Goal: Task Accomplishment & Management: Manage account settings

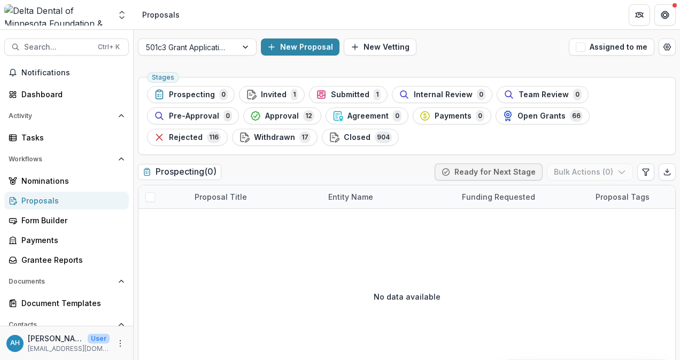
scroll to position [151, 0]
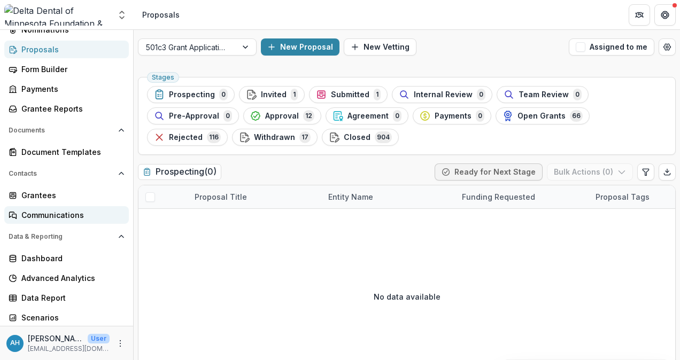
click at [72, 214] on div "Communications" at bounding box center [70, 215] width 99 height 11
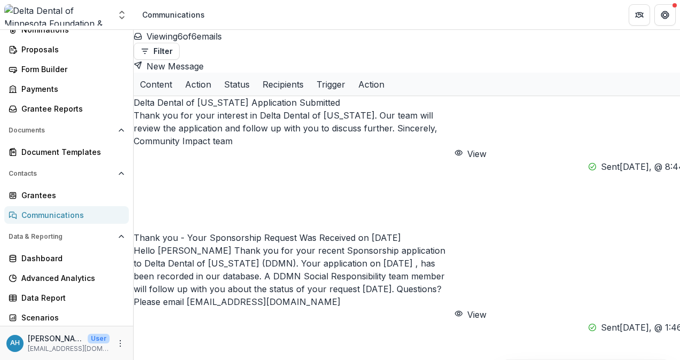
click at [270, 96] on p "Delta Dental of Minnesota Application Submitted" at bounding box center [294, 102] width 321 height 13
click at [485, 148] on button "View" at bounding box center [470, 154] width 32 height 13
click at [118, 343] on icon "More" at bounding box center [120, 343] width 9 height 9
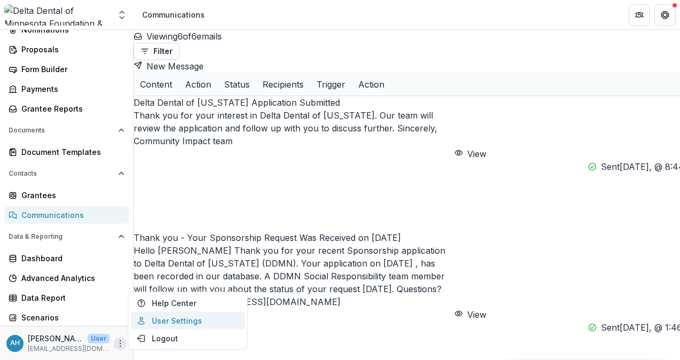
click at [189, 321] on link "User Settings" at bounding box center [187, 321] width 114 height 18
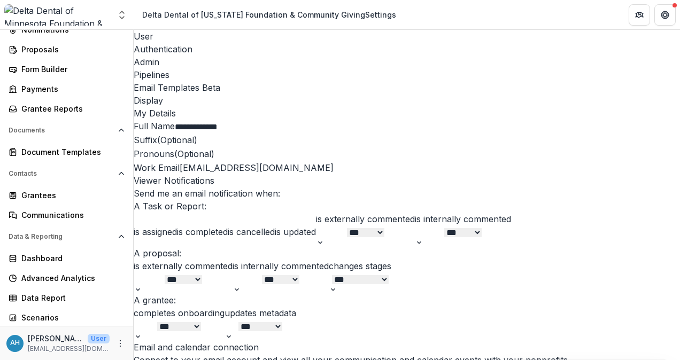
click at [346, 81] on div "Email Templates Beta" at bounding box center [407, 87] width 546 height 13
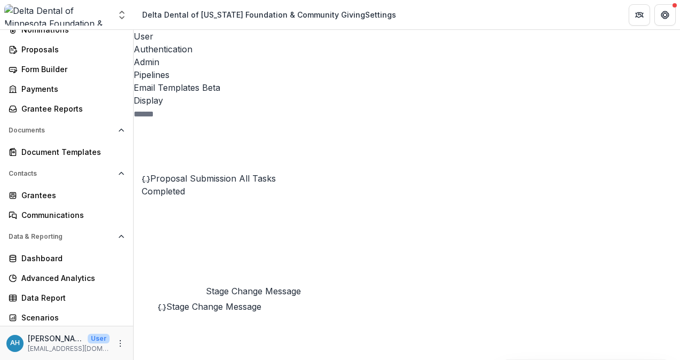
click at [231, 301] on span "Stage Change Message" at bounding box center [213, 306] width 95 height 11
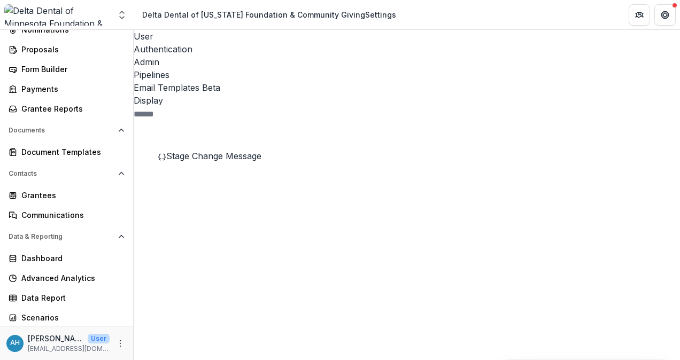
scroll to position [160, 0]
drag, startPoint x: 325, startPoint y: 204, endPoint x: 334, endPoint y: 149, distance: 56.3
drag, startPoint x: 326, startPoint y: 294, endPoint x: 323, endPoint y: 154, distance: 140.1
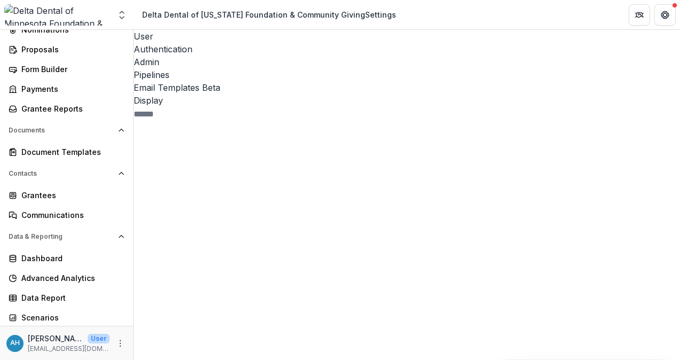
click at [320, 154] on div "Closed 0 Declined 0 Toothbrush Donation 9 Governmental Entity Grant Application…" at bounding box center [227, 40] width 187 height 693
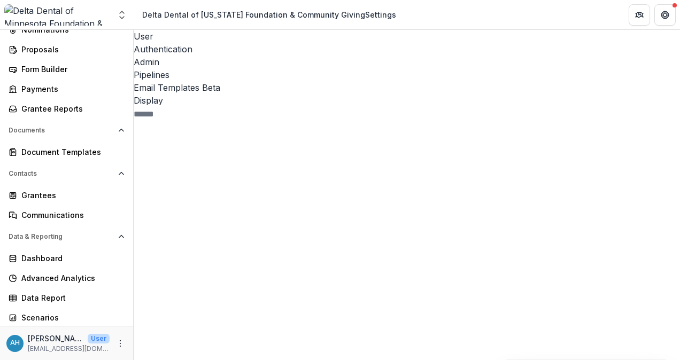
drag, startPoint x: 329, startPoint y: 110, endPoint x: 328, endPoint y: 129, distance: 19.8
click at [328, 129] on div "Task 30 Review Application 0 Upload Grant Agreements 0 Upload Signed Grant Agre…" at bounding box center [407, 247] width 546 height 280
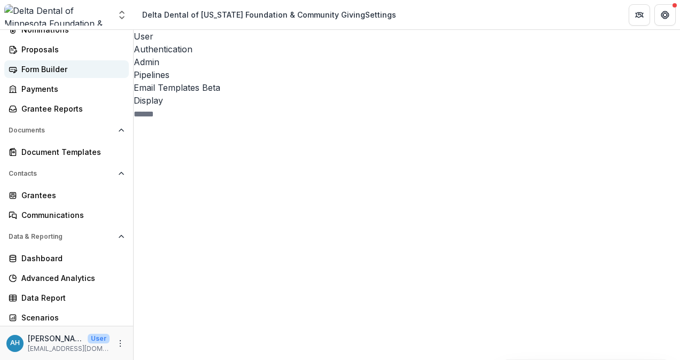
click at [49, 64] on div "Form Builder" at bounding box center [70, 69] width 99 height 11
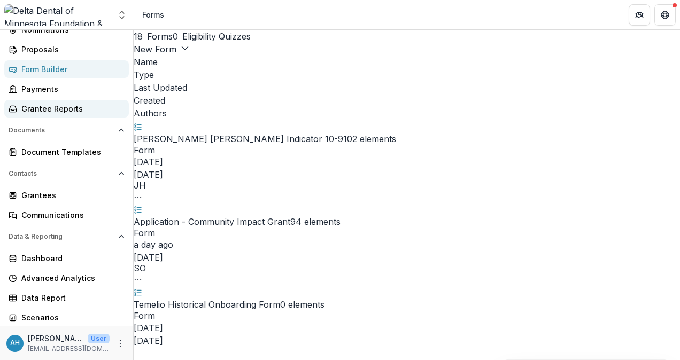
click at [62, 110] on div "Grantee Reports" at bounding box center [70, 108] width 99 height 11
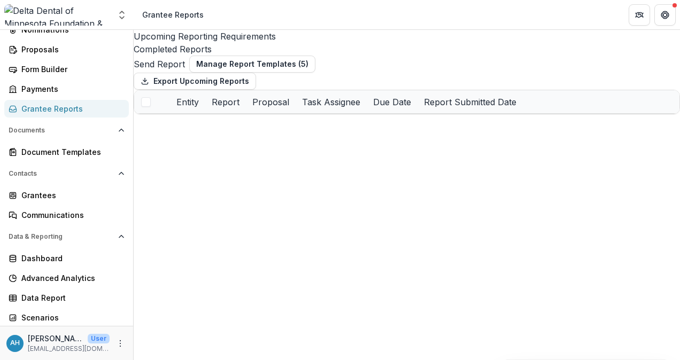
click at [337, 43] on div "Completed Reports" at bounding box center [407, 49] width 546 height 13
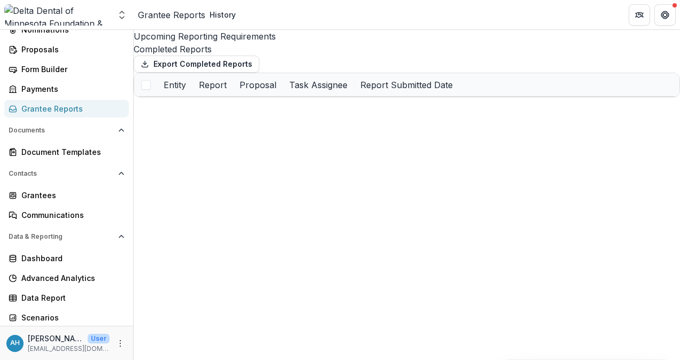
click at [227, 39] on div "Upcoming Reporting Requirements" at bounding box center [407, 36] width 546 height 13
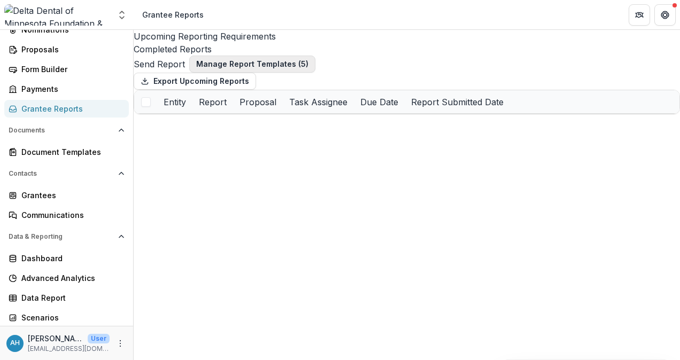
click at [254, 68] on button "Manage Report Templates ( 5 )" at bounding box center [252, 64] width 126 height 17
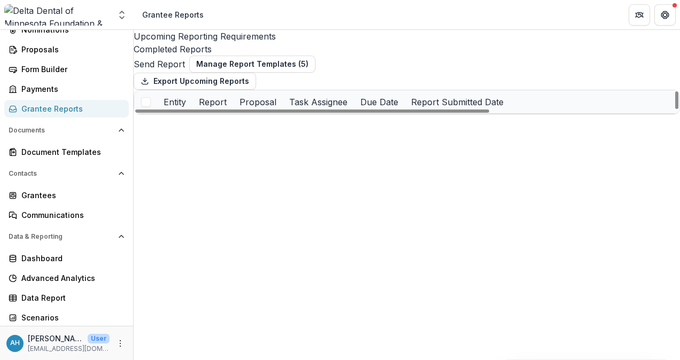
click at [421, 79] on div "Send Report Manage Report Templates ( 5 ) Export Upcoming Reports Entity Report…" at bounding box center [407, 85] width 546 height 59
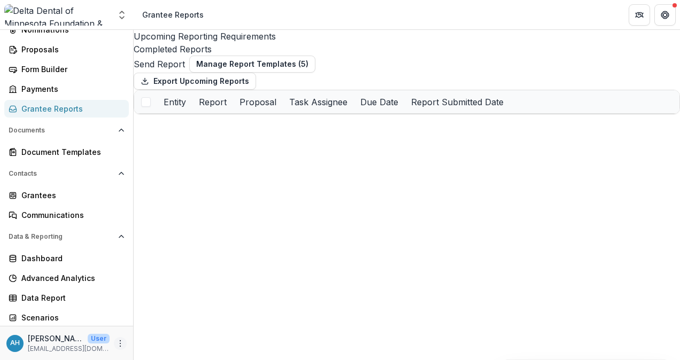
click at [116, 343] on icon "More" at bounding box center [120, 343] width 9 height 9
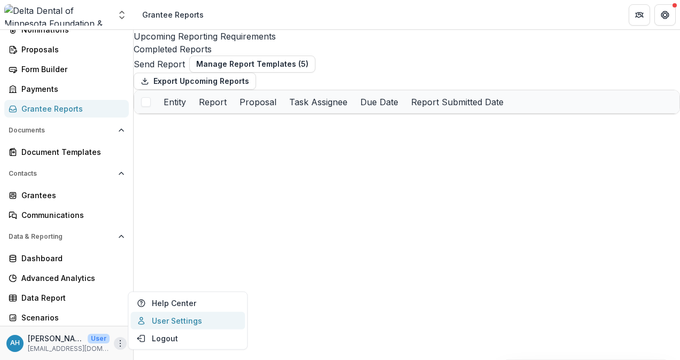
click at [177, 319] on link "User Settings" at bounding box center [187, 321] width 114 height 18
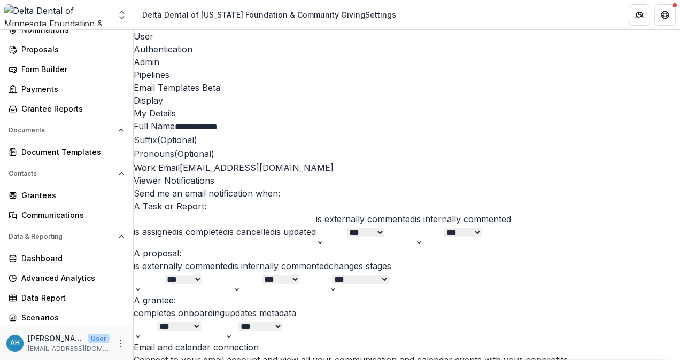
click at [294, 68] on div "Pipelines" at bounding box center [407, 74] width 546 height 13
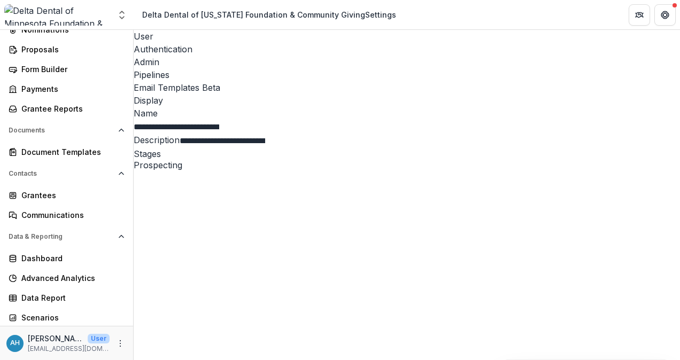
scroll to position [335, 0]
select select "******"
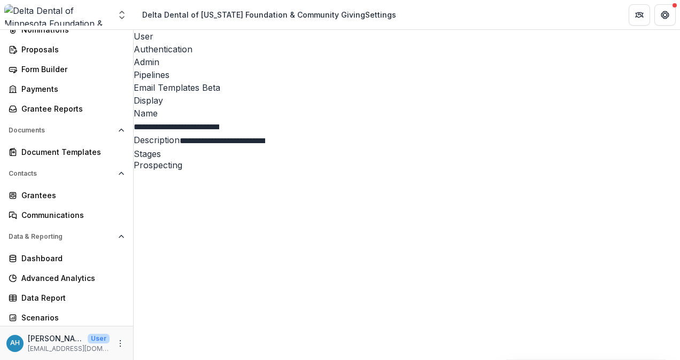
click at [61, 151] on div "Document Templates" at bounding box center [70, 151] width 99 height 11
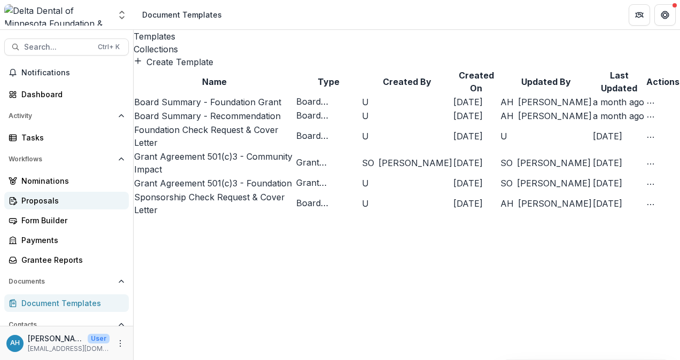
click at [41, 201] on div "Proposals" at bounding box center [70, 200] width 99 height 11
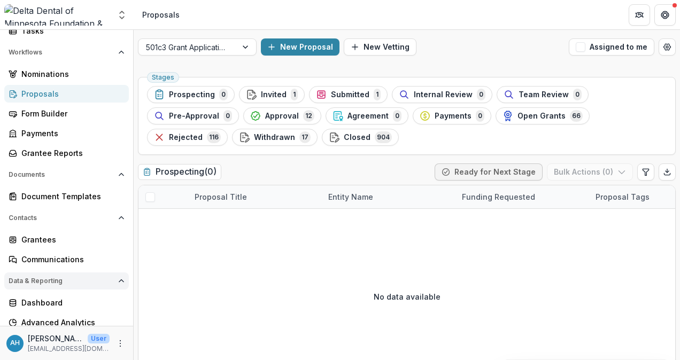
scroll to position [151, 0]
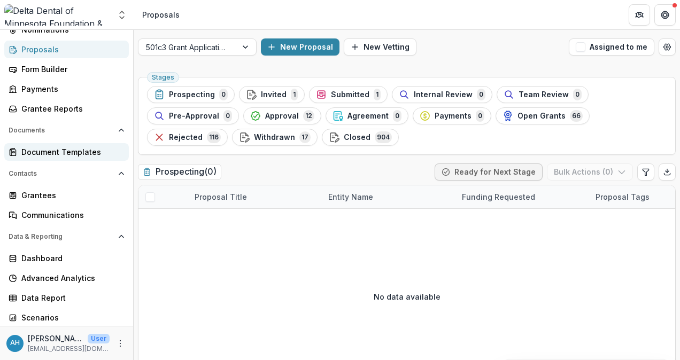
click at [58, 148] on div "Document Templates" at bounding box center [70, 151] width 99 height 11
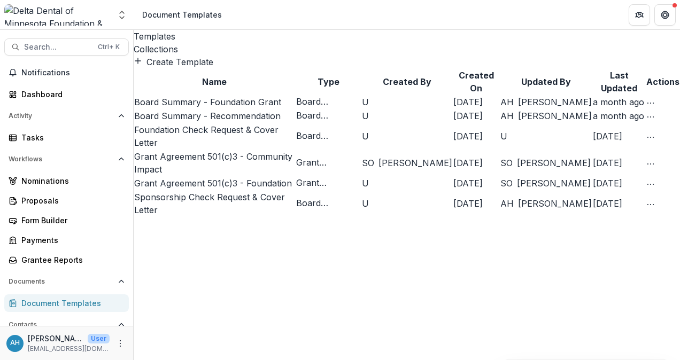
click at [229, 43] on div "Collections" at bounding box center [407, 49] width 546 height 13
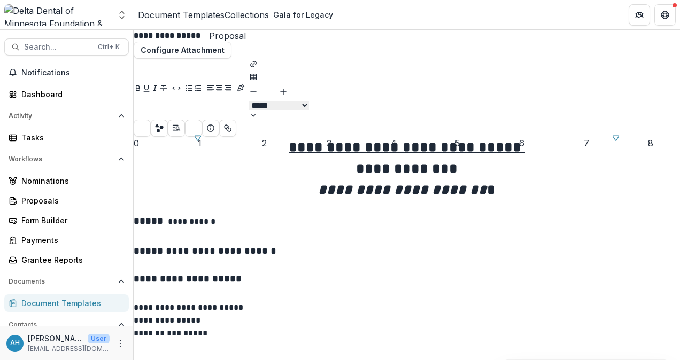
scroll to position [37, 0]
click at [164, 126] on circle "download-word" at bounding box center [162, 128] width 4 height 4
drag, startPoint x: 648, startPoint y: 0, endPoint x: 400, endPoint y: 1, distance: 248.0
click at [392, 1] on header "Document Templates Collections Gala for Legacy" at bounding box center [407, 14] width 546 height 29
drag, startPoint x: 645, startPoint y: 0, endPoint x: 388, endPoint y: 14, distance: 256.9
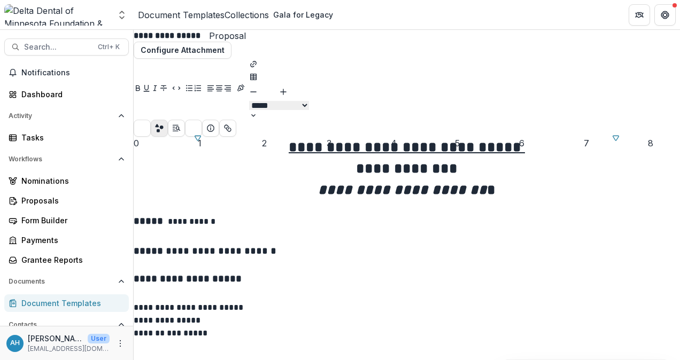
click at [388, 14] on header "Document Templates Collections Gala for Legacy" at bounding box center [407, 14] width 546 height 29
click at [149, 124] on icon "Preview preview-doc.pdf" at bounding box center [142, 129] width 13 height 10
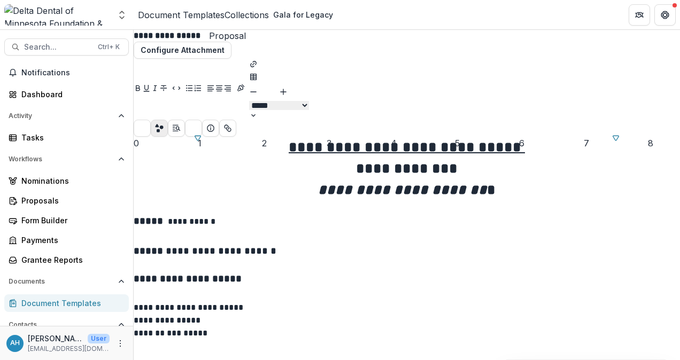
click at [243, 340] on p at bounding box center [407, 354] width 546 height 28
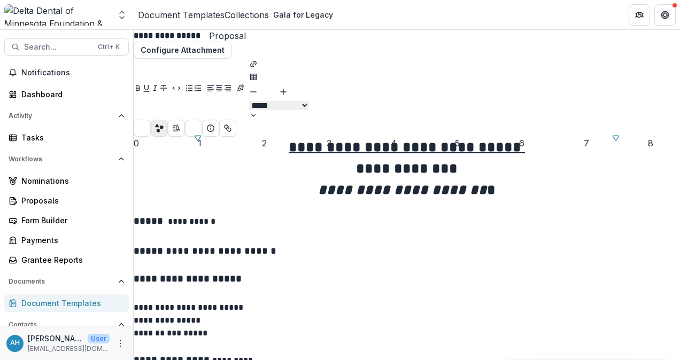
click at [239, 301] on p "**********" at bounding box center [300, 307] width 333 height 13
type input "**"
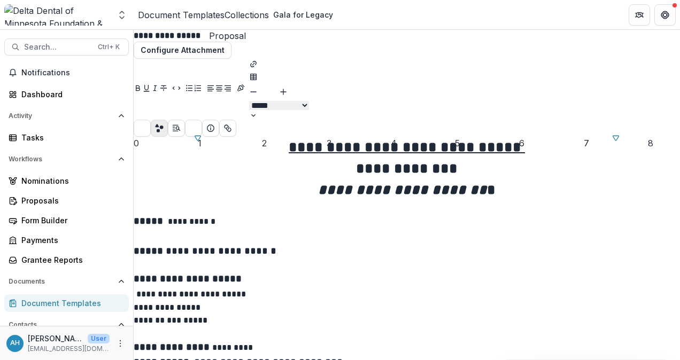
scroll to position [454, 0]
click at [150, 120] on icon "Preview preview-doc.pdf" at bounding box center [142, 128] width 16 height 16
click at [9, 360] on button "Close" at bounding box center [4, 366] width 9 height 13
click at [53, 201] on div "Proposals" at bounding box center [70, 200] width 99 height 11
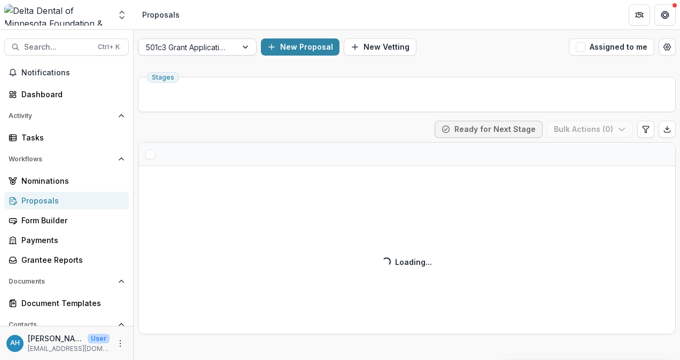
click at [212, 48] on div at bounding box center [187, 47] width 83 height 13
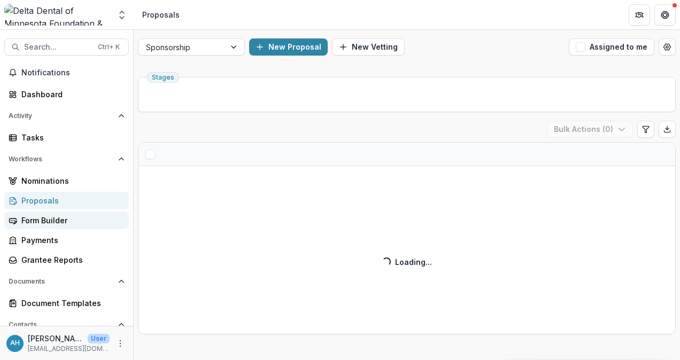
click at [49, 219] on div "Form Builder" at bounding box center [70, 220] width 99 height 11
click at [51, 222] on div "Form Builder" at bounding box center [70, 220] width 99 height 11
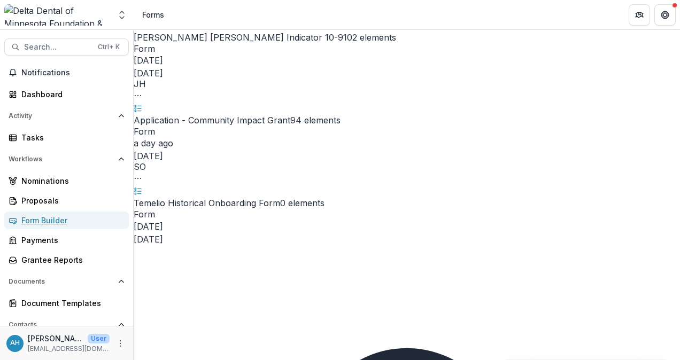
scroll to position [107, 0]
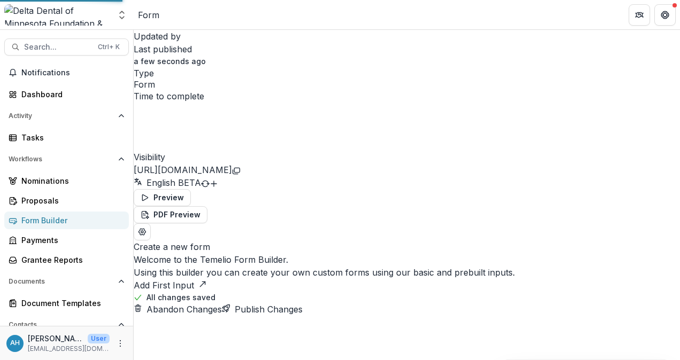
select select "********"
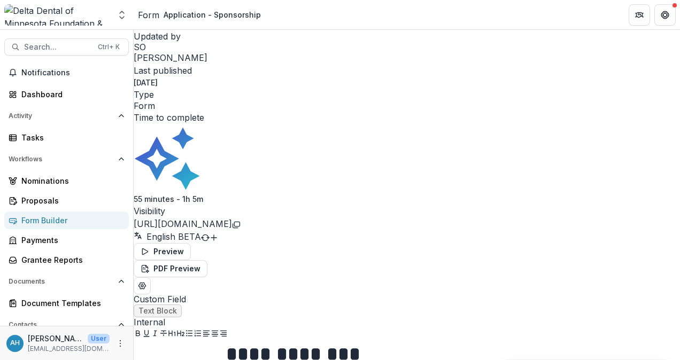
click at [321, 12] on header "Form Application - Sponsorship" at bounding box center [407, 14] width 546 height 29
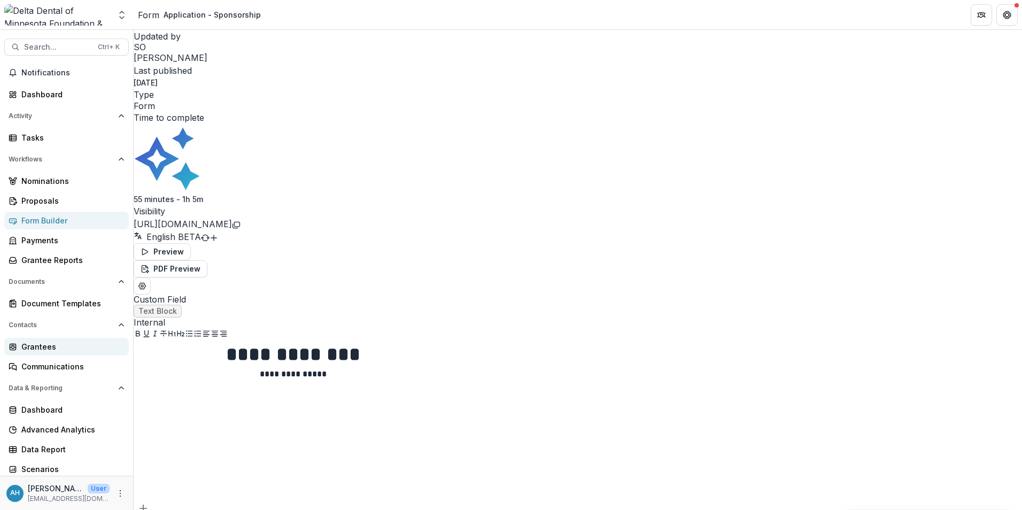
scroll to position [2, 0]
click at [118, 360] on icon "More" at bounding box center [120, 493] width 9 height 9
click at [183, 360] on link "User Settings" at bounding box center [186, 471] width 113 height 18
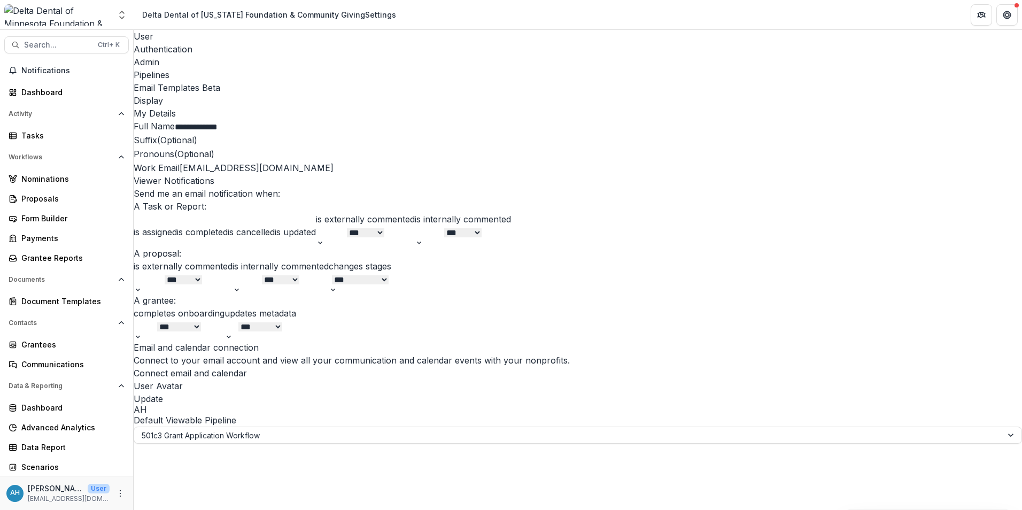
click at [295, 68] on div "Pipelines" at bounding box center [578, 74] width 888 height 13
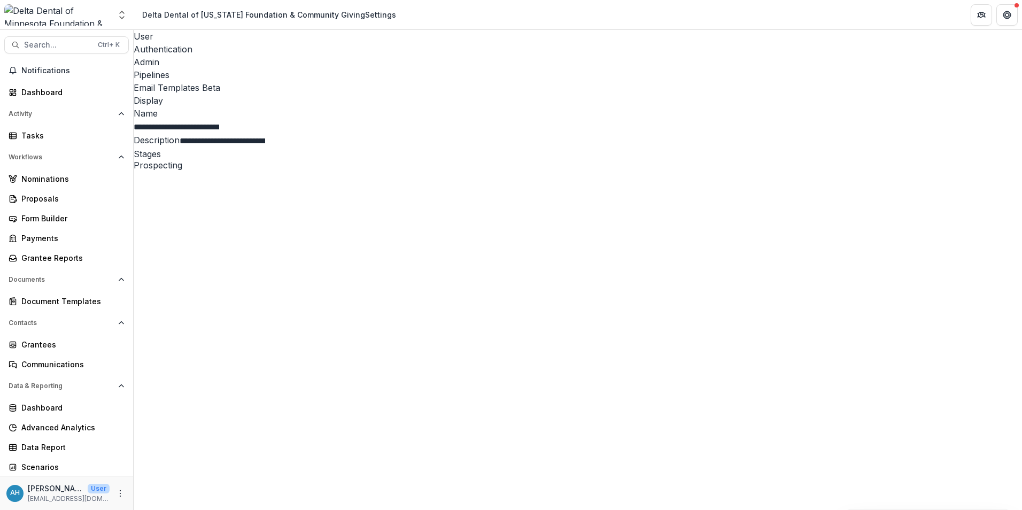
click at [258, 56] on div "Admin" at bounding box center [578, 62] width 888 height 13
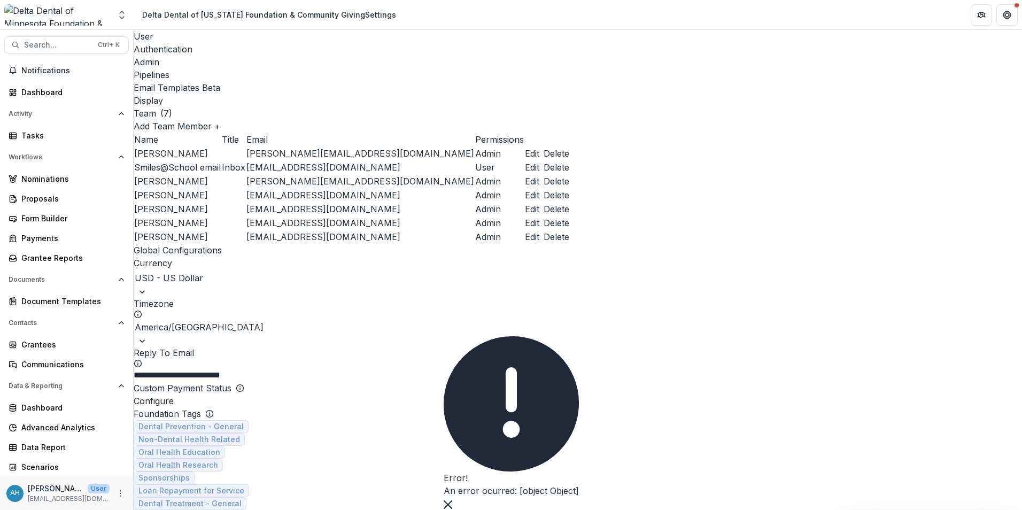
scroll to position [2266, 0]
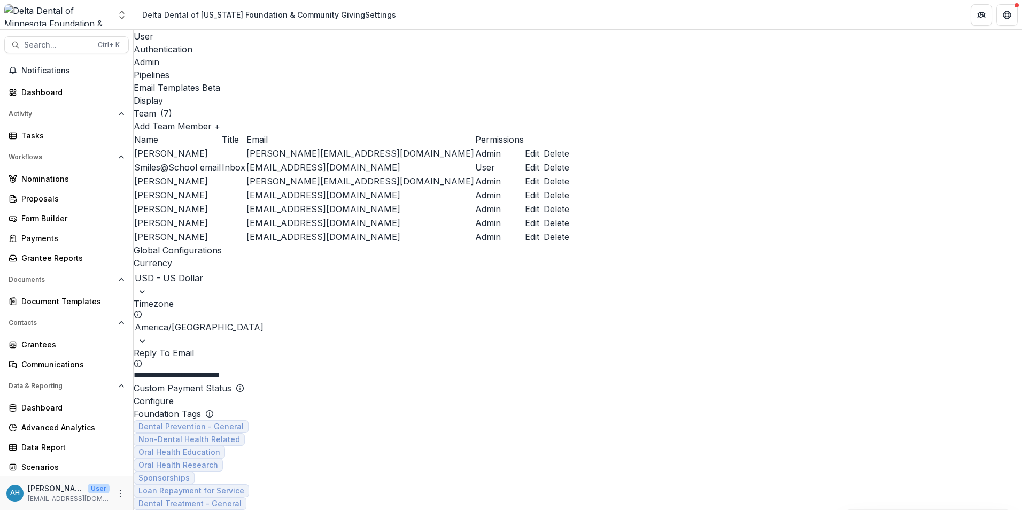
click at [345, 81] on div "Email Templates Beta" at bounding box center [578, 87] width 888 height 13
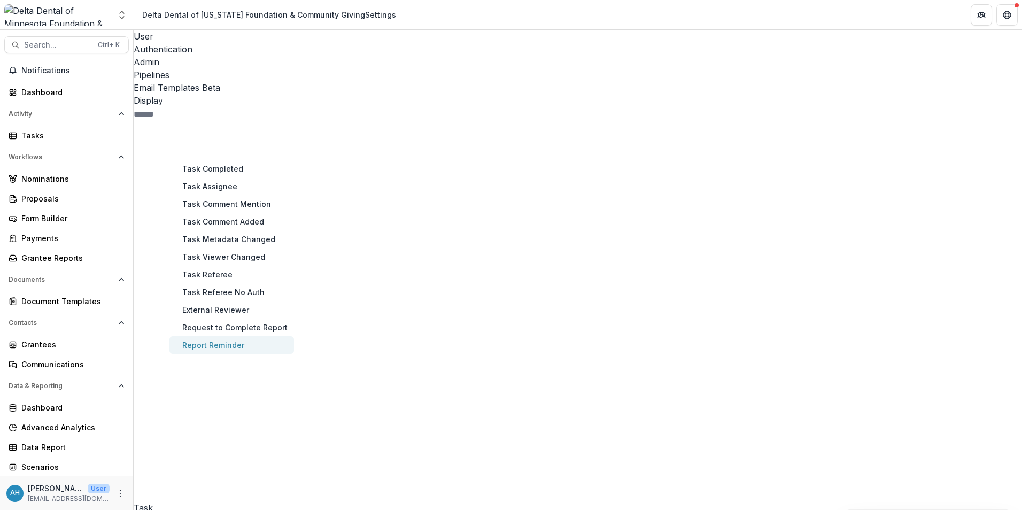
click at [240, 336] on button "Report Reminder" at bounding box center [231, 345] width 125 height 18
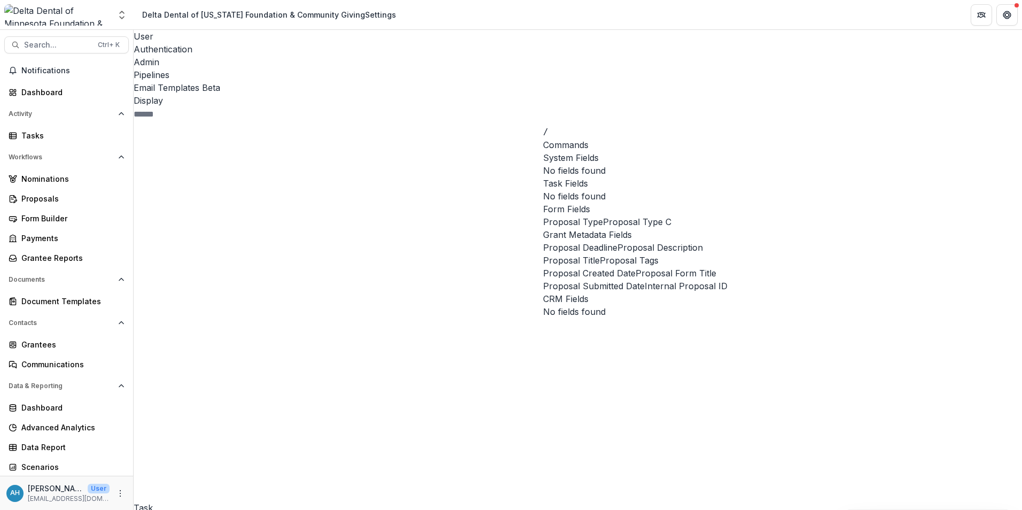
click at [597, 267] on span "Proposal Title" at bounding box center [571, 260] width 57 height 13
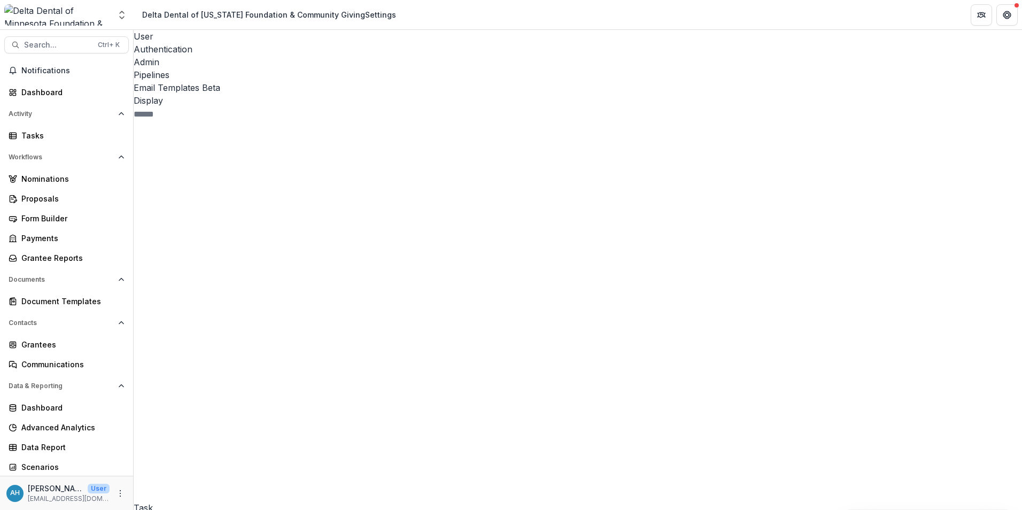
drag, startPoint x: 770, startPoint y: 380, endPoint x: 352, endPoint y: 381, distance: 418.0
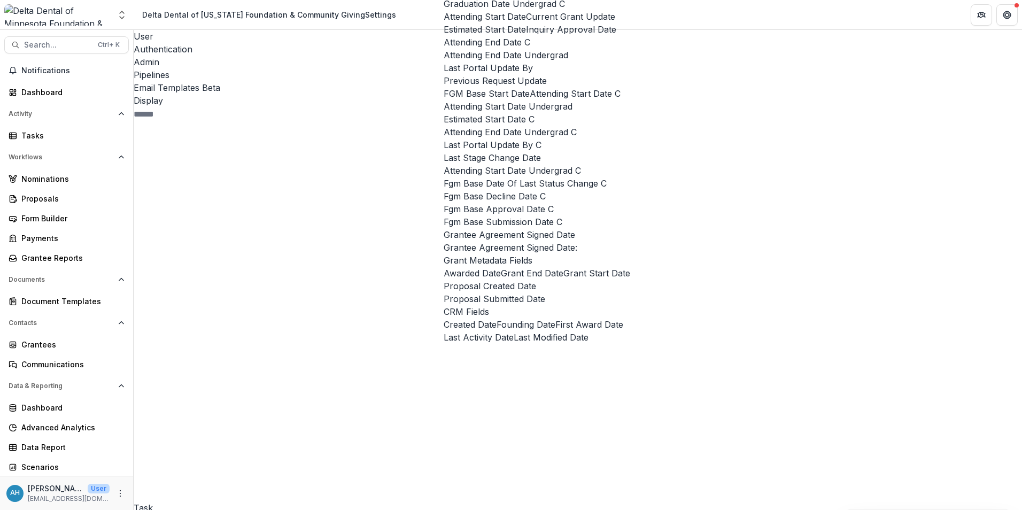
scroll to position [855, 0]
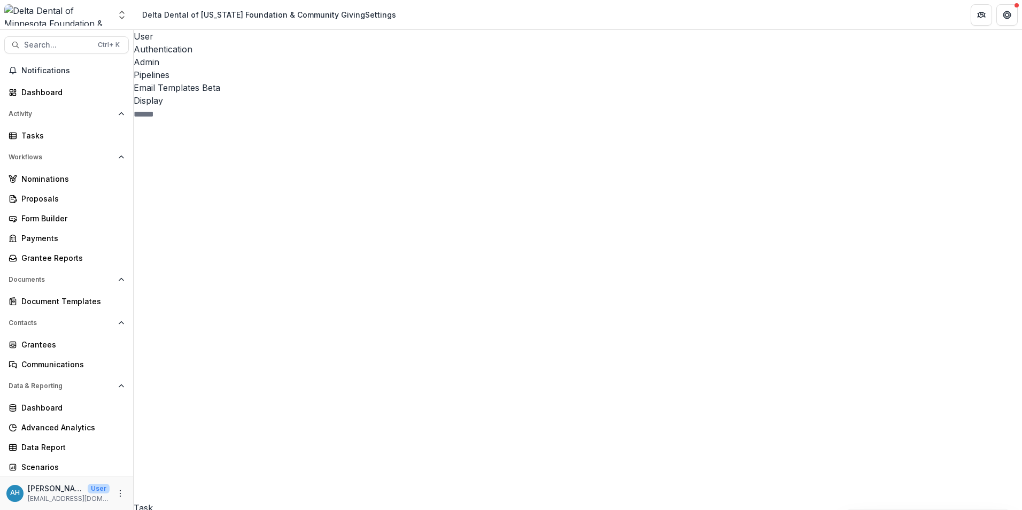
type input "**********"
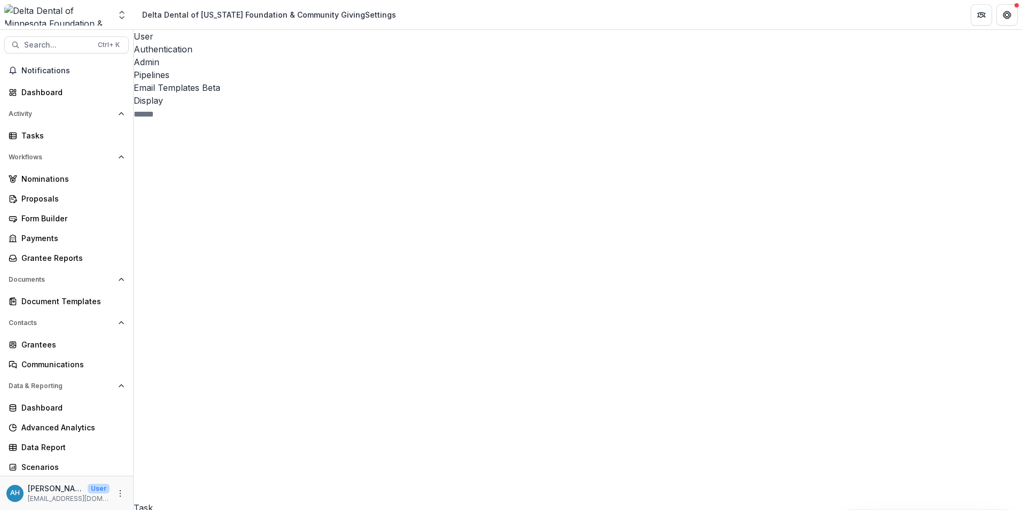
click at [445, 360] on div "Add community@deltadentalmn.org as a CC recipient" at bounding box center [511, 516] width 1022 height 13
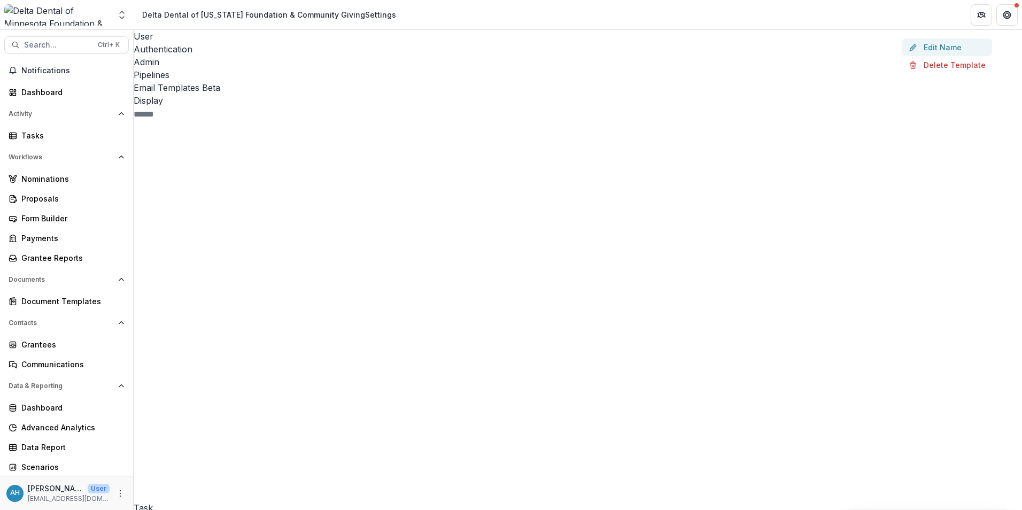
click at [679, 56] on button "Edit Name" at bounding box center [947, 47] width 90 height 18
type input "**********"
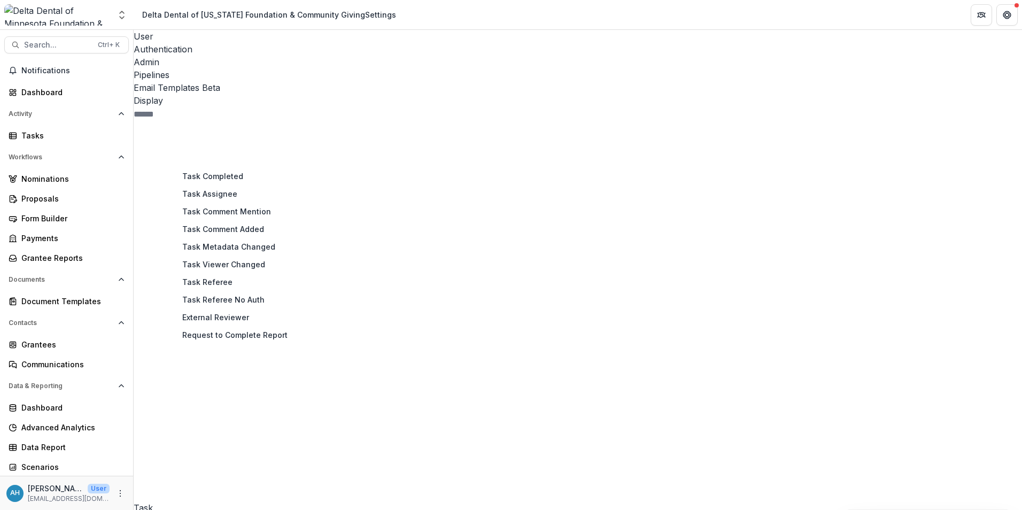
click at [266, 360] on div "Task 30 Proposal 1 Pipeline 7 Report 5 Temelio Historical Onboarding Report 0 F…" at bounding box center [227, 328] width 186 height 414
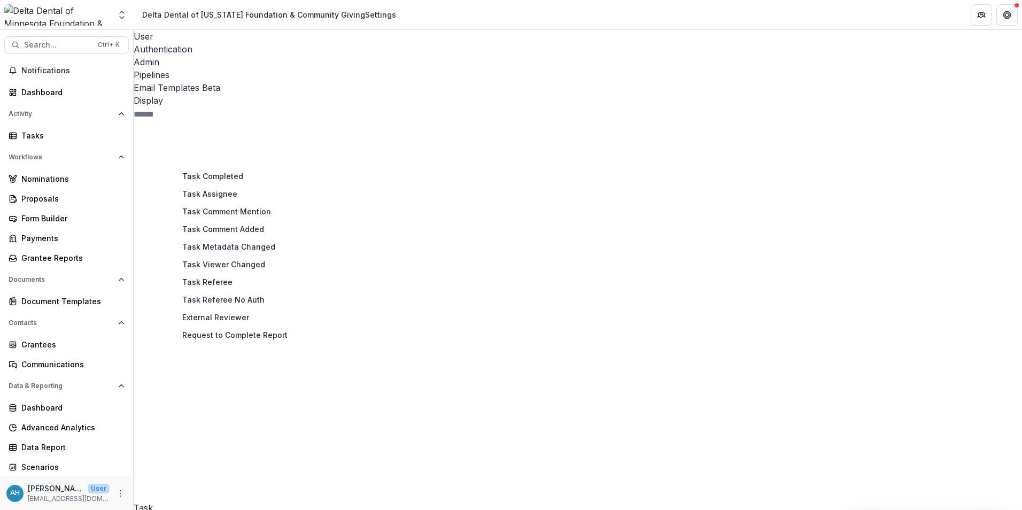
click at [259, 360] on div "Task 30 Proposal 1 Pipeline 7 Report 5 Temelio Historical Onboarding Report 0 F…" at bounding box center [227, 328] width 186 height 414
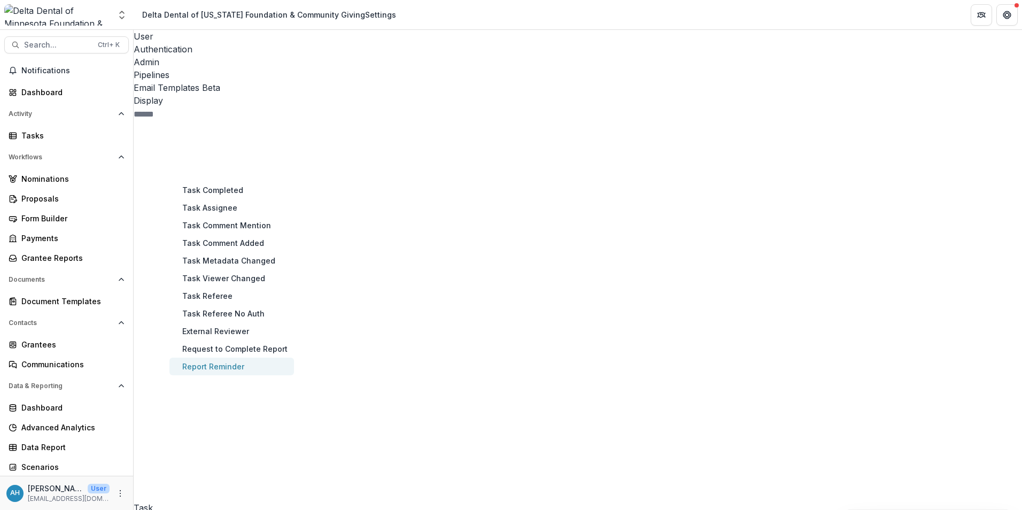
click at [229, 358] on button "Report Reminder" at bounding box center [231, 367] width 125 height 18
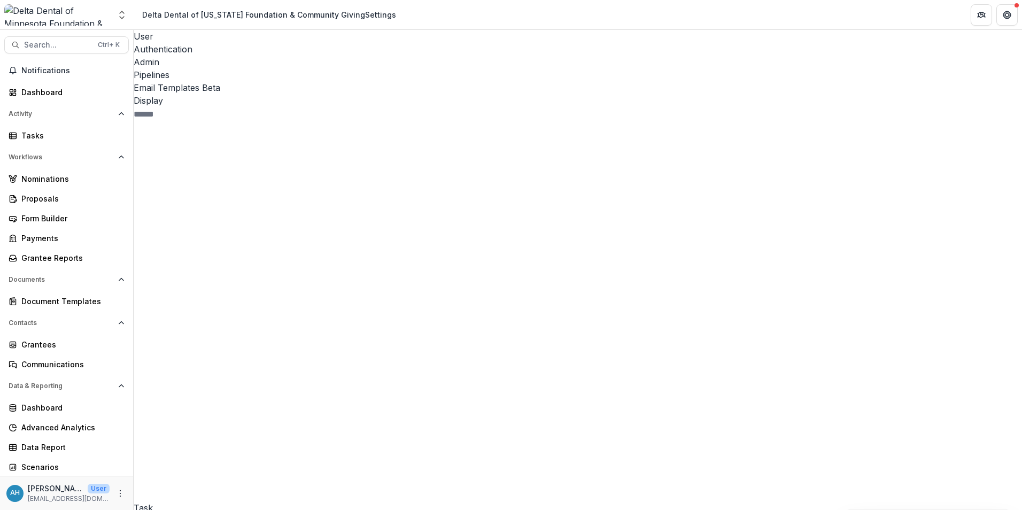
paste div
drag, startPoint x: 600, startPoint y: 302, endPoint x: 607, endPoint y: 302, distance: 6.9
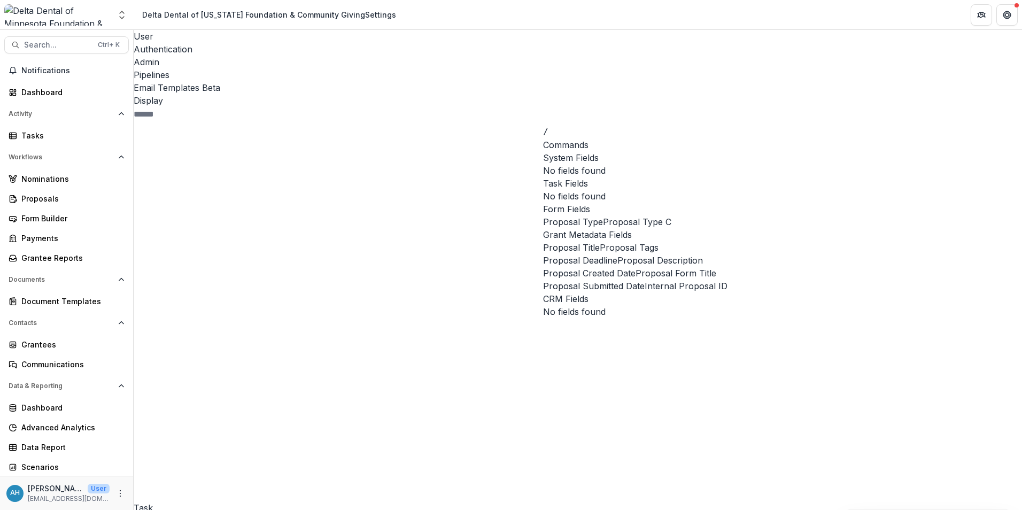
click at [596, 254] on span "Proposal Title" at bounding box center [571, 247] width 57 height 13
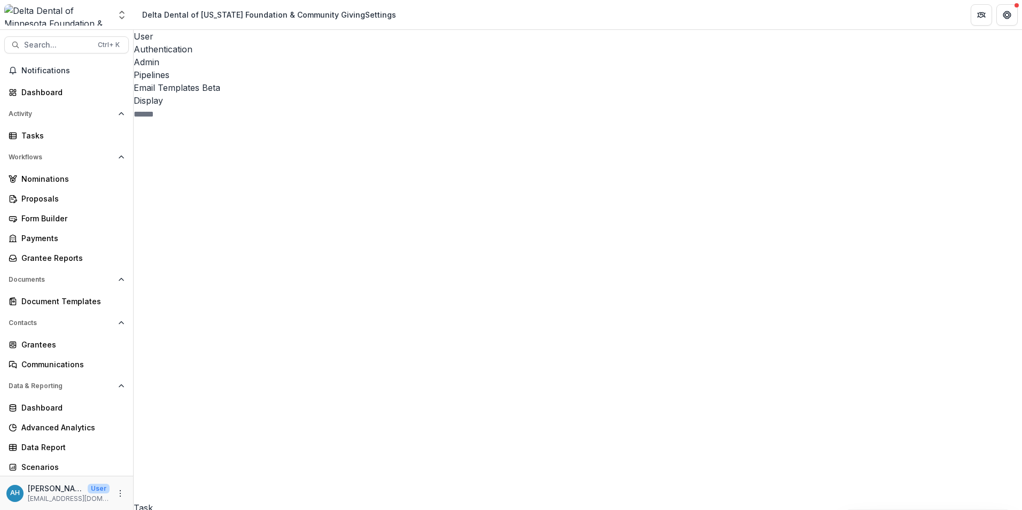
drag, startPoint x: 751, startPoint y: 383, endPoint x: 442, endPoint y: 384, distance: 309.5
drag, startPoint x: 442, startPoint y: 384, endPoint x: 358, endPoint y: 385, distance: 83.9
drag, startPoint x: 357, startPoint y: 385, endPoint x: 362, endPoint y: 383, distance: 5.8
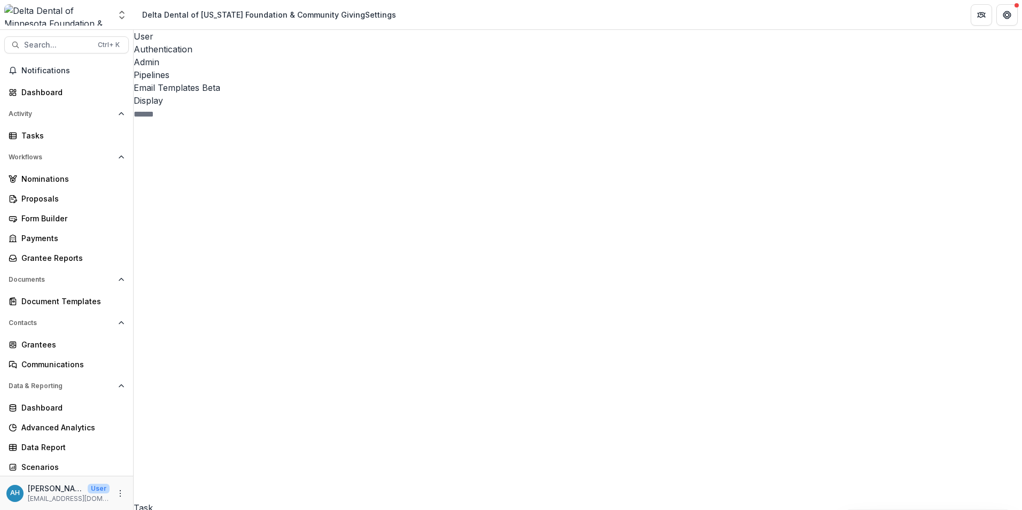
scroll to position [34, 0]
drag, startPoint x: 738, startPoint y: 42, endPoint x: 839, endPoint y: 136, distance: 138.0
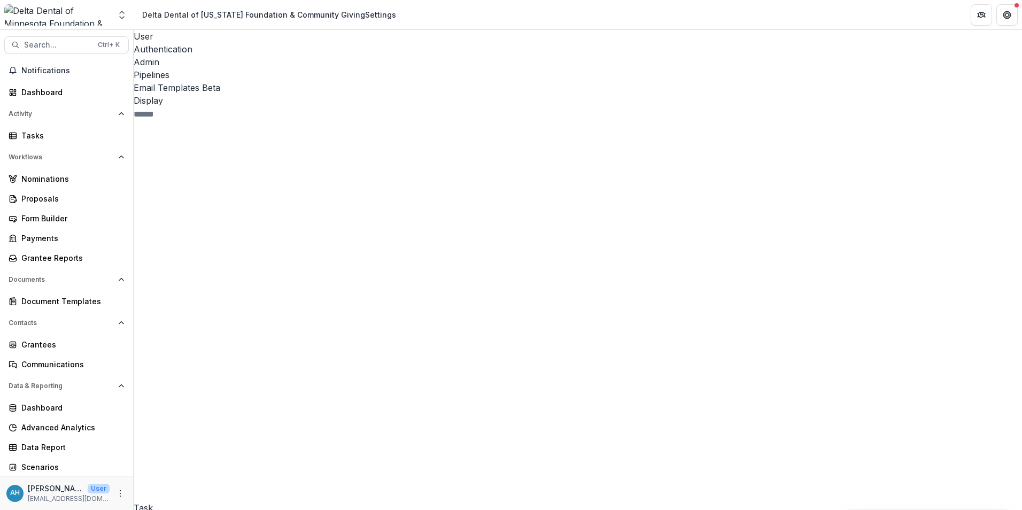
type input "**********"
click at [406, 360] on div "Add community@deltadentalmn.org as a CC recipient" at bounding box center [511, 516] width 1022 height 13
click at [232, 259] on span "Report Reminder - 30 Days" at bounding box center [213, 264] width 111 height 11
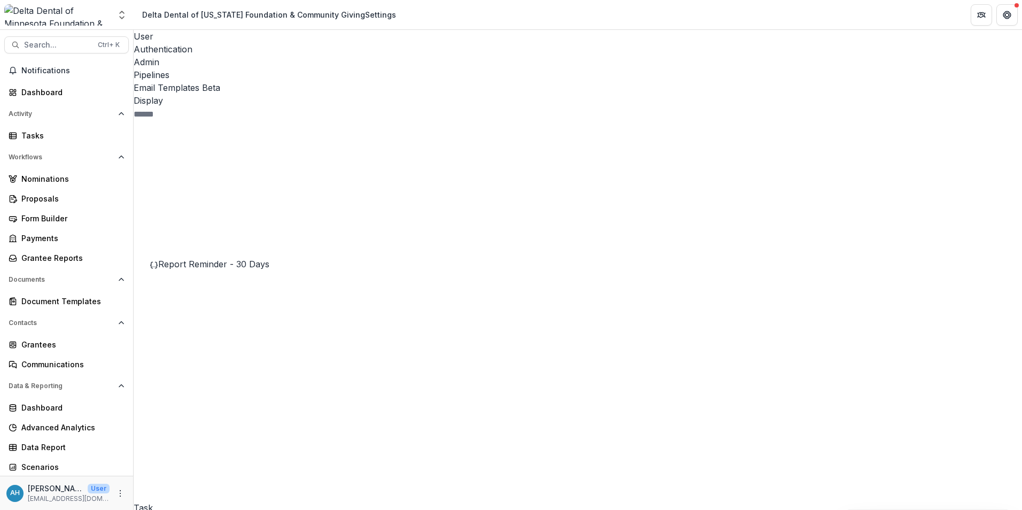
click at [679, 56] on button "Edit Name" at bounding box center [947, 47] width 90 height 18
type input "**********"
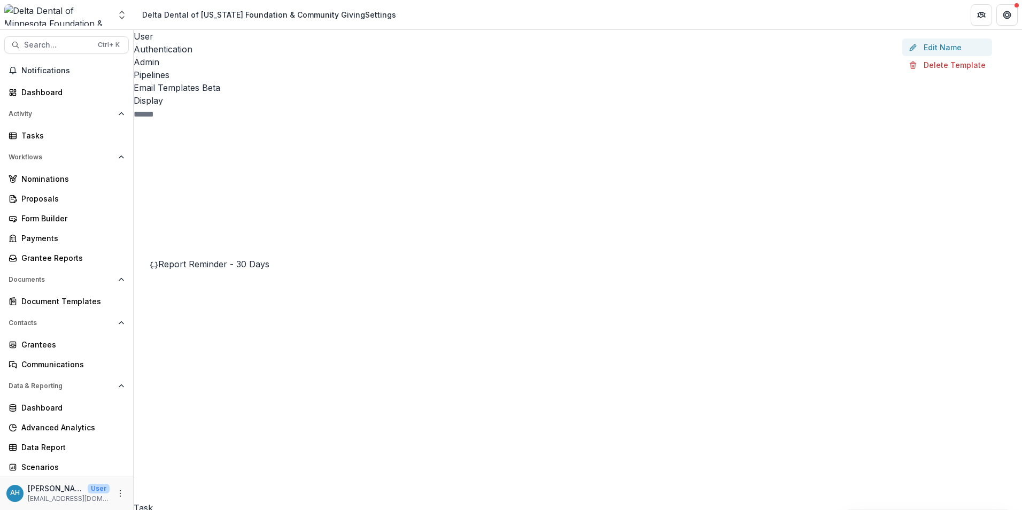
click at [679, 56] on button "Edit Name" at bounding box center [947, 47] width 90 height 18
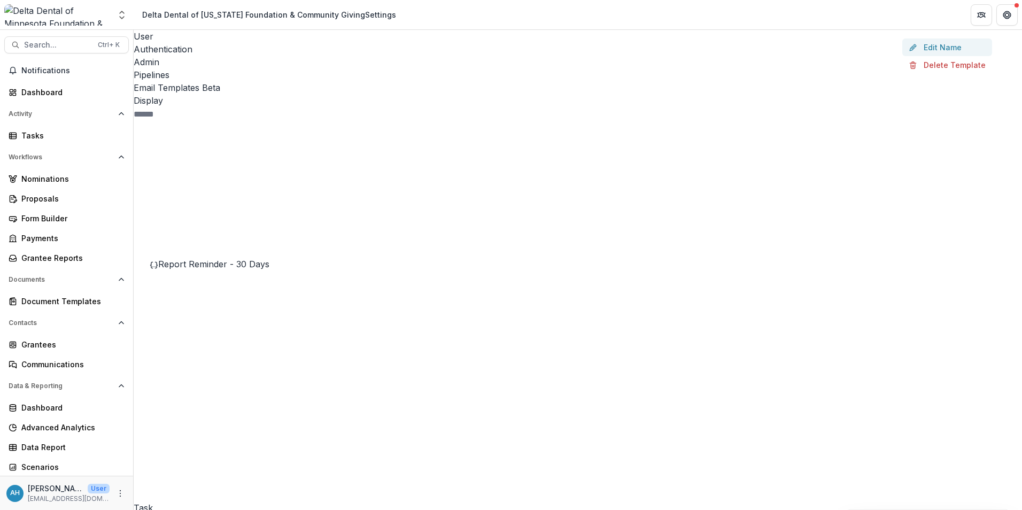
click at [679, 56] on button "Edit Name" at bounding box center [947, 47] width 90 height 18
type input "**********"
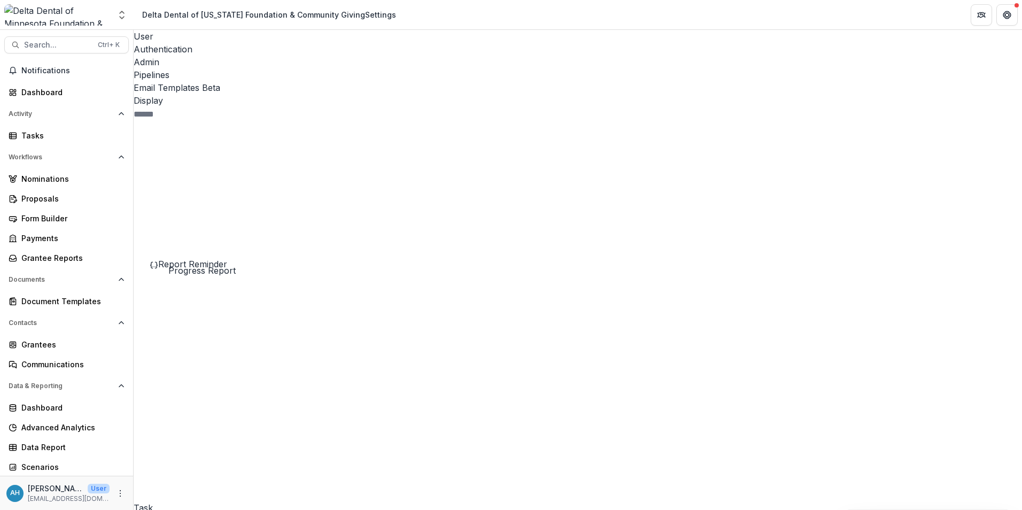
click at [207, 301] on span "Report Reminder" at bounding box center [192, 306] width 69 height 11
drag, startPoint x: 598, startPoint y: 380, endPoint x: 545, endPoint y: 384, distance: 52.6
drag, startPoint x: 545, startPoint y: 384, endPoint x: 347, endPoint y: 383, distance: 198.3
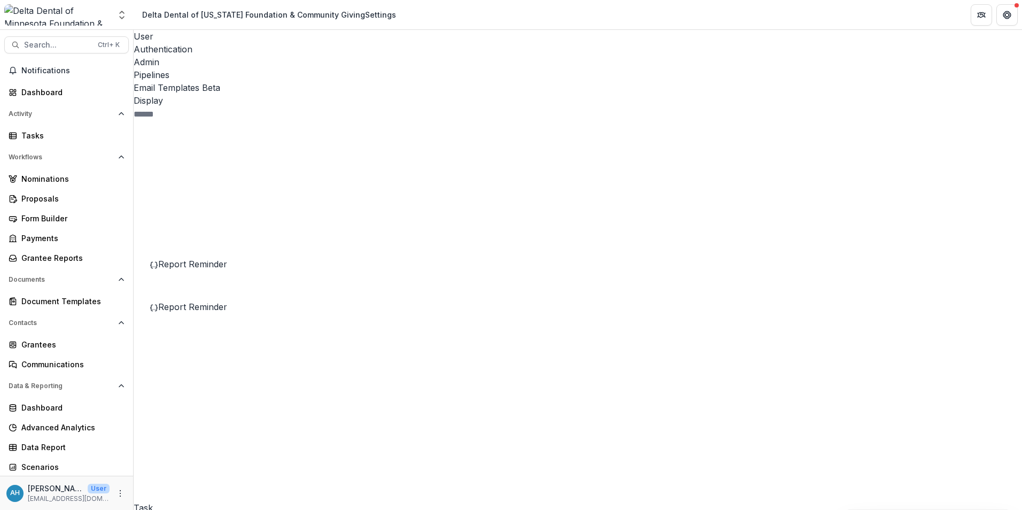
drag, startPoint x: 347, startPoint y: 383, endPoint x: 508, endPoint y: 380, distance: 161.5
drag, startPoint x: 600, startPoint y: 378, endPoint x: 350, endPoint y: 376, distance: 250.2
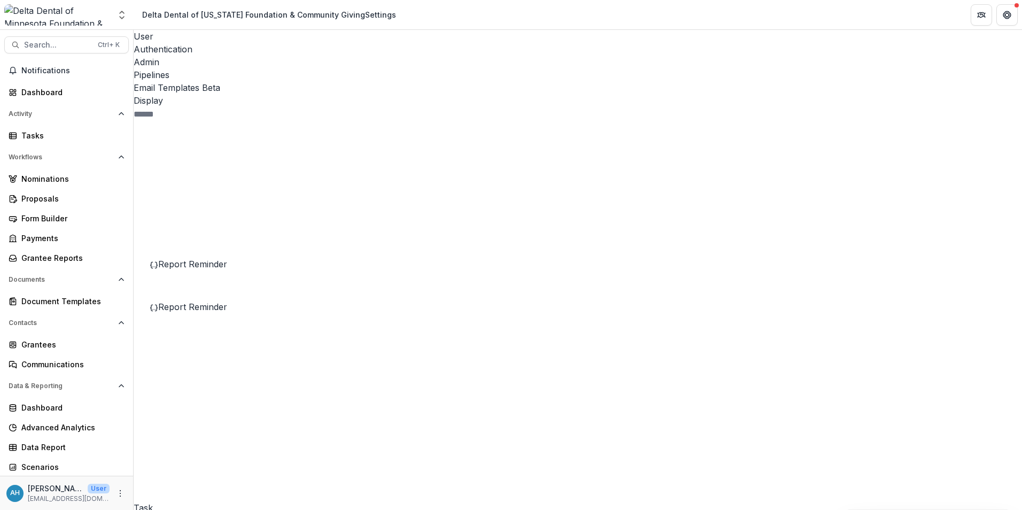
drag, startPoint x: 350, startPoint y: 376, endPoint x: 355, endPoint y: 376, distance: 5.4
drag, startPoint x: 545, startPoint y: 378, endPoint x: 489, endPoint y: 378, distance: 56.1
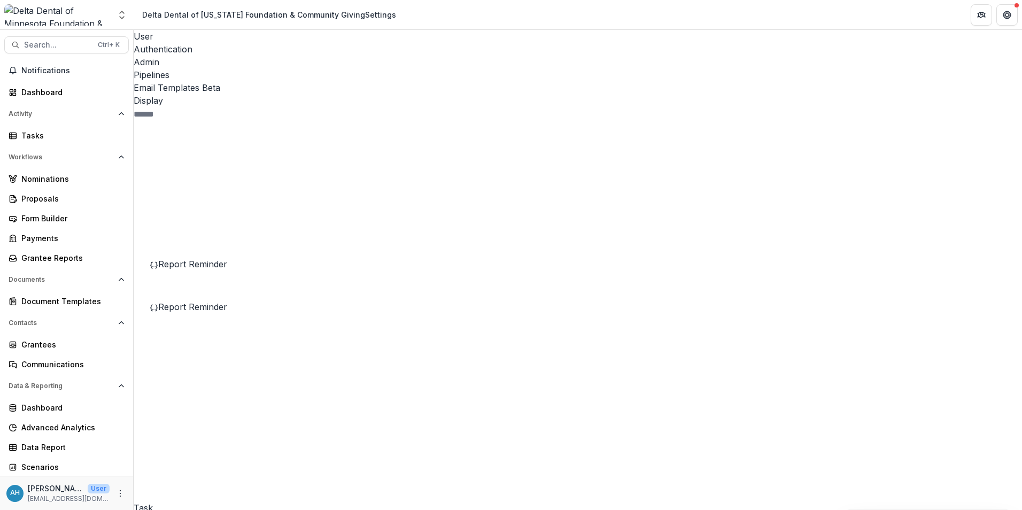
drag, startPoint x: 489, startPoint y: 378, endPoint x: 452, endPoint y: 377, distance: 37.4
drag, startPoint x: 590, startPoint y: 380, endPoint x: 361, endPoint y: 383, distance: 229.3
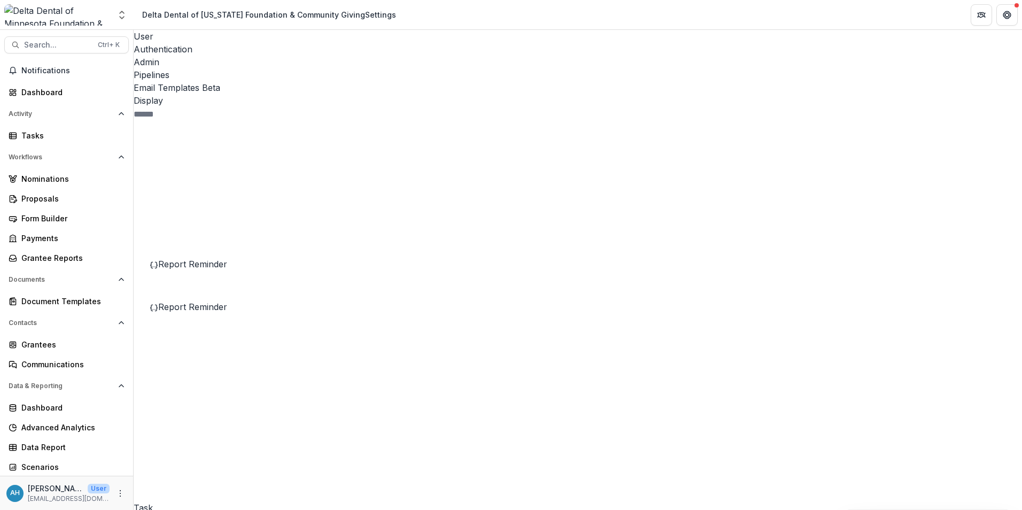
drag, startPoint x: 615, startPoint y: 378, endPoint x: 351, endPoint y: 380, distance: 264.1
copy p "**********"
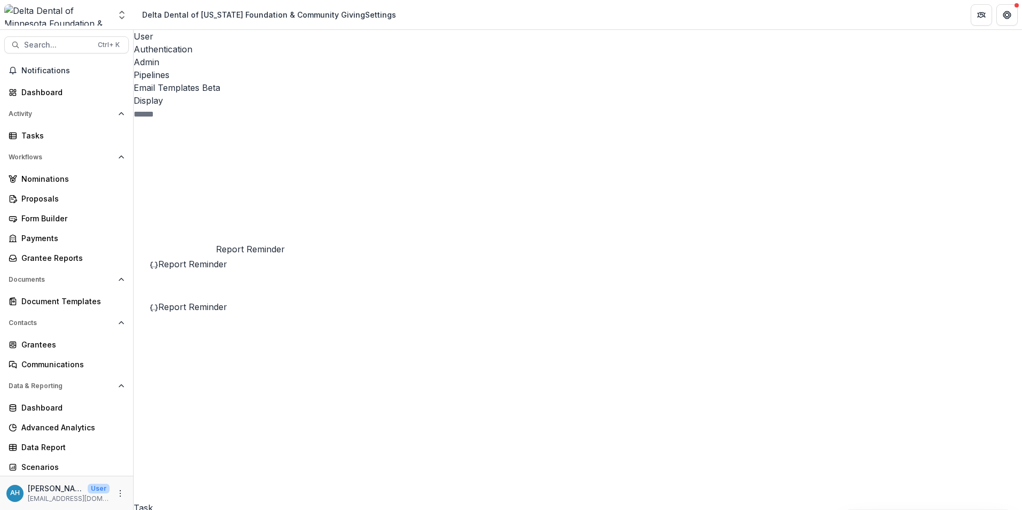
click at [204, 259] on span "Report Reminder" at bounding box center [192, 264] width 69 height 11
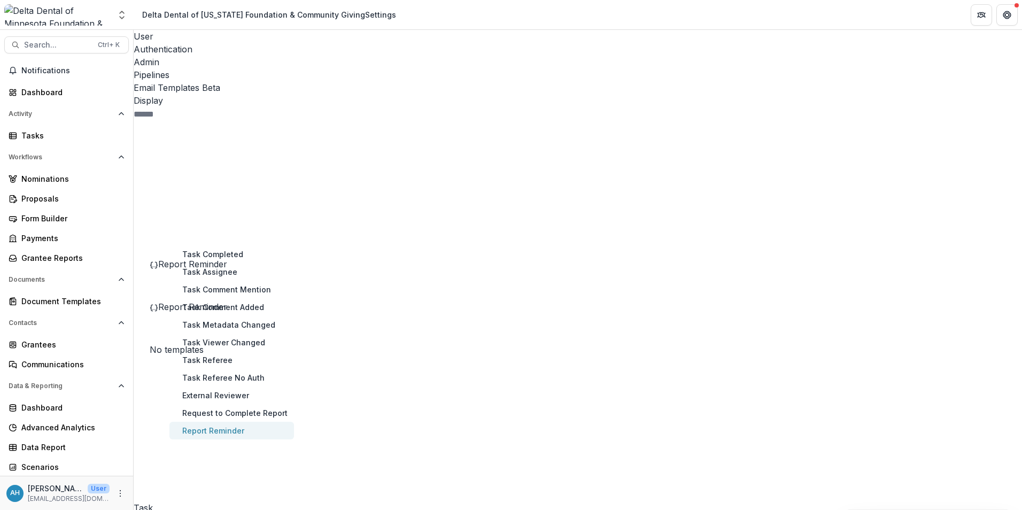
click at [221, 360] on button "Report Reminder" at bounding box center [231, 431] width 125 height 18
click at [221, 360] on div "Task 30 Proposal 1 Pipeline 7 Report 5 Temelio Historical Onboarding Report 0 F…" at bounding box center [227, 328] width 186 height 414
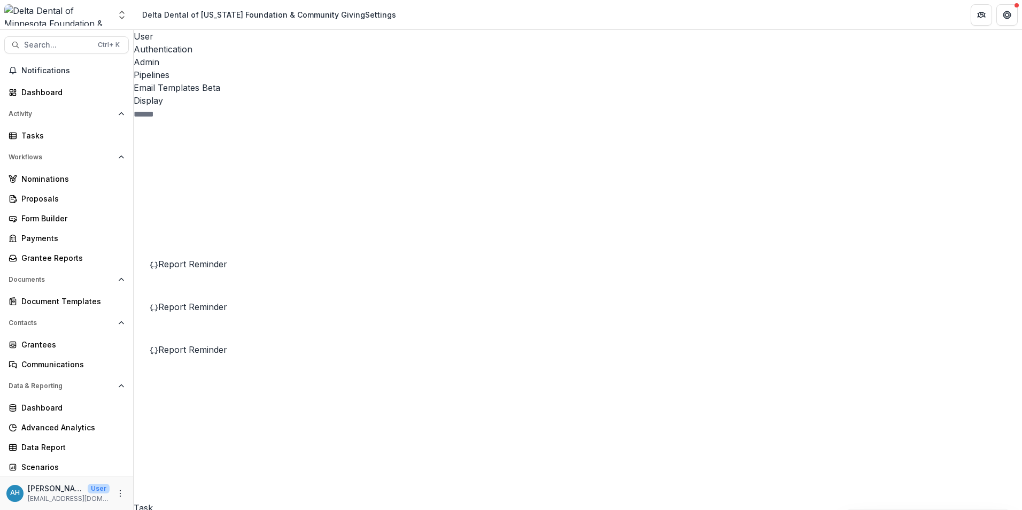
type input "**********"
click at [460, 360] on div "Add community@deltadentalmn.org as a CC recipient" at bounding box center [511, 516] width 1022 height 13
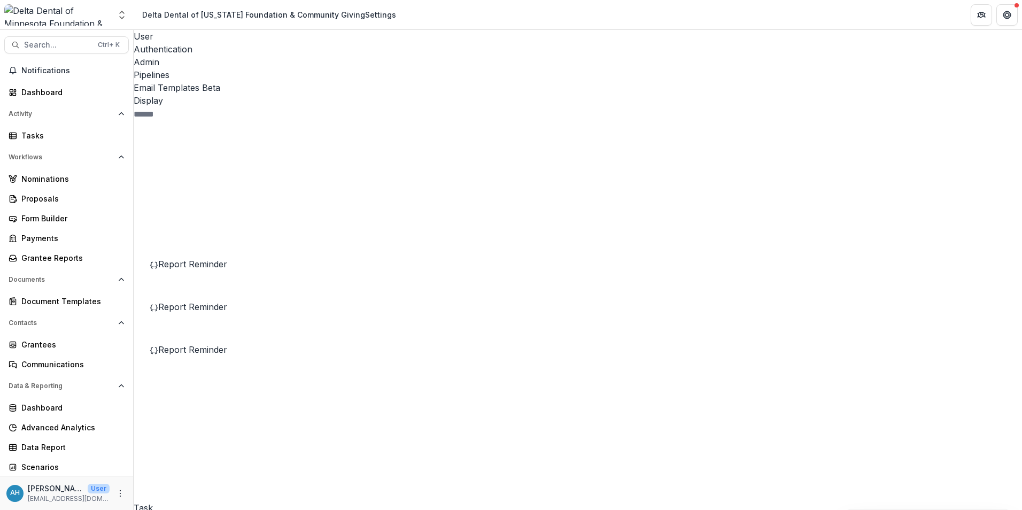
paste div
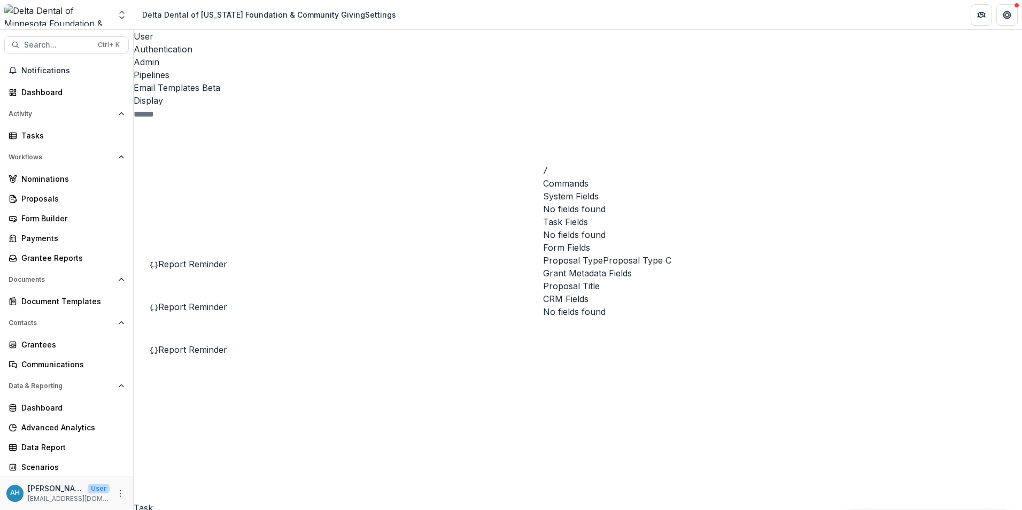
click at [589, 280] on span "Proposal Title" at bounding box center [571, 286] width 57 height 13
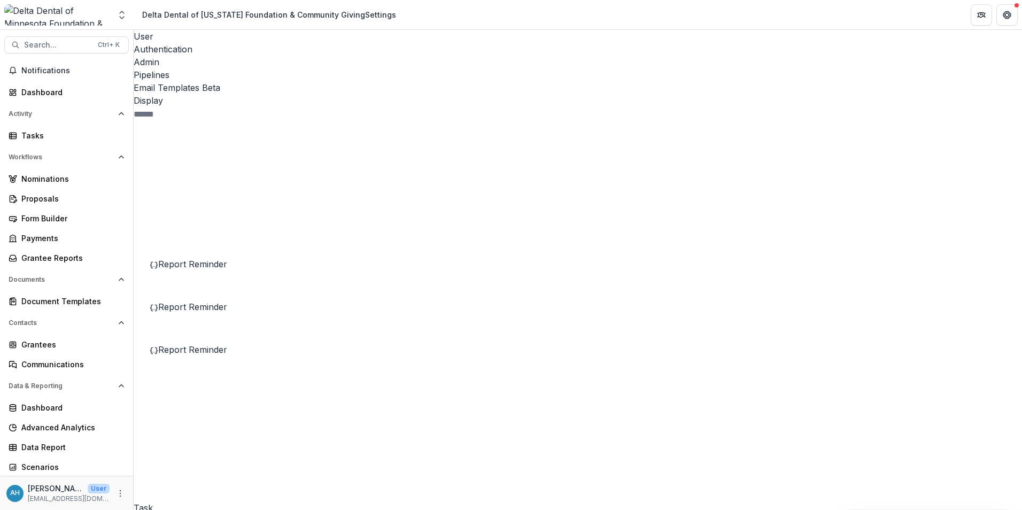
click at [234, 360] on span "Report Reminder - TEST" at bounding box center [208, 392] width 101 height 11
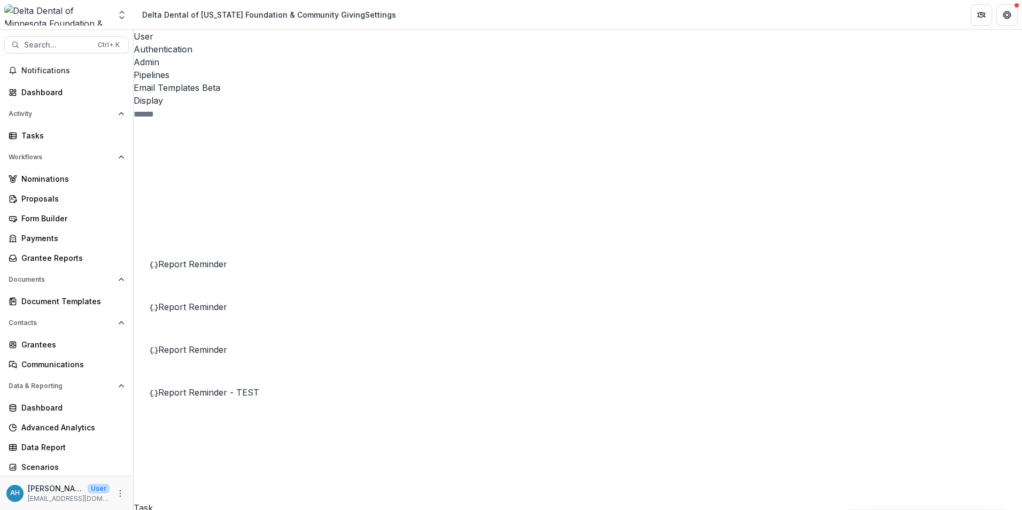
type input "**********"
click at [438, 360] on div "Add Community@deltadentalmn.org as a CC recipient" at bounding box center [511, 516] width 1022 height 13
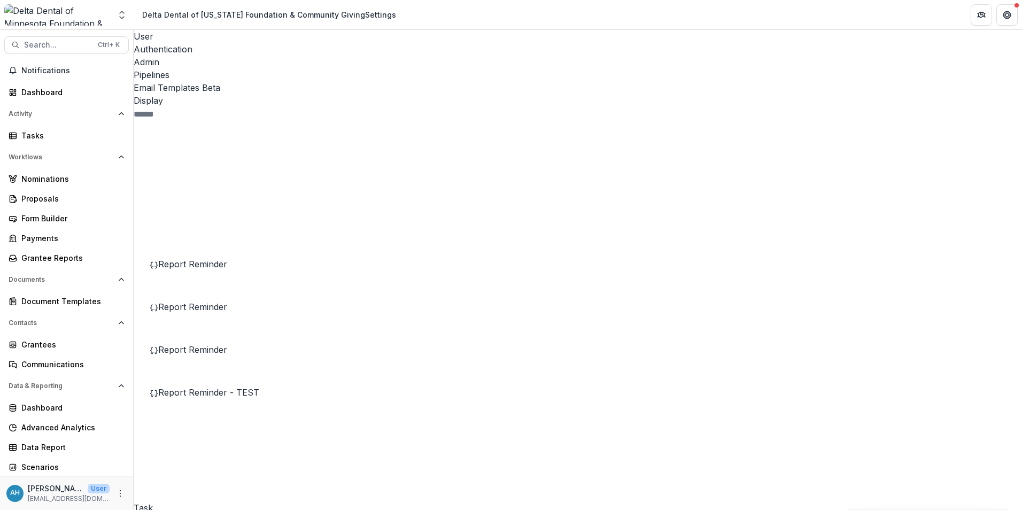
drag, startPoint x: 409, startPoint y: 328, endPoint x: 405, endPoint y: 323, distance: 6.4
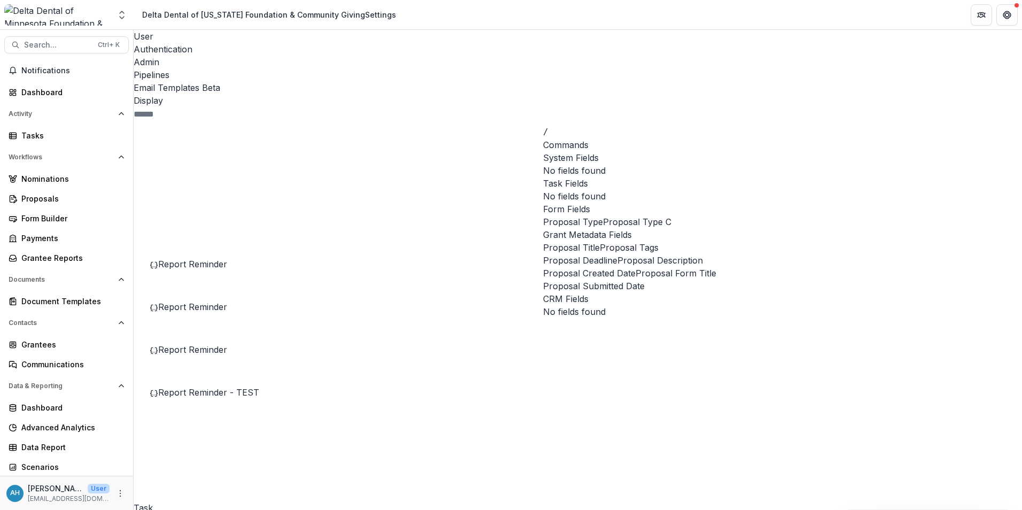
click at [600, 254] on span "Proposal Title" at bounding box center [571, 247] width 57 height 13
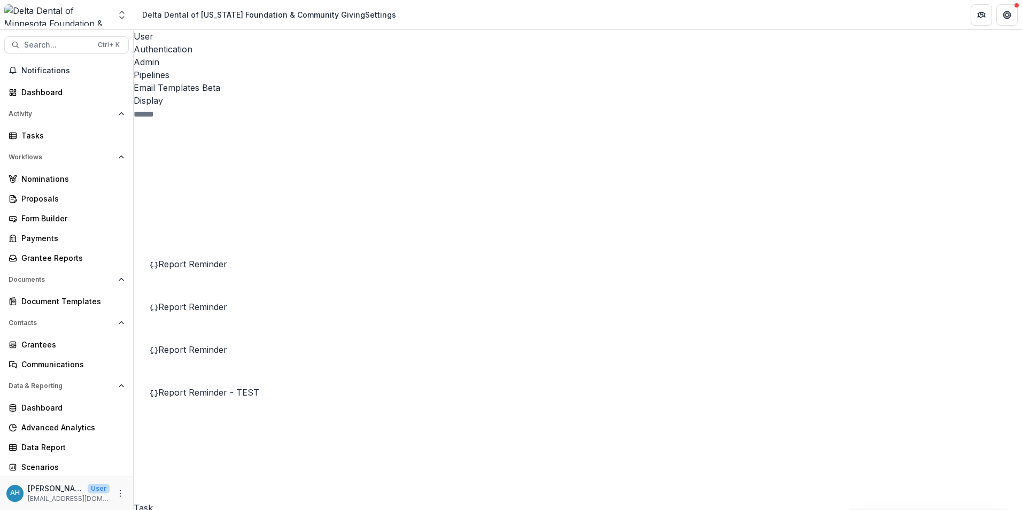
drag, startPoint x: 878, startPoint y: 376, endPoint x: 705, endPoint y: 373, distance: 173.8
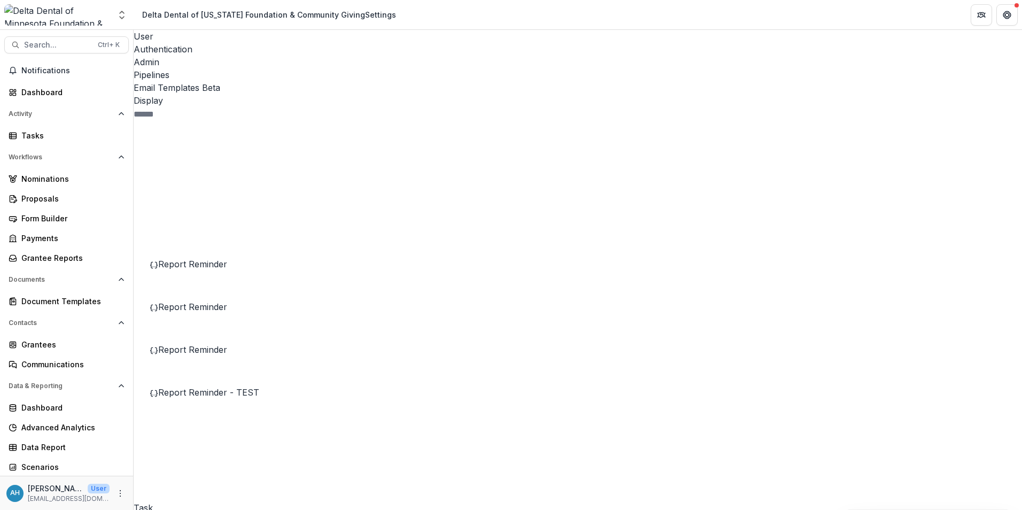
drag, startPoint x: 604, startPoint y: 405, endPoint x: 353, endPoint y: 409, distance: 250.7
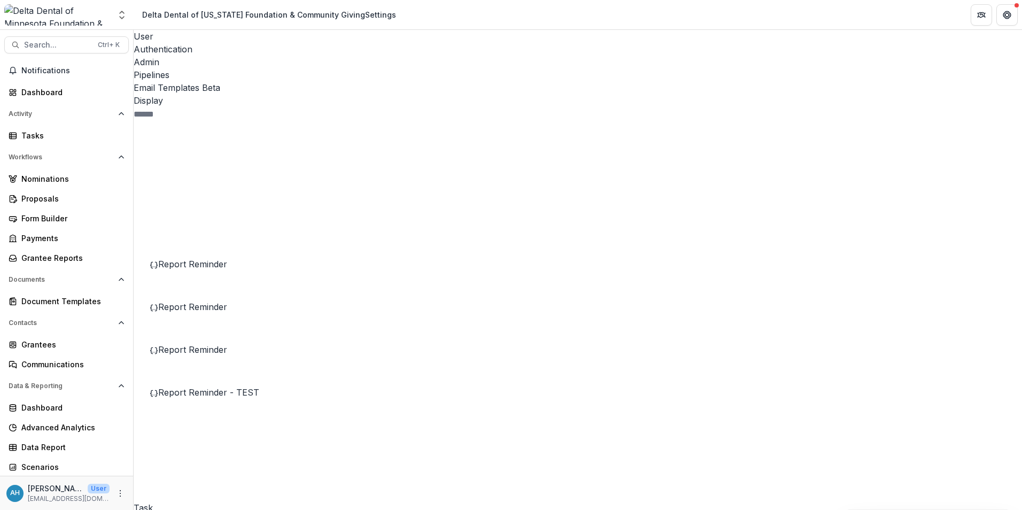
drag, startPoint x: 548, startPoint y: 394, endPoint x: 349, endPoint y: 397, distance: 199.4
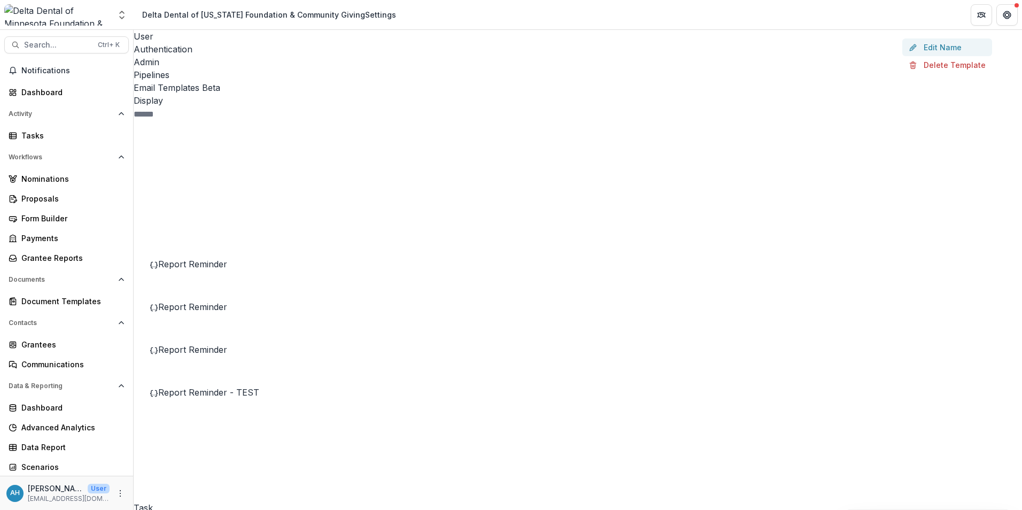
click at [679, 56] on button "Edit Name" at bounding box center [947, 47] width 90 height 18
type input "**********"
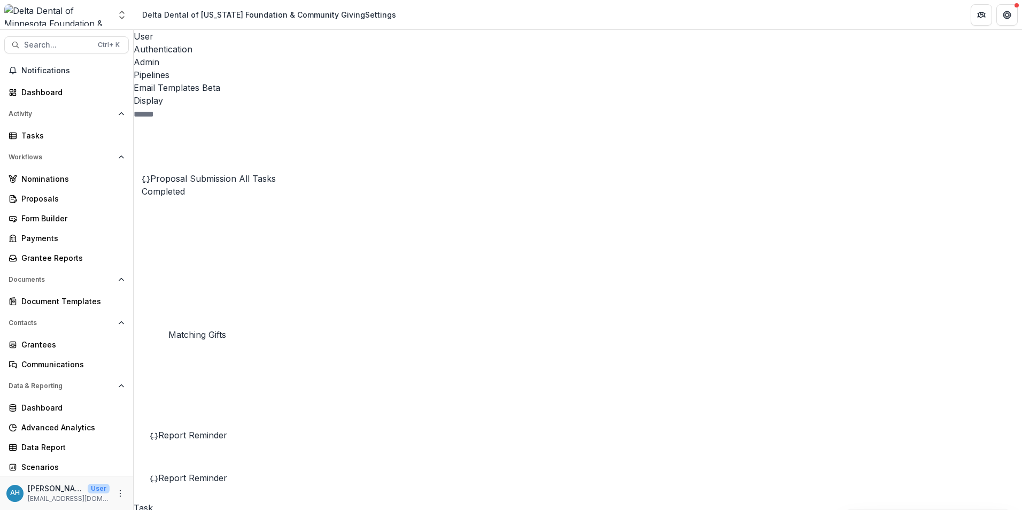
click at [219, 360] on span "Stage Change Message" at bounding box center [213, 371] width 95 height 11
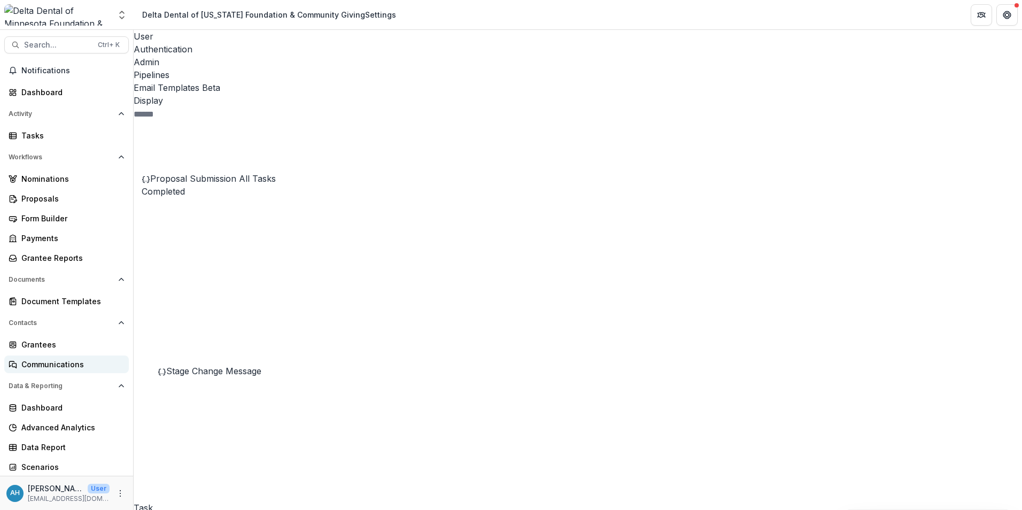
click at [67, 360] on div "Communications" at bounding box center [70, 364] width 99 height 11
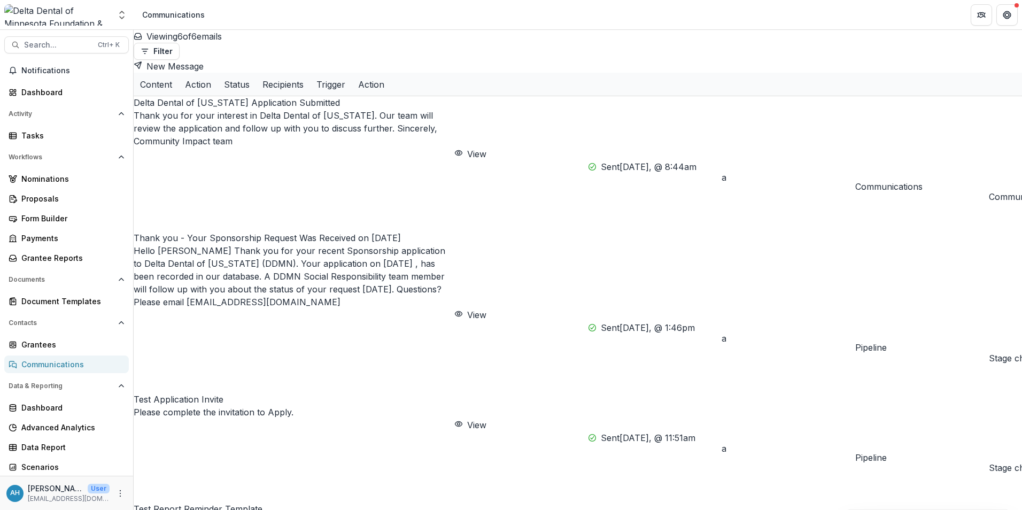
drag, startPoint x: 593, startPoint y: 504, endPoint x: 615, endPoint y: 504, distance: 21.9
drag, startPoint x: 615, startPoint y: 504, endPoint x: 660, endPoint y: 505, distance: 45.4
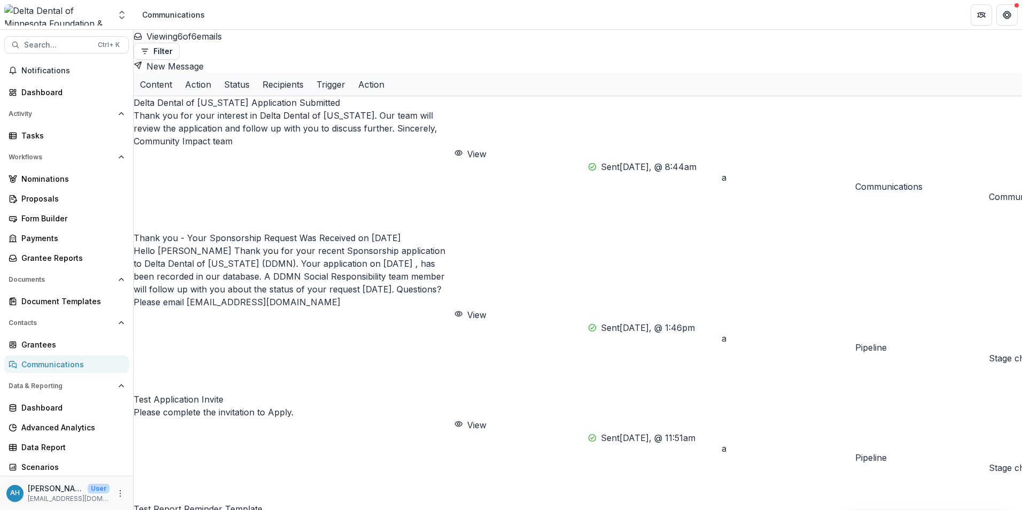
drag, startPoint x: 685, startPoint y: 506, endPoint x: 693, endPoint y: 506, distance: 8.0
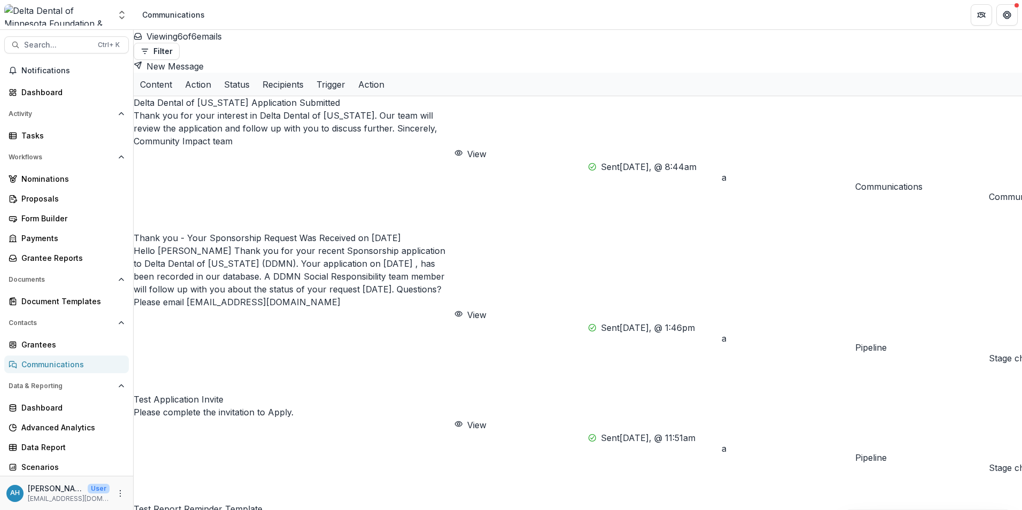
scroll to position [0, 100]
drag, startPoint x: 705, startPoint y: 506, endPoint x: 739, endPoint y: 507, distance: 34.8
drag, startPoint x: 739, startPoint y: 507, endPoint x: 747, endPoint y: 507, distance: 8.0
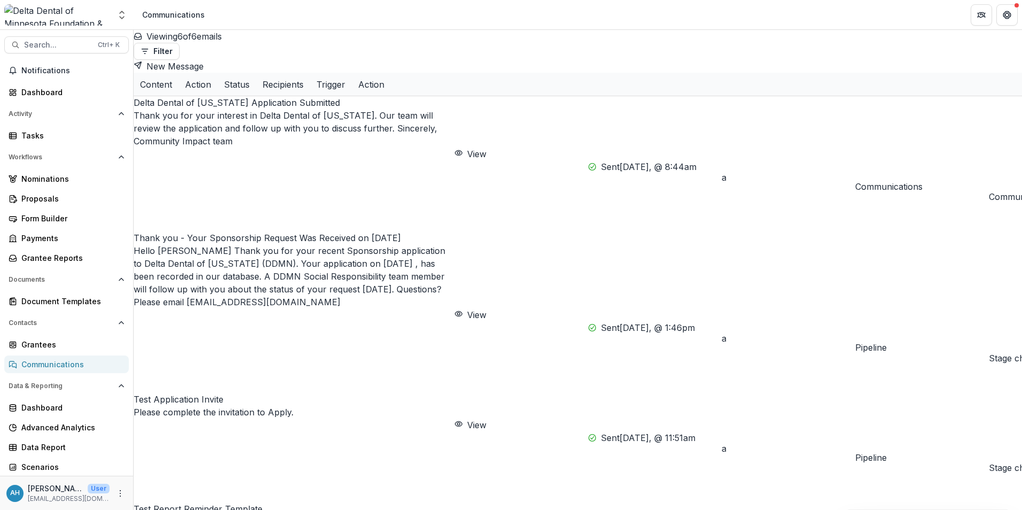
drag, startPoint x: 752, startPoint y: 508, endPoint x: 758, endPoint y: 509, distance: 6.5
drag, startPoint x: 762, startPoint y: 509, endPoint x: 783, endPoint y: 513, distance: 21.2
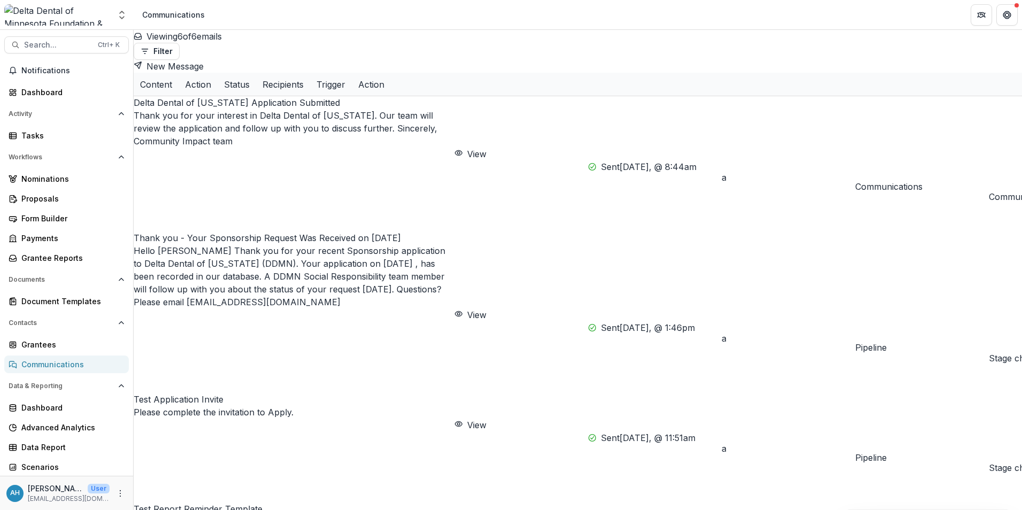
click at [51, 360] on div "Communications" at bounding box center [70, 364] width 99 height 11
drag, startPoint x: 447, startPoint y: 507, endPoint x: 426, endPoint y: 505, distance: 21.5
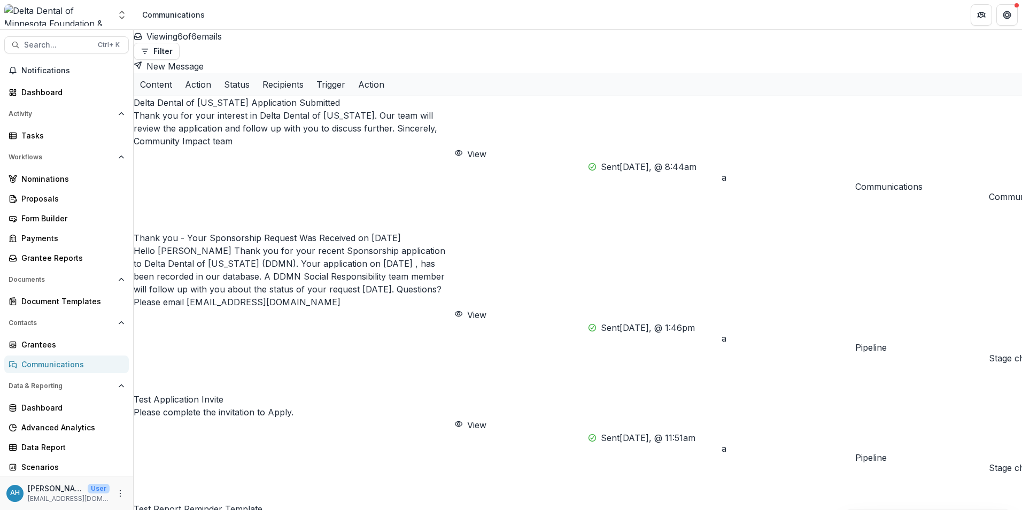
drag, startPoint x: 235, startPoint y: 508, endPoint x: 221, endPoint y: 506, distance: 14.1
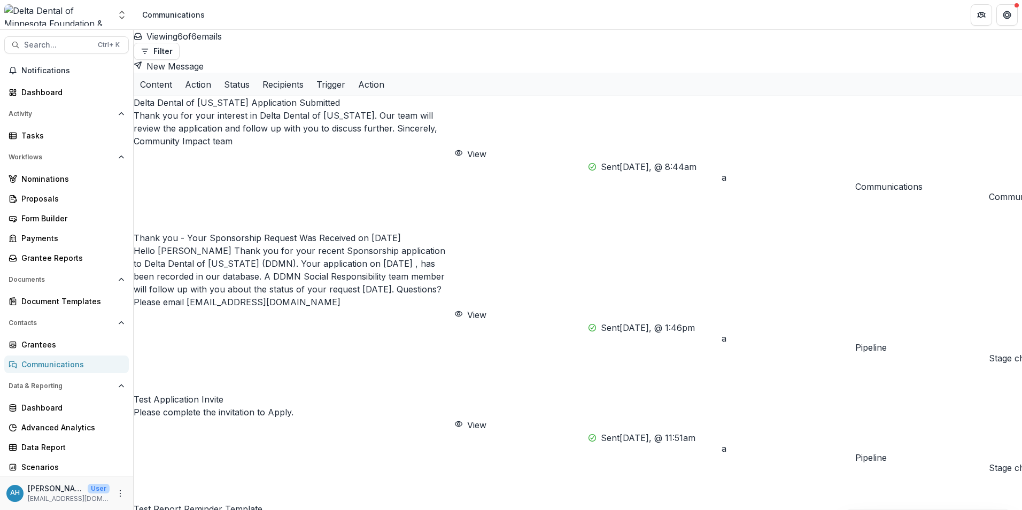
click at [176, 360] on div "Delta Dental of Minnesota Application Submitted Thank you for your interest in …" at bounding box center [578, 375] width 888 height 559
drag, startPoint x: 207, startPoint y: 505, endPoint x: 180, endPoint y: 504, distance: 27.3
click at [193, 360] on div "Delta Dental of Minnesota Application Submitted Thank you for your interest in …" at bounding box center [578, 375] width 888 height 559
click at [180, 360] on div "Delta Dental of Minnesota Application Submitted Thank you for your interest in …" at bounding box center [578, 375] width 888 height 559
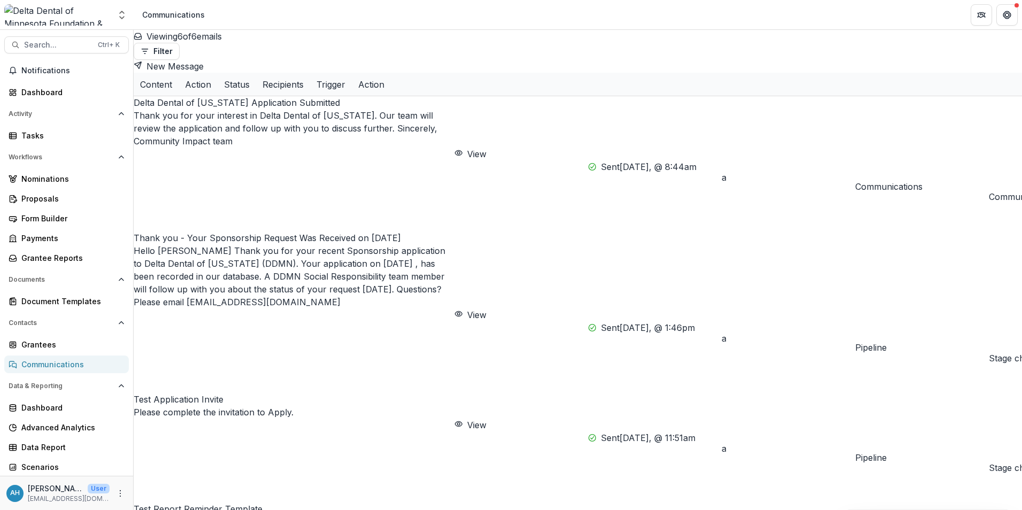
click at [179, 360] on div "Delta Dental of Minnesota Application Submitted Thank you for your interest in …" at bounding box center [578, 375] width 888 height 559
click at [454, 148] on button "View" at bounding box center [470, 154] width 32 height 13
click at [66, 301] on div "Document Templates" at bounding box center [70, 301] width 99 height 11
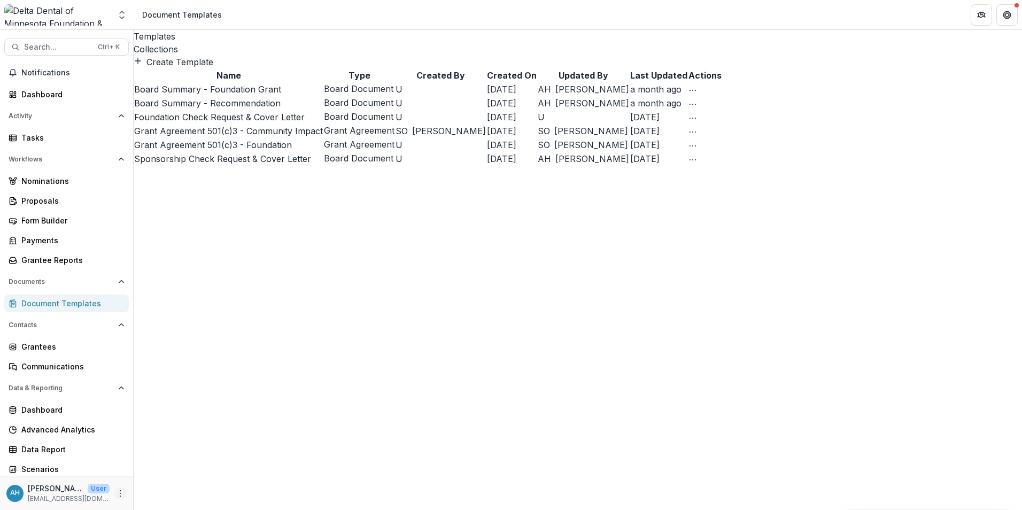
click at [119, 360] on icon "More" at bounding box center [120, 493] width 9 height 9
click at [53, 203] on div "Proposals" at bounding box center [70, 200] width 99 height 11
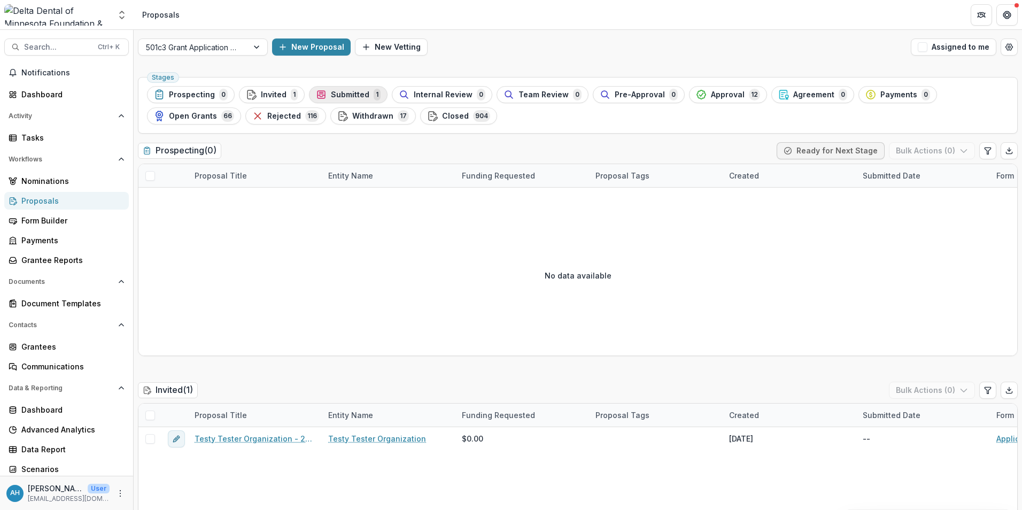
click at [336, 92] on span "Submitted" at bounding box center [350, 94] width 38 height 9
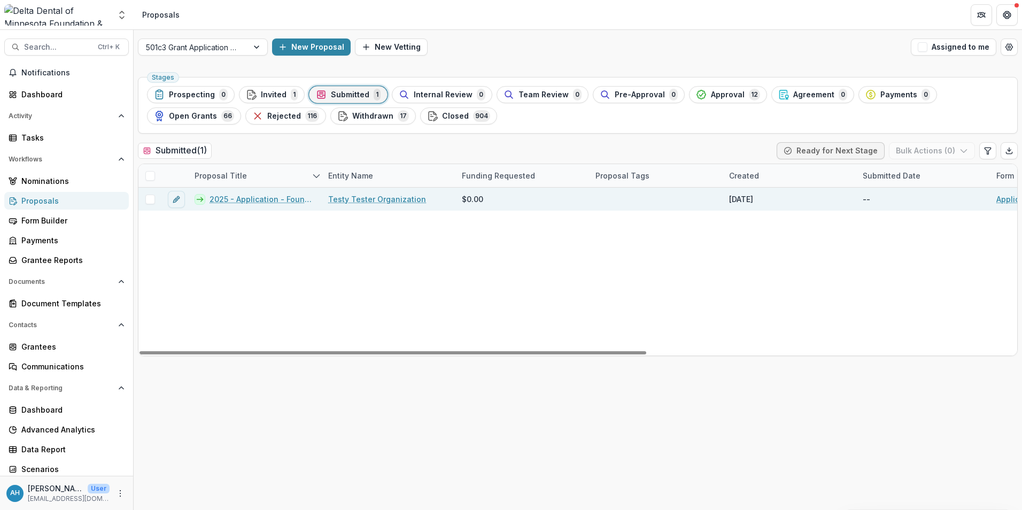
click at [252, 199] on link "2025 - Application - Foundation Grant" at bounding box center [263, 198] width 106 height 11
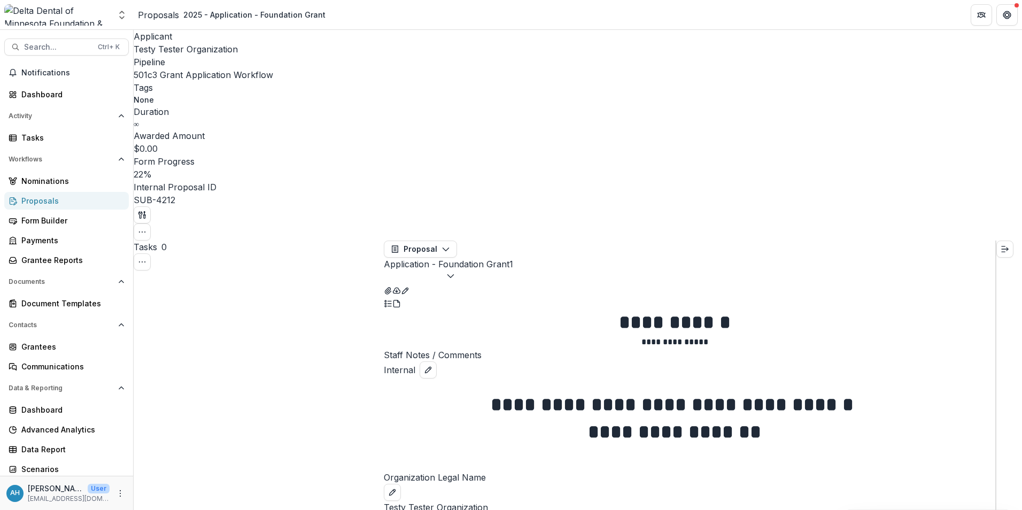
scroll to position [3421, 0]
click at [118, 360] on icon "More" at bounding box center [120, 493] width 9 height 9
click at [161, 360] on link "User Settings" at bounding box center [187, 471] width 114 height 18
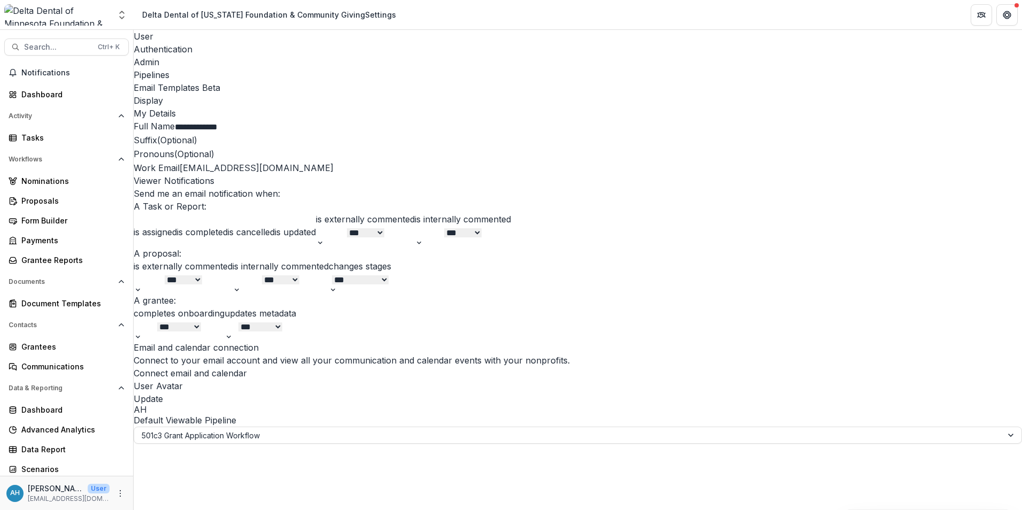
click at [353, 81] on div "Email Templates Beta" at bounding box center [578, 87] width 888 height 13
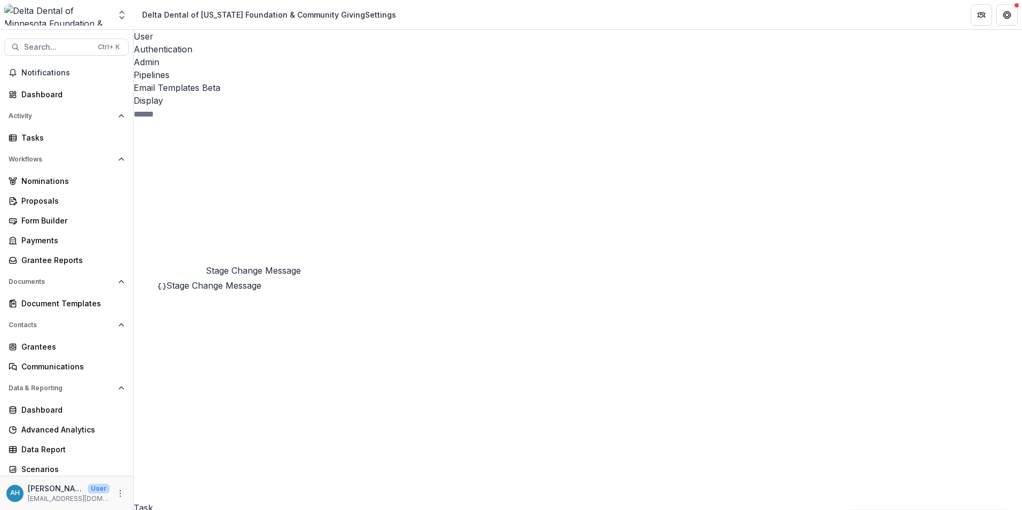
click at [216, 280] on span "Stage Change Message" at bounding box center [213, 285] width 95 height 11
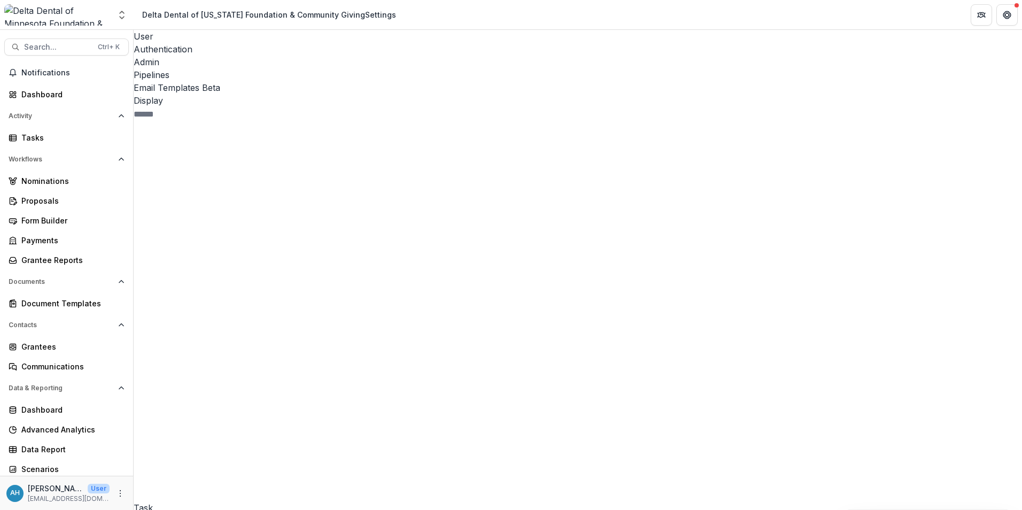
click at [204, 173] on span "Proposal Submission All Tasks Completed" at bounding box center [209, 185] width 134 height 24
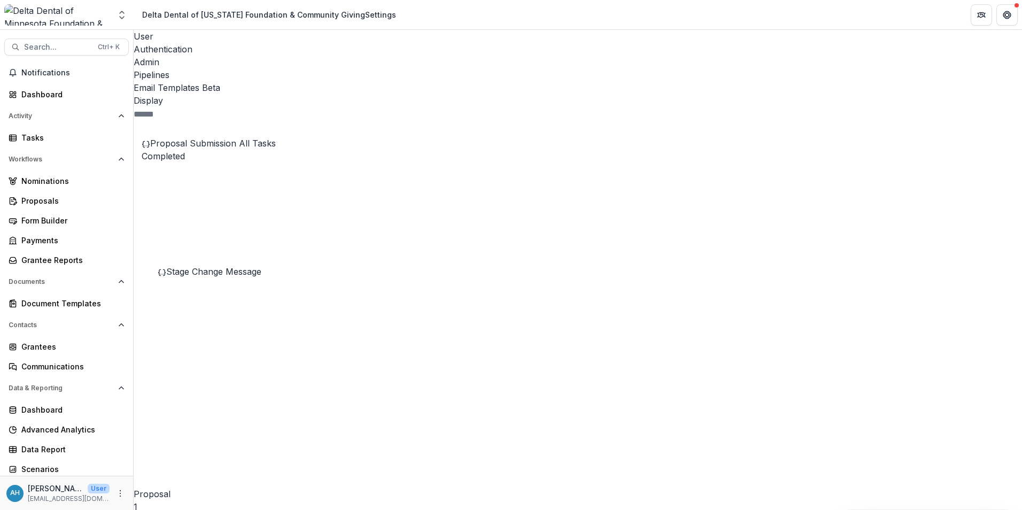
scroll to position [33, 0]
click at [221, 269] on span "Stage Change Message" at bounding box center [213, 274] width 95 height 11
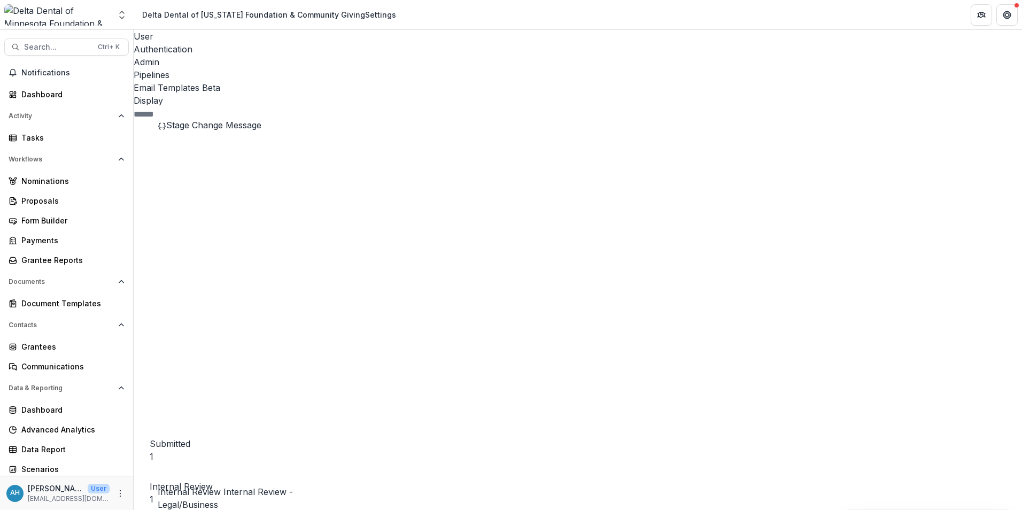
scroll to position [193, 0]
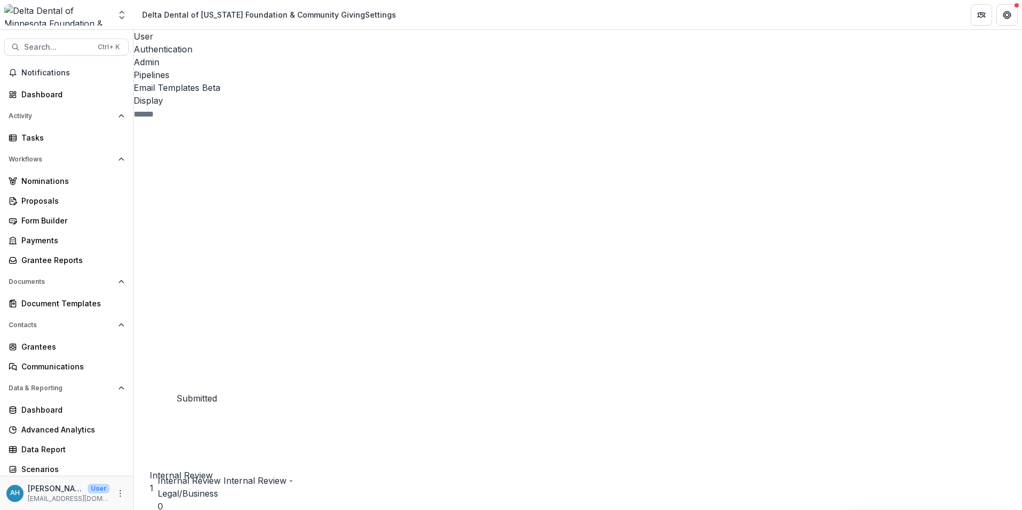
click at [222, 360] on span "Stage Change Message" at bounding box center [213, 434] width 95 height 11
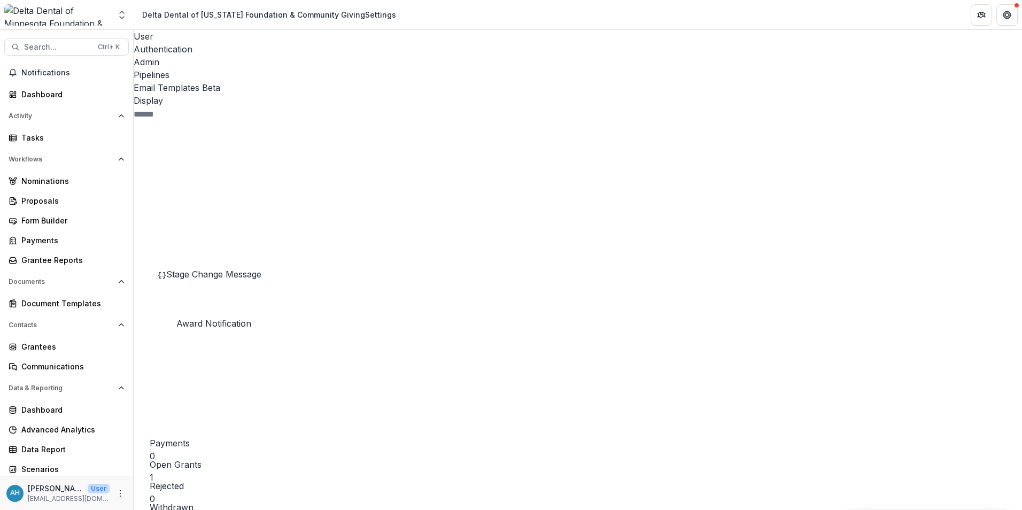
click at [241, 360] on span "Stage Change Message" at bounding box center [213, 402] width 95 height 11
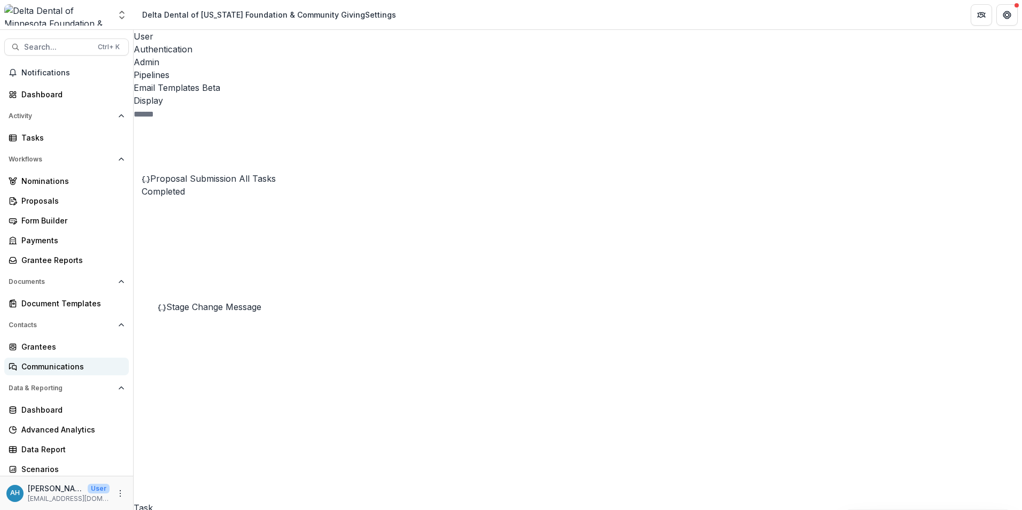
click at [53, 360] on div "Communications" at bounding box center [70, 366] width 99 height 11
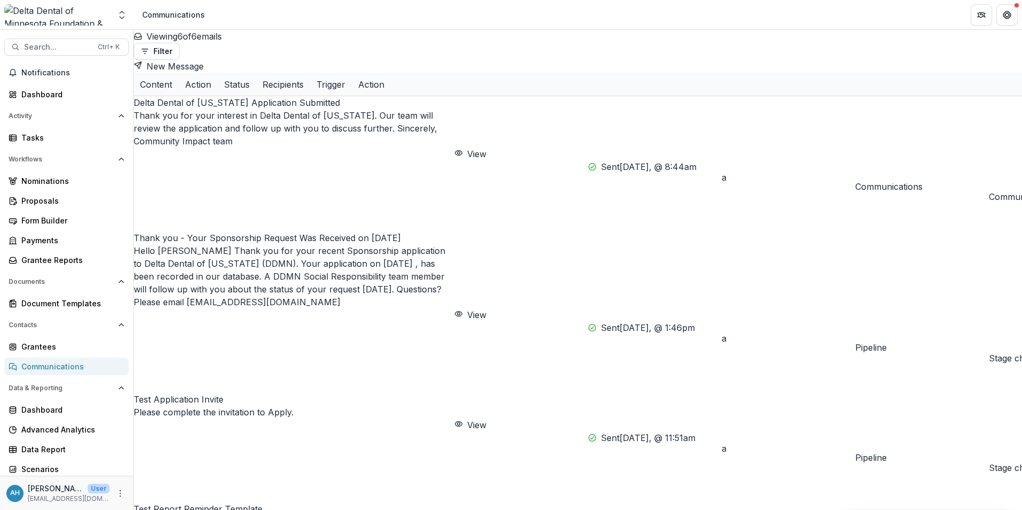
drag, startPoint x: 466, startPoint y: 507, endPoint x: 494, endPoint y: 504, distance: 28.0
drag, startPoint x: 531, startPoint y: 504, endPoint x: 730, endPoint y: 502, distance: 198.8
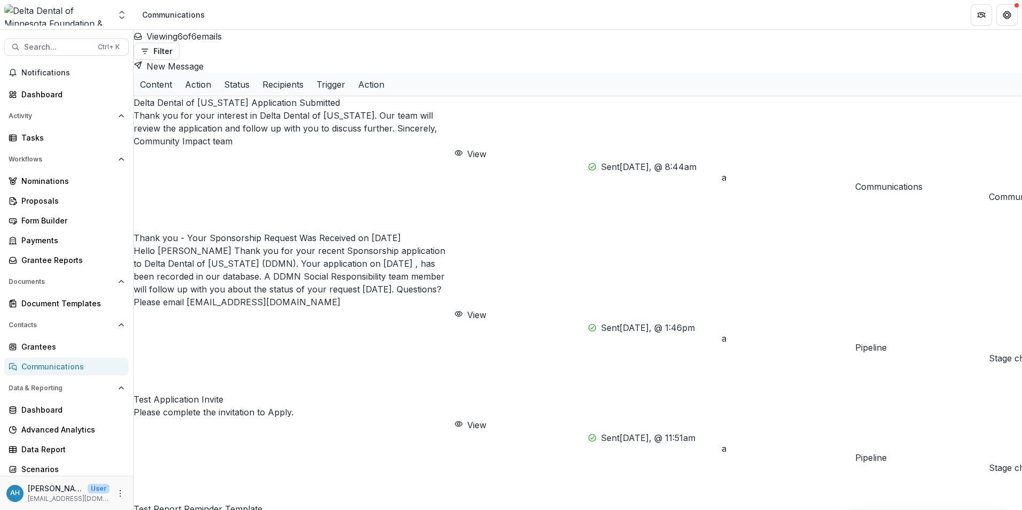
click at [492, 360] on div "Delta Dental of Minnesota Application Submitted Thank you for your interest in …" at bounding box center [578, 375] width 888 height 559
drag, startPoint x: 357, startPoint y: 505, endPoint x: 312, endPoint y: 502, distance: 44.4
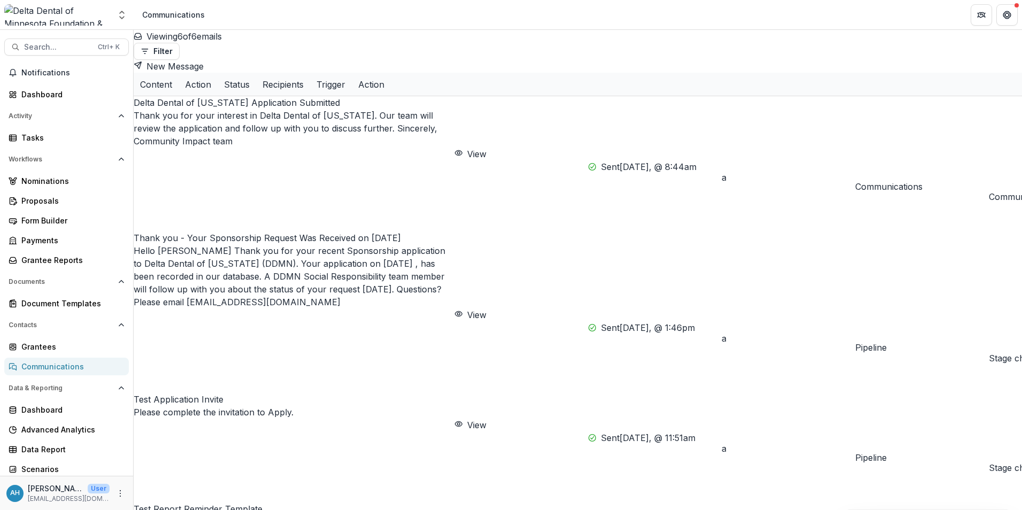
scroll to position [0, 91]
click at [207, 360] on div "Delta Dental of Minnesota Application Submitted Thank you for your interest in …" at bounding box center [578, 375] width 888 height 559
drag, startPoint x: 242, startPoint y: 508, endPoint x: 191, endPoint y: 506, distance: 50.8
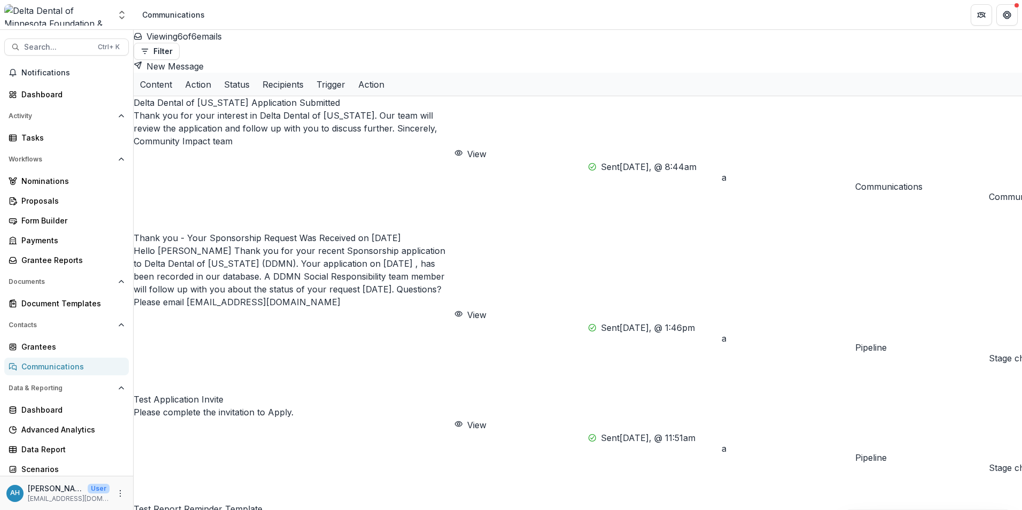
click at [138, 360] on div "Delta Dental of Minnesota Application Submitted Thank you for your interest in …" at bounding box center [578, 375] width 888 height 559
drag, startPoint x: 190, startPoint y: 509, endPoint x: 153, endPoint y: 505, distance: 37.1
click at [133, 360] on div "Search... Ctrl + K Notifications Dashboard Activity Tasks Workflows Nominations…" at bounding box center [67, 270] width 134 height 480
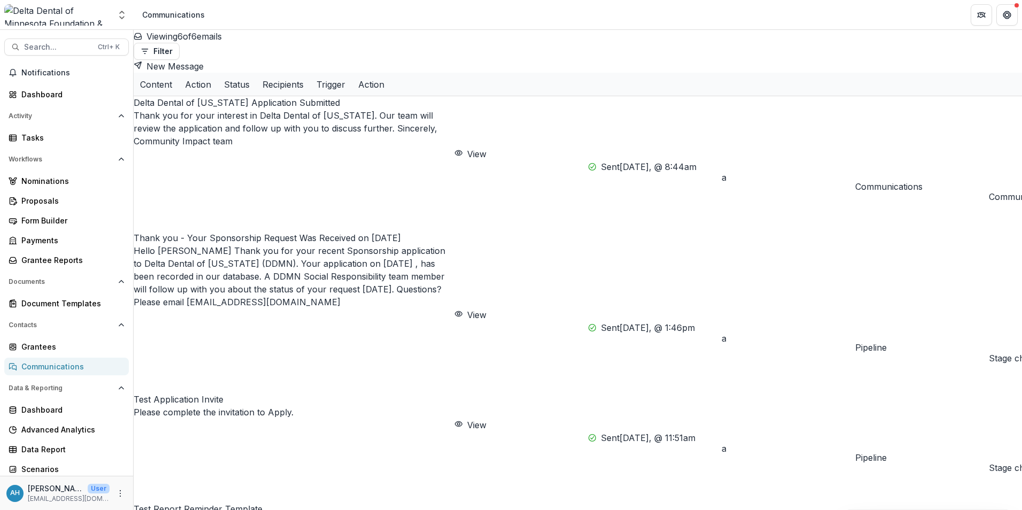
click at [330, 96] on p "Delta Dental of Minnesota Application Submitted" at bounding box center [294, 102] width 321 height 13
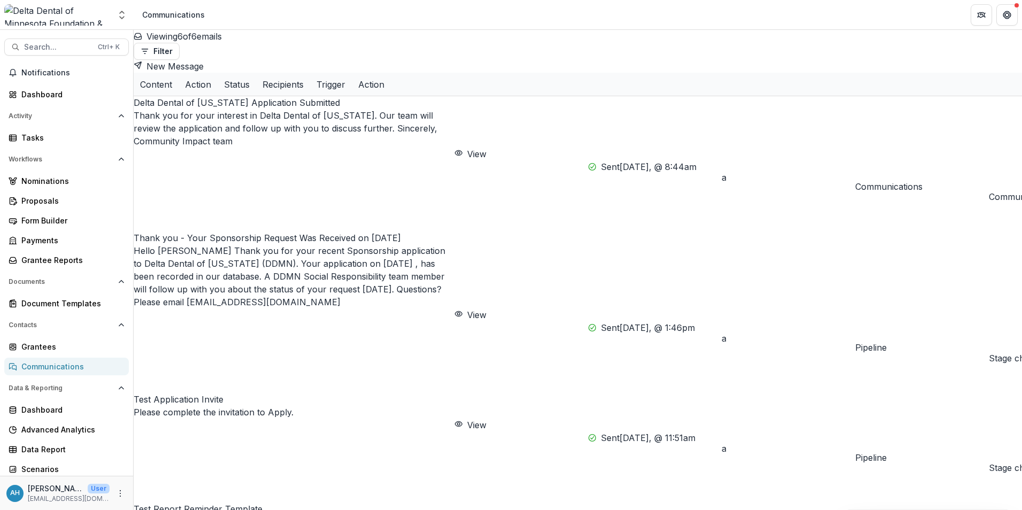
scroll to position [0, 0]
drag, startPoint x: 523, startPoint y: 506, endPoint x: 513, endPoint y: 502, distance: 10.5
click at [486, 148] on button "View" at bounding box center [470, 154] width 32 height 13
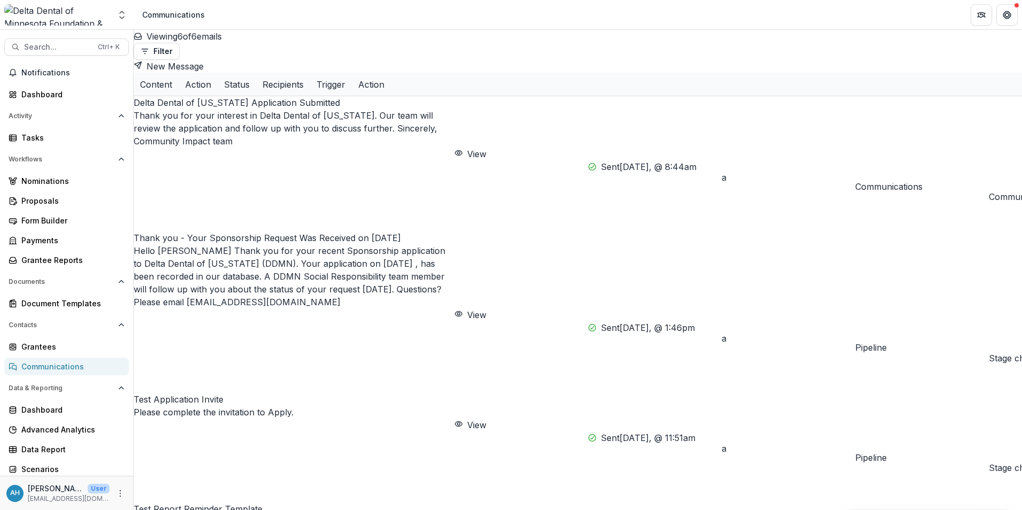
scroll to position [2, 0]
click at [120, 360] on icon "More" at bounding box center [120, 493] width 9 height 9
click at [168, 360] on link "User Settings" at bounding box center [187, 471] width 114 height 18
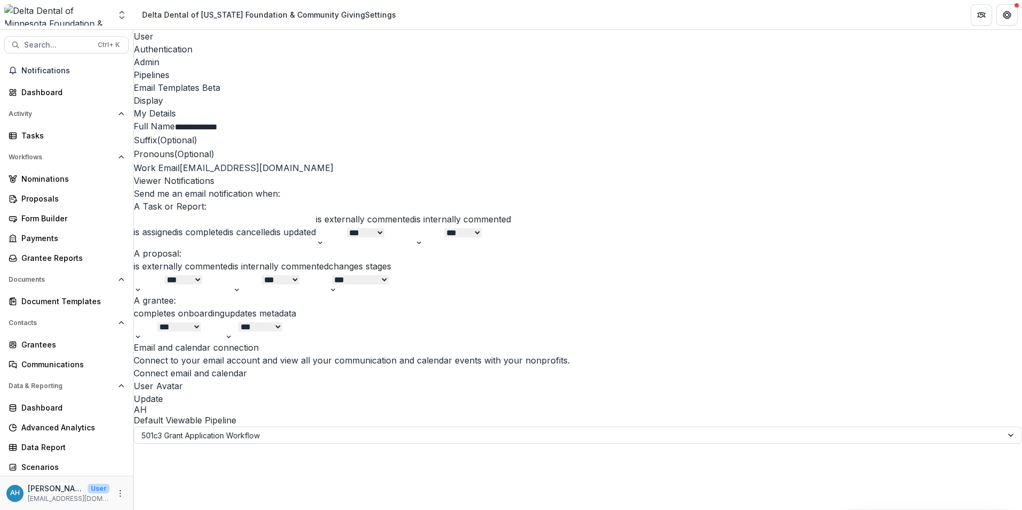
click at [360, 81] on div "Email Templates Beta" at bounding box center [578, 87] width 888 height 13
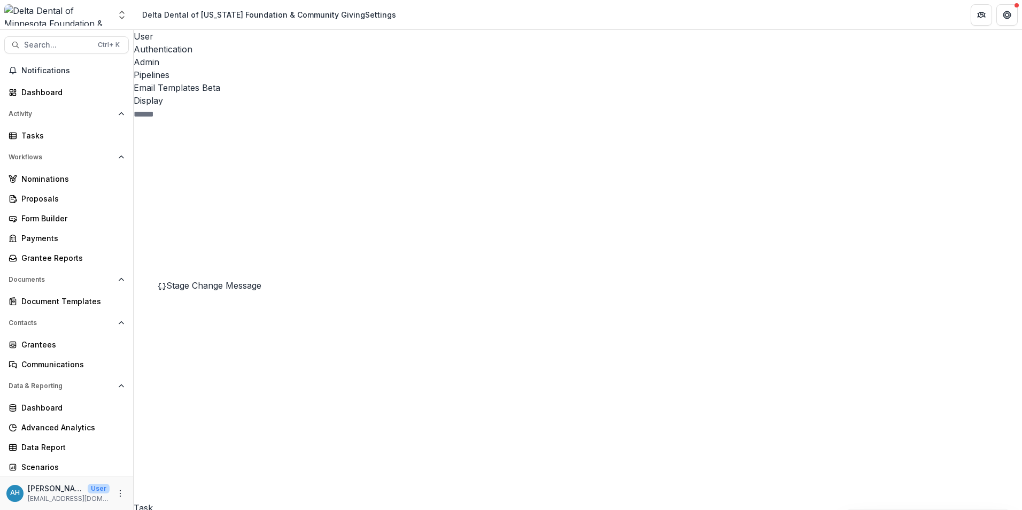
click at [233, 280] on span "Stage Change Message" at bounding box center [213, 285] width 95 height 11
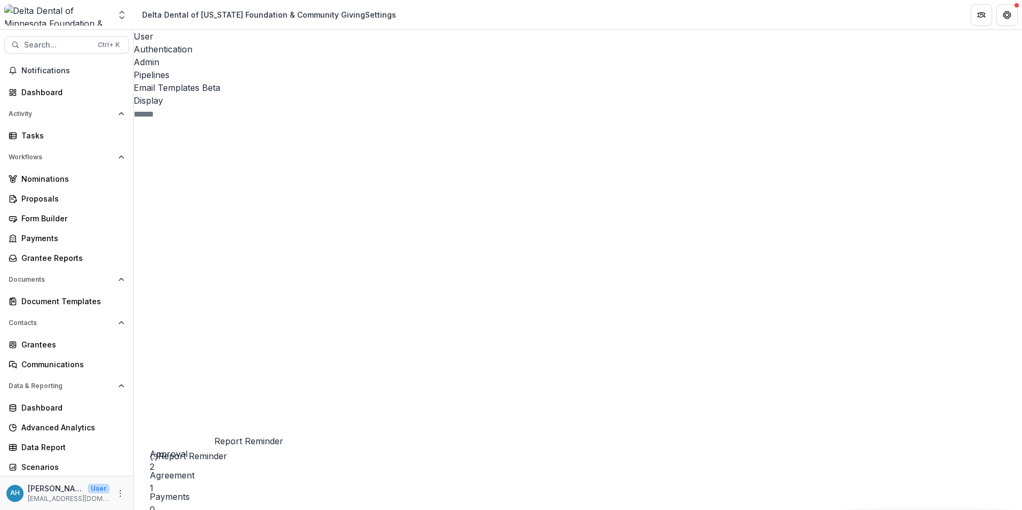
click at [225, 360] on span "Report Reminder" at bounding box center [192, 456] width 69 height 11
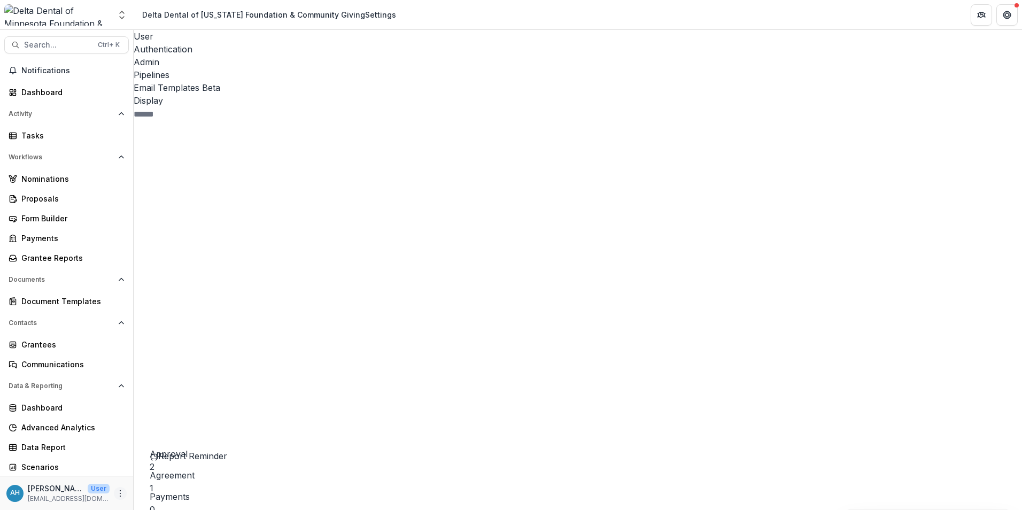
click at [119, 360] on icon "More" at bounding box center [120, 493] width 9 height 9
click at [253, 56] on div "Admin" at bounding box center [578, 62] width 888 height 13
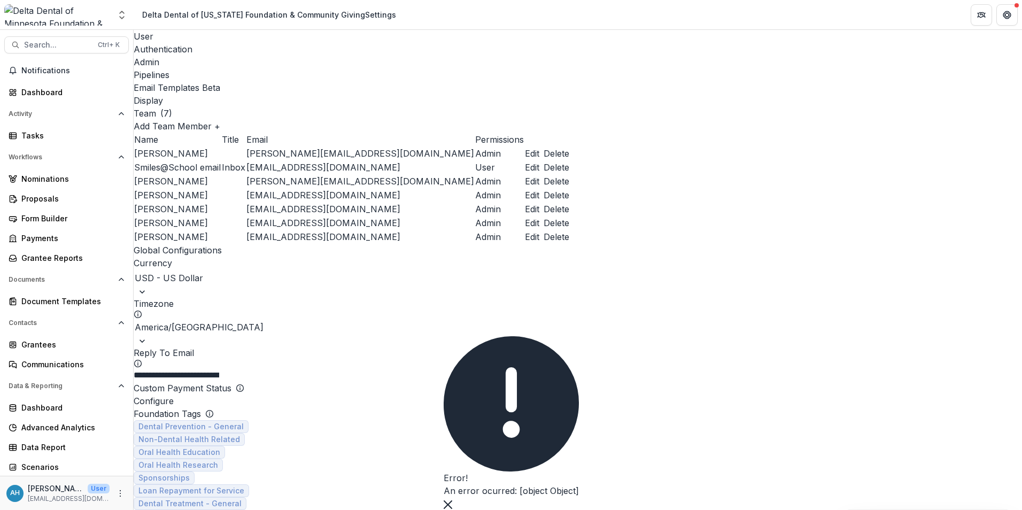
scroll to position [2266, 0]
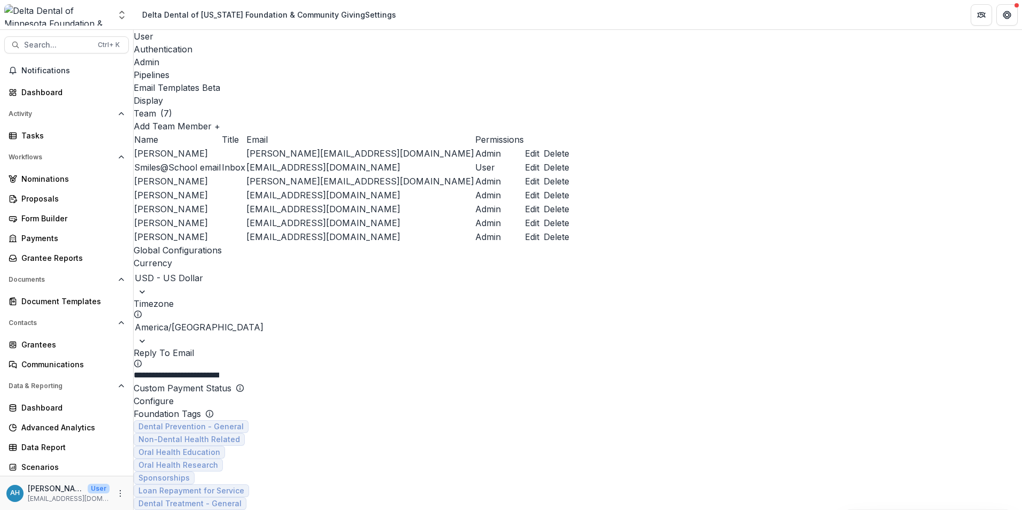
drag, startPoint x: 279, startPoint y: 494, endPoint x: 250, endPoint y: 491, distance: 29.0
click at [292, 68] on div "Pipelines" at bounding box center [578, 74] width 888 height 13
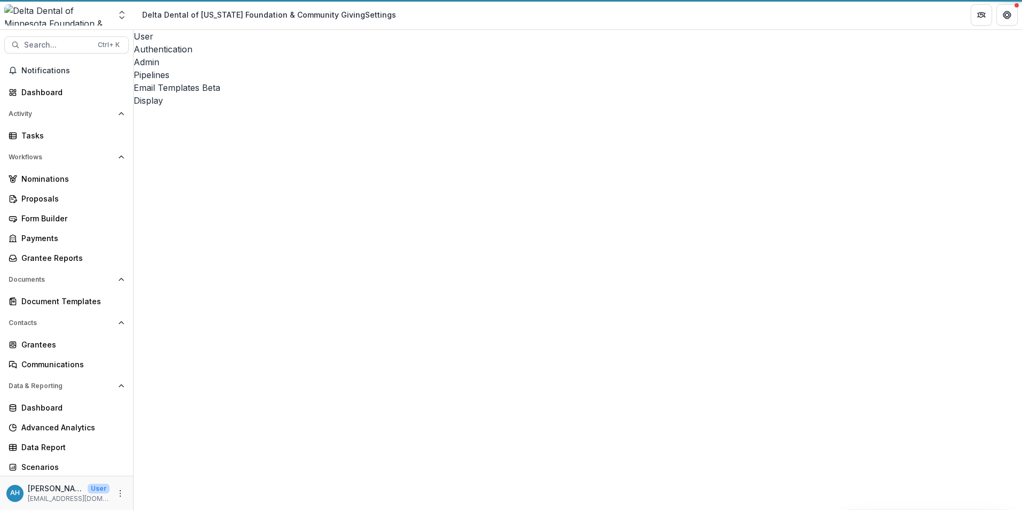
scroll to position [903, 0]
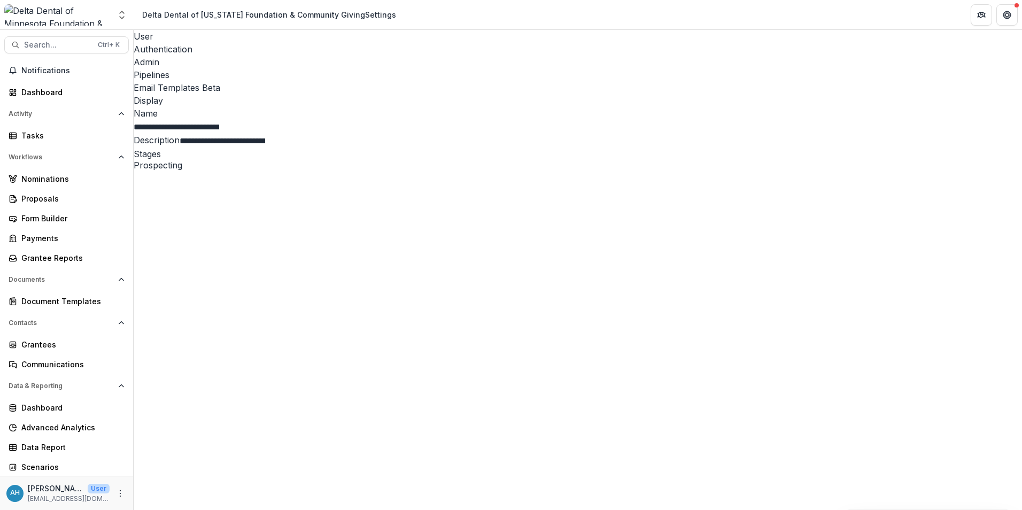
click at [342, 81] on div "Email Templates Beta" at bounding box center [578, 87] width 888 height 13
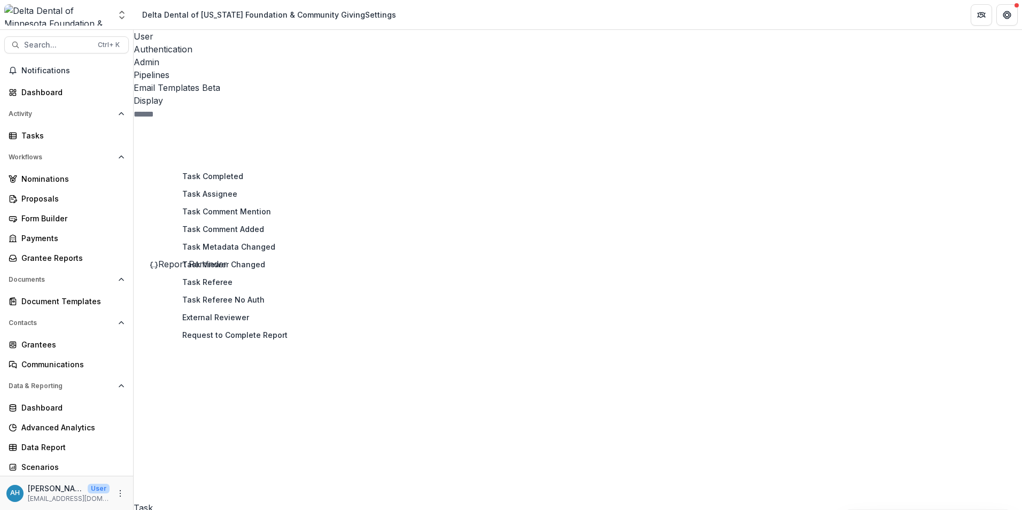
click at [238, 360] on div "Task 30 Proposal 1 Pipeline 7 Report 5 Temelio Historical Onboarding Report 0 F…" at bounding box center [227, 328] width 186 height 414
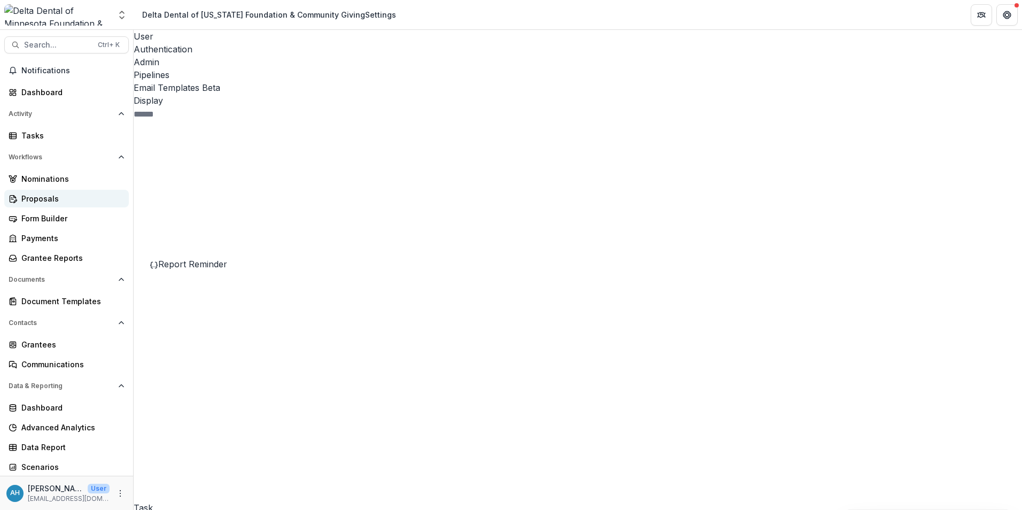
click at [38, 202] on div "Proposals" at bounding box center [70, 198] width 99 height 11
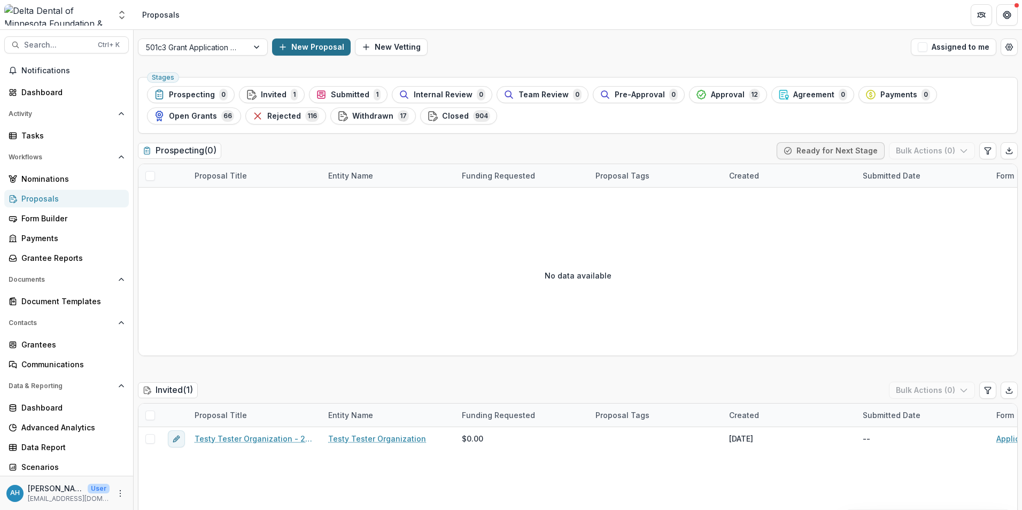
click at [310, 45] on button "New Proposal" at bounding box center [311, 46] width 79 height 17
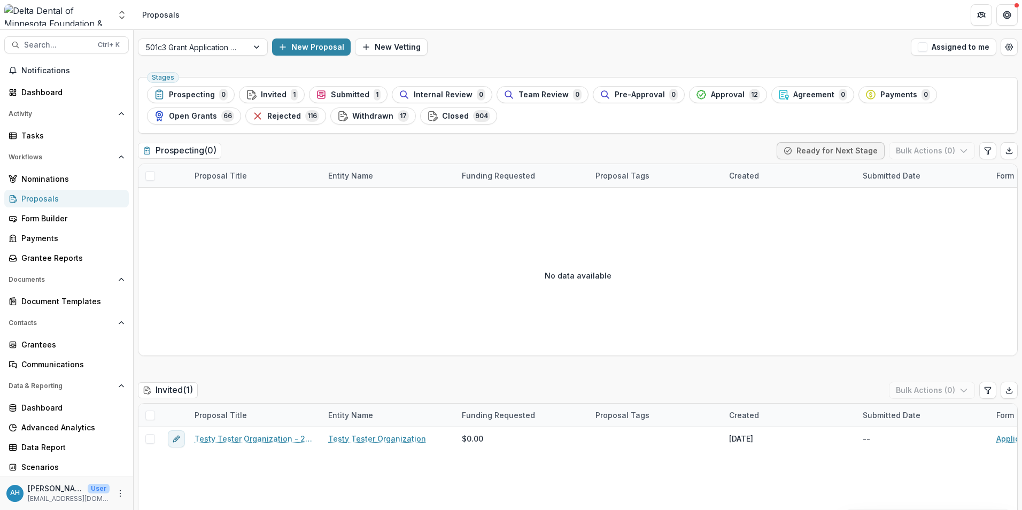
type input "**********"
type input "*****"
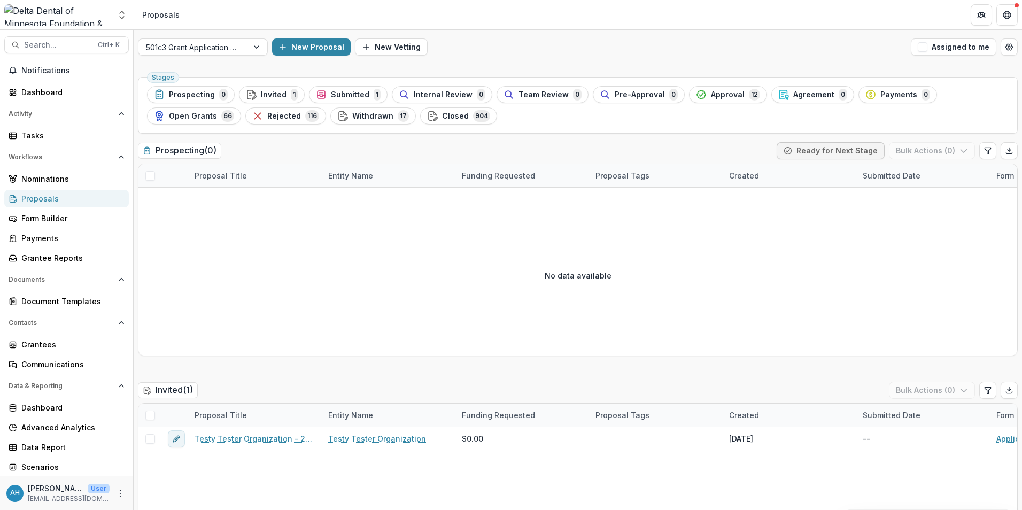
click at [118, 360] on icon "More" at bounding box center [120, 493] width 9 height 9
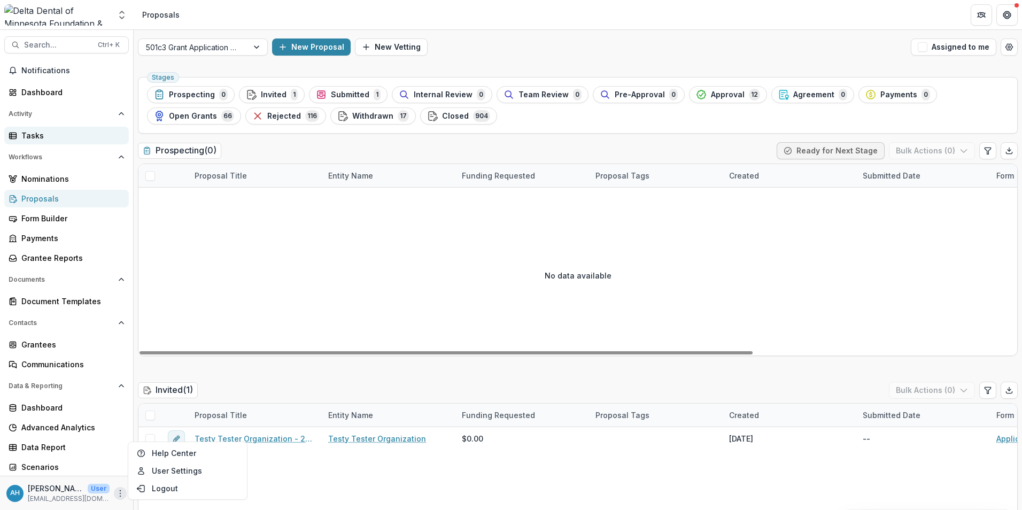
click at [38, 139] on div "Tasks" at bounding box center [70, 135] width 99 height 11
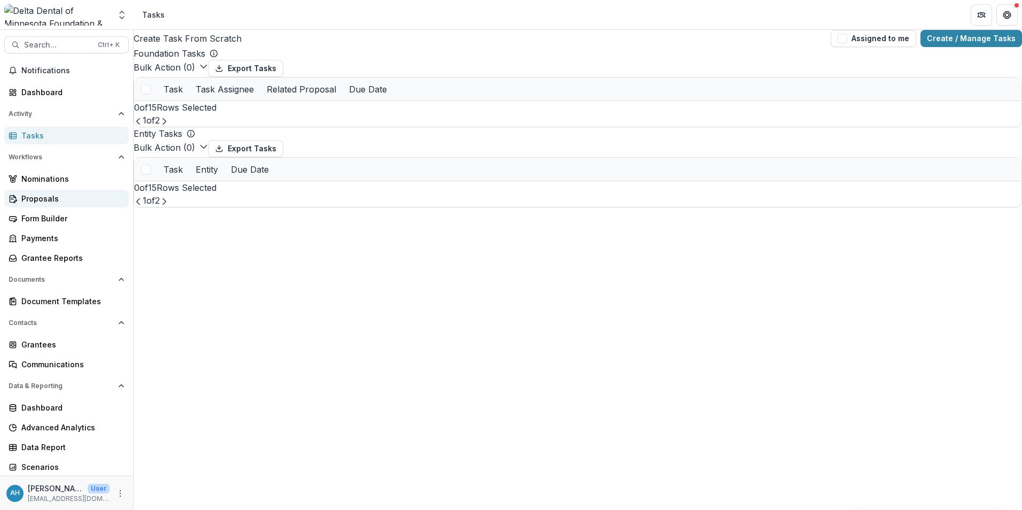
click at [45, 203] on div "Proposals" at bounding box center [70, 198] width 99 height 11
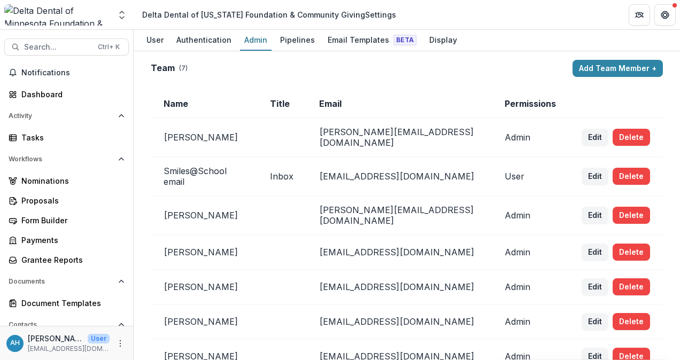
type input "*******"
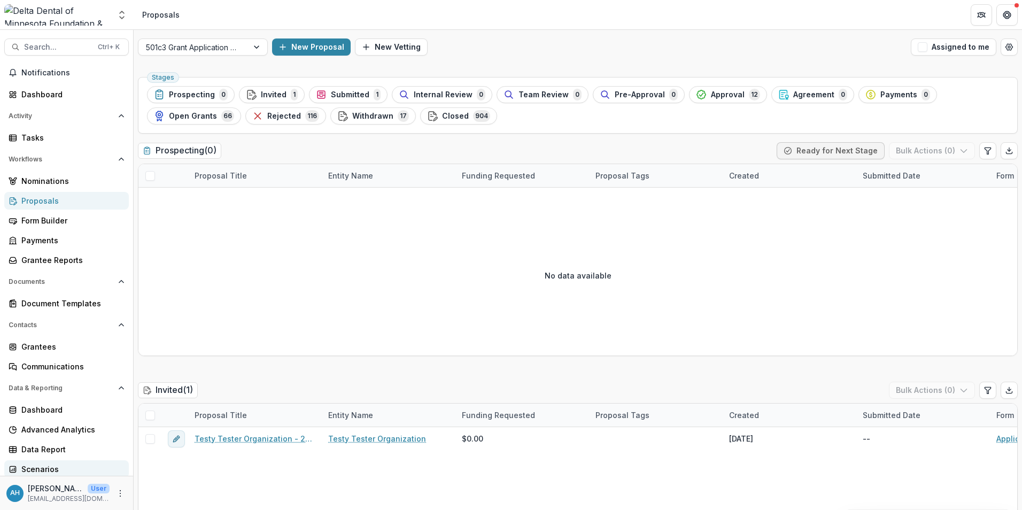
scroll to position [2, 0]
click at [55, 261] on div "Grantee Reports" at bounding box center [70, 257] width 99 height 11
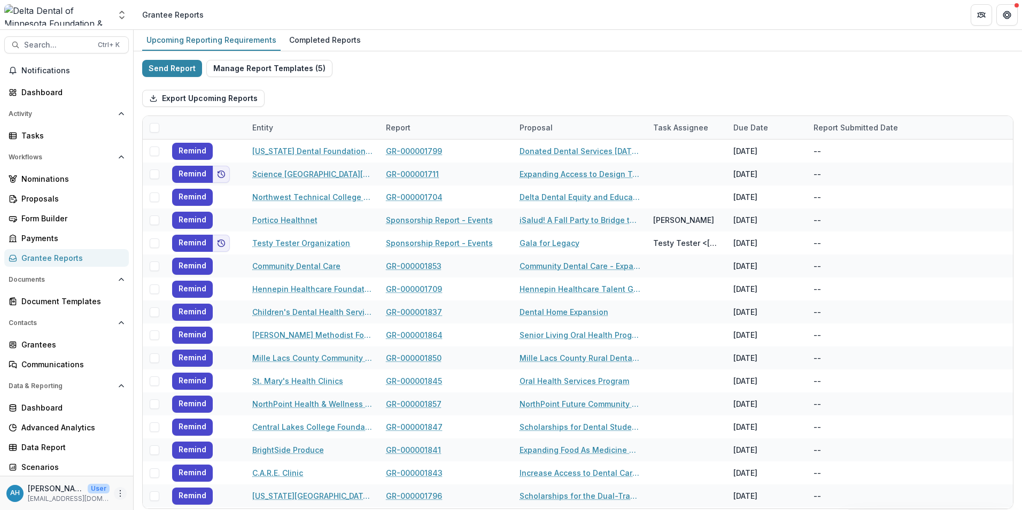
click at [120, 494] on icon "More" at bounding box center [120, 493] width 9 height 9
click at [175, 470] on link "User Settings" at bounding box center [187, 471] width 114 height 18
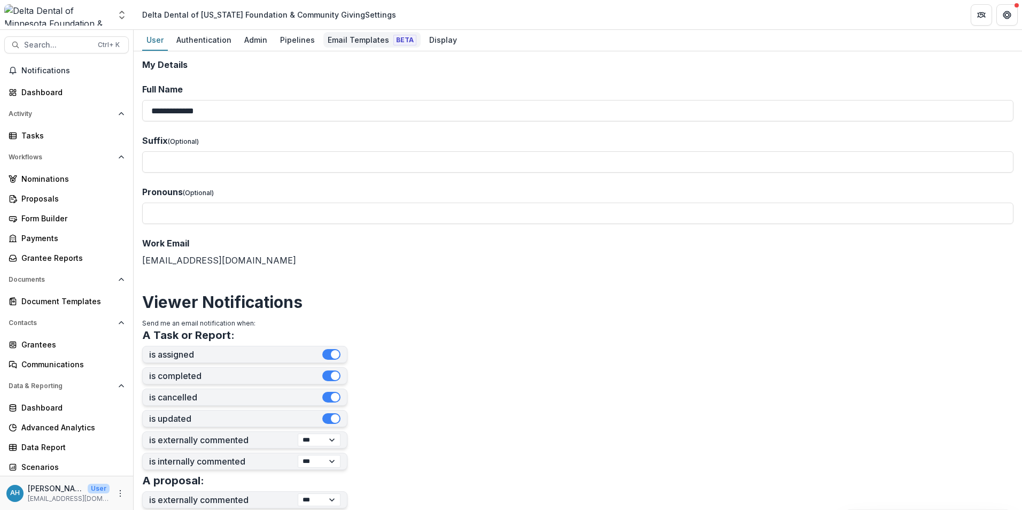
click at [352, 38] on div "Email Templates Beta" at bounding box center [371, 40] width 97 height 16
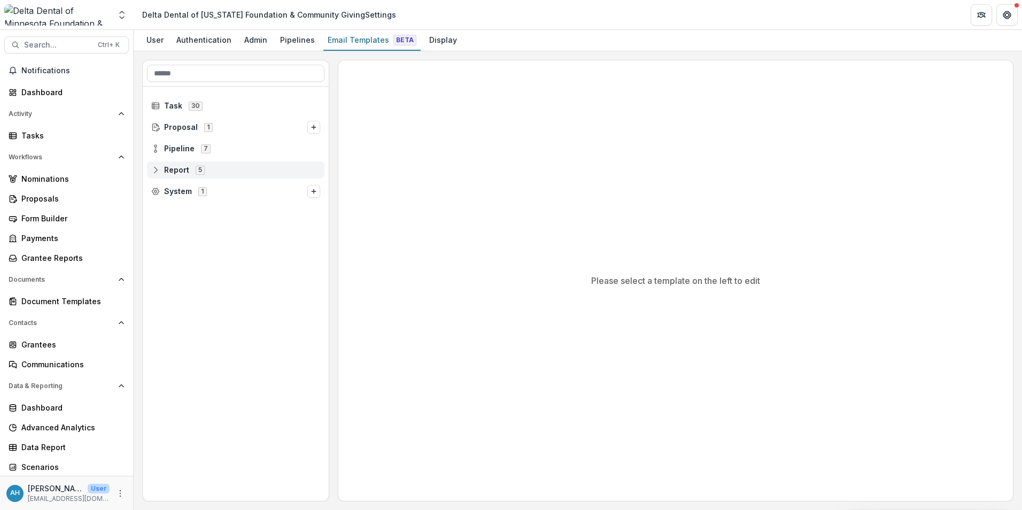
click at [177, 168] on span "Report" at bounding box center [176, 170] width 25 height 9
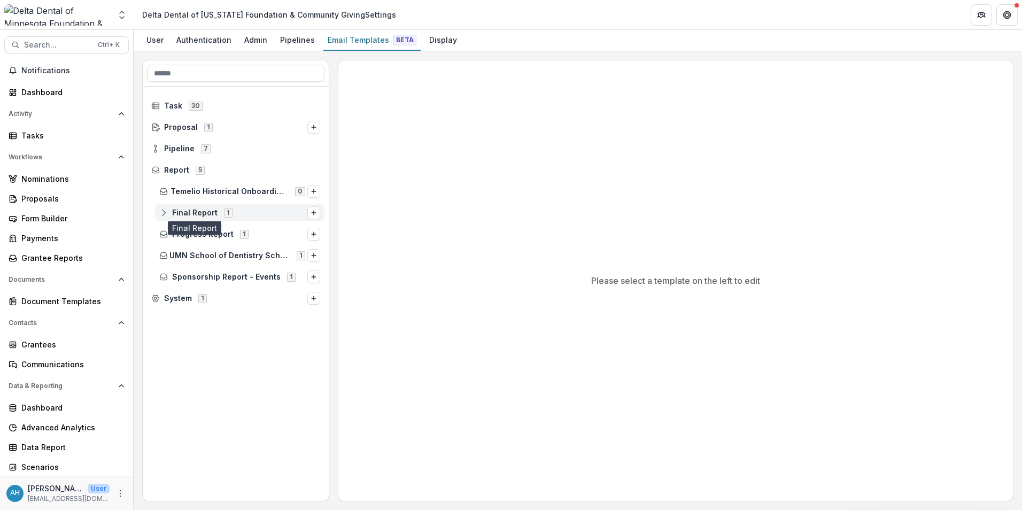
click at [201, 212] on span "Final Report" at bounding box center [194, 212] width 45 height 9
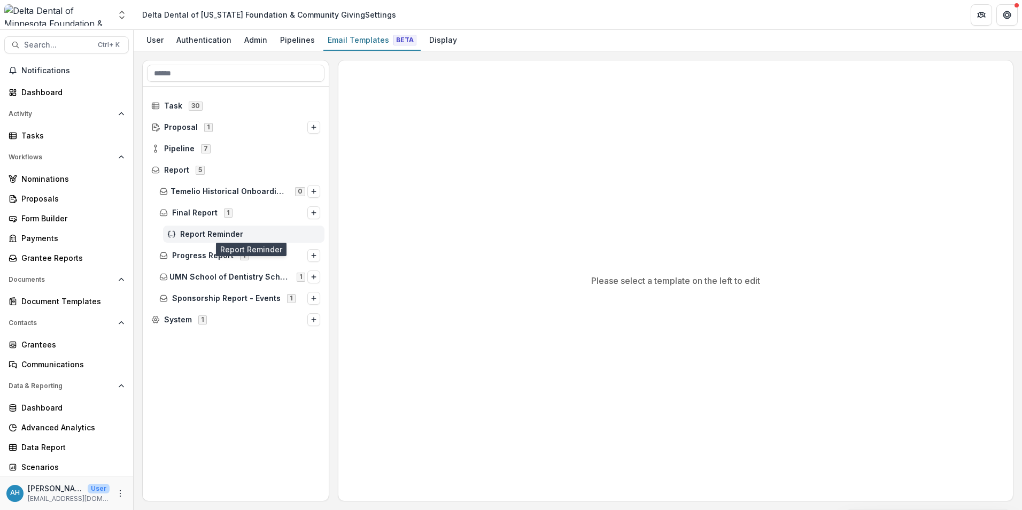
click at [219, 233] on span "Report Reminder" at bounding box center [250, 234] width 140 height 9
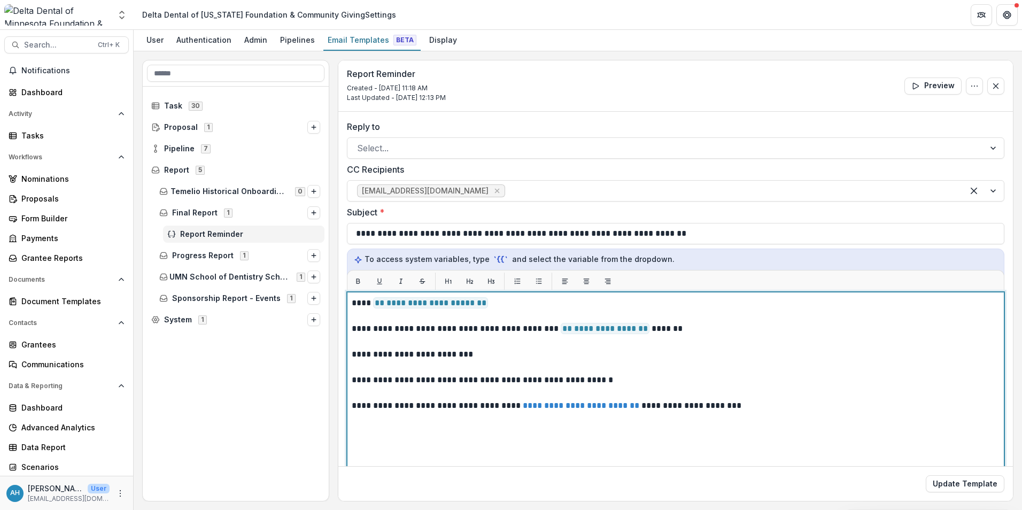
click at [466, 353] on p "**********" at bounding box center [674, 329] width 645 height 64
click at [482, 357] on p "**********" at bounding box center [674, 329] width 645 height 64
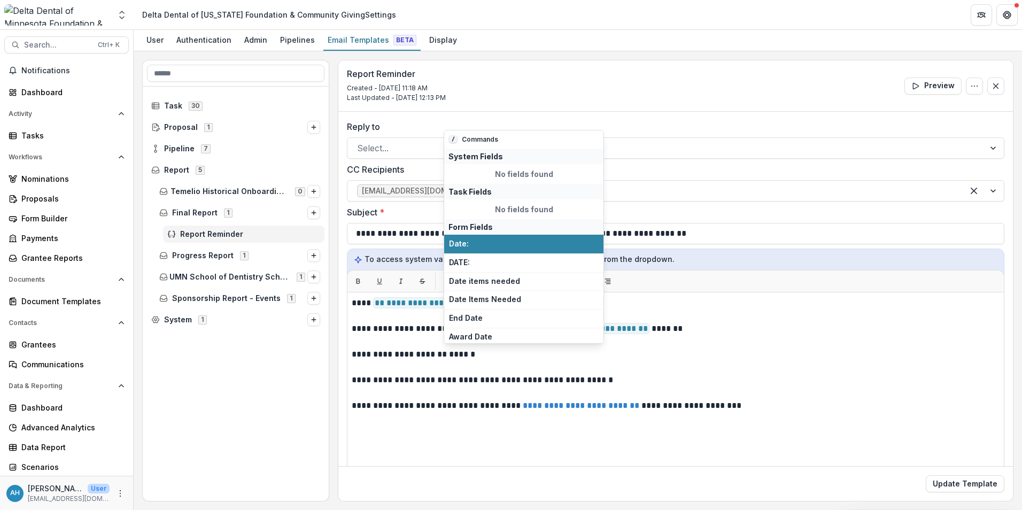
click at [206, 414] on div "Task 30 Proposal 1 Pipeline 7 Report 5 Temelio Historical Onboarding Report 0 F…" at bounding box center [236, 294] width 186 height 414
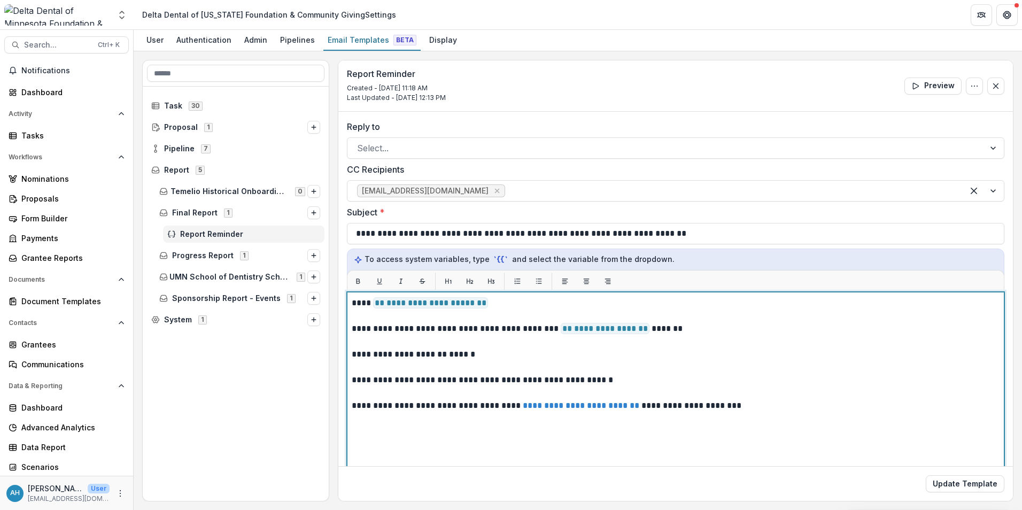
click at [472, 353] on p "**********" at bounding box center [674, 329] width 645 height 64
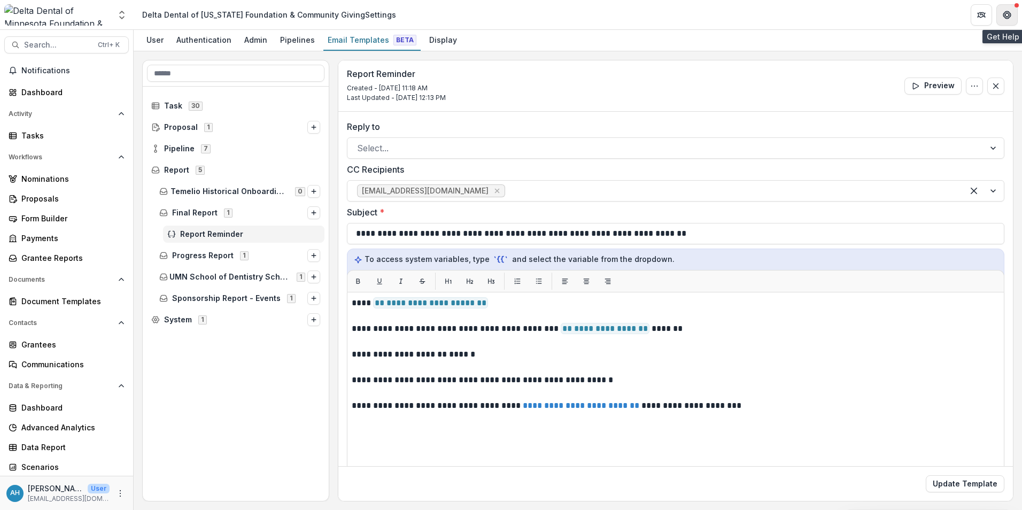
click at [1009, 18] on icon "Get Help" at bounding box center [1007, 15] width 9 height 9
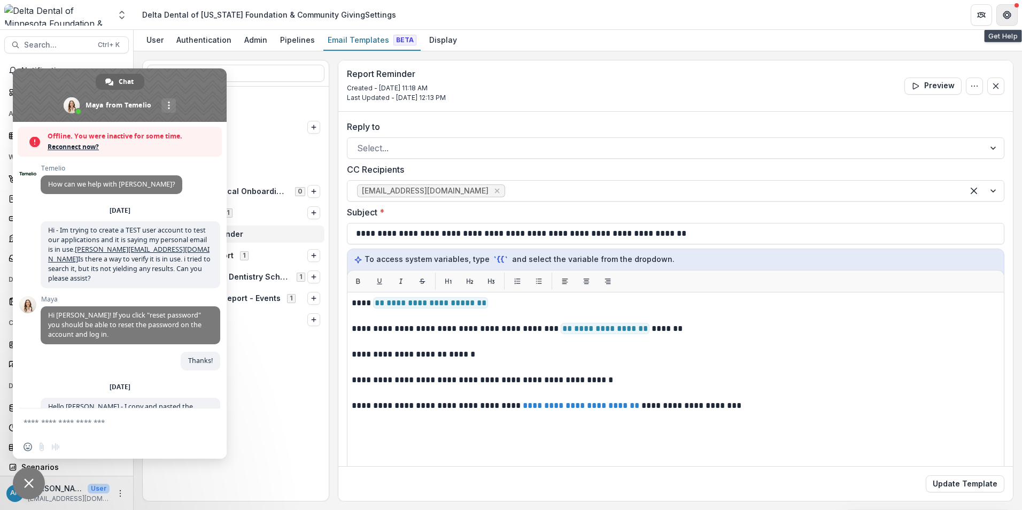
scroll to position [1320, 0]
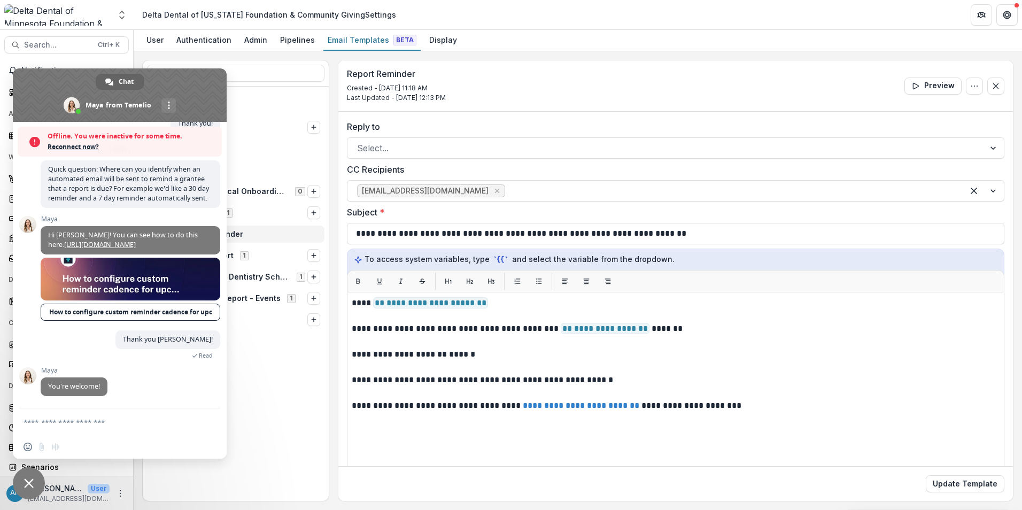
click at [107, 428] on form at bounding box center [108, 422] width 169 height 29
click at [103, 423] on textarea "Compose your message..." at bounding box center [108, 422] width 169 height 10
click at [168, 428] on form at bounding box center [108, 422] width 169 height 29
click at [83, 423] on textarea "Compose your message..." at bounding box center [108, 422] width 169 height 10
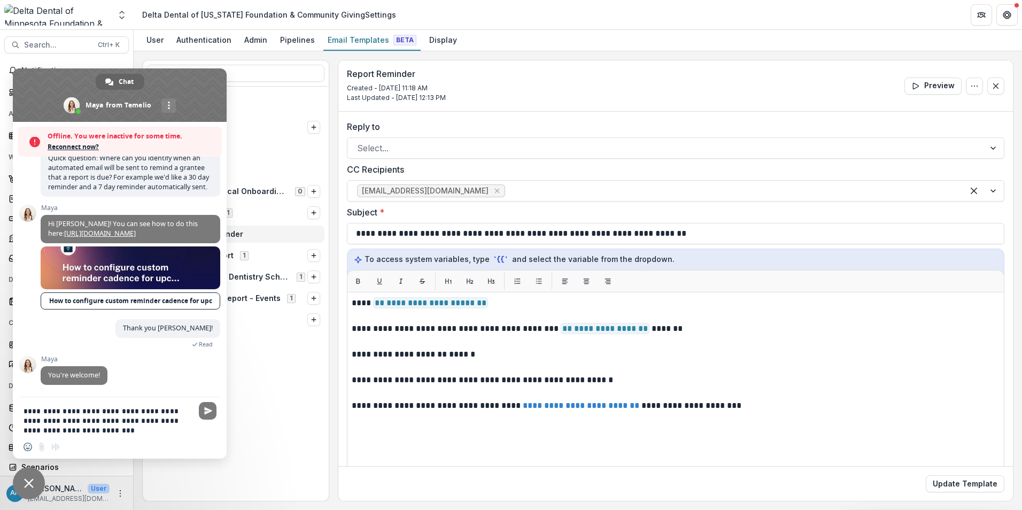
drag, startPoint x: 42, startPoint y: 428, endPoint x: 51, endPoint y: 428, distance: 9.1
click at [42, 428] on textarea "**********" at bounding box center [108, 420] width 169 height 29
drag, startPoint x: 87, startPoint y: 431, endPoint x: 105, endPoint y: 428, distance: 18.5
click at [88, 431] on textarea "**********" at bounding box center [108, 420] width 169 height 29
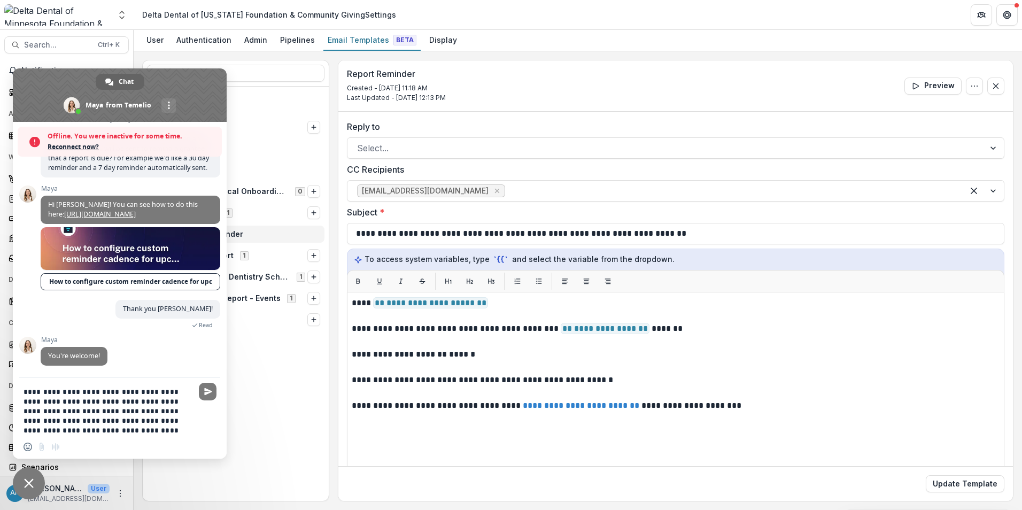
click at [129, 391] on textarea "**********" at bounding box center [108, 411] width 169 height 48
click at [58, 403] on textarea "**********" at bounding box center [108, 411] width 169 height 48
click at [168, 430] on textarea "**********" at bounding box center [108, 411] width 169 height 48
type textarea "**********"
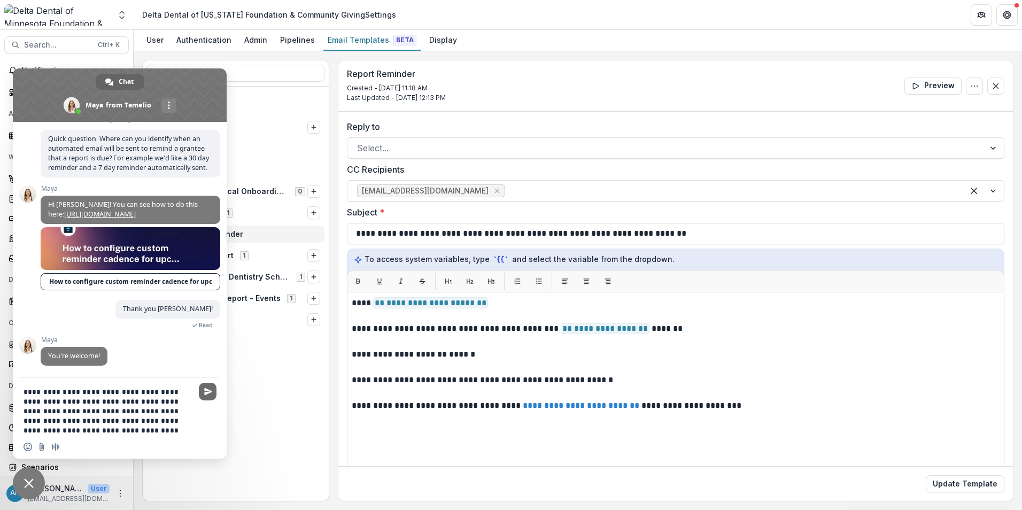
click at [207, 393] on span "Send" at bounding box center [208, 392] width 8 height 8
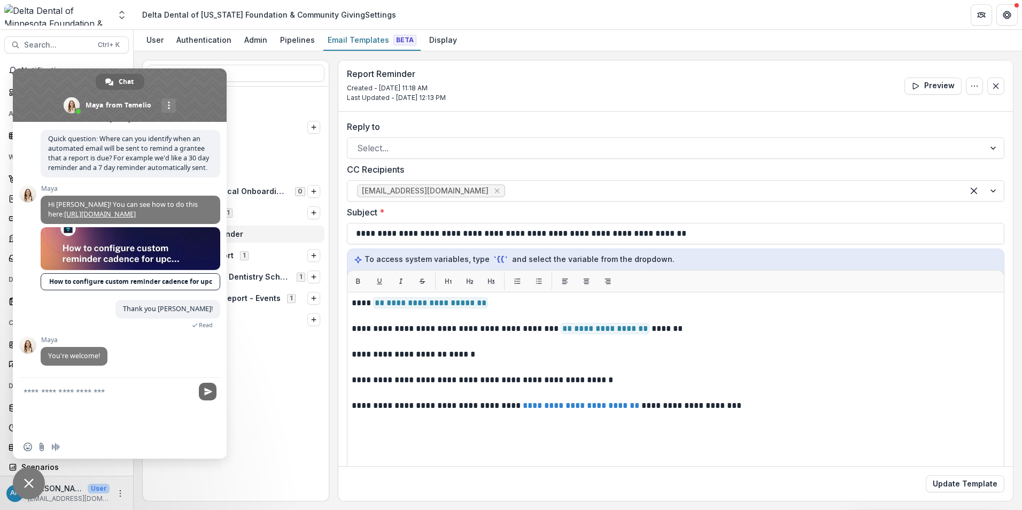
scroll to position [1363, 0]
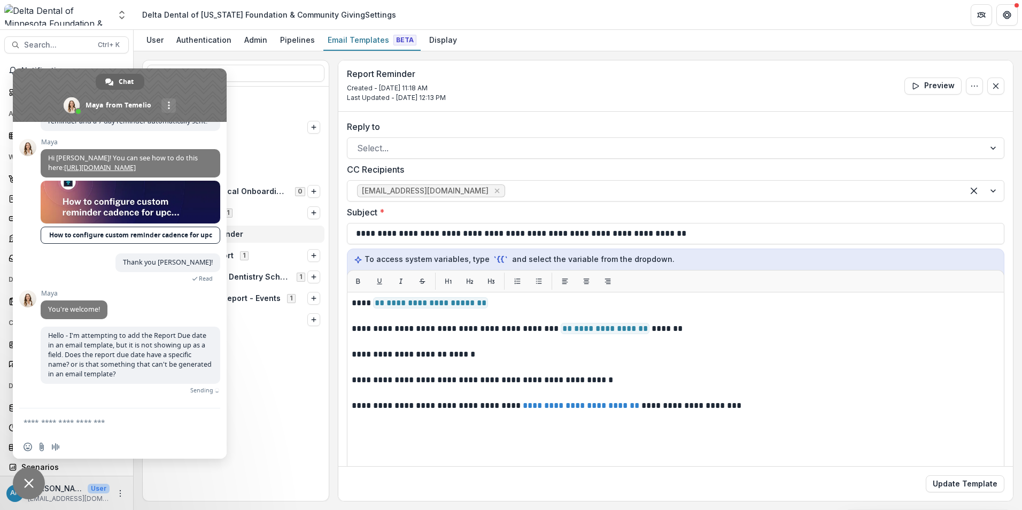
click at [530, 75] on div "Report Reminder Created - Oct 14, 2025 @ 11:18 AM Last Updated - Oct 14, 2025 @…" at bounding box center [675, 85] width 675 height 51
click at [544, 84] on div "Report Reminder Created - Oct 14, 2025 @ 11:18 AM Last Updated - Oct 14, 2025 @…" at bounding box center [675, 85] width 675 height 51
click at [535, 77] on div "Report Reminder Created - Oct 14, 2025 @ 11:18 AM Last Updated - Oct 14, 2025 @…" at bounding box center [675, 85] width 675 height 51
click at [957, 484] on button "Update Template" at bounding box center [965, 483] width 79 height 17
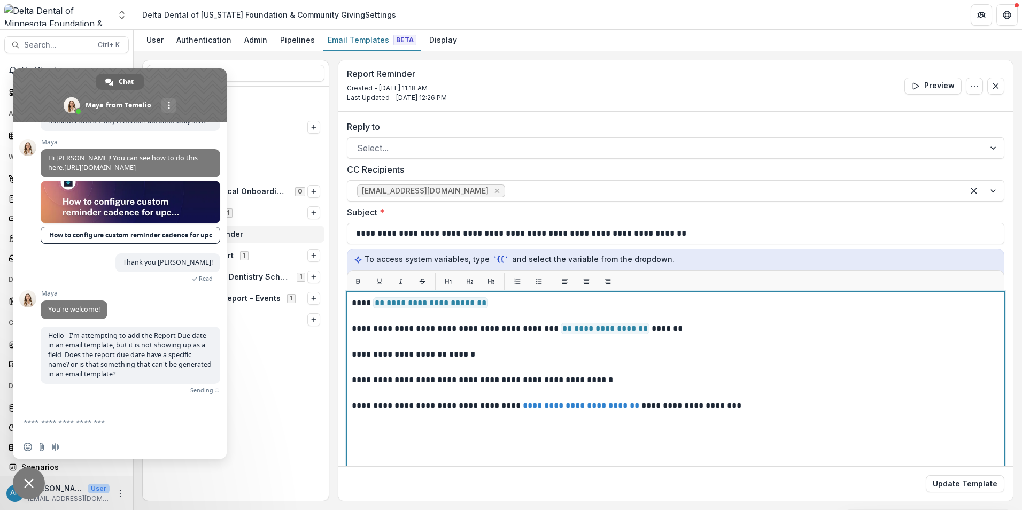
click at [497, 357] on p "**********" at bounding box center [674, 329] width 645 height 64
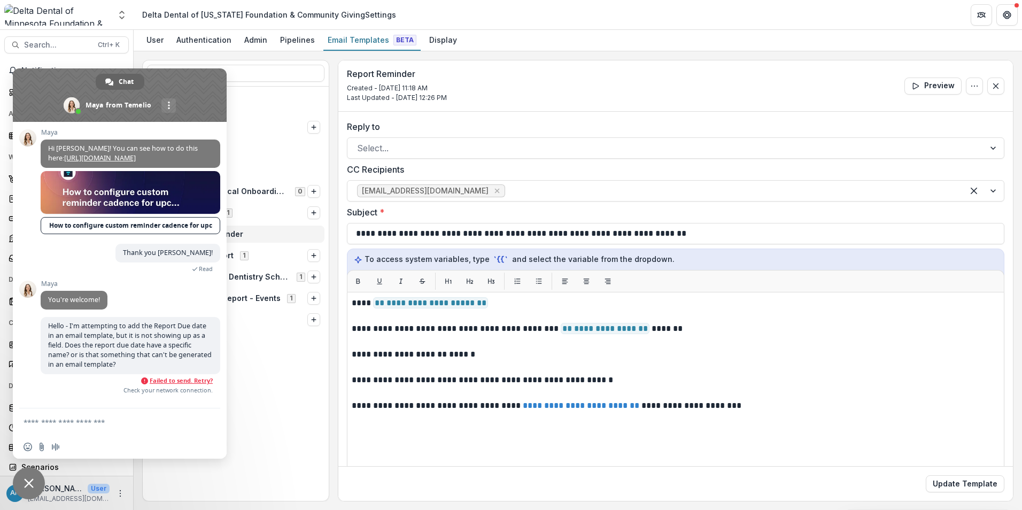
click at [274, 360] on div "Task 30 Proposal 1 Pipeline 7 Report 5 Temelio Historical Onboarding Report 0 F…" at bounding box center [236, 294] width 186 height 414
click at [193, 384] on span "Failed to send. Retry?" at bounding box center [181, 380] width 63 height 7
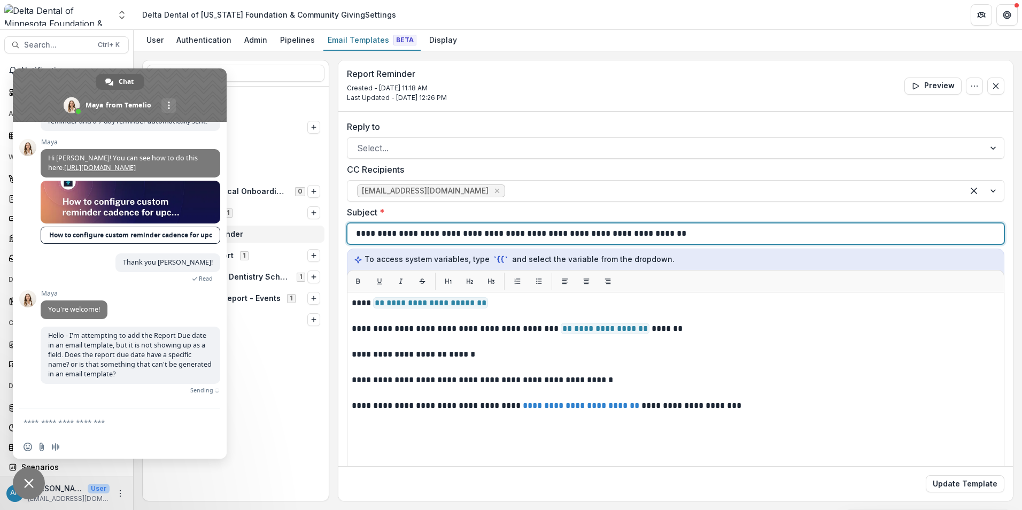
click at [701, 233] on div "**********" at bounding box center [675, 233] width 639 height 20
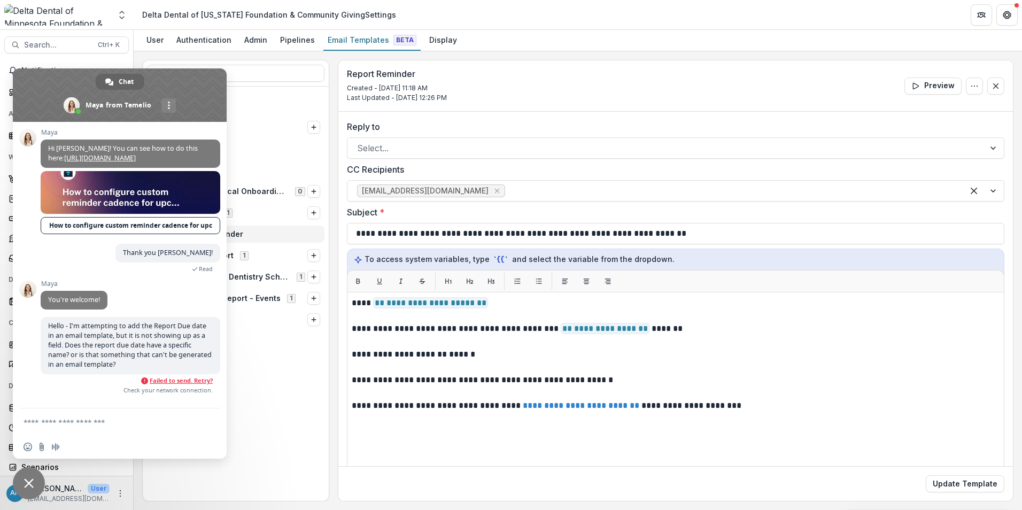
click at [157, 384] on span "Failed to send. Retry?" at bounding box center [181, 380] width 63 height 7
click at [180, 384] on span "Failed to send. Retry?" at bounding box center [181, 380] width 63 height 7
click at [179, 384] on span "Failed to send. Retry?" at bounding box center [181, 380] width 63 height 7
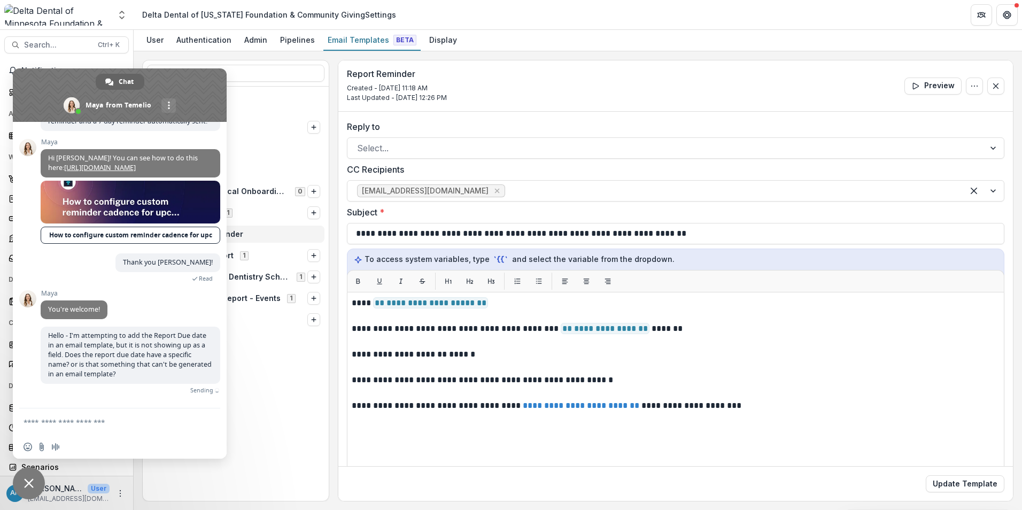
click at [274, 400] on div "Task 30 Proposal 1 Pipeline 7 Report 5 Temelio Historical Onboarding Report 0 F…" at bounding box center [236, 294] width 186 height 414
click at [281, 359] on div "Task 30 Proposal 1 Pipeline 7 Report 5 Temelio Historical Onboarding Report 0 F…" at bounding box center [236, 294] width 186 height 414
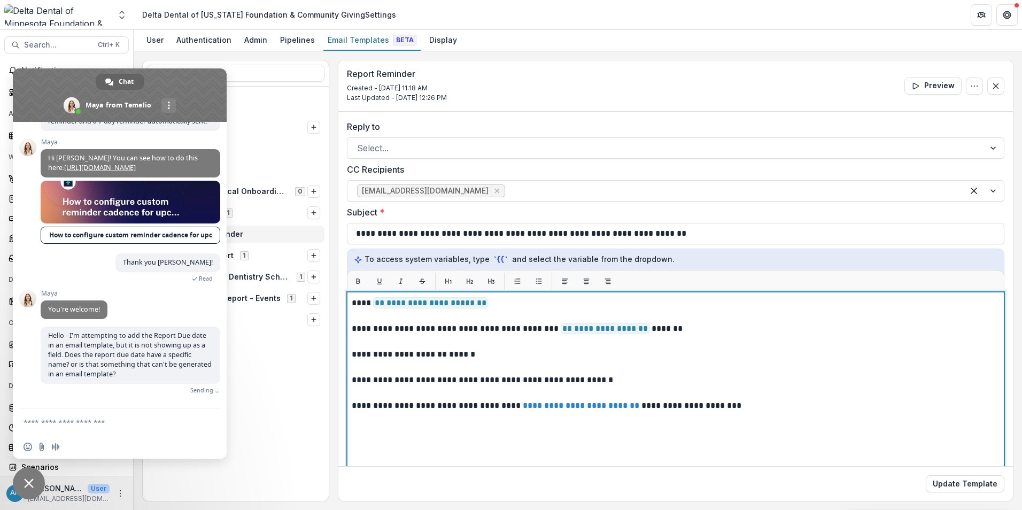
click at [802, 327] on p "**********" at bounding box center [674, 329] width 645 height 64
click at [468, 351] on p "**********" at bounding box center [674, 329] width 645 height 64
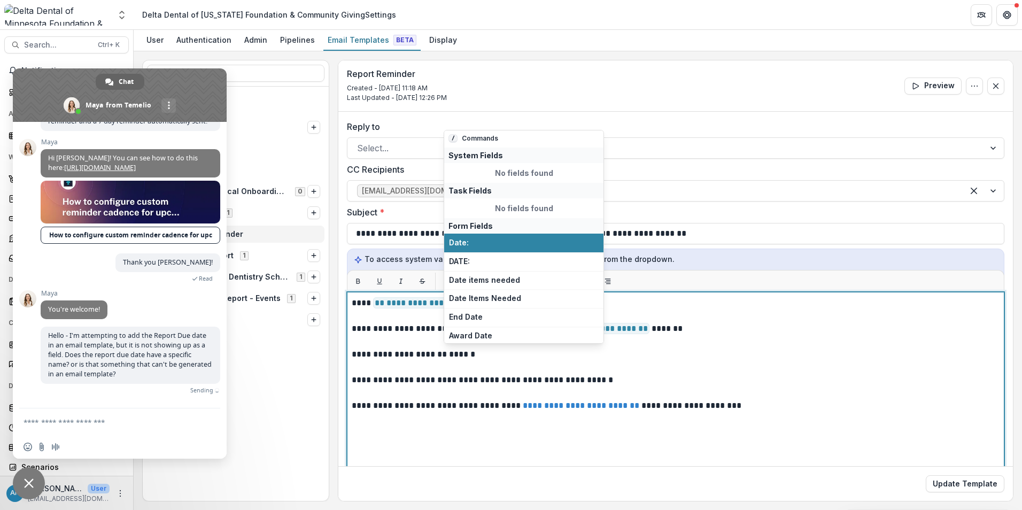
scroll to position [0, 0]
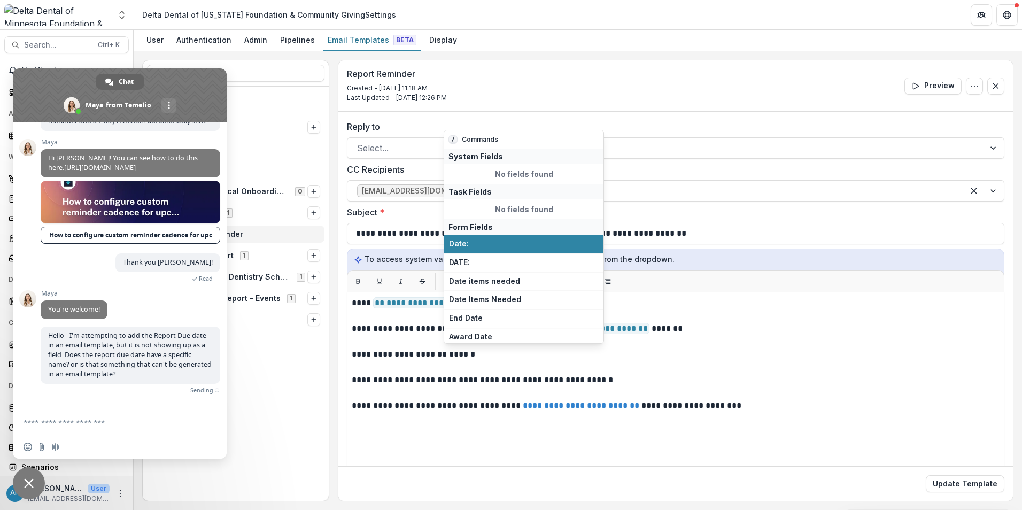
click at [529, 210] on div "No fields found" at bounding box center [523, 209] width 159 height 20
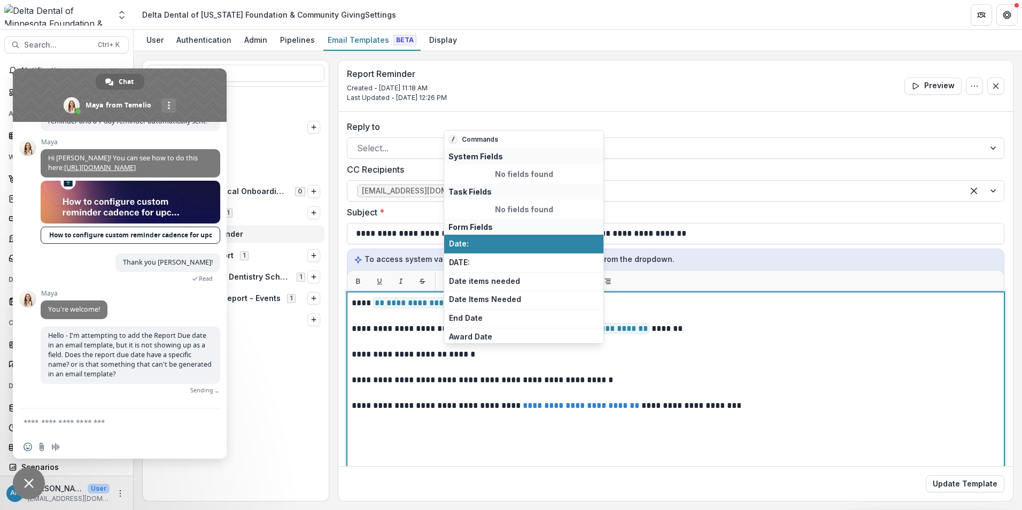
click at [663, 366] on p at bounding box center [676, 367] width 648 height 13
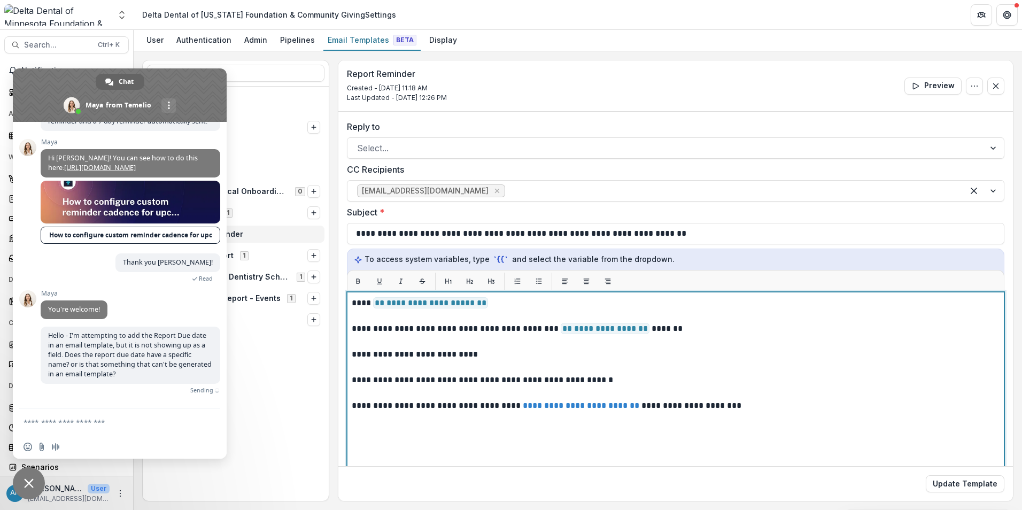
click at [500, 360] on p "**********" at bounding box center [674, 329] width 645 height 64
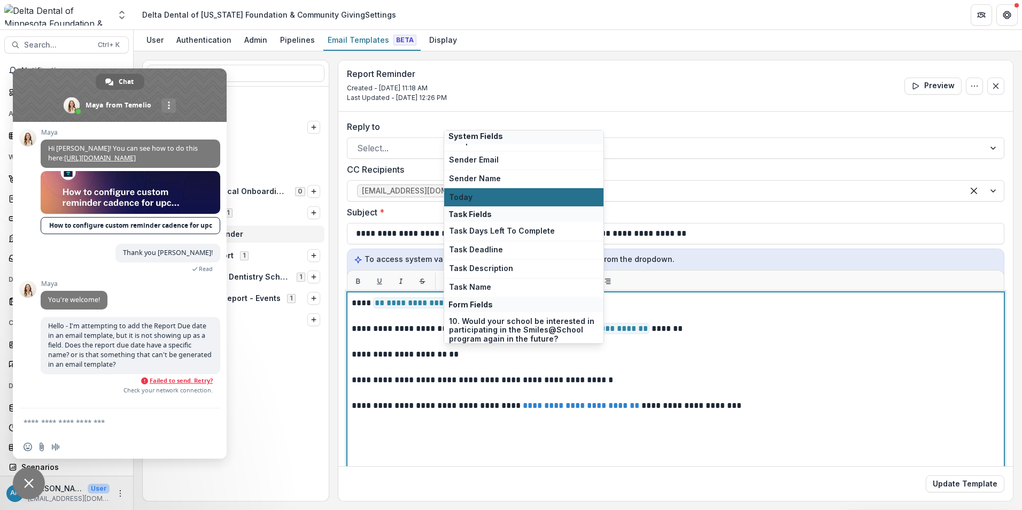
scroll to position [107, 0]
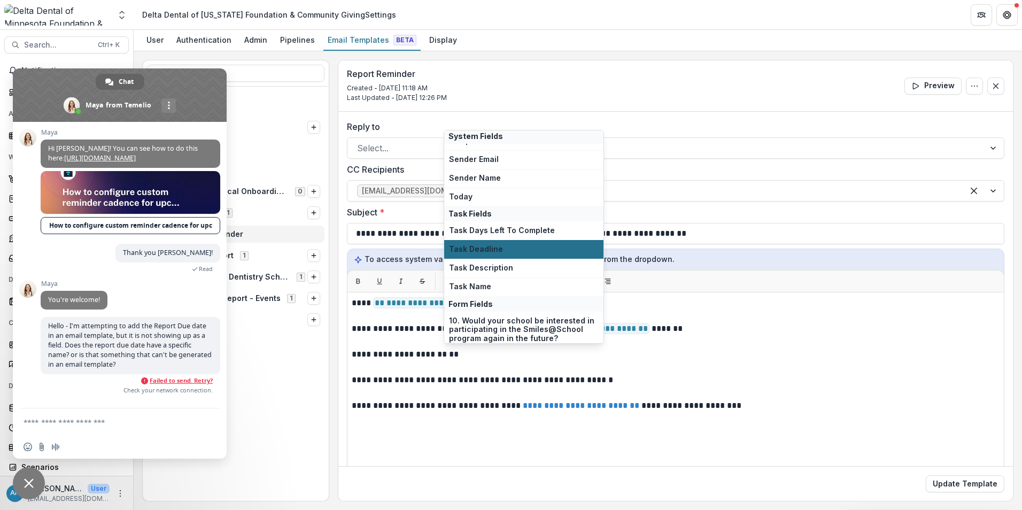
click at [500, 252] on span "Task Deadline" at bounding box center [524, 249] width 150 height 9
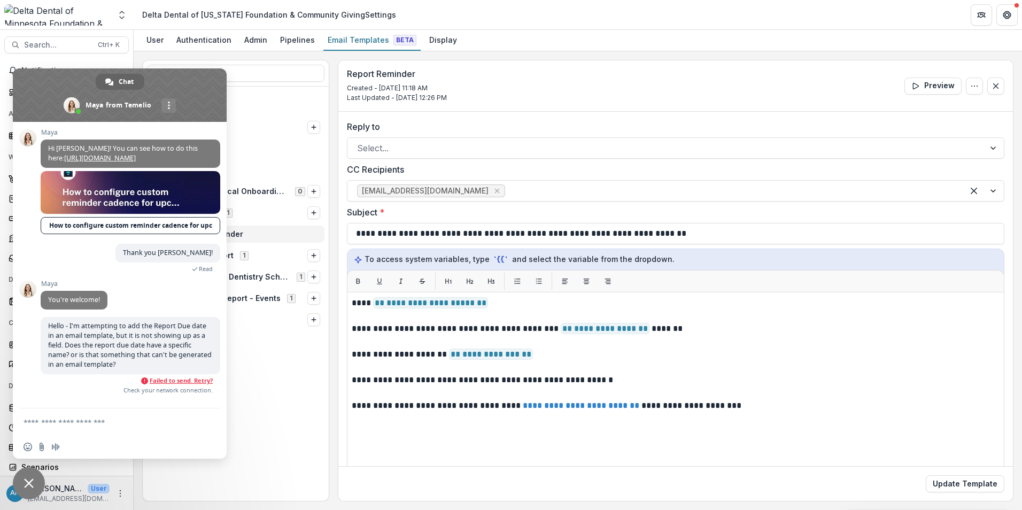
click at [263, 367] on div "Task 30 Proposal 1 Pipeline 7 Report 5 Temelio Historical Onboarding Report 0 F…" at bounding box center [236, 294] width 186 height 414
click at [516, 78] on div "Report Reminder Created - Oct 14, 2025 @ 11:18 AM Last Updated - Oct 14, 2025 @…" at bounding box center [675, 85] width 675 height 51
click at [34, 486] on span "Close chat" at bounding box center [29, 483] width 32 height 32
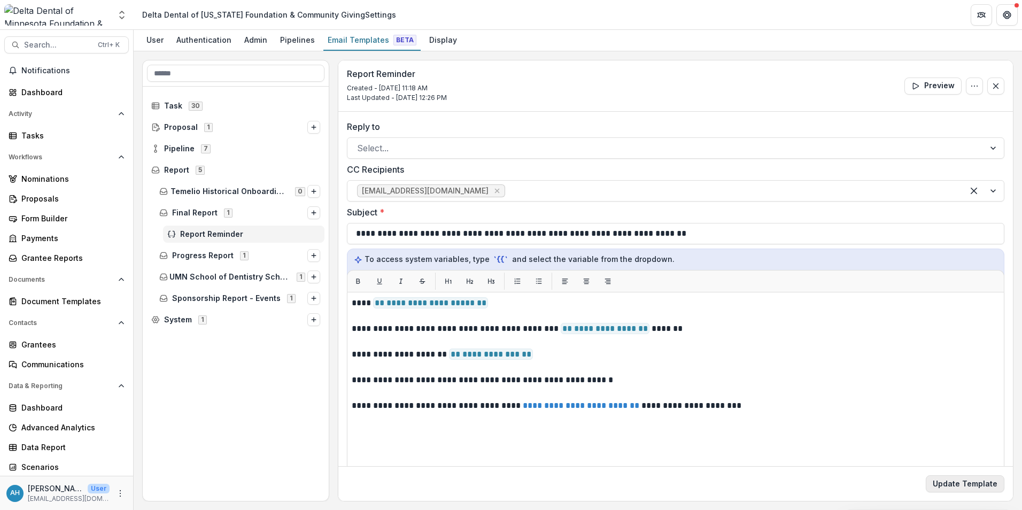
click at [957, 483] on button "Update Template" at bounding box center [965, 483] width 79 height 17
click at [52, 257] on div "Grantee Reports" at bounding box center [70, 257] width 99 height 11
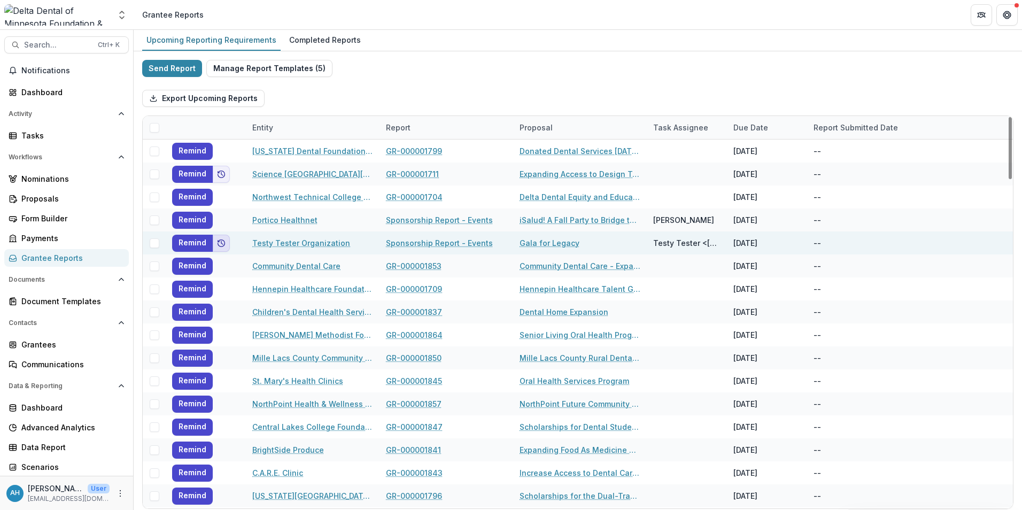
click at [224, 247] on icon "Add to friends" at bounding box center [221, 243] width 9 height 9
click at [192, 243] on button "Remind" at bounding box center [192, 243] width 41 height 17
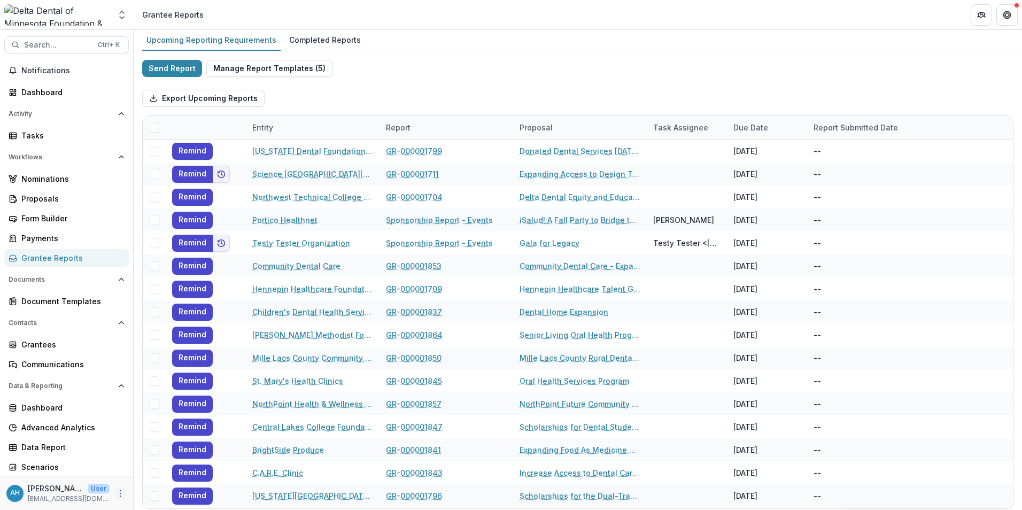
click at [116, 492] on icon "More" at bounding box center [120, 493] width 9 height 9
click at [188, 471] on link "User Settings" at bounding box center [187, 471] width 114 height 18
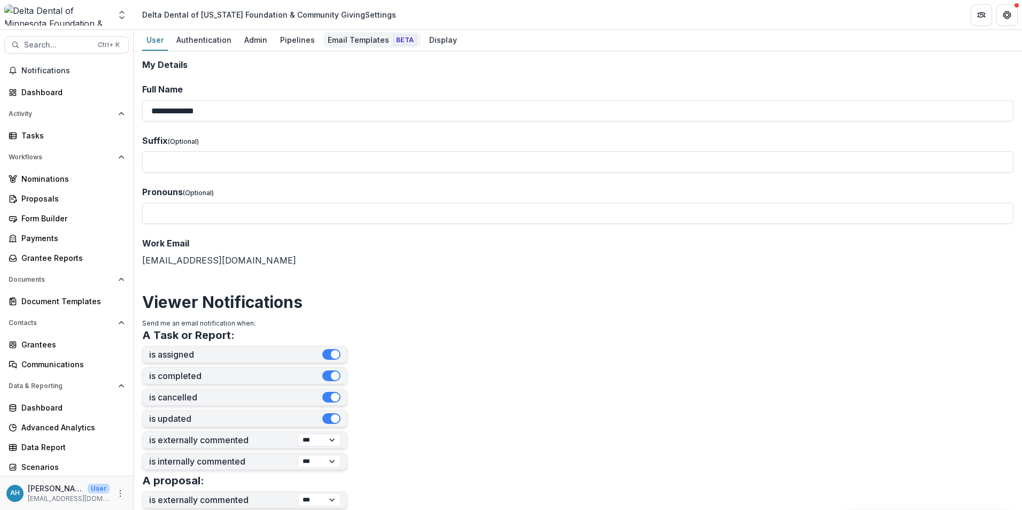
click at [362, 43] on div "Email Templates Beta" at bounding box center [371, 40] width 97 height 16
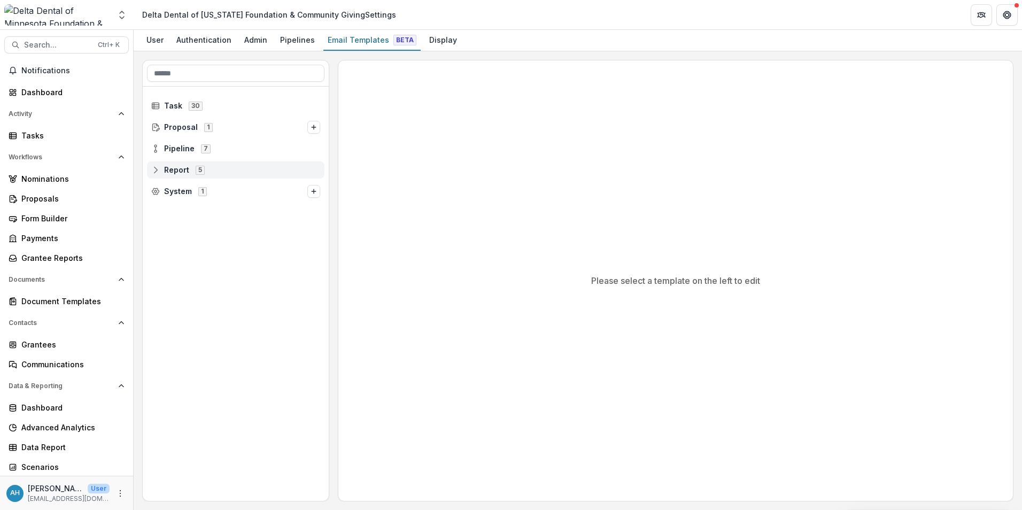
click at [170, 173] on span "Report" at bounding box center [176, 170] width 25 height 9
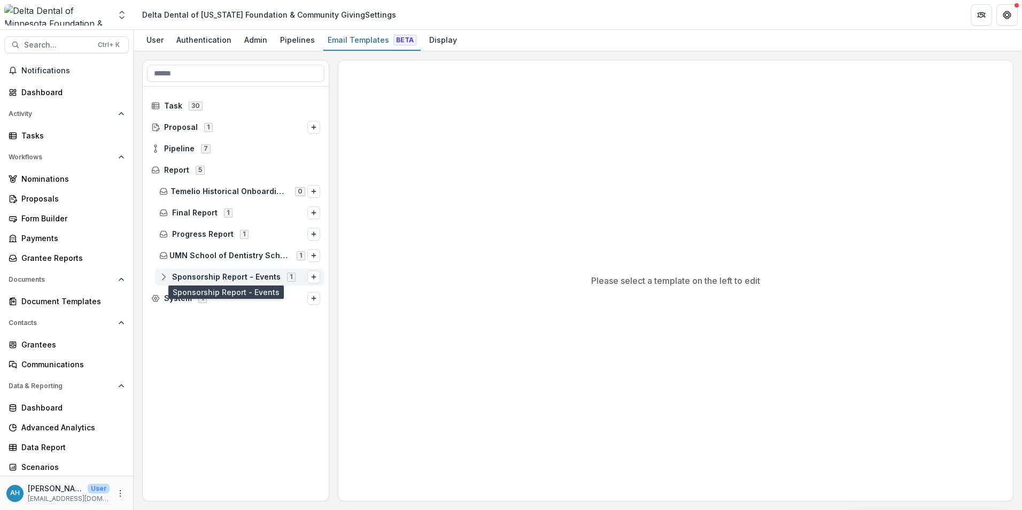
click at [210, 276] on span "Sponsorship Report - Events" at bounding box center [226, 277] width 109 height 9
click at [223, 299] on span "Report Reminder" at bounding box center [250, 298] width 140 height 9
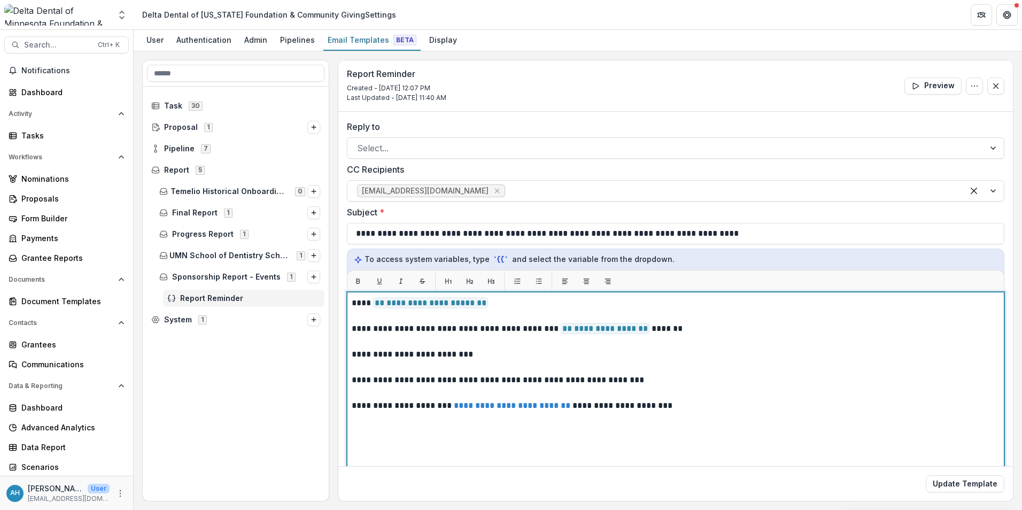
click at [470, 354] on p "**********" at bounding box center [674, 354] width 645 height 115
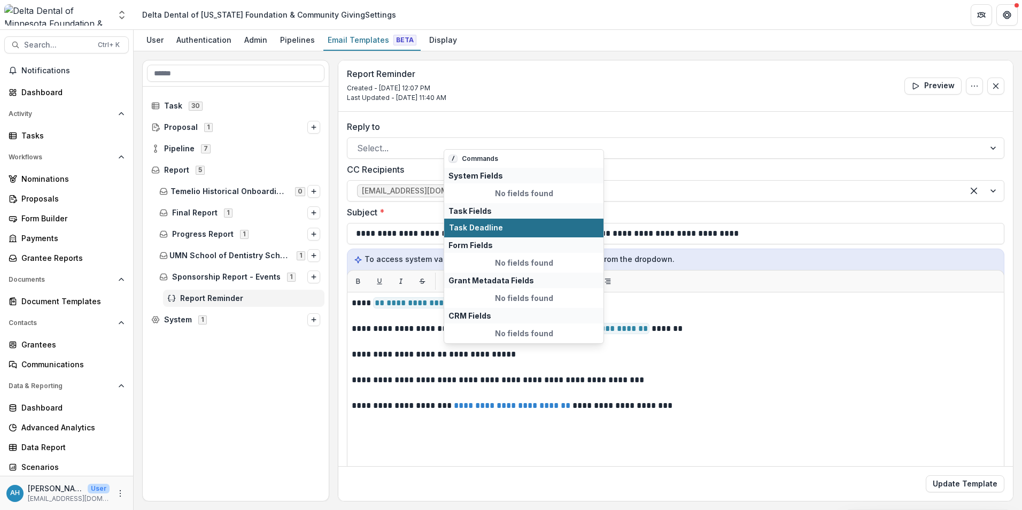
click at [509, 223] on span "Task Deadline" at bounding box center [524, 227] width 150 height 9
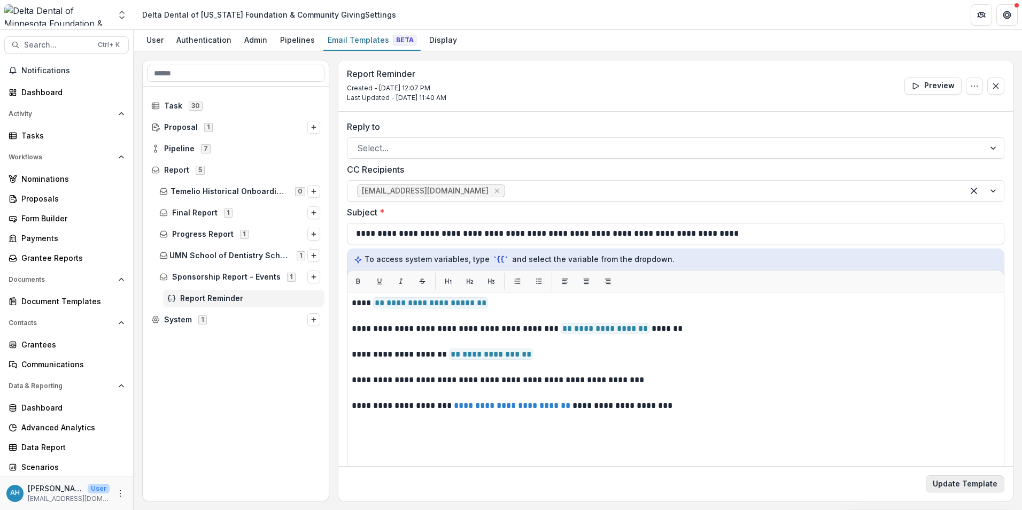
click at [955, 484] on button "Update Template" at bounding box center [965, 483] width 79 height 17
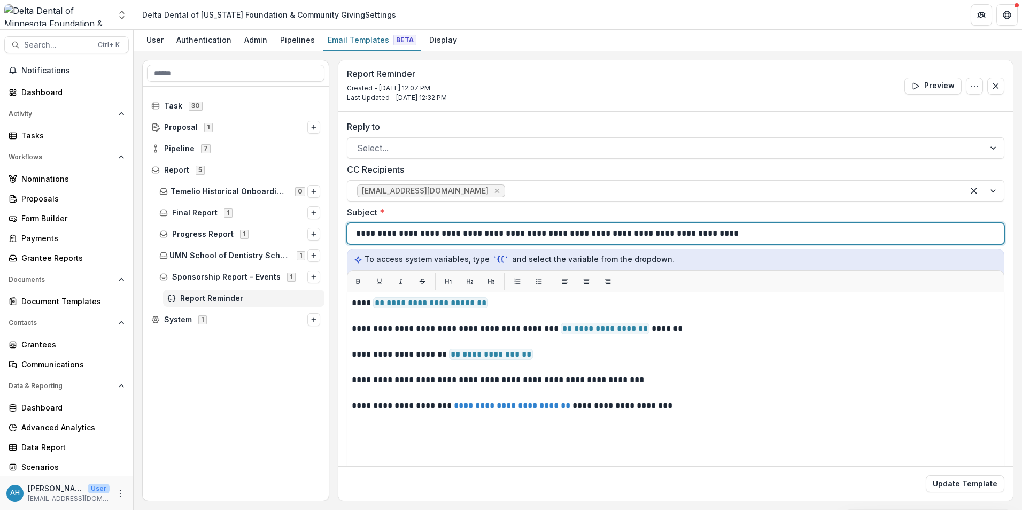
click at [765, 230] on div "**********" at bounding box center [675, 233] width 639 height 20
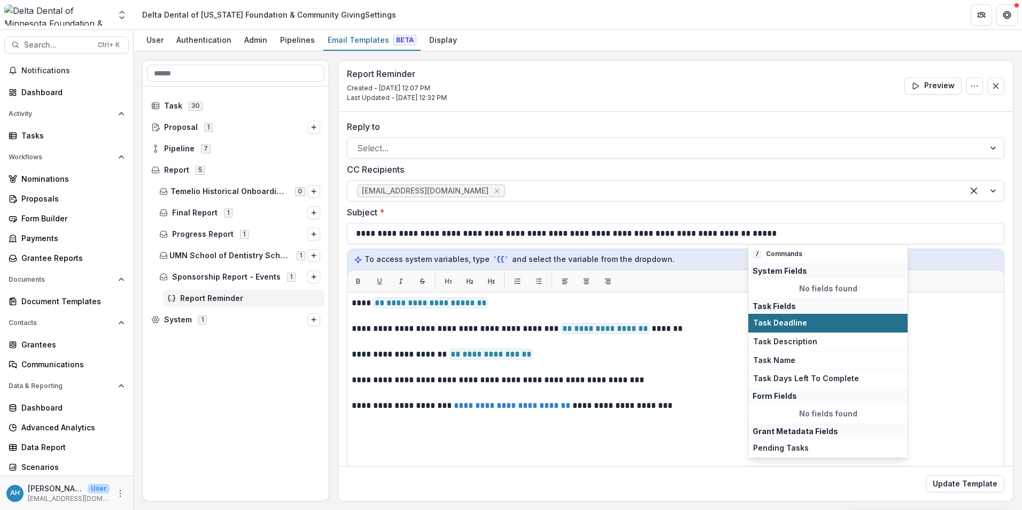
click at [794, 325] on span "Task Deadline" at bounding box center [828, 323] width 150 height 9
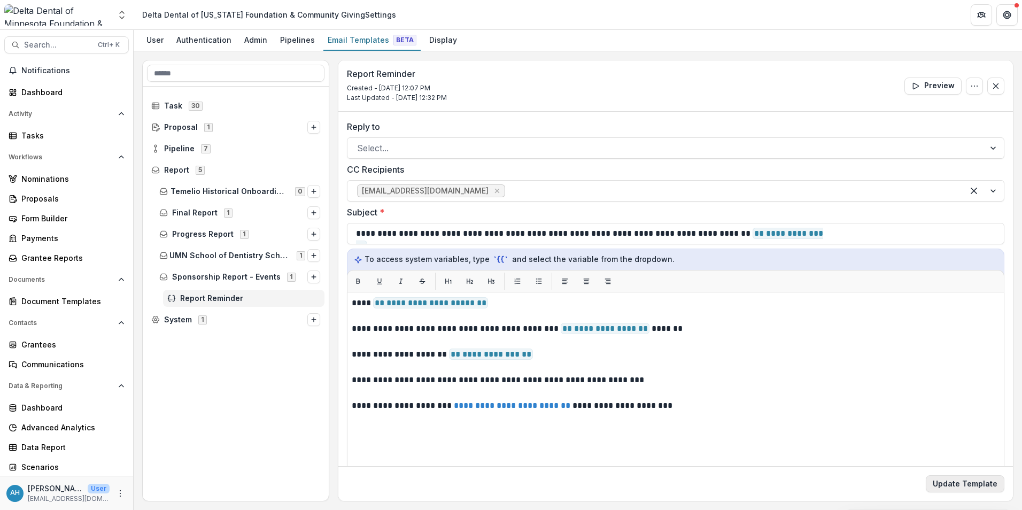
click at [969, 484] on button "Update Template" at bounding box center [965, 483] width 79 height 17
click at [46, 259] on div "Grantee Reports" at bounding box center [70, 257] width 99 height 11
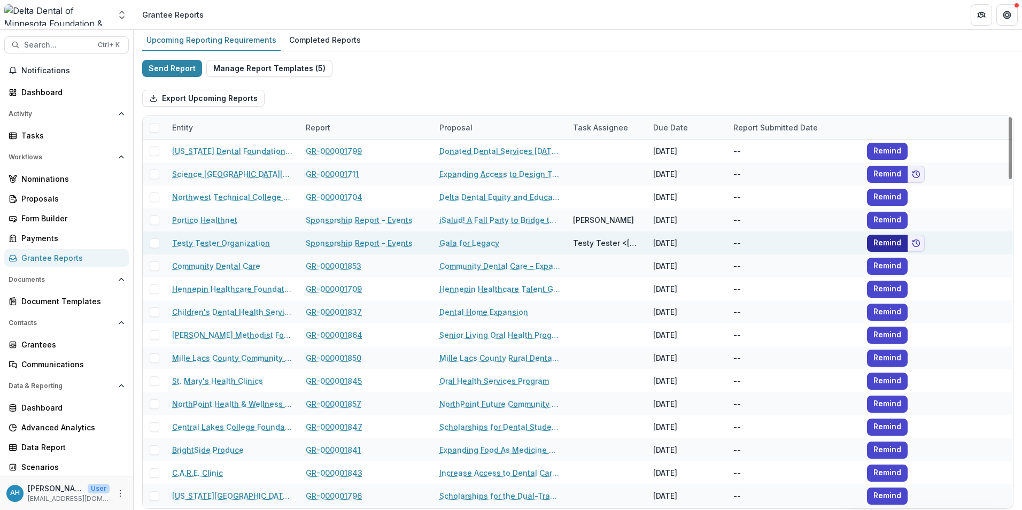
click at [888, 245] on button "Remind" at bounding box center [887, 243] width 41 height 17
click at [226, 244] on link "Testy Tester Organization" at bounding box center [221, 242] width 98 height 11
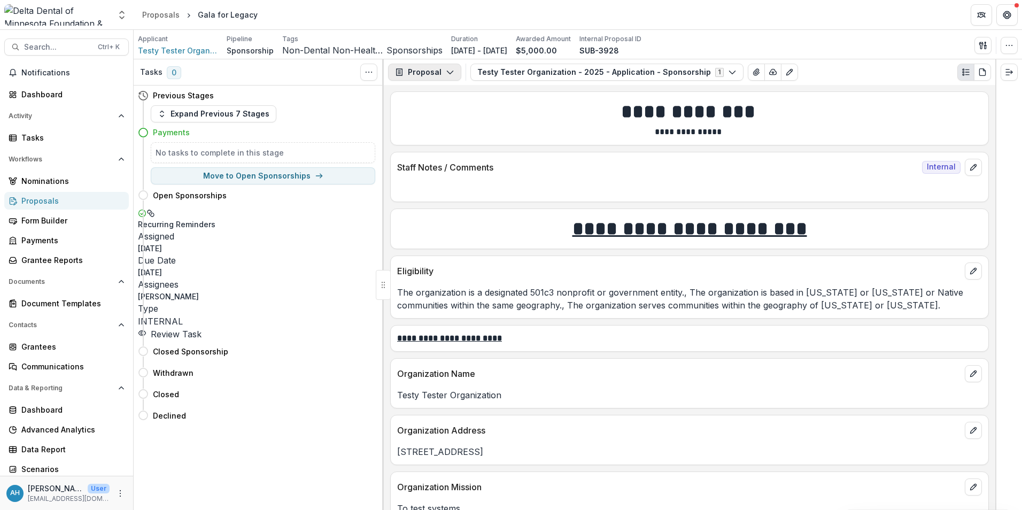
click at [432, 75] on button "Proposal" at bounding box center [424, 72] width 73 height 17
click at [440, 131] on div "Reports" at bounding box center [458, 131] width 98 height 11
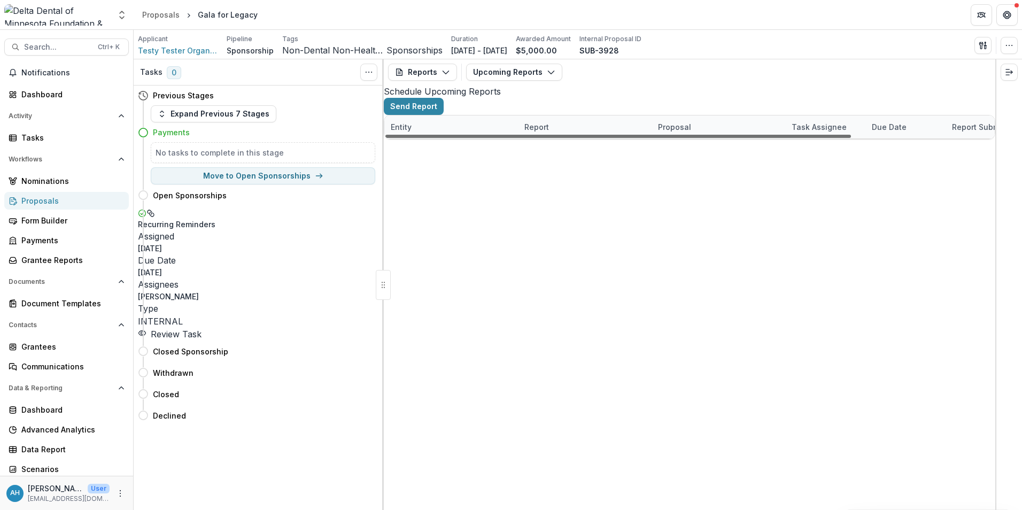
click at [700, 138] on div at bounding box center [618, 136] width 466 height 3
drag, startPoint x: 700, startPoint y: 497, endPoint x: 570, endPoint y: 482, distance: 130.7
click at [571, 138] on div at bounding box center [618, 136] width 466 height 3
click at [569, 139] on div "Testy Tester Organization Sponsorship Report - Events Gala for Legacy Testy Tes…" at bounding box center [689, 139] width 610 height 0
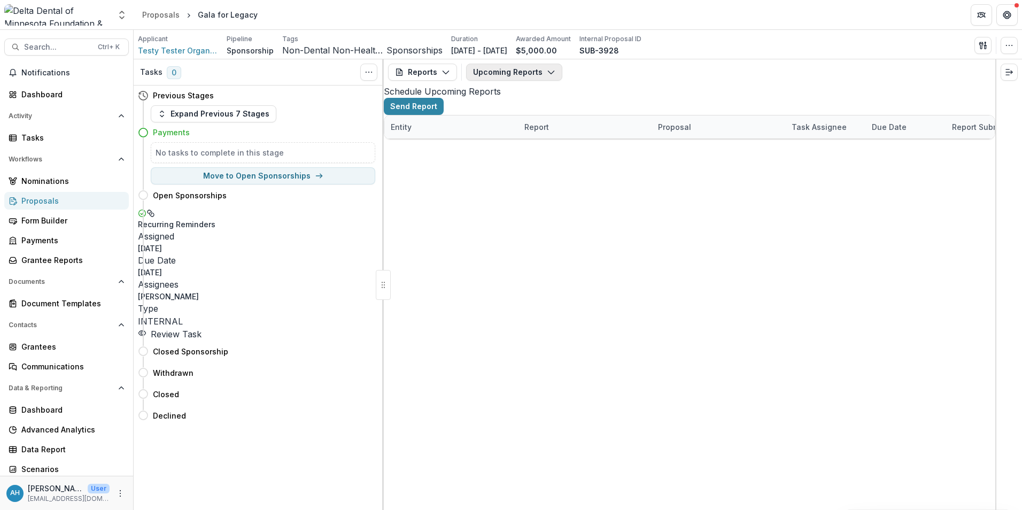
click at [489, 67] on button "Upcoming Reports" at bounding box center [514, 72] width 96 height 17
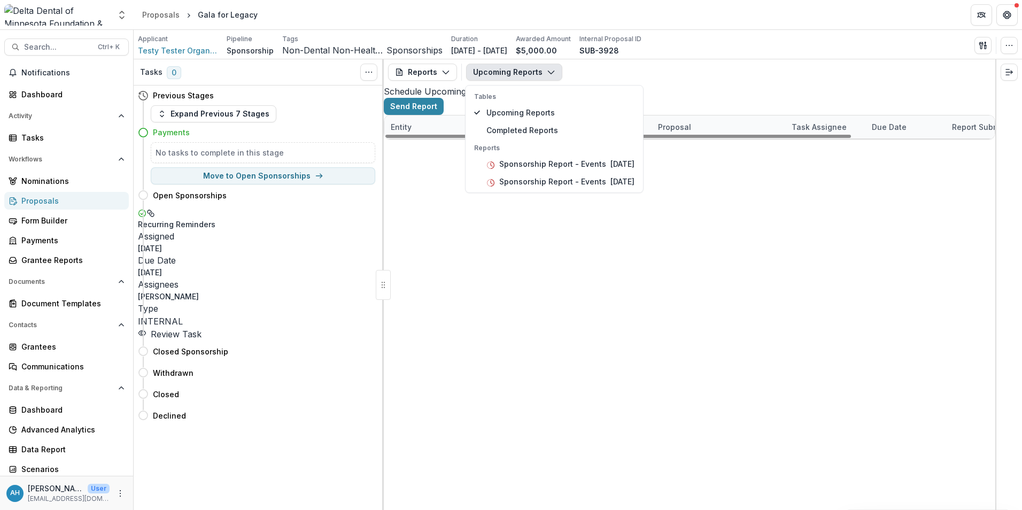
click at [615, 139] on div "Testy Tester Organization Sponsorship Report - Events Gala for Legacy Testy Tes…" at bounding box center [689, 139] width 610 height 0
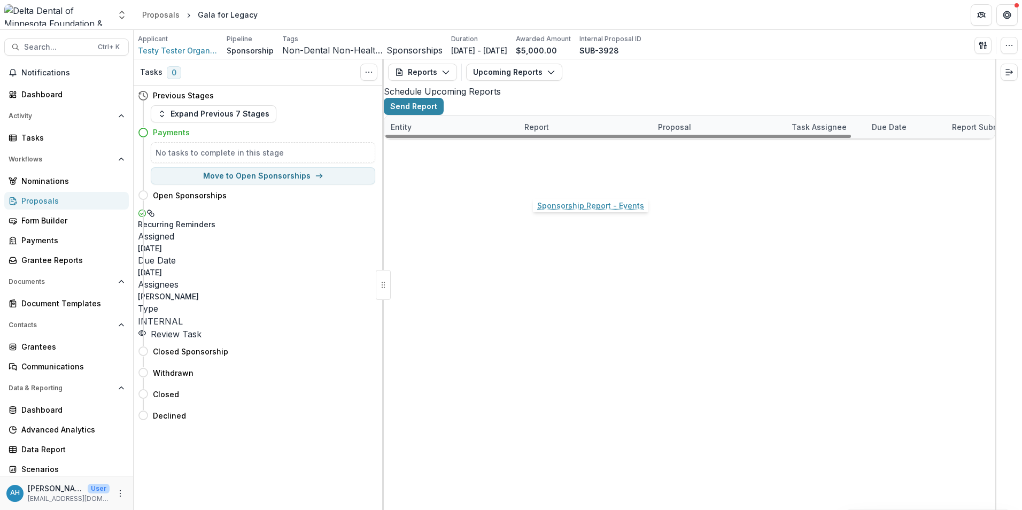
click at [560, 156] on link "Sponsorship Report - Events" at bounding box center [577, 150] width 107 height 11
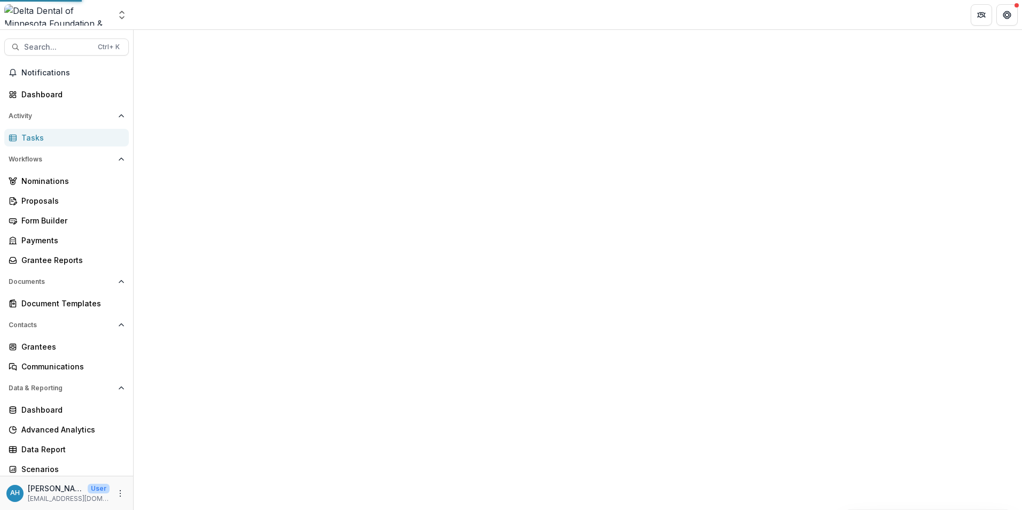
select select "********"
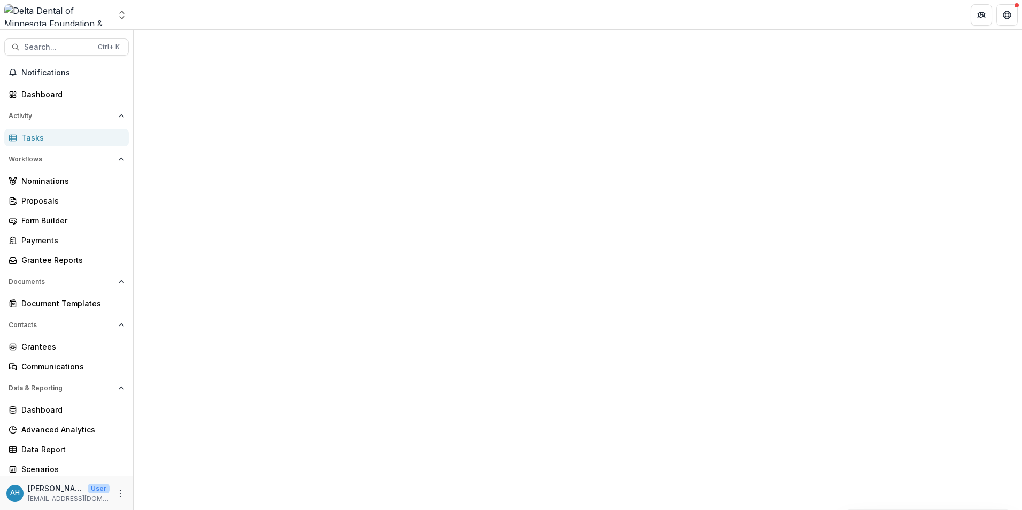
select select "********"
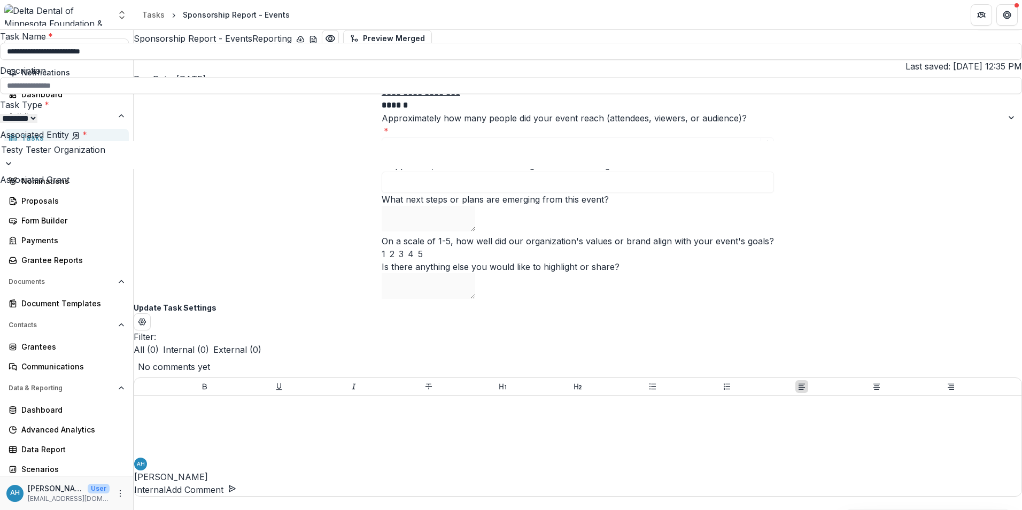
click at [1011, 12] on button "Close" at bounding box center [1006, 12] width 17 height 17
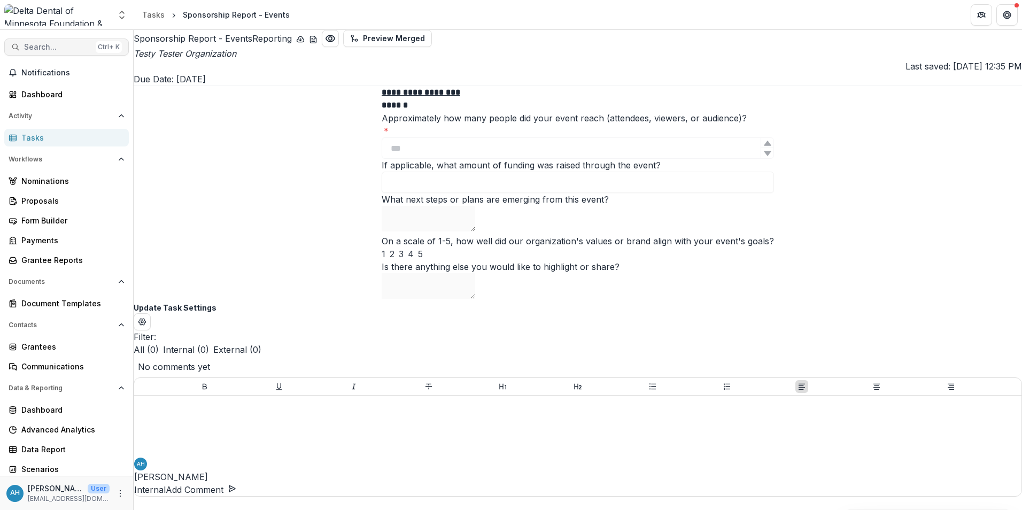
click at [60, 45] on span "Search..." at bounding box center [57, 47] width 67 height 9
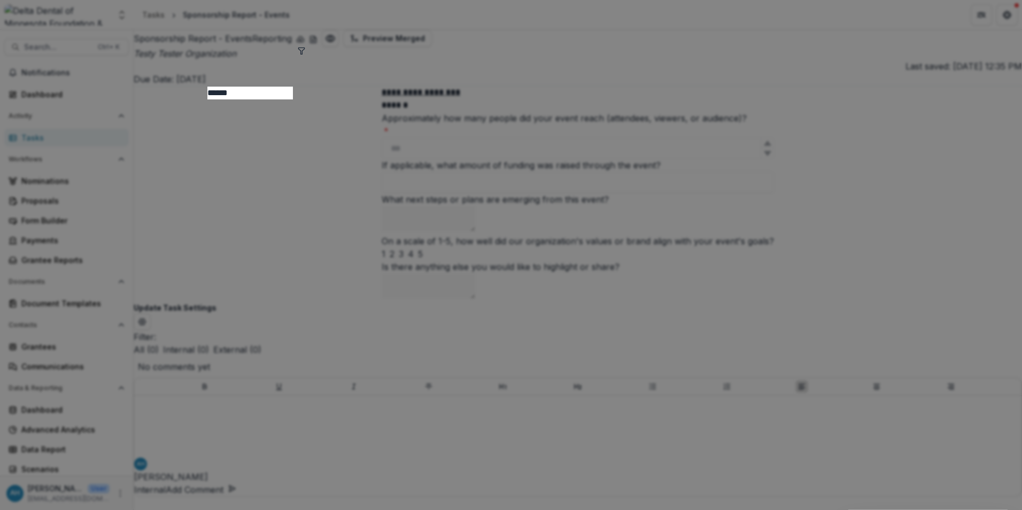
type input "*****"
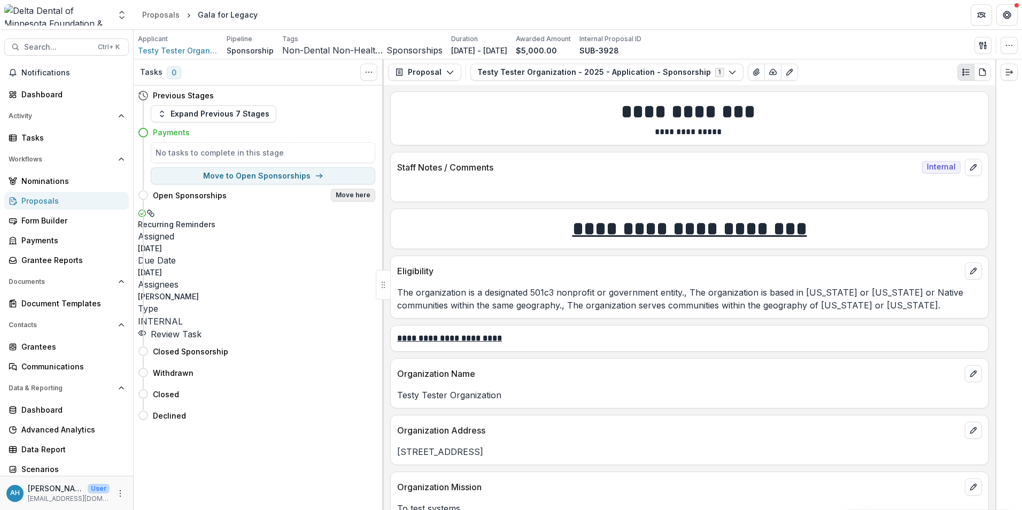
click at [352, 196] on button "Move here" at bounding box center [353, 195] width 44 height 13
select select "**********"
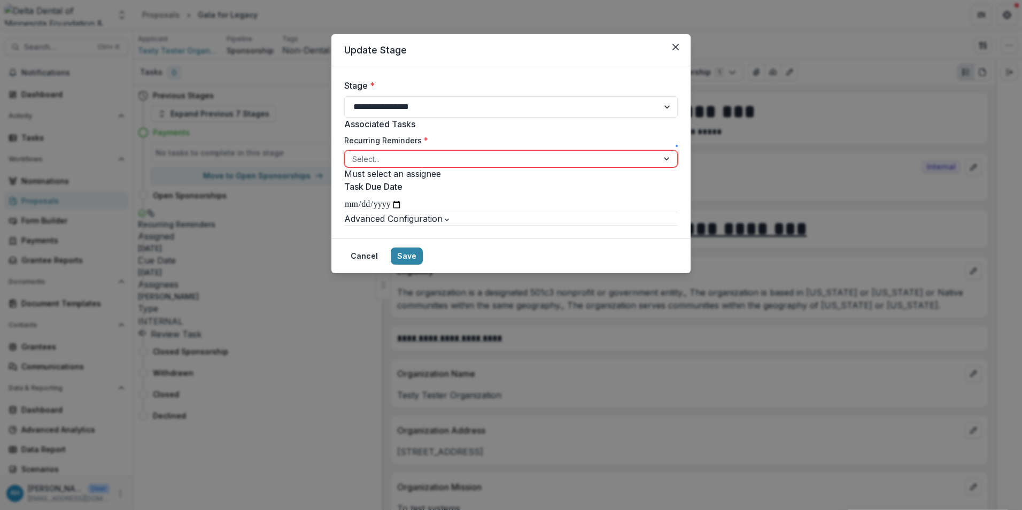
click at [444, 166] on div at bounding box center [501, 158] width 298 height 13
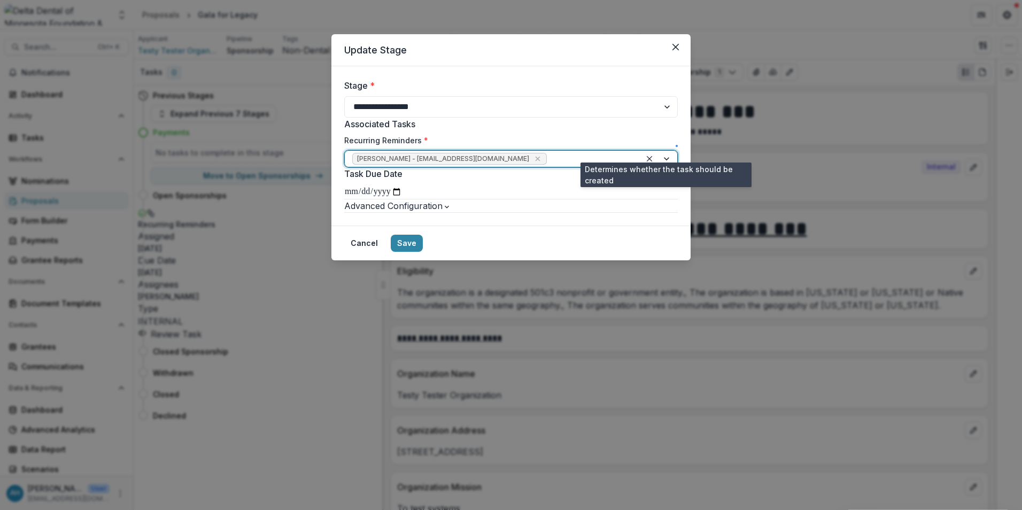
click at [677, 146] on span at bounding box center [677, 146] width 0 height 0
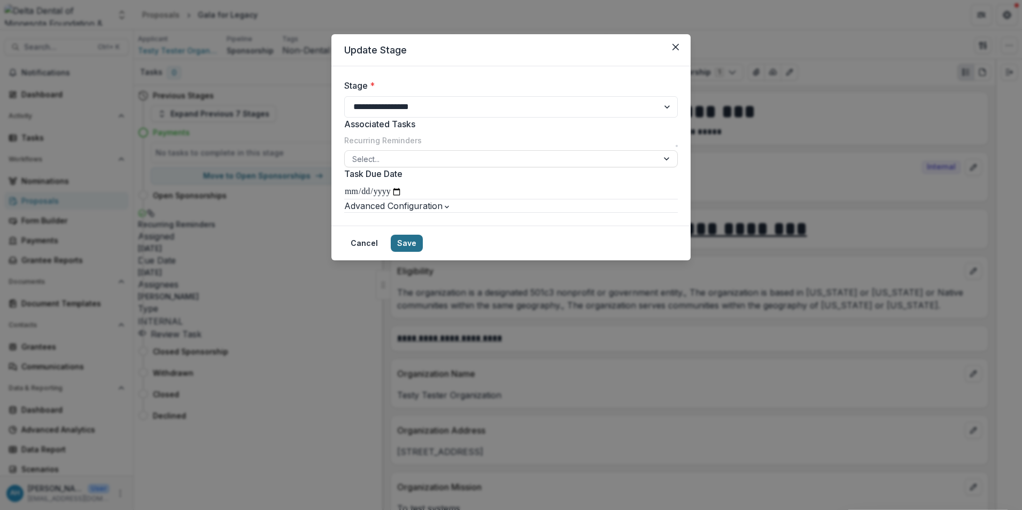
click at [423, 252] on button "Save" at bounding box center [407, 243] width 32 height 17
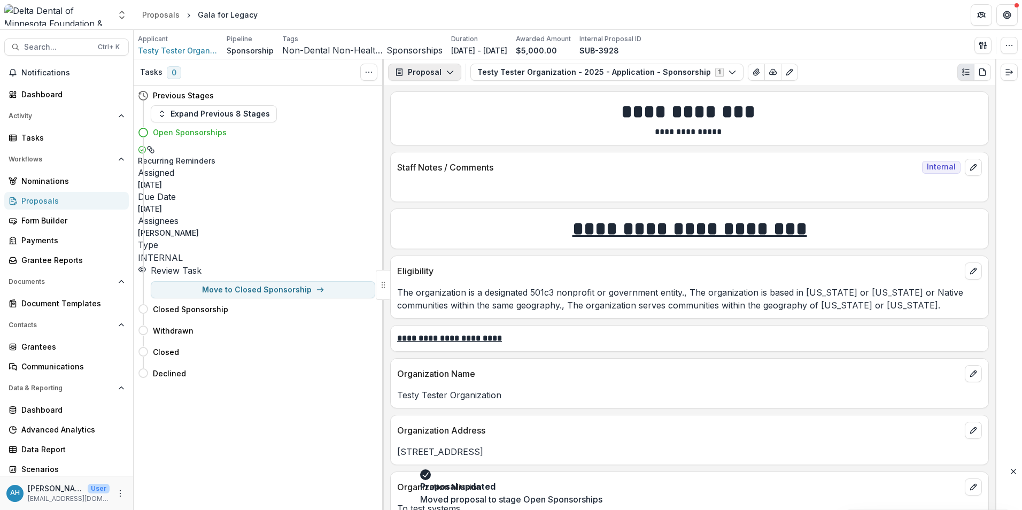
click at [422, 71] on button "Proposal" at bounding box center [424, 72] width 73 height 17
click at [443, 130] on div "Reports" at bounding box center [458, 131] width 98 height 11
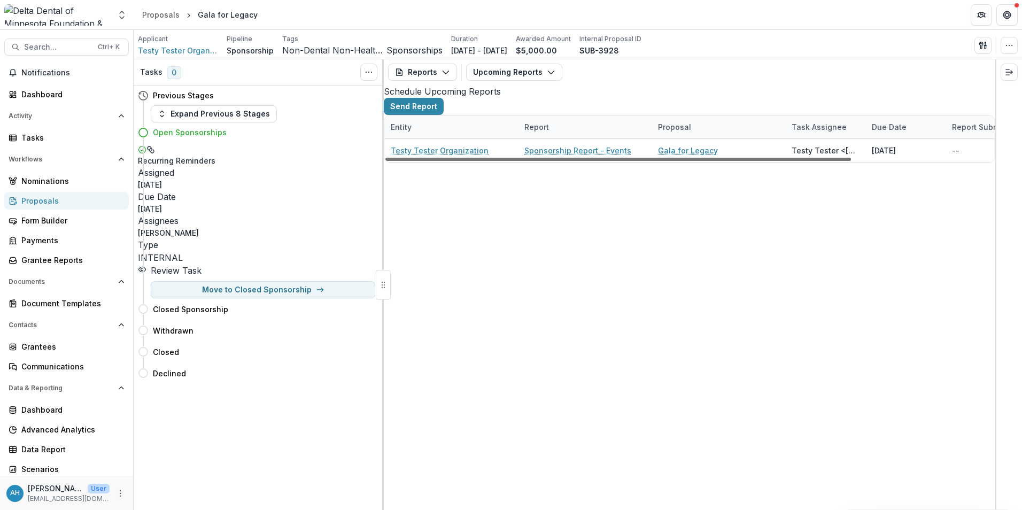
click at [801, 161] on div at bounding box center [618, 159] width 466 height 3
click at [822, 161] on div at bounding box center [618, 159] width 466 height 3
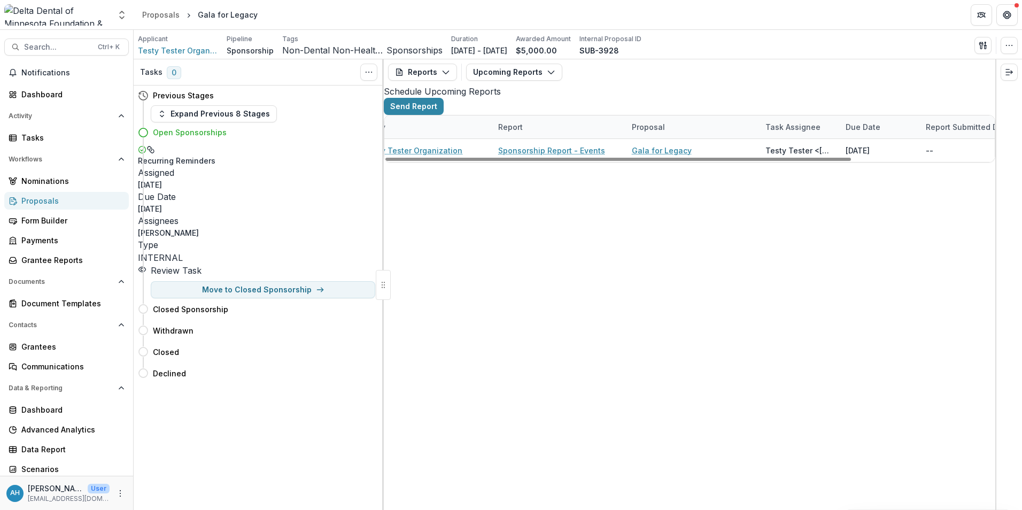
drag, startPoint x: 865, startPoint y: 506, endPoint x: 913, endPoint y: 509, distance: 47.6
click at [913, 162] on div "Entity Report Proposal Task Assignee Due Date Report Submitted Date Testy Teste…" at bounding box center [690, 139] width 612 height 48
click at [938, 162] on div "Entity Report Proposal Task Assignee Due Date Report Submitted Date Testy Teste…" at bounding box center [690, 139] width 612 height 48
click at [942, 162] on div "Entity Report Proposal Task Assignee Due Date Report Submitted Date Testy Teste…" at bounding box center [690, 139] width 612 height 48
drag, startPoint x: 841, startPoint y: 496, endPoint x: 873, endPoint y: 498, distance: 32.1
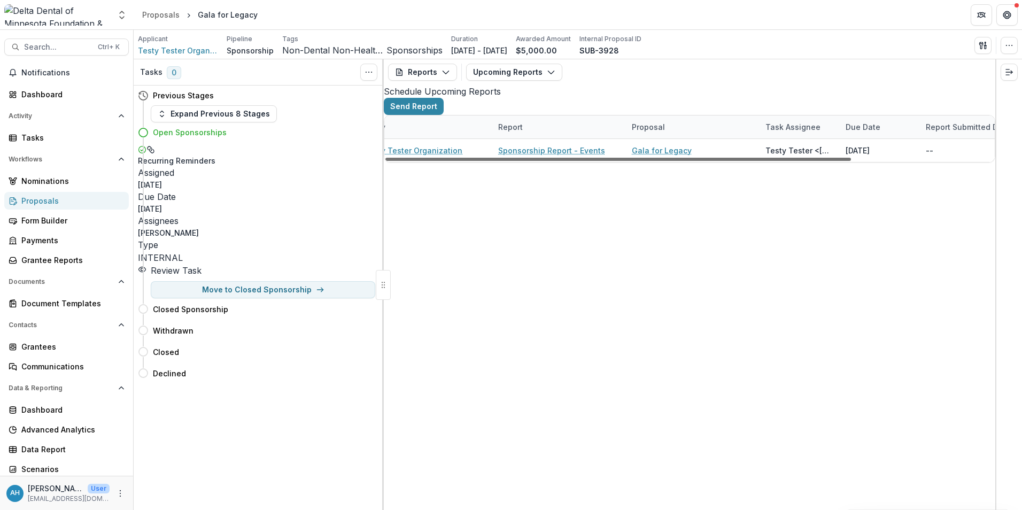
click at [845, 161] on div at bounding box center [618, 159] width 466 height 3
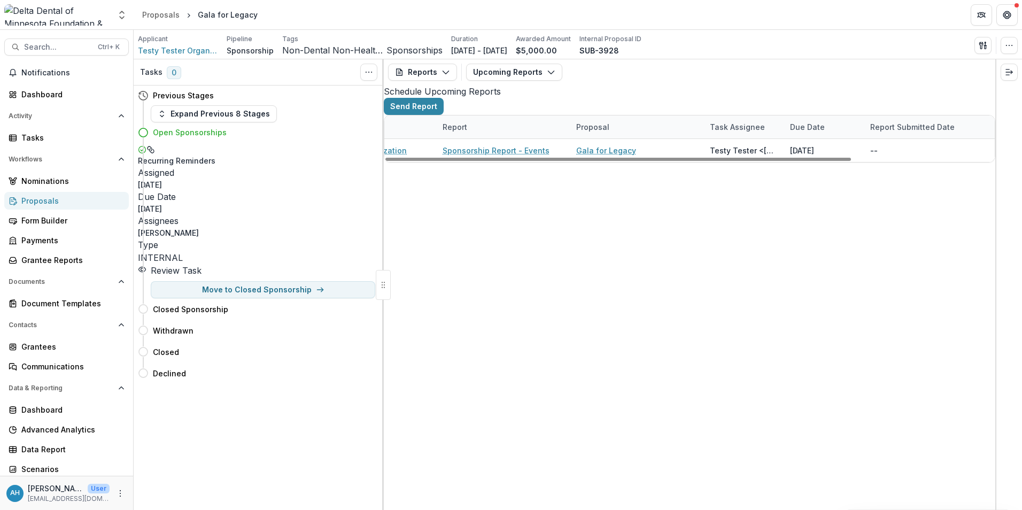
drag, startPoint x: 873, startPoint y: 498, endPoint x: 931, endPoint y: 497, distance: 57.2
click at [851, 161] on div at bounding box center [618, 159] width 466 height 3
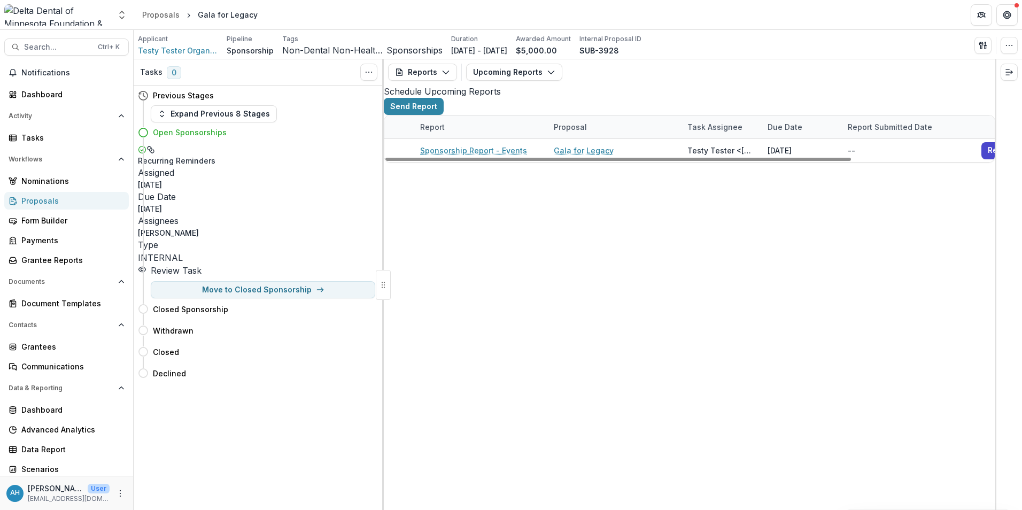
drag, startPoint x: 966, startPoint y: 494, endPoint x: 984, endPoint y: 493, distance: 17.1
click at [984, 162] on div "Testy Tester Organization Sponsorship Report - Events Gala for Legacy Testy Tes…" at bounding box center [667, 150] width 775 height 23
drag, startPoint x: 984, startPoint y: 493, endPoint x: 917, endPoint y: 485, distance: 67.3
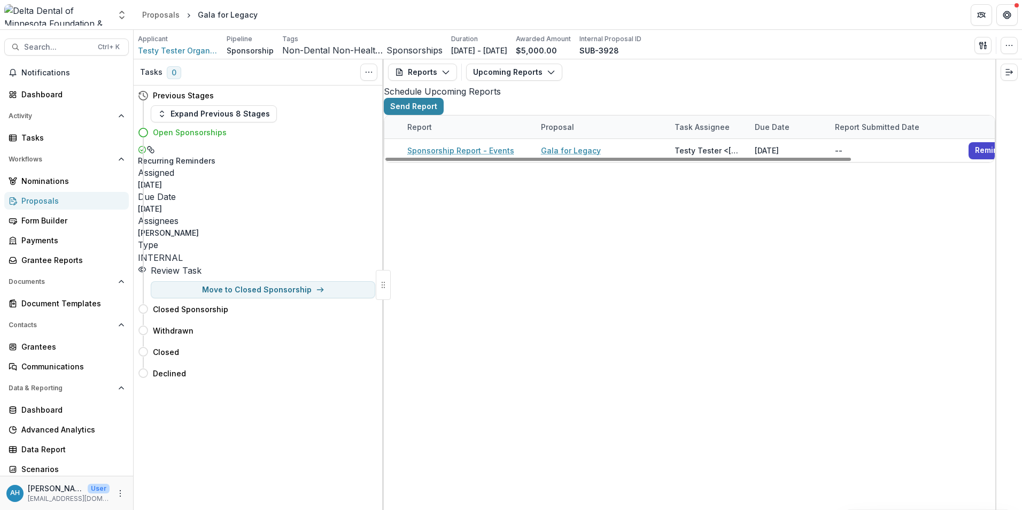
click at [917, 162] on div "Testy Tester Organization Sponsorship Report - Events Gala for Legacy Testy Tes…" at bounding box center [654, 150] width 775 height 23
drag, startPoint x: 917, startPoint y: 485, endPoint x: 748, endPoint y: 476, distance: 169.2
click at [752, 162] on div "Testy Tester Organization Sponsorship Report - Events Gala for Legacy Testy Tes…" at bounding box center [654, 150] width 775 height 23
drag, startPoint x: 715, startPoint y: 473, endPoint x: 678, endPoint y: 465, distance: 37.3
click at [678, 162] on div "Testy Tester Organization Sponsorship Report - Events Gala for Legacy Testy Tes…" at bounding box center [654, 150] width 775 height 23
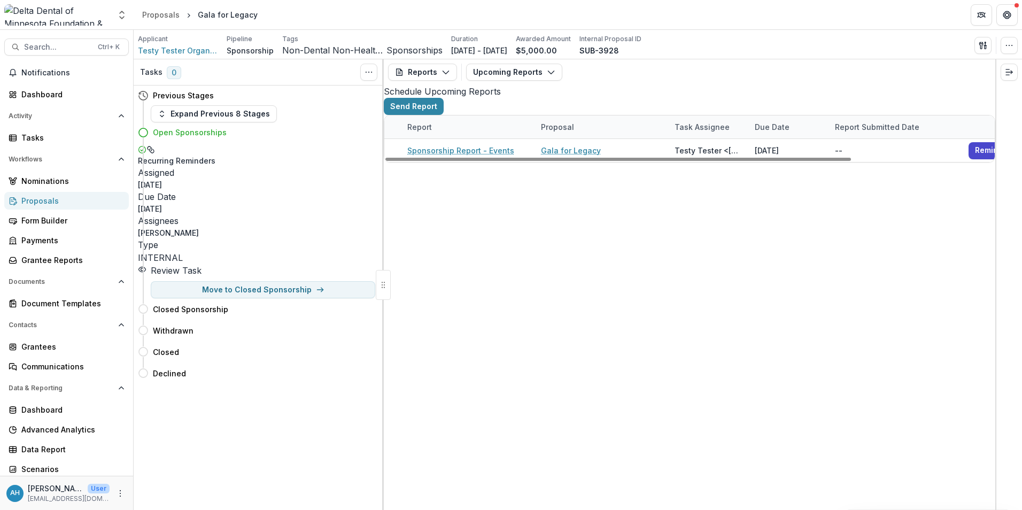
click at [678, 162] on div "Testy Tester Organization Sponsorship Report - Events Gala for Legacy Testy Tes…" at bounding box center [654, 150] width 775 height 23
drag, startPoint x: 767, startPoint y: 495, endPoint x: 753, endPoint y: 493, distance: 14.5
click at [761, 161] on div at bounding box center [618, 159] width 466 height 3
click at [554, 162] on div "Testy Tester Organization Sponsorship Report - Events Gala for Legacy Testy Tes…" at bounding box center [662, 150] width 775 height 23
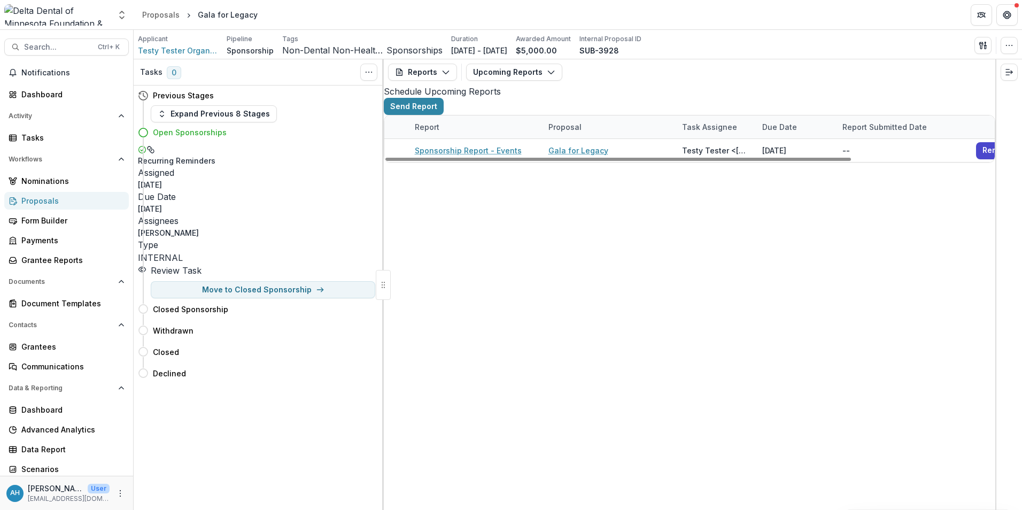
click at [552, 162] on div "Testy Tester Organization Sponsorship Report - Events Gala for Legacy Testy Tes…" at bounding box center [662, 150] width 775 height 23
drag, startPoint x: 560, startPoint y: 499, endPoint x: 546, endPoint y: 498, distance: 14.0
click at [559, 161] on div at bounding box center [618, 159] width 466 height 3
drag, startPoint x: 489, startPoint y: 500, endPoint x: 412, endPoint y: 494, distance: 77.2
click at [442, 161] on div at bounding box center [618, 159] width 466 height 3
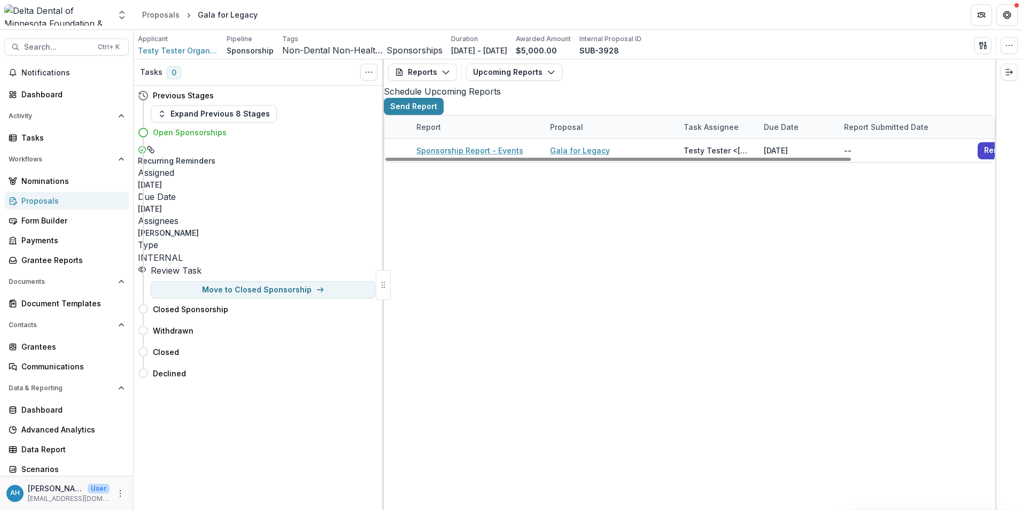
scroll to position [0, 41]
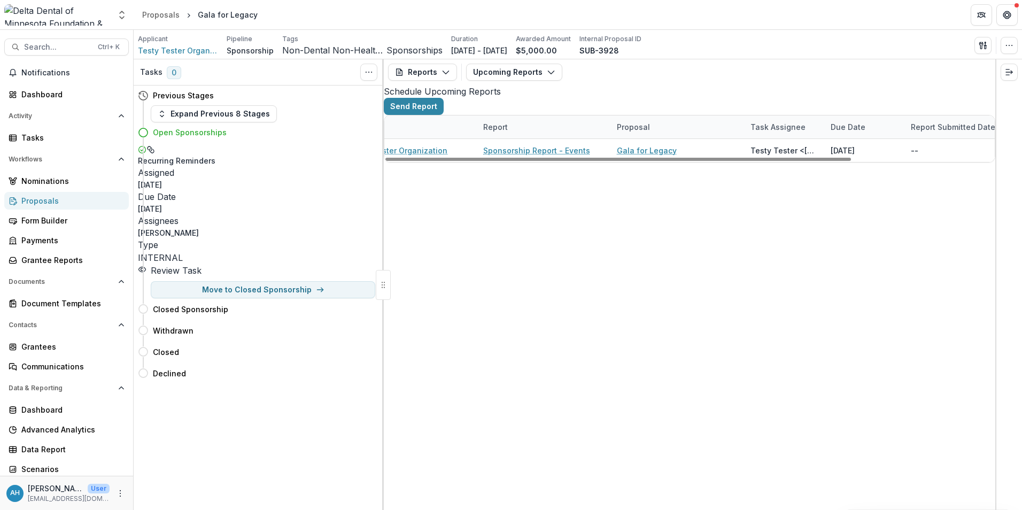
drag, startPoint x: 405, startPoint y: 493, endPoint x: 400, endPoint y: 493, distance: 5.4
click at [400, 162] on div "Testy Tester Organization Sponsorship Report - Events Gala for Legacy Testy Tes…" at bounding box center [730, 150] width 775 height 23
click at [465, 161] on div at bounding box center [618, 159] width 466 height 3
click at [448, 161] on div at bounding box center [618, 159] width 466 height 3
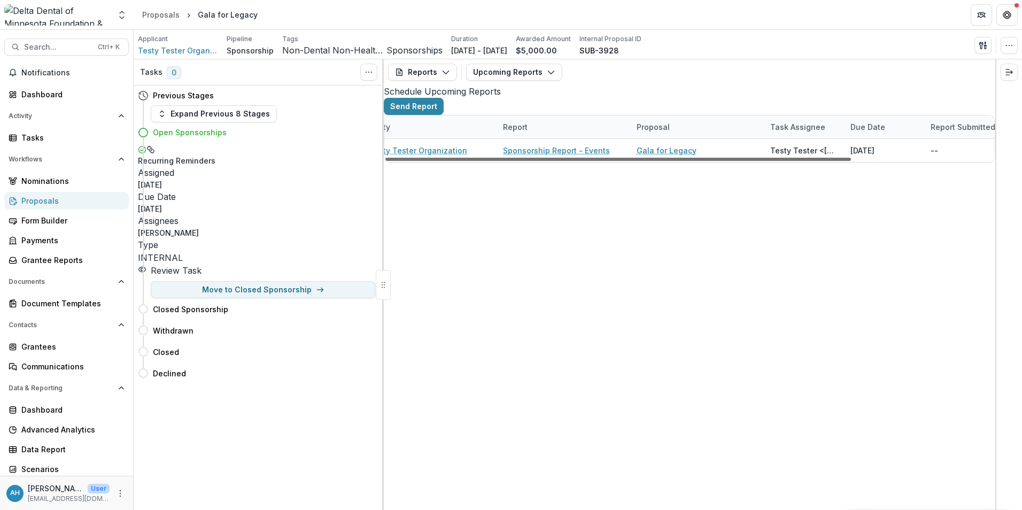
drag, startPoint x: 430, startPoint y: 496, endPoint x: 400, endPoint y: 493, distance: 30.0
click at [424, 161] on div at bounding box center [618, 159] width 466 height 3
click at [407, 161] on div at bounding box center [618, 159] width 466 height 3
click at [396, 161] on div at bounding box center [618, 159] width 466 height 3
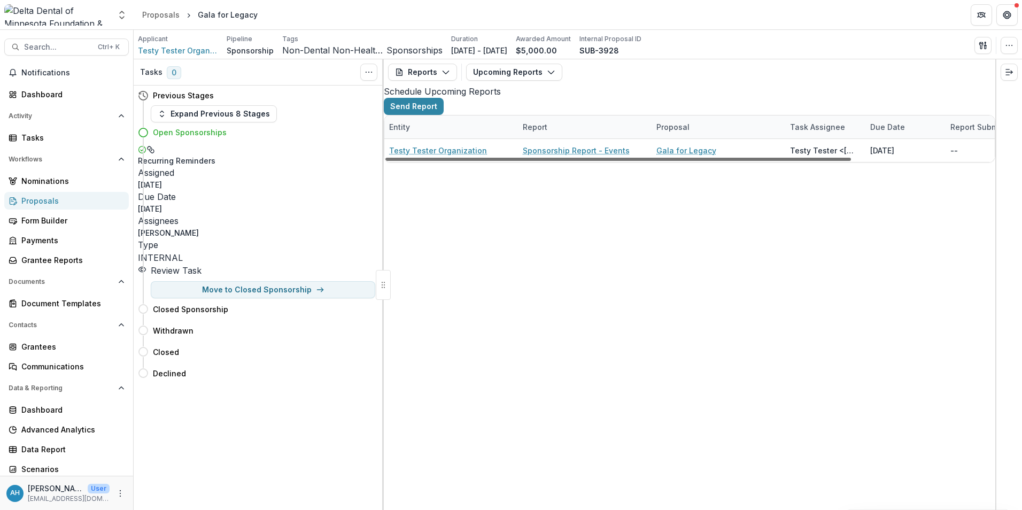
scroll to position [0, 0]
click at [395, 161] on div at bounding box center [618, 159] width 466 height 3
click at [396, 161] on div at bounding box center [618, 159] width 466 height 3
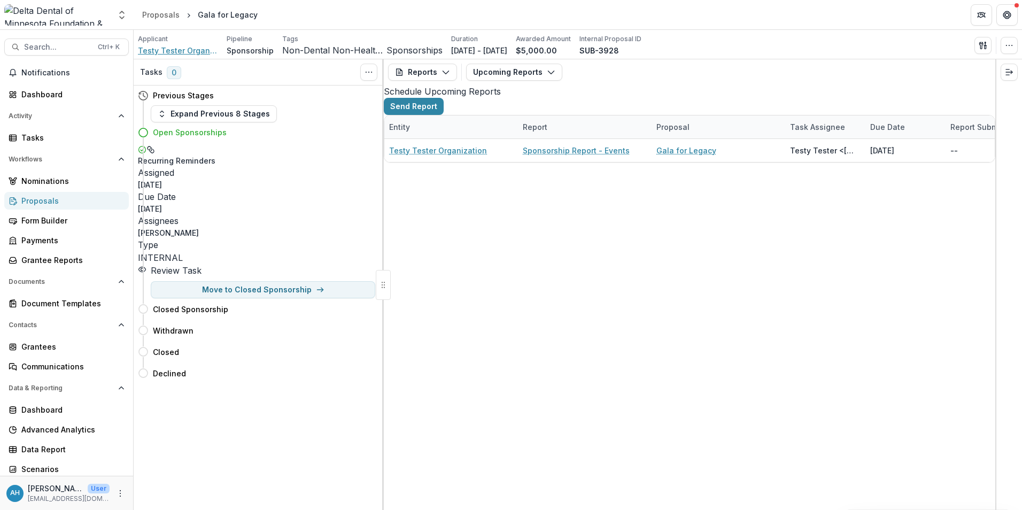
click at [171, 51] on span "Testy Tester Organization" at bounding box center [178, 50] width 80 height 11
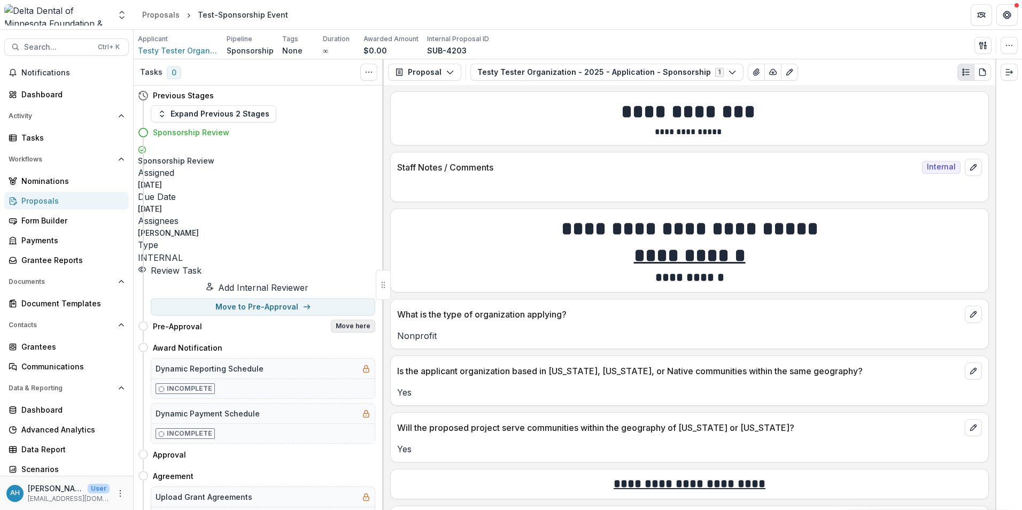
click at [352, 320] on button "Move here" at bounding box center [353, 326] width 44 height 13
click at [352, 292] on div "**********" at bounding box center [511, 255] width 1022 height 510
click at [349, 320] on button "Move here" at bounding box center [353, 326] width 44 height 13
select select "**********"
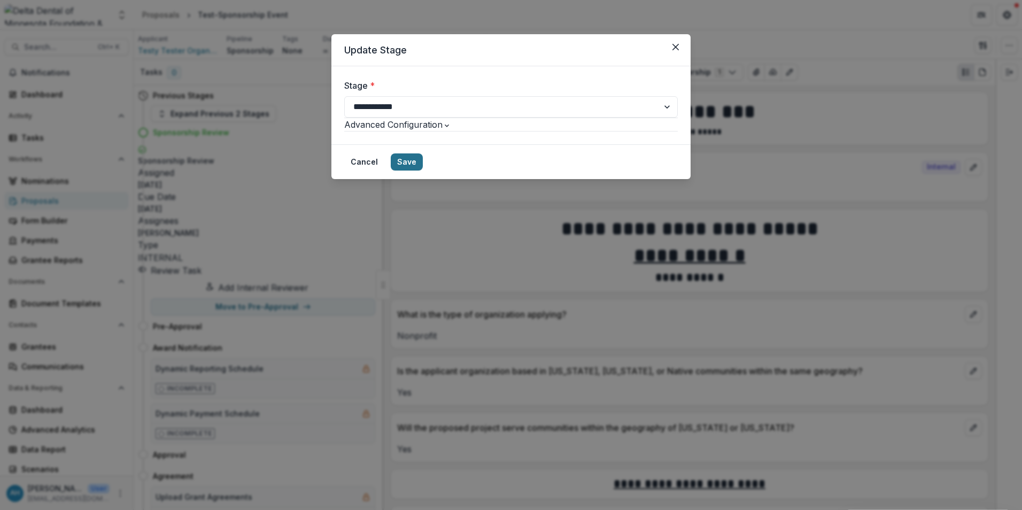
click at [423, 171] on button "Save" at bounding box center [407, 161] width 32 height 17
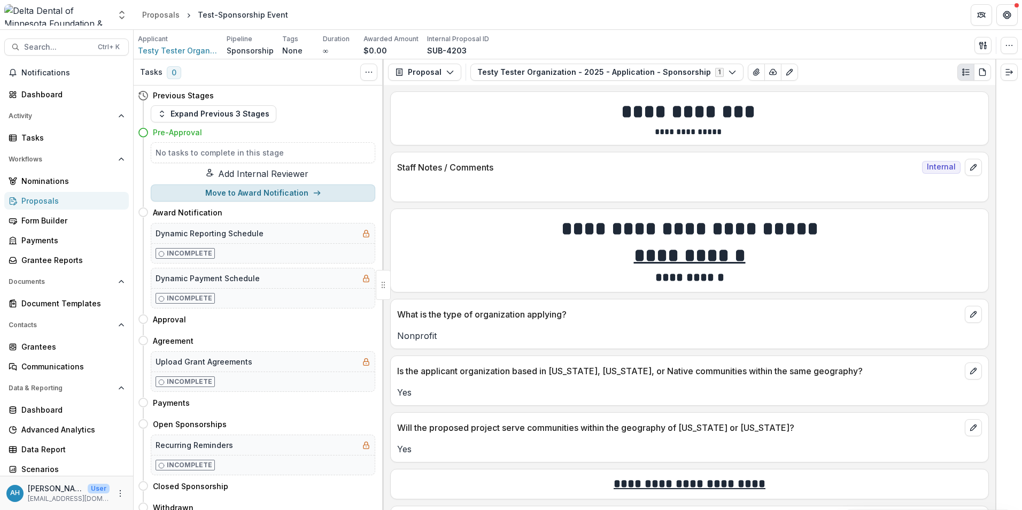
click at [256, 198] on button "Move to Award Notification" at bounding box center [263, 192] width 225 height 17
select select "**********"
select select
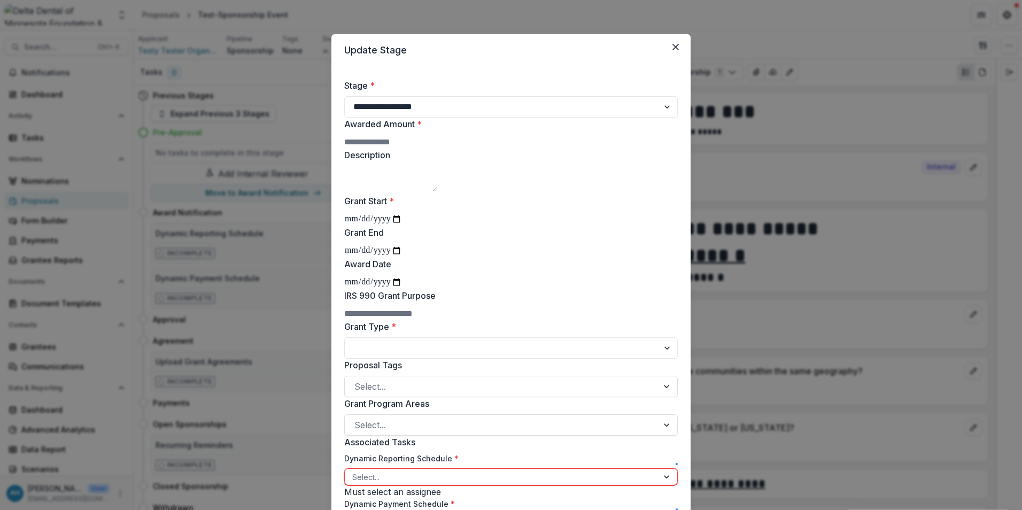
click at [430, 146] on input "Awarded Amount *" at bounding box center [387, 142] width 86 height 13
type input "****"
click at [402, 226] on input "Grant Start *" at bounding box center [373, 219] width 58 height 14
type input "**********"
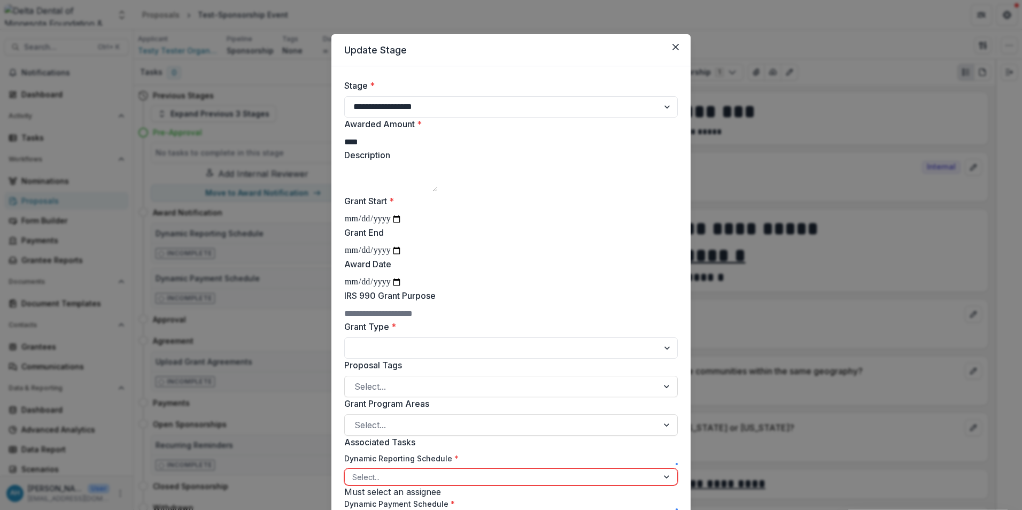
click at [402, 258] on input "Grant End" at bounding box center [373, 251] width 58 height 14
type input "**********"
click at [402, 289] on input "Award Date" at bounding box center [373, 282] width 58 height 14
type input "**********"
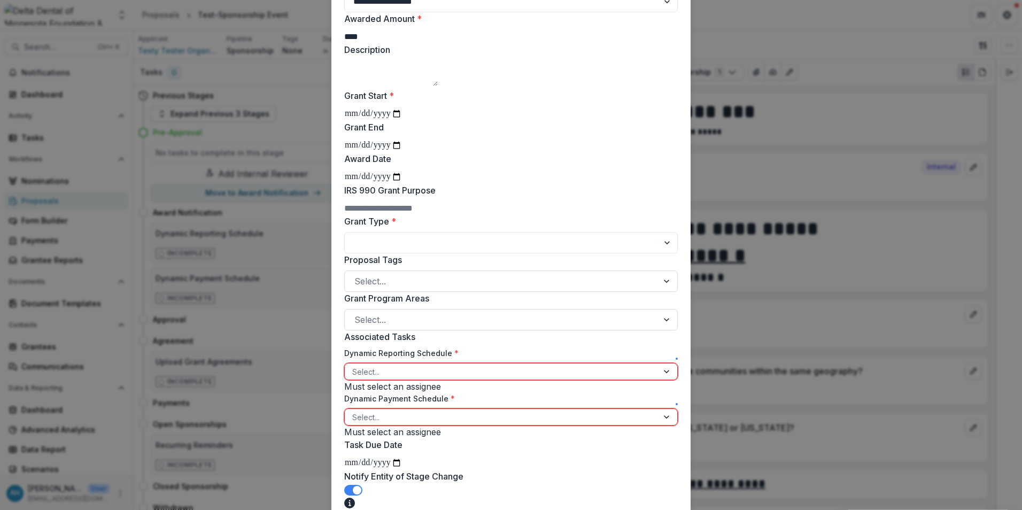
scroll to position [107, 0]
click at [404, 252] on select "**********" at bounding box center [511, 240] width 334 height 21
select select "**********"
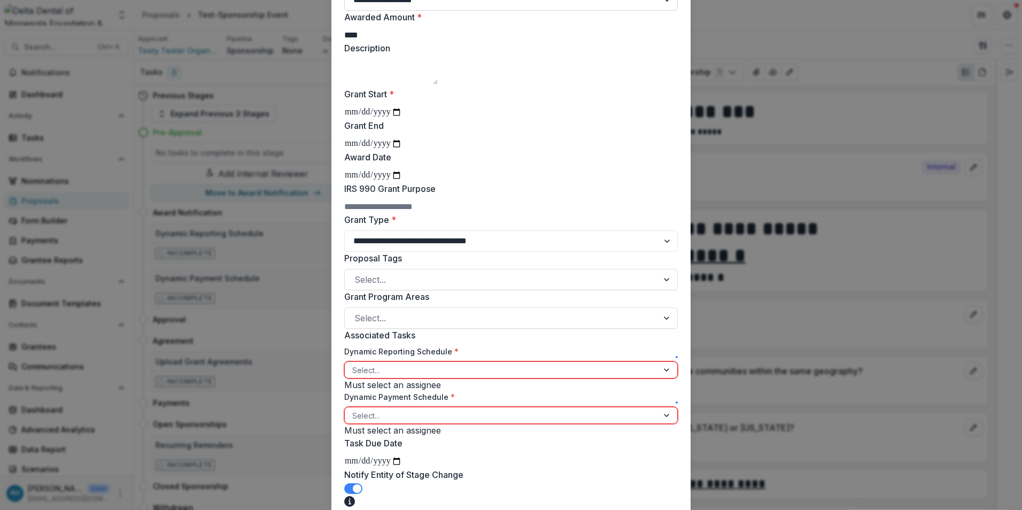
click at [344, 252] on select "**********" at bounding box center [511, 240] width 334 height 21
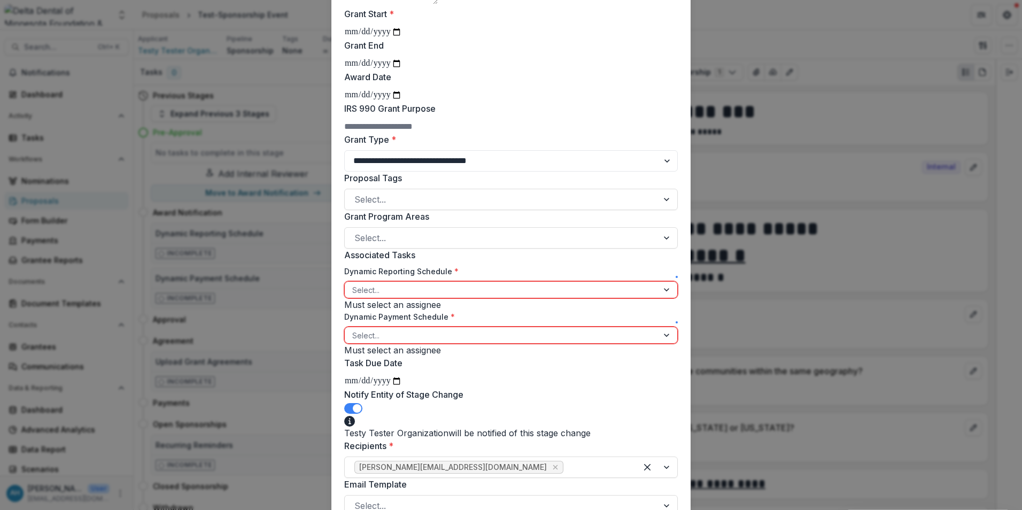
scroll to position [214, 0]
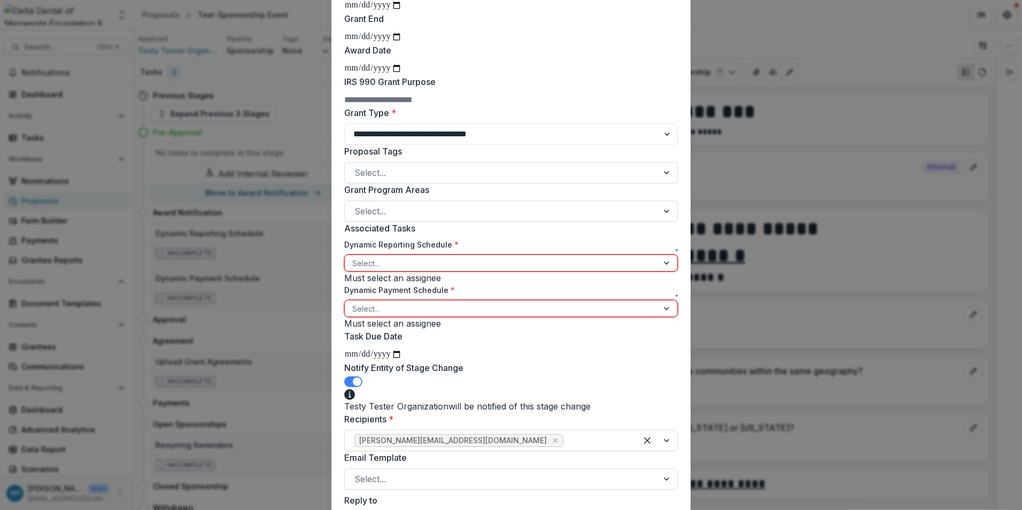
click at [422, 270] on div at bounding box center [501, 263] width 298 height 13
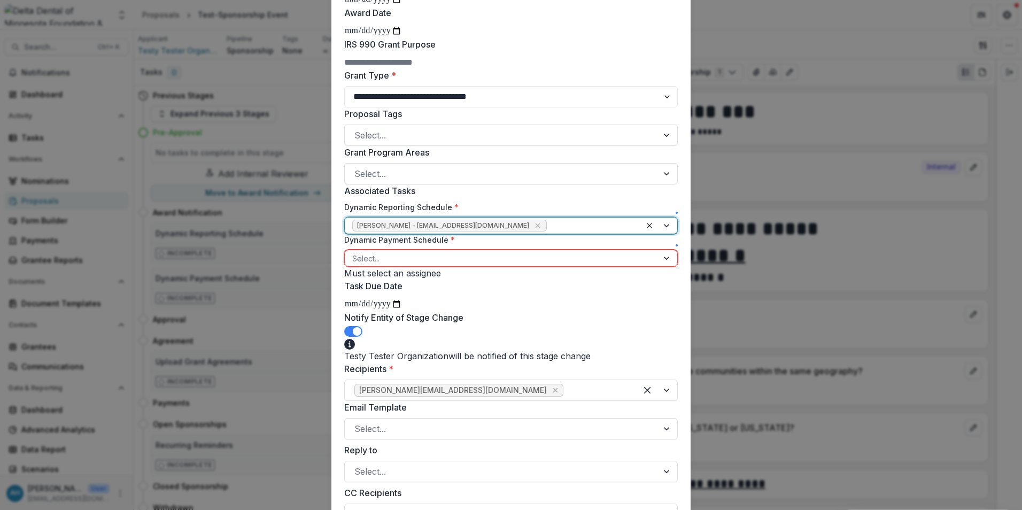
scroll to position [267, 0]
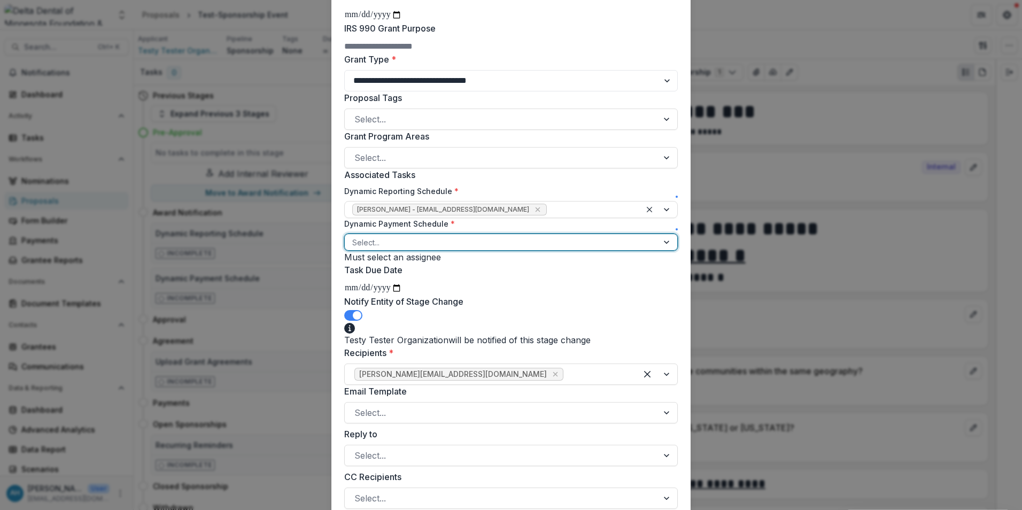
click at [430, 249] on div at bounding box center [501, 242] width 298 height 13
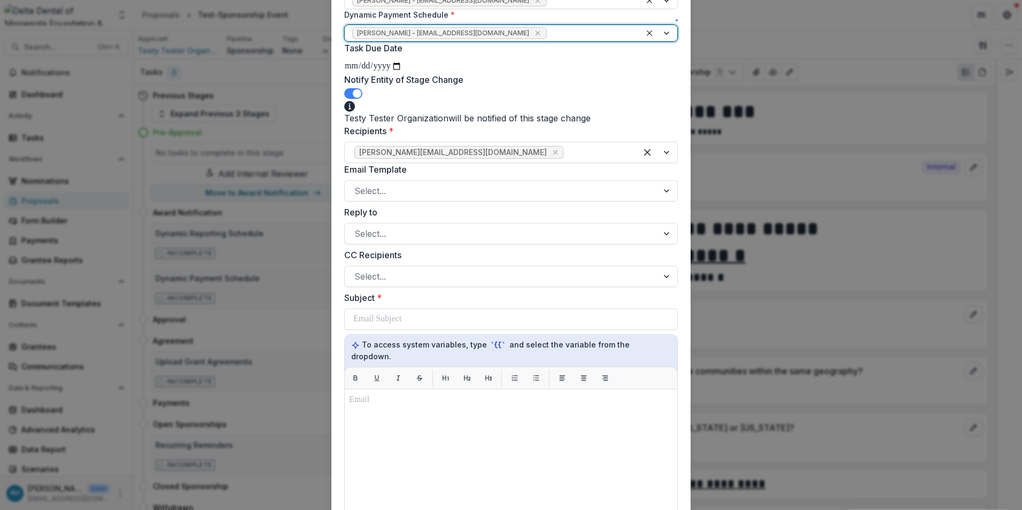
scroll to position [481, 0]
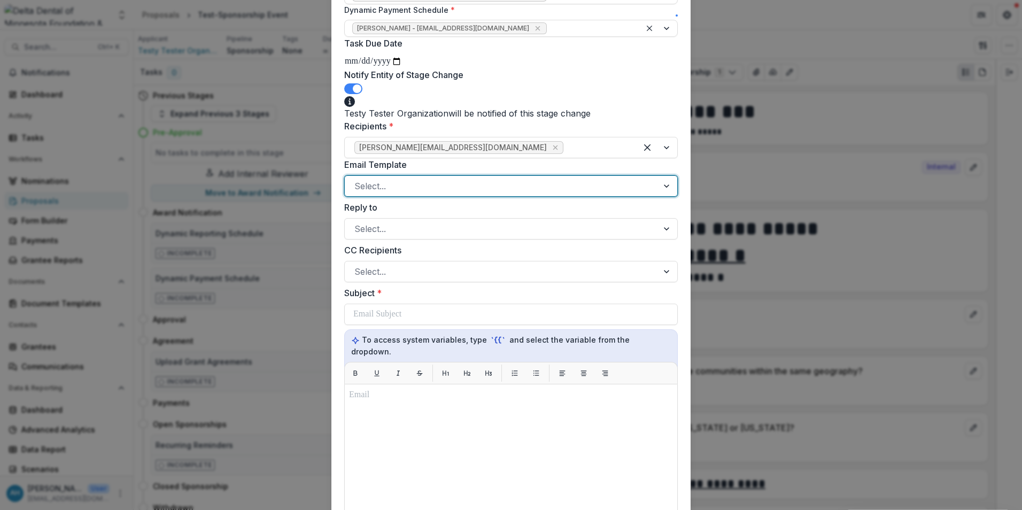
click at [409, 193] on div at bounding box center [501, 186] width 294 height 15
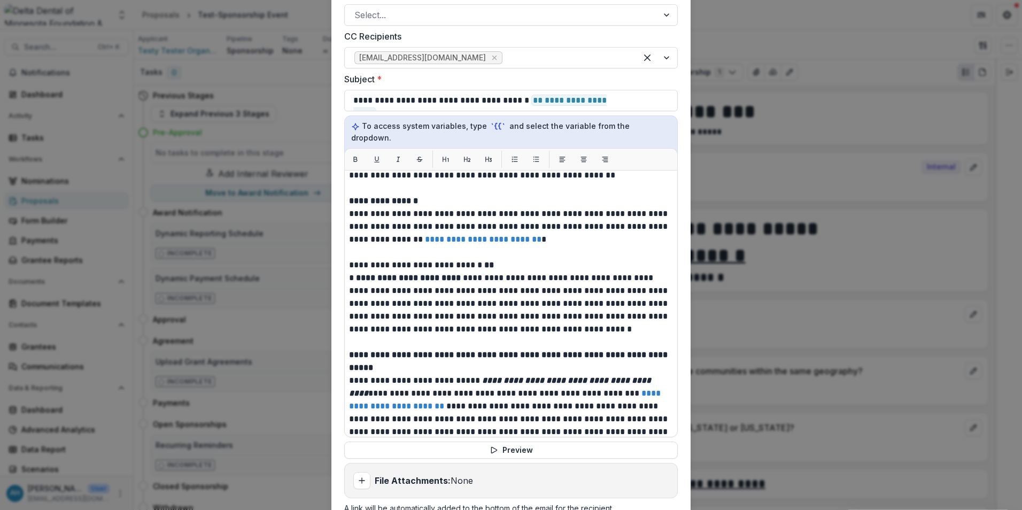
scroll to position [0, 0]
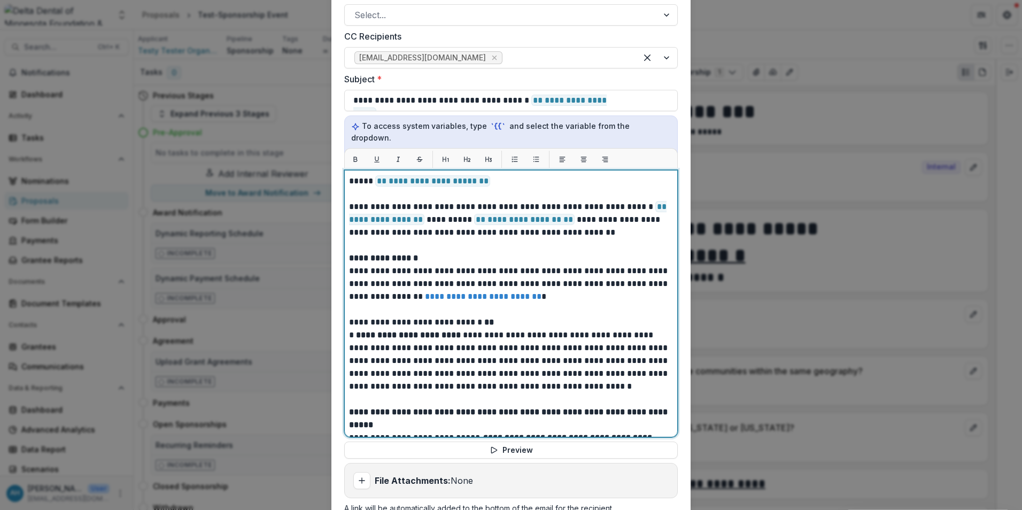
click at [464, 239] on p "**********" at bounding box center [509, 219] width 321 height 38
click at [568, 239] on p "**********" at bounding box center [509, 219] width 321 height 38
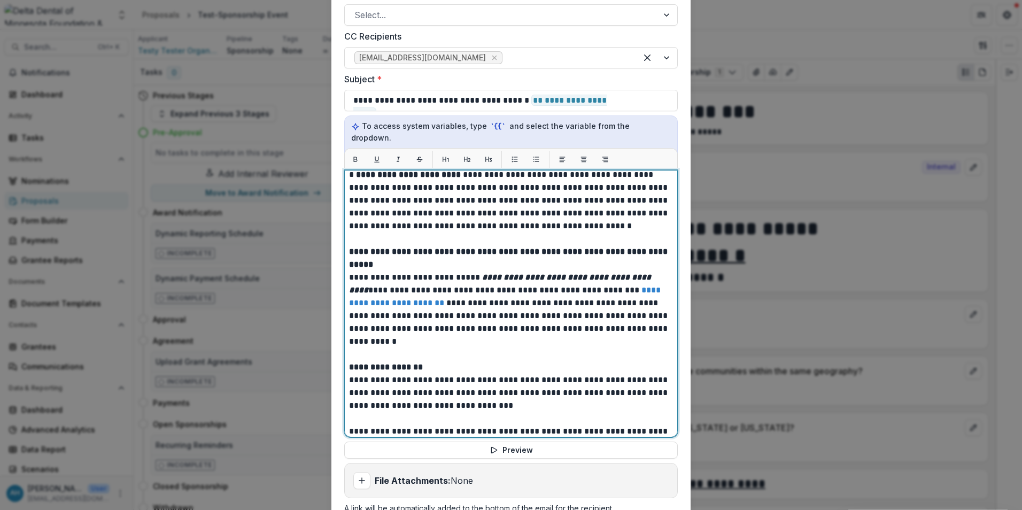
scroll to position [214, 0]
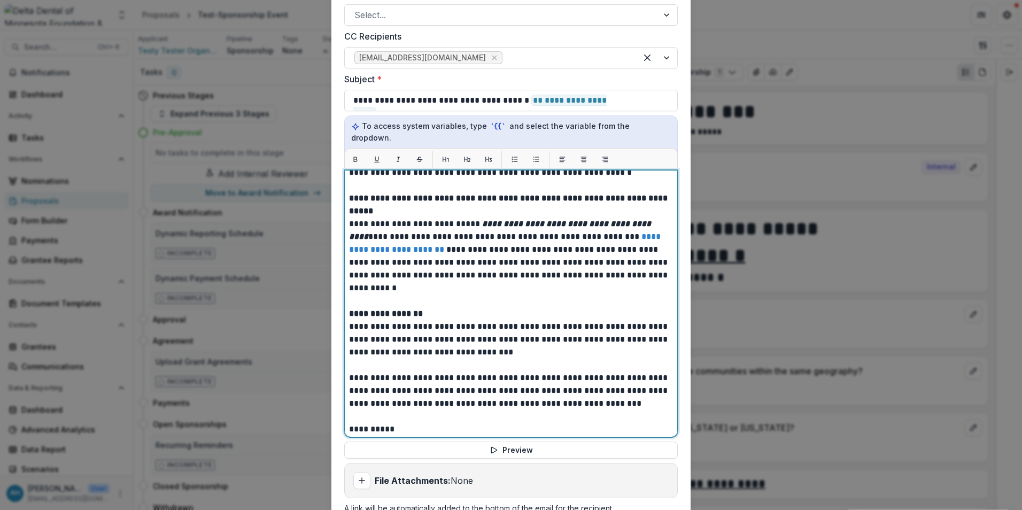
click at [652, 295] on p "**********" at bounding box center [509, 256] width 321 height 77
drag, startPoint x: 636, startPoint y: 352, endPoint x: 629, endPoint y: 352, distance: 7.5
click at [631, 295] on p "**********" at bounding box center [509, 256] width 321 height 77
click at [547, 295] on p "**********" at bounding box center [509, 256] width 321 height 77
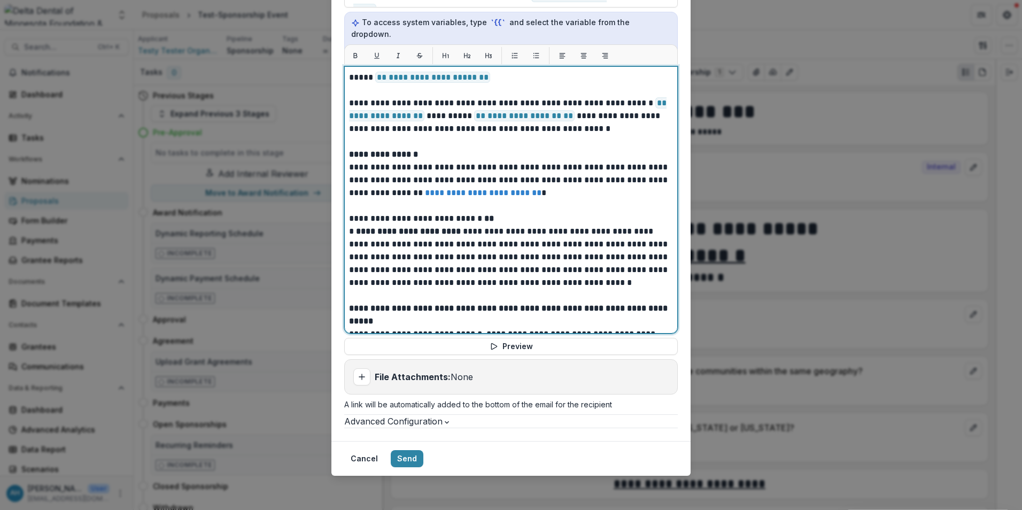
scroll to position [949, 0]
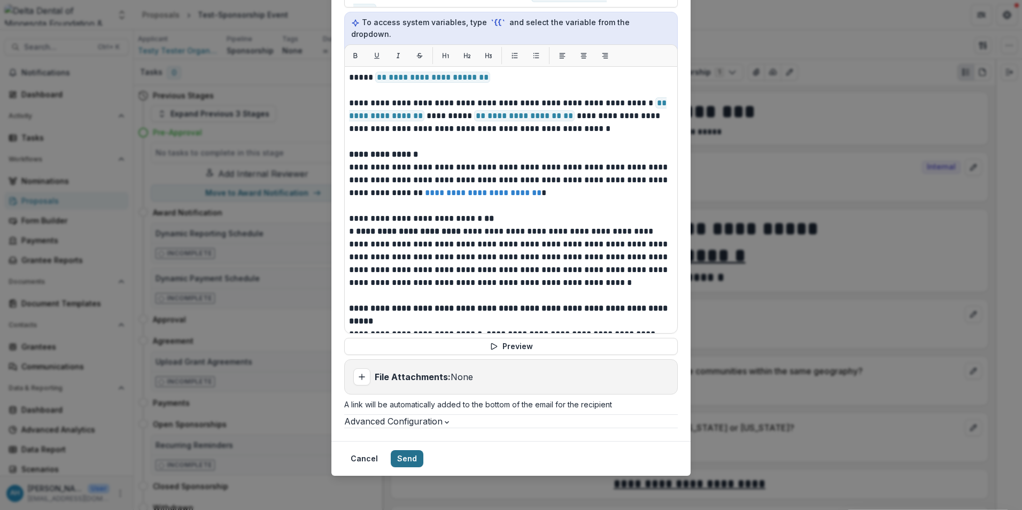
click at [423, 456] on button "Send" at bounding box center [407, 458] width 33 height 17
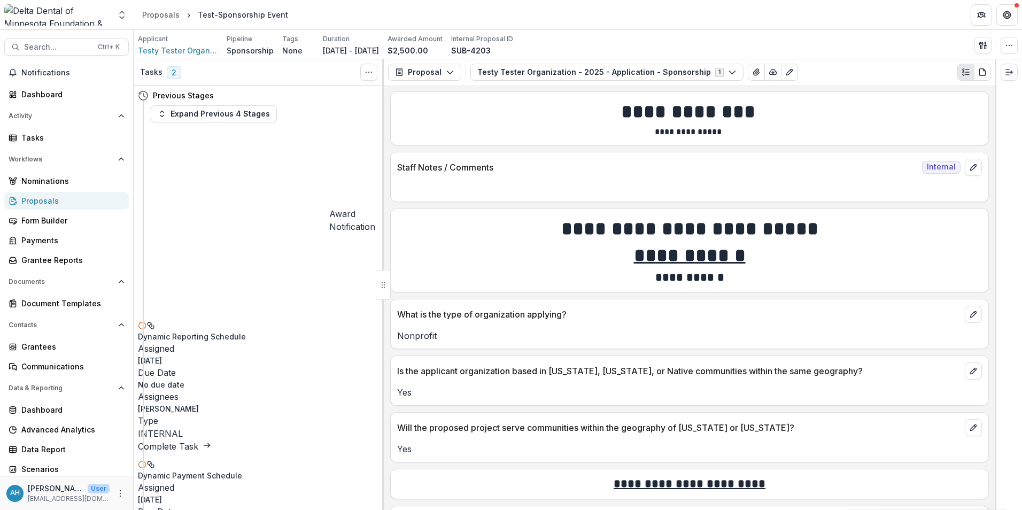
click at [211, 441] on link "Complete Task" at bounding box center [174, 446] width 73 height 11
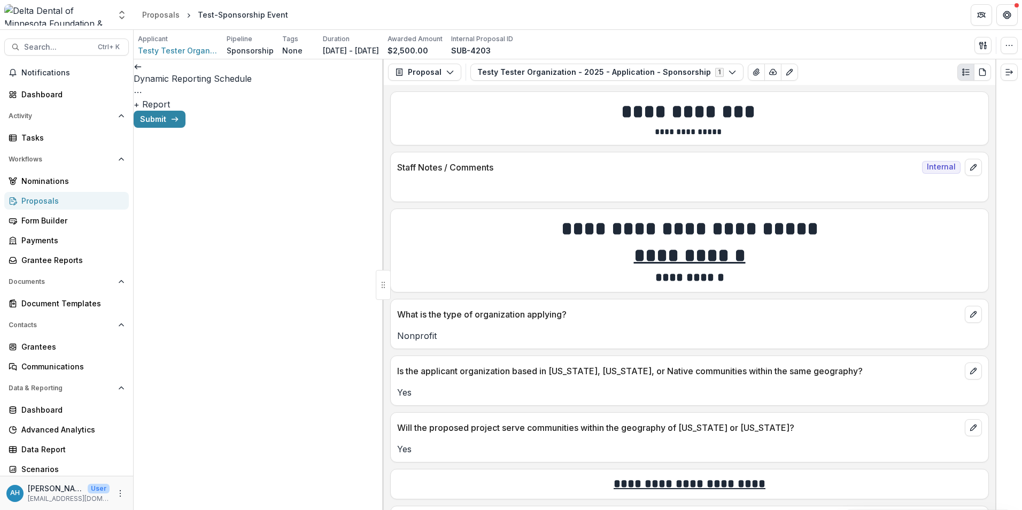
click at [170, 105] on button "+ Report" at bounding box center [152, 104] width 36 height 13
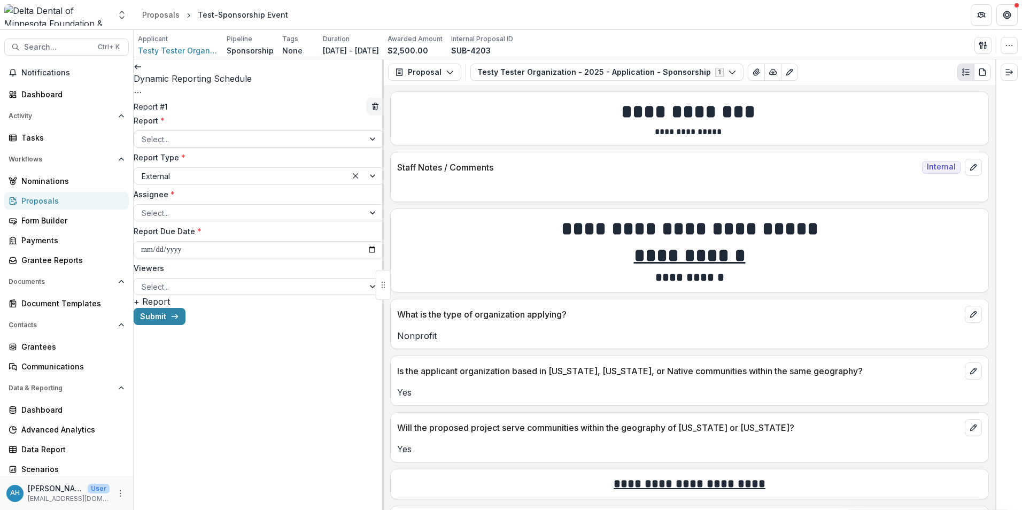
click at [174, 146] on div at bounding box center [249, 139] width 215 height 13
click at [211, 217] on div at bounding box center [249, 212] width 215 height 13
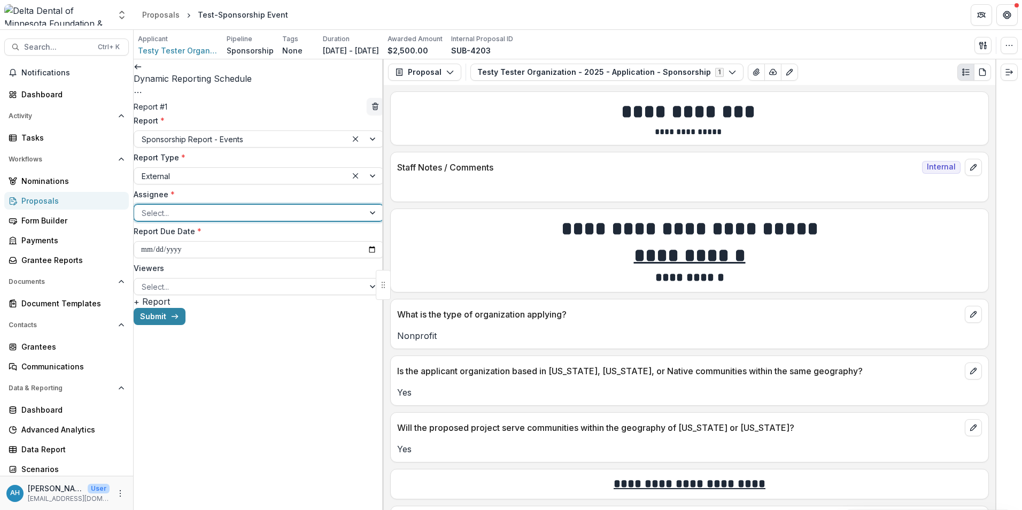
click at [369, 254] on input "**********" at bounding box center [259, 249] width 250 height 17
type input "**********"
click at [186, 292] on div at bounding box center [249, 286] width 215 height 13
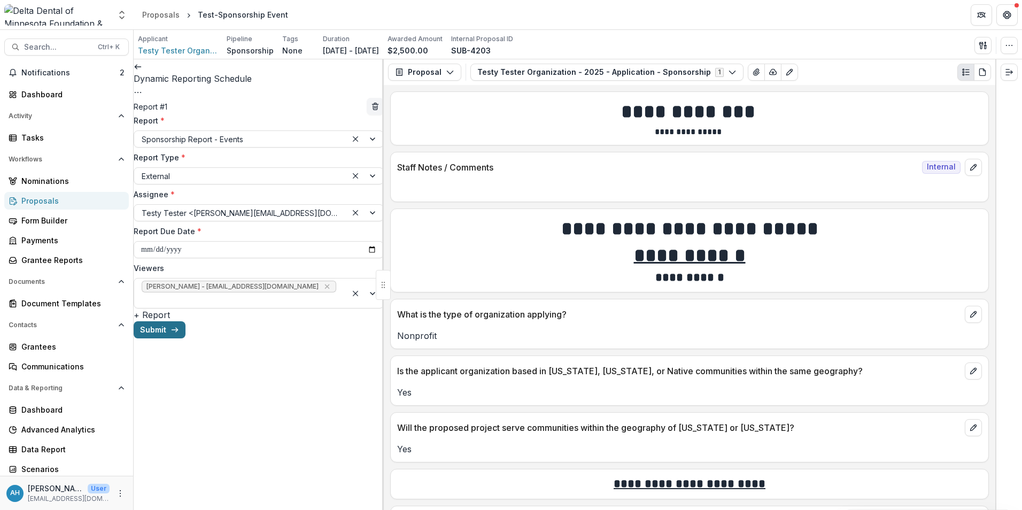
click at [185, 338] on button "Submit" at bounding box center [160, 329] width 52 height 17
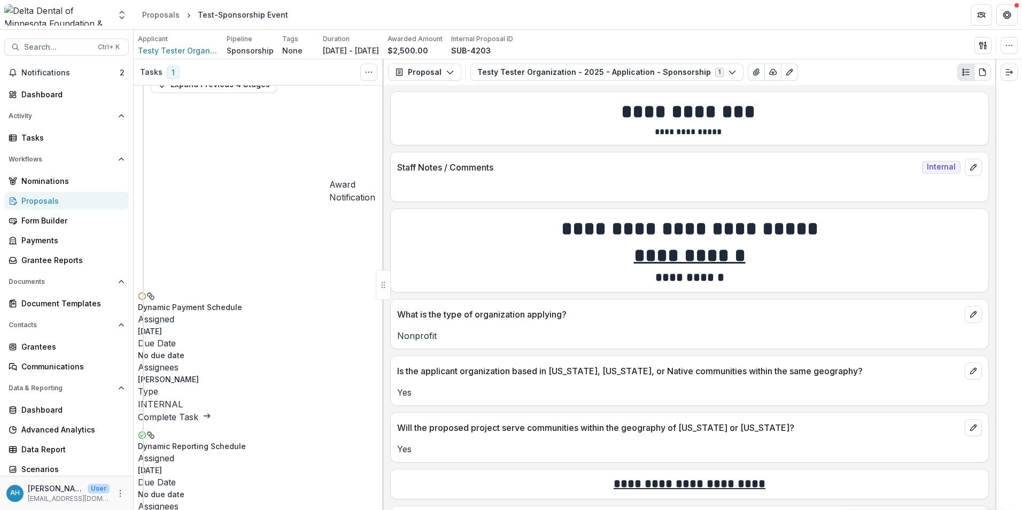
scroll to position [53, 0]
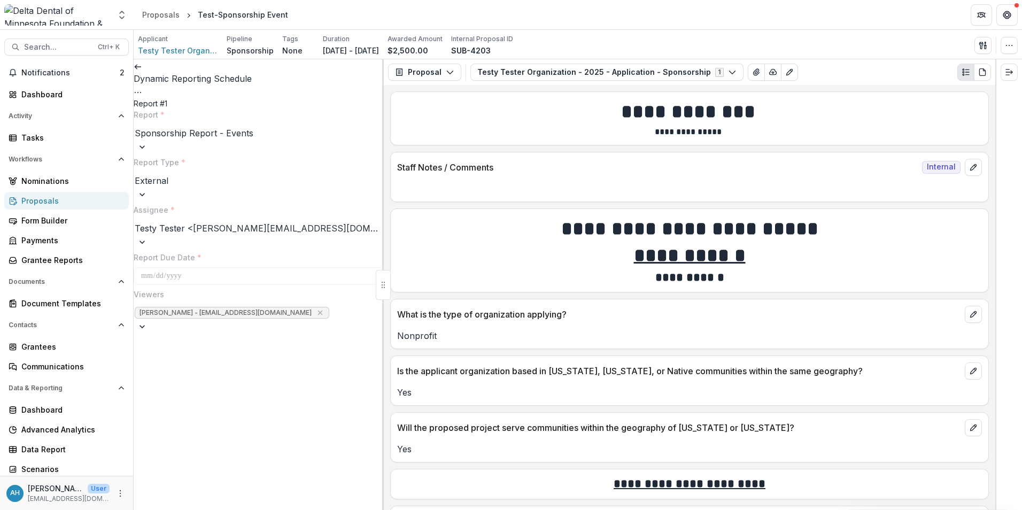
click at [142, 68] on icon at bounding box center [138, 67] width 9 height 9
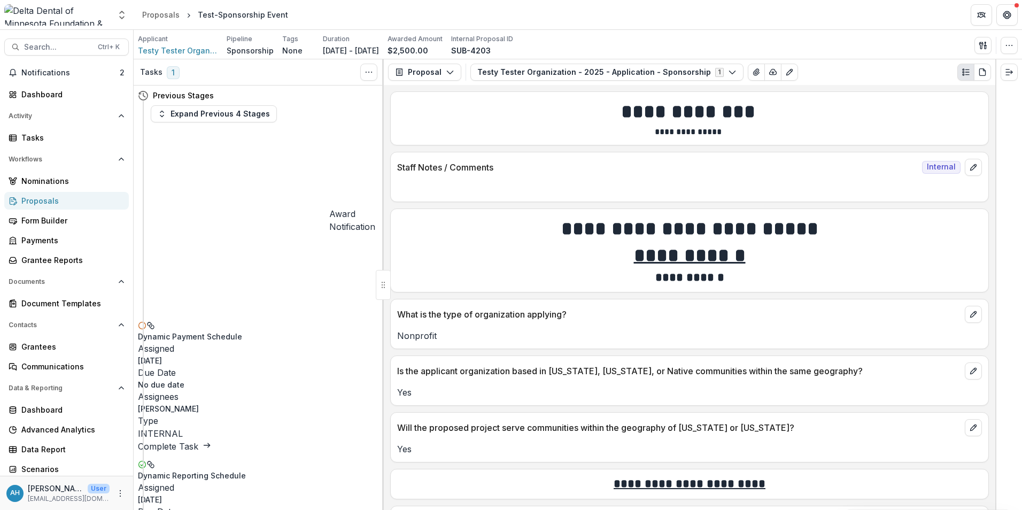
click at [211, 441] on link "Complete Task" at bounding box center [174, 446] width 73 height 11
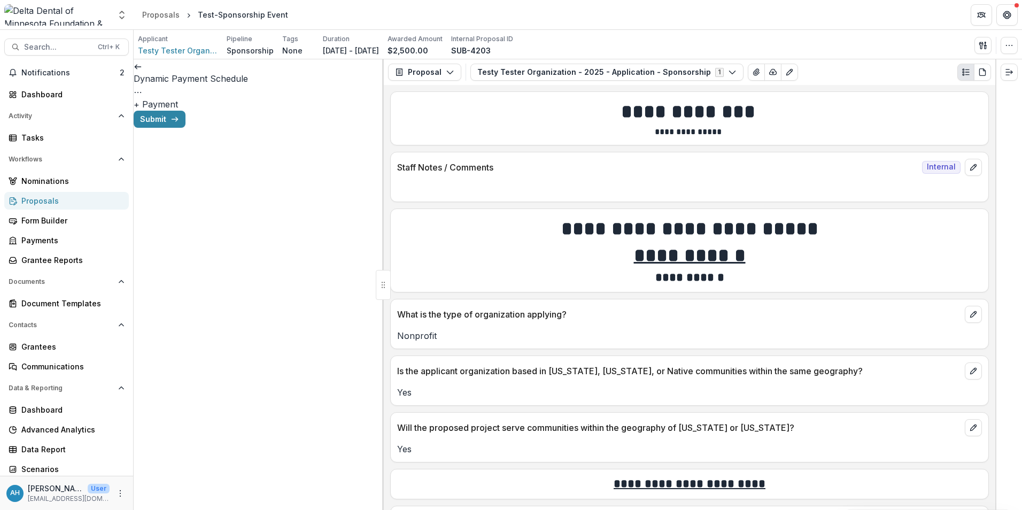
click at [178, 102] on button "+ Payment" at bounding box center [156, 104] width 44 height 13
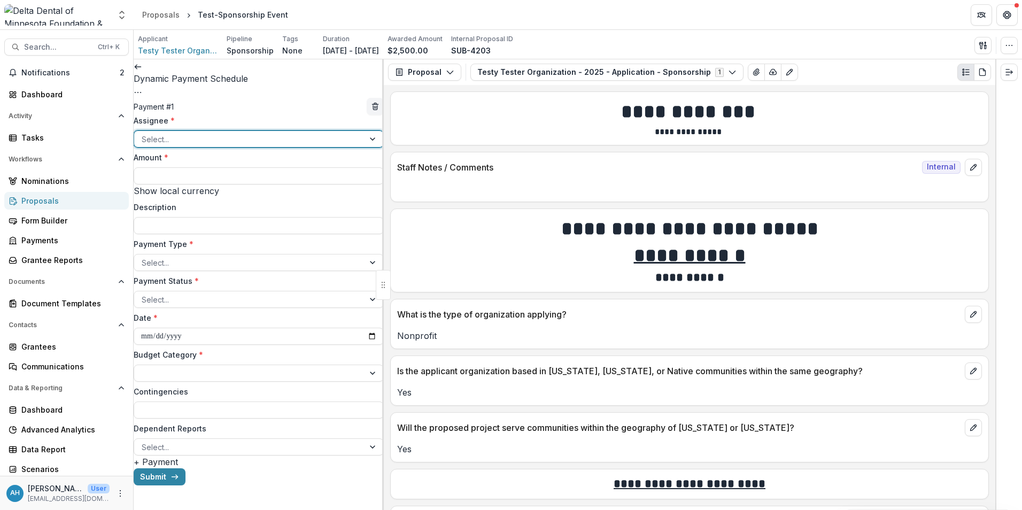
click at [184, 139] on div at bounding box center [249, 139] width 215 height 13
click at [197, 176] on input "Amount *" at bounding box center [259, 175] width 250 height 17
type input "******"
click at [181, 263] on div at bounding box center [249, 262] width 215 height 13
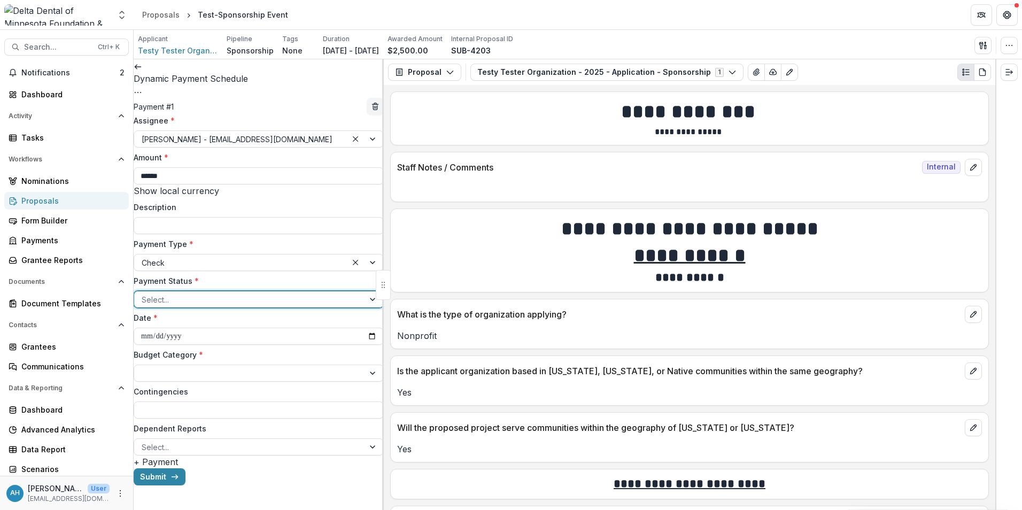
click at [202, 303] on div at bounding box center [249, 299] width 215 height 13
click at [367, 340] on input "**********" at bounding box center [259, 336] width 250 height 17
type input "**********"
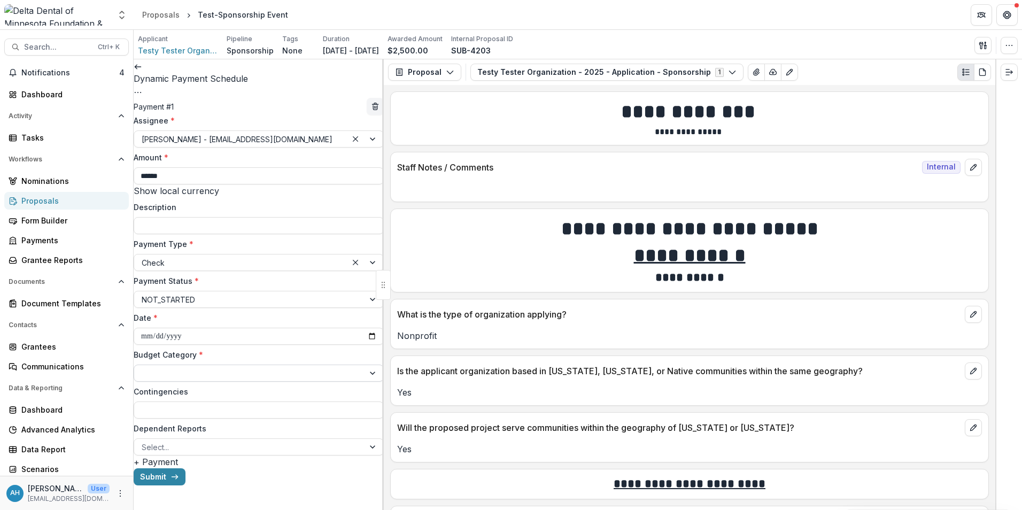
click at [193, 367] on div at bounding box center [249, 373] width 215 height 13
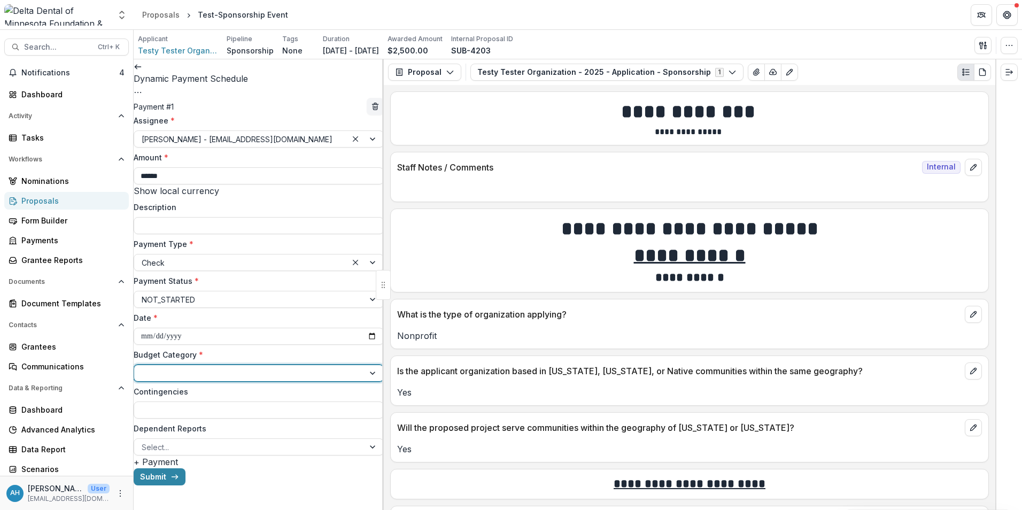
scroll to position [53, 0]
click at [185, 485] on button "Submit" at bounding box center [160, 476] width 52 height 17
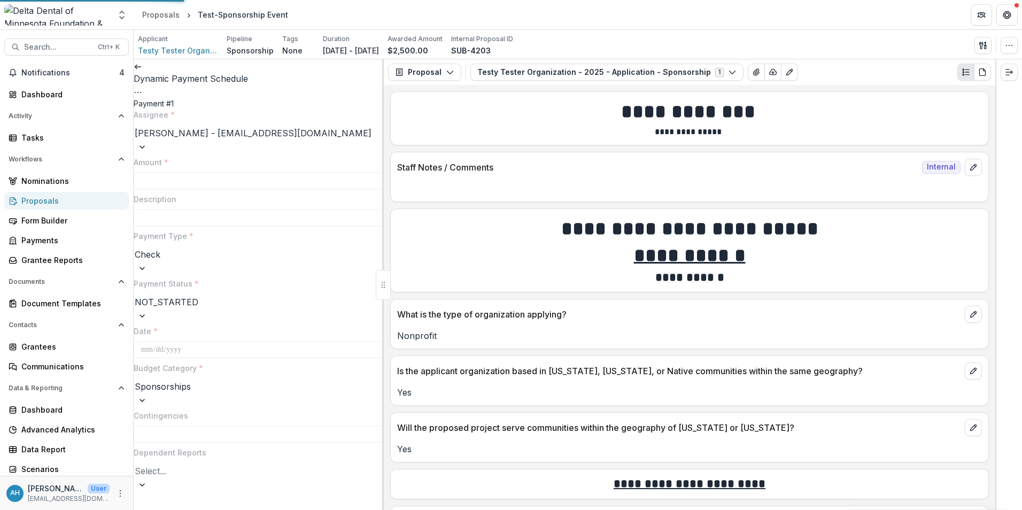
type input "******"
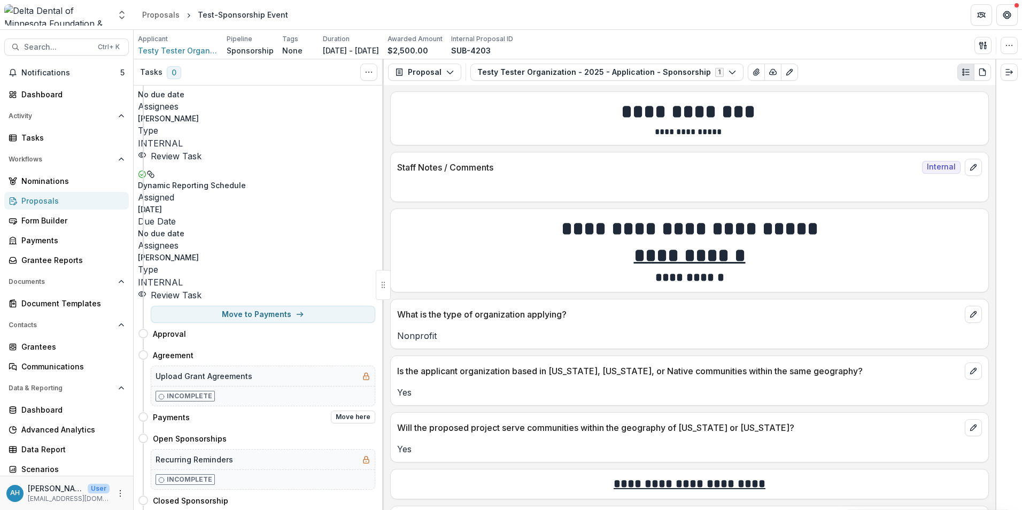
scroll to position [117, 0]
click at [1014, 20] on button "Get Help" at bounding box center [1006, 14] width 21 height 21
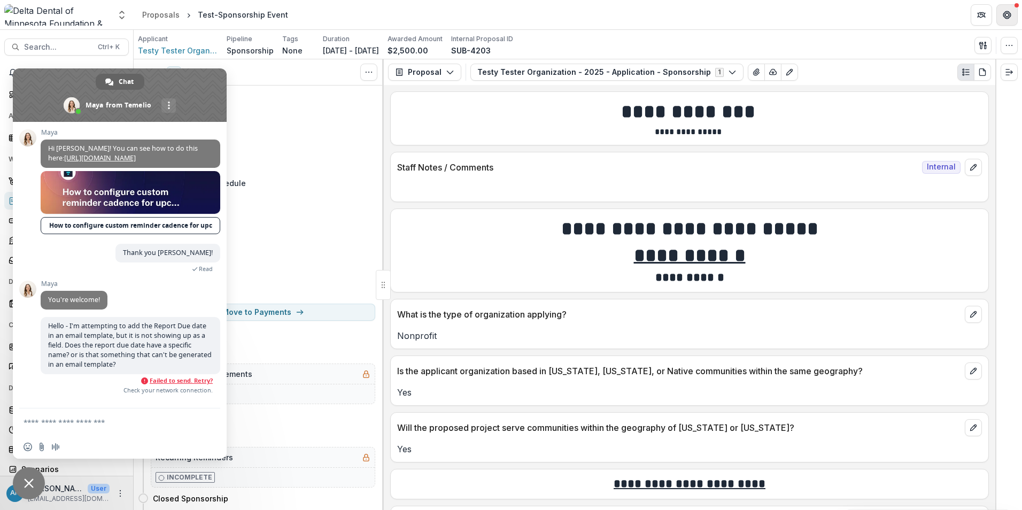
scroll to position [1372, 0]
click at [131, 363] on span "Hello - I'm attempting to add the Report Due date in an email template, but it …" at bounding box center [130, 345] width 164 height 48
drag, startPoint x: 131, startPoint y: 363, endPoint x: 95, endPoint y: 354, distance: 37.1
click at [95, 354] on span "Hello - I'm attempting to add the Report Due date in an email template, but it …" at bounding box center [130, 345] width 164 height 48
click at [43, 330] on span "Hello - I'm attempting to add the Report Due date in an email template, but it …" at bounding box center [131, 345] width 180 height 57
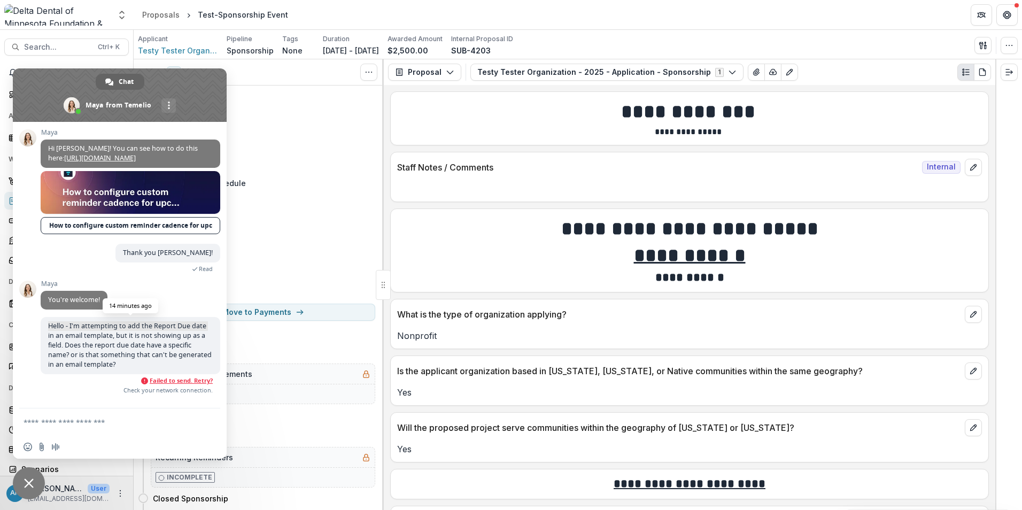
click at [43, 329] on span "Hello - I'm attempting to add the Report Due date in an email template, but it …" at bounding box center [131, 345] width 180 height 57
drag, startPoint x: 43, startPoint y: 329, endPoint x: 140, endPoint y: 363, distance: 101.9
click at [140, 363] on span "Hello - I'm attempting to add the Report Due date in an email template, but it …" at bounding box center [131, 345] width 180 height 57
click at [67, 340] on span "Hello - I'm attempting to add the Report Due date in an email template, but it …" at bounding box center [130, 345] width 164 height 48
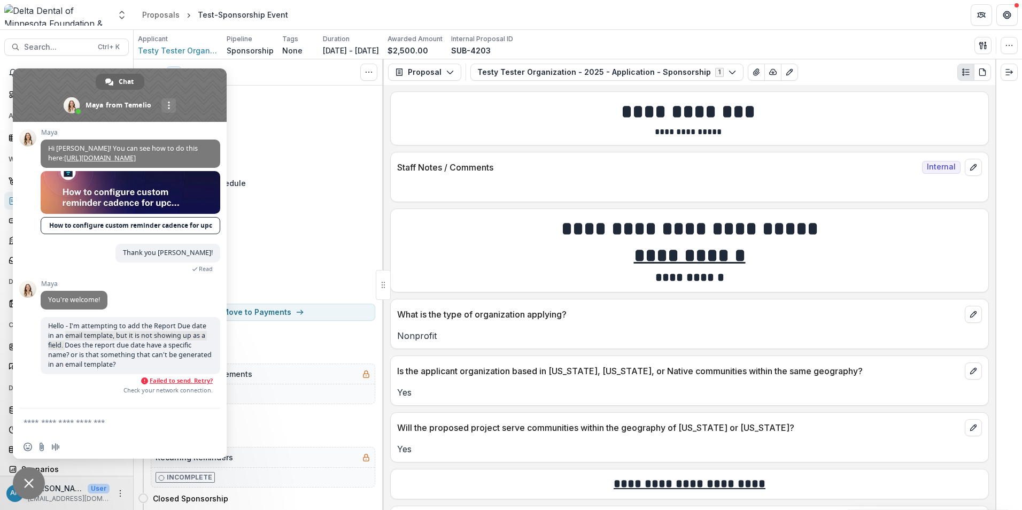
click at [117, 428] on form at bounding box center [108, 422] width 169 height 29
click at [1015, 10] on button "Get Help" at bounding box center [1006, 14] width 21 height 21
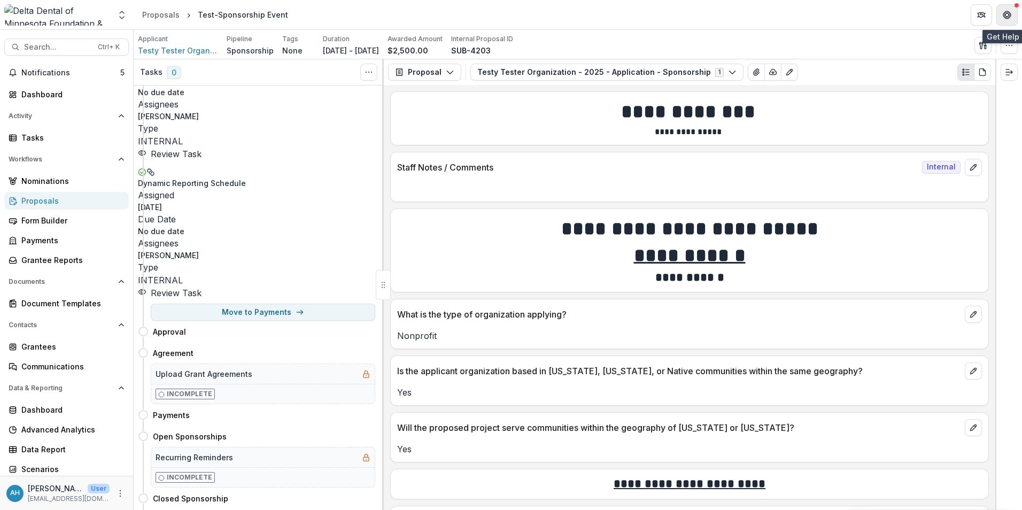
click at [1009, 10] on button "Get Help" at bounding box center [1006, 14] width 21 height 21
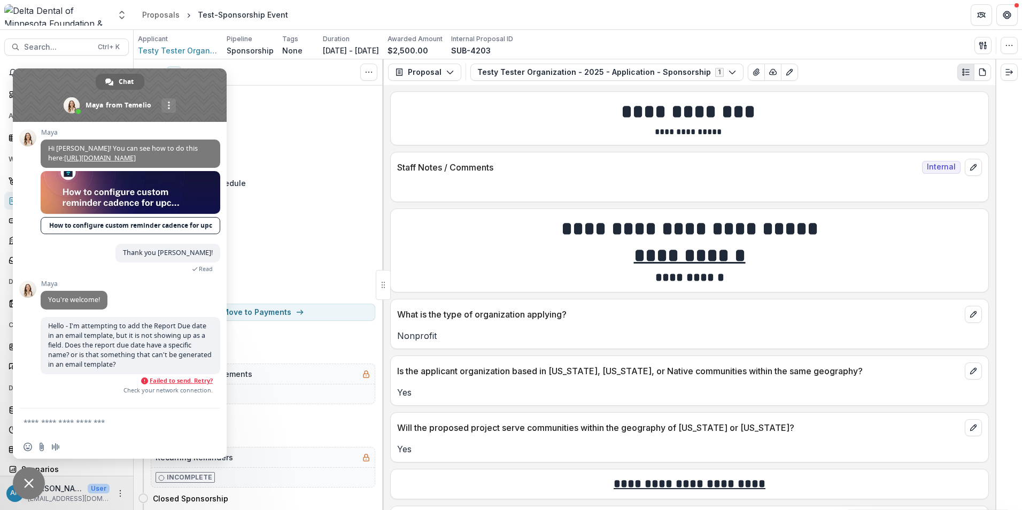
click at [87, 426] on textarea "Compose your message..." at bounding box center [108, 422] width 169 height 10
drag, startPoint x: 99, startPoint y: 346, endPoint x: 74, endPoint y: 384, distance: 45.8
click at [74, 384] on span "Failed to send. Retry?" at bounding box center [127, 380] width 172 height 7
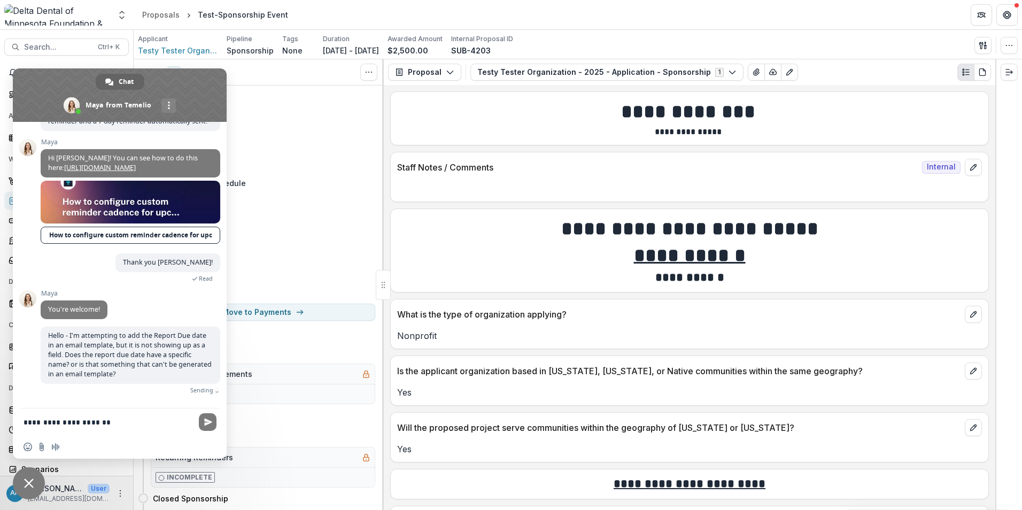
scroll to position [1363, 0]
click at [146, 425] on textarea "**********" at bounding box center [108, 422] width 169 height 10
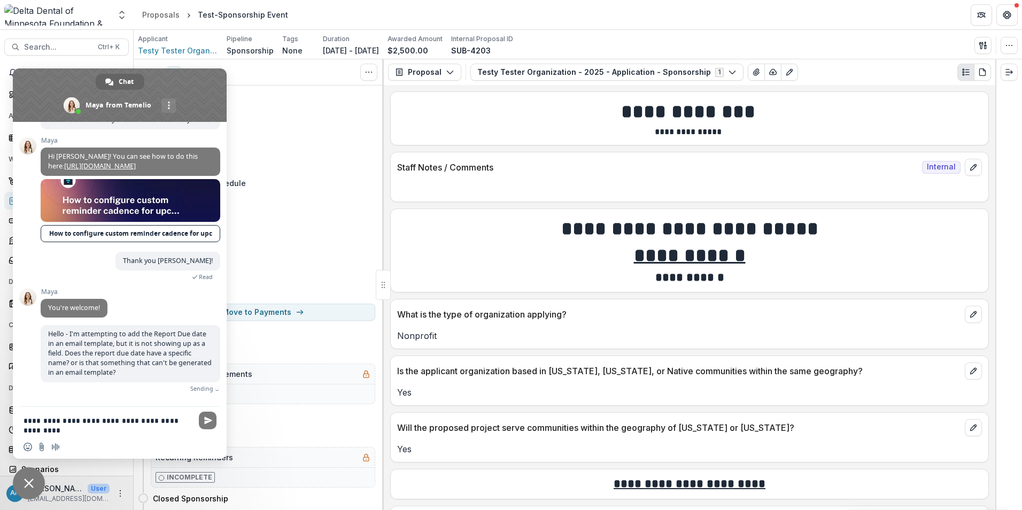
scroll to position [1364, 0]
click at [295, 404] on div "Payments Move here" at bounding box center [256, 414] width 237 height 21
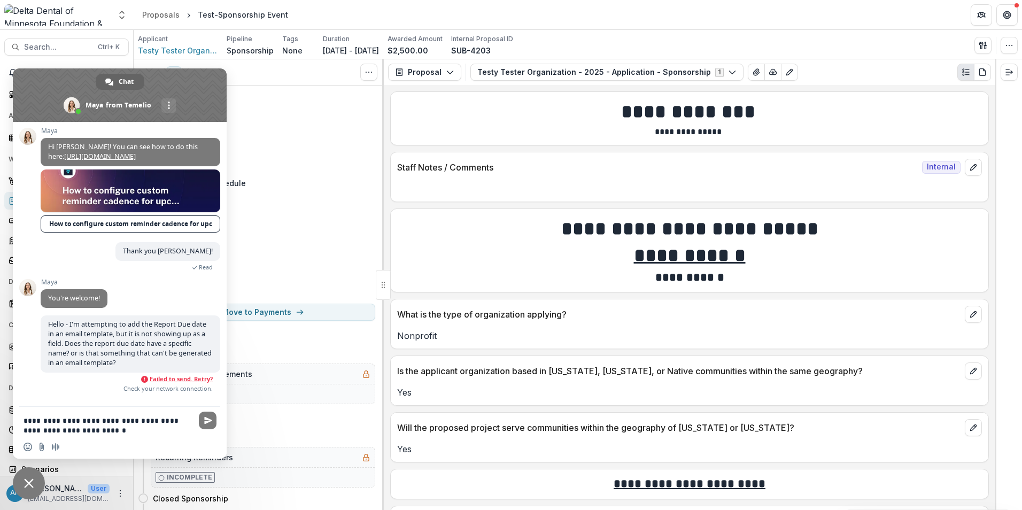
scroll to position [1372, 0]
click at [184, 436] on div "Insert an emoji Send a file Audio message" at bounding box center [120, 447] width 214 height 24
click at [136, 432] on textarea "**********" at bounding box center [108, 425] width 169 height 19
click at [113, 430] on textarea "**********" at bounding box center [108, 425] width 169 height 19
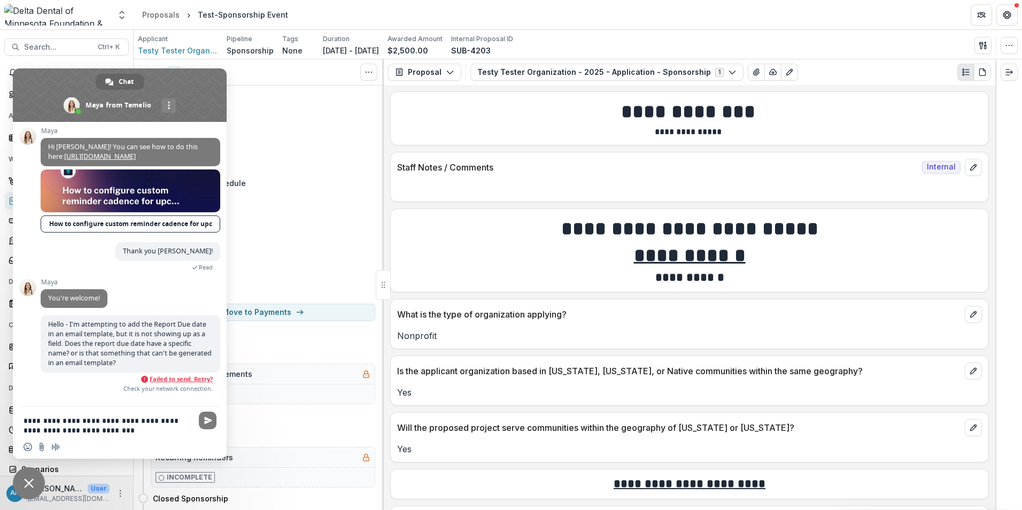
drag, startPoint x: 48, startPoint y: 419, endPoint x: 57, endPoint y: 419, distance: 8.6
click at [49, 419] on textarea "**********" at bounding box center [108, 425] width 169 height 19
click at [156, 432] on textarea "**********" at bounding box center [108, 425] width 169 height 19
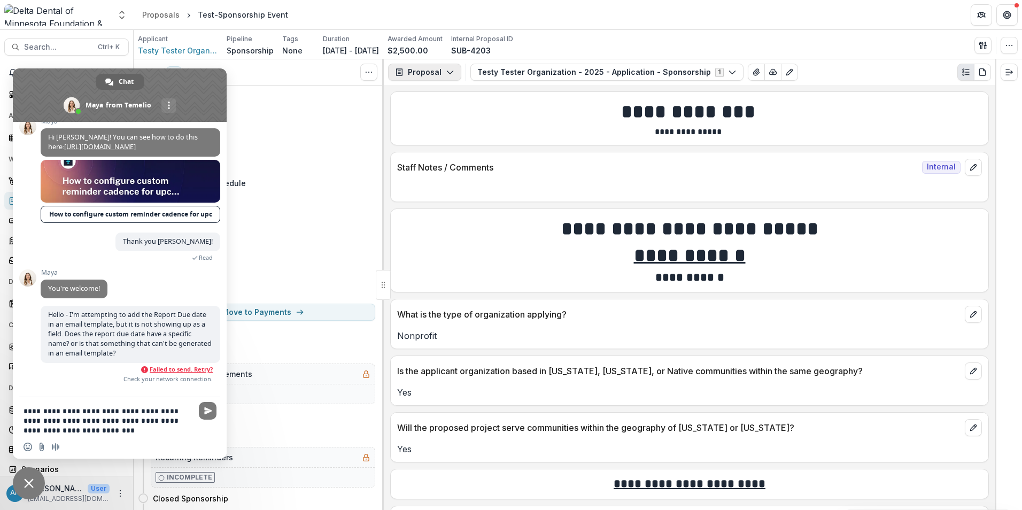
click at [429, 72] on button "Proposal" at bounding box center [424, 72] width 73 height 17
click at [452, 130] on div "Reports" at bounding box center [458, 131] width 98 height 11
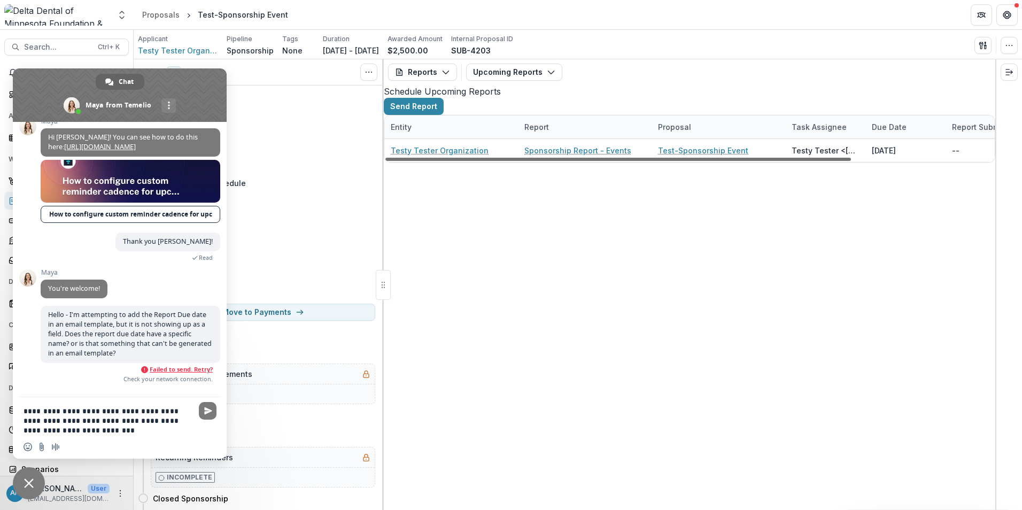
drag, startPoint x: 813, startPoint y: 497, endPoint x: 847, endPoint y: 497, distance: 33.7
click at [818, 161] on div at bounding box center [618, 159] width 466 height 3
click at [876, 162] on div "Testy Tester Organization Sponsorship Report - Events Test-Sponsorship Event Te…" at bounding box center [764, 150] width 775 height 23
drag, startPoint x: 886, startPoint y: 496, endPoint x: 902, endPoint y: 495, distance: 16.1
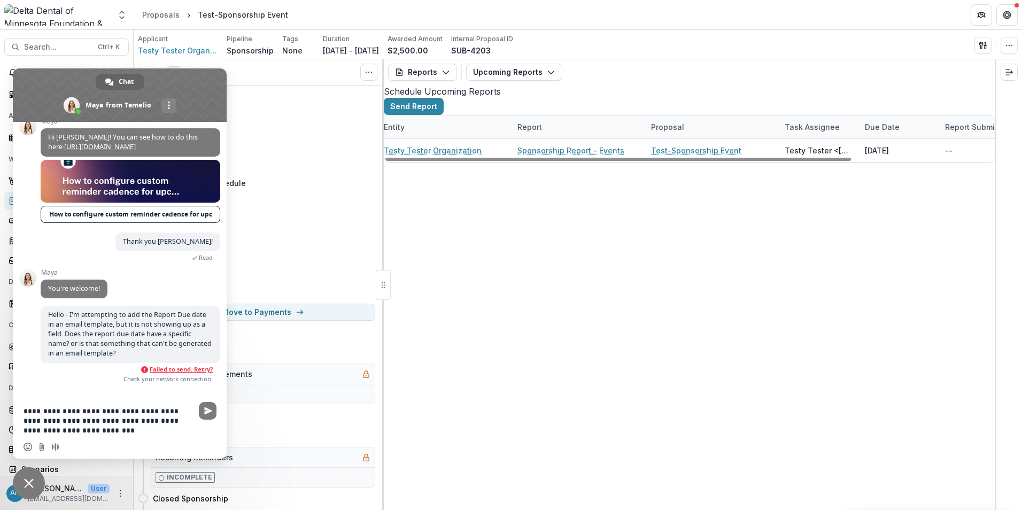
click at [899, 162] on div "Testy Tester Organization Sponsorship Report - Events Test-Sponsorship Event Te…" at bounding box center [764, 150] width 775 height 23
drag, startPoint x: 908, startPoint y: 495, endPoint x: 915, endPoint y: 494, distance: 7.5
click at [912, 162] on div "Testy Tester Organization Sponsorship Report - Events Test-Sponsorship Event Te…" at bounding box center [764, 150] width 775 height 23
click at [915, 162] on div "Testy Tester Organization Sponsorship Report - Events Test-Sponsorship Event Te…" at bounding box center [764, 150] width 775 height 23
drag, startPoint x: 826, startPoint y: 496, endPoint x: 864, endPoint y: 494, distance: 38.5
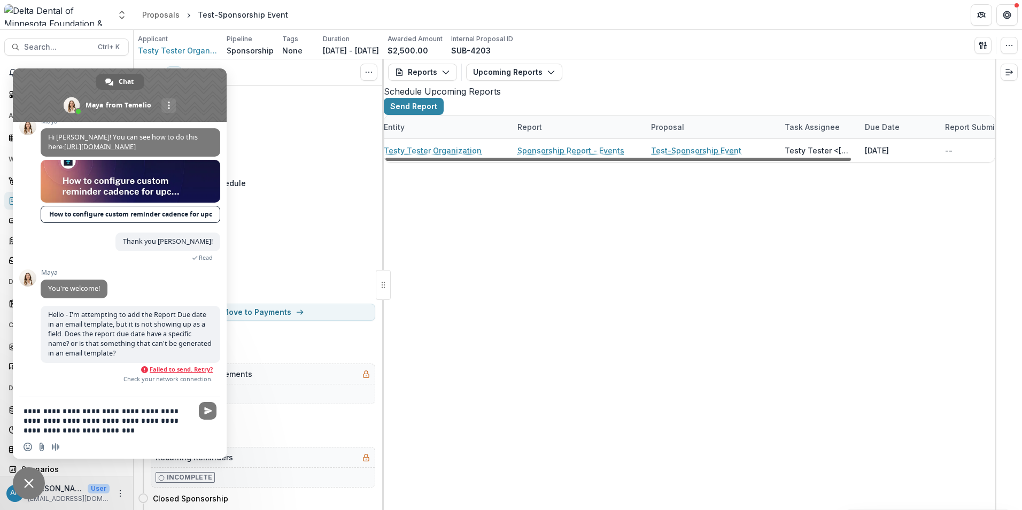
click at [841, 161] on div at bounding box center [618, 159] width 466 height 3
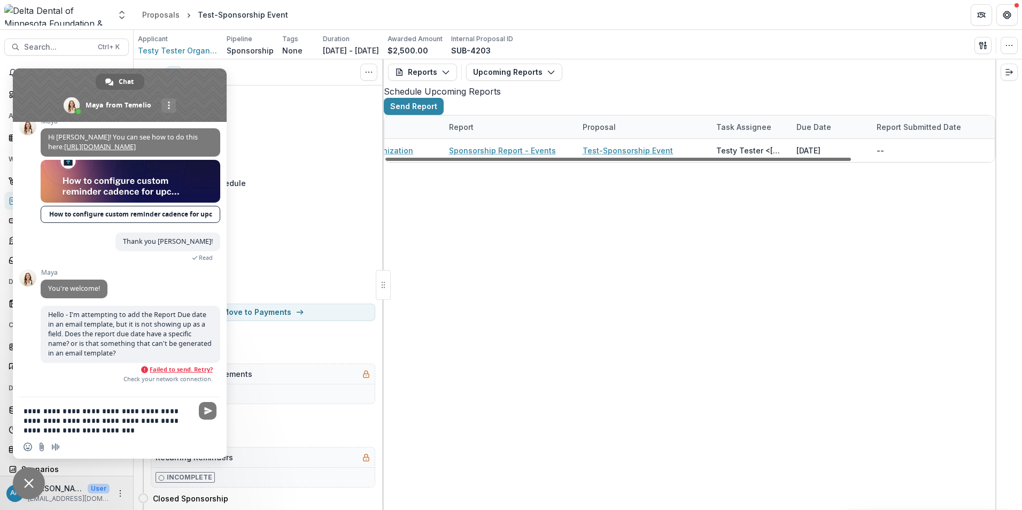
scroll to position [0, 105]
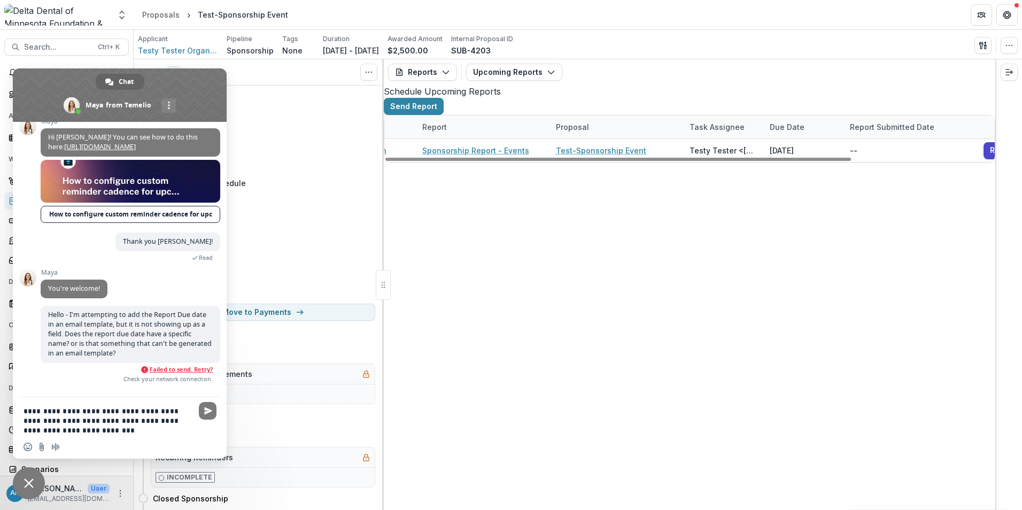
drag, startPoint x: 864, startPoint y: 494, endPoint x: 913, endPoint y: 490, distance: 48.8
click at [851, 161] on div at bounding box center [618, 159] width 466 height 3
drag, startPoint x: 928, startPoint y: 490, endPoint x: 935, endPoint y: 489, distance: 7.5
click at [935, 162] on div "Testy Tester Organization Sponsorship Report - Events Test-Sponsorship Event Te…" at bounding box center [667, 150] width 775 height 23
drag, startPoint x: 935, startPoint y: 489, endPoint x: 894, endPoint y: 493, distance: 41.4
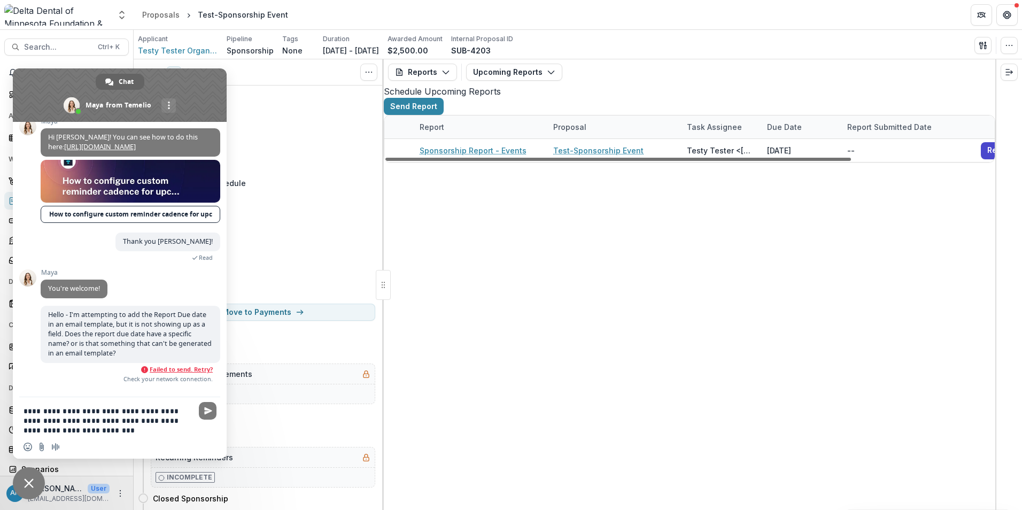
click at [894, 162] on div "Entity Report Proposal Task Assignee Due Date Report Submitted Date Testy Teste…" at bounding box center [689, 138] width 610 height 47
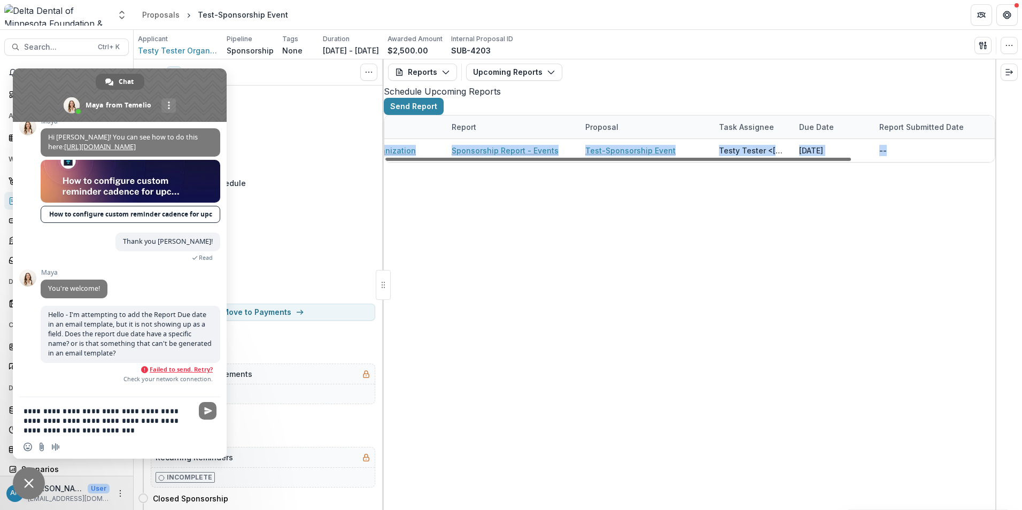
scroll to position [0, 68]
click at [523, 162] on div "Testy Tester Organization Sponsorship Report - Events Test-Sponsorship Event Te…" at bounding box center [703, 150] width 775 height 23
click at [581, 161] on div at bounding box center [618, 159] width 466 height 3
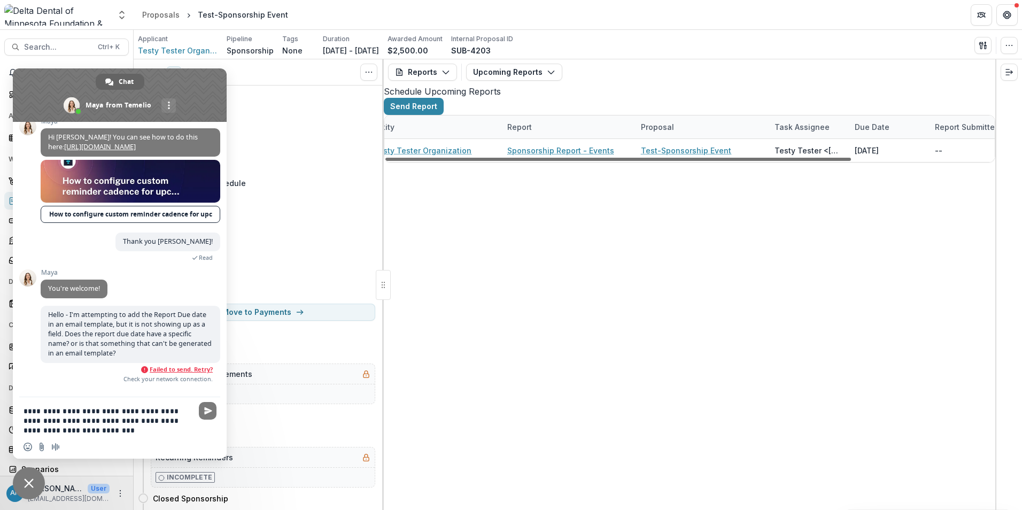
scroll to position [0, 0]
drag, startPoint x: 517, startPoint y: 497, endPoint x: 413, endPoint y: 491, distance: 103.9
click at [422, 161] on div at bounding box center [618, 159] width 466 height 3
click at [413, 162] on div "Testy Tester Organization Sponsorship Report - Events Test-Sponsorship Event Te…" at bounding box center [771, 150] width 775 height 23
click at [98, 427] on textarea "**********" at bounding box center [108, 420] width 169 height 29
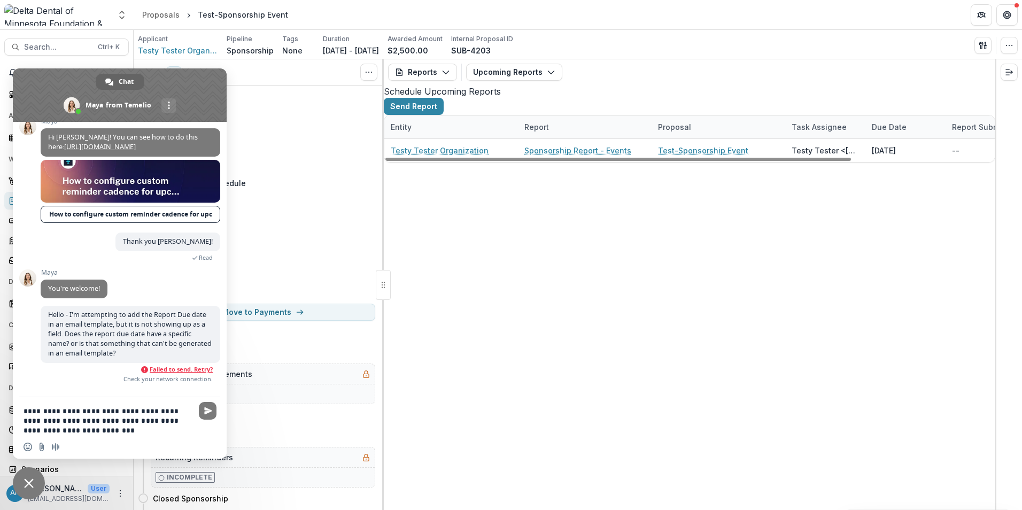
click at [608, 162] on div "Testy Tester Organization Sponsorship Report - Events Test-Sponsorship Event Te…" at bounding box center [771, 150] width 775 height 23
click at [545, 162] on div "Testy Tester Organization Sponsorship Report - Events Test-Sponsorship Event Te…" at bounding box center [771, 150] width 775 height 23
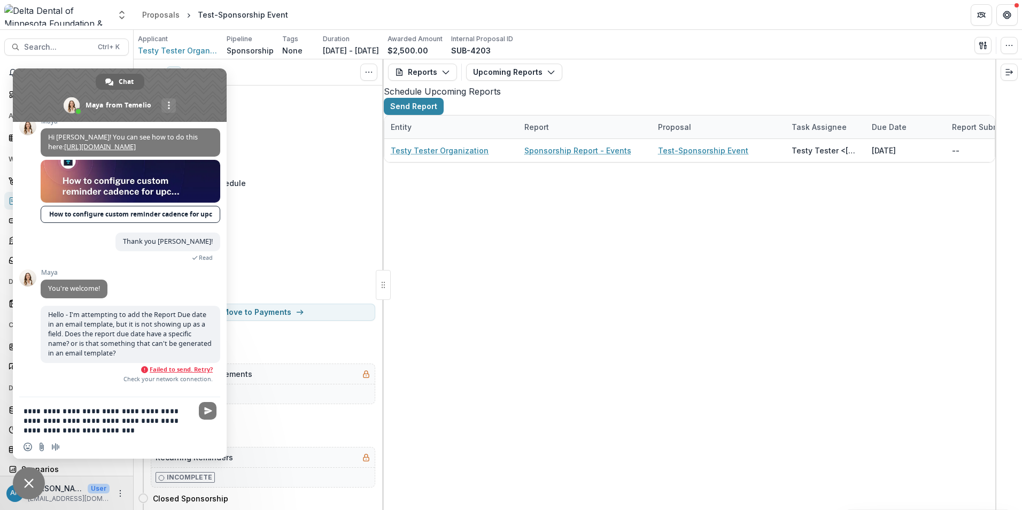
click at [113, 429] on textarea "**********" at bounding box center [108, 420] width 169 height 29
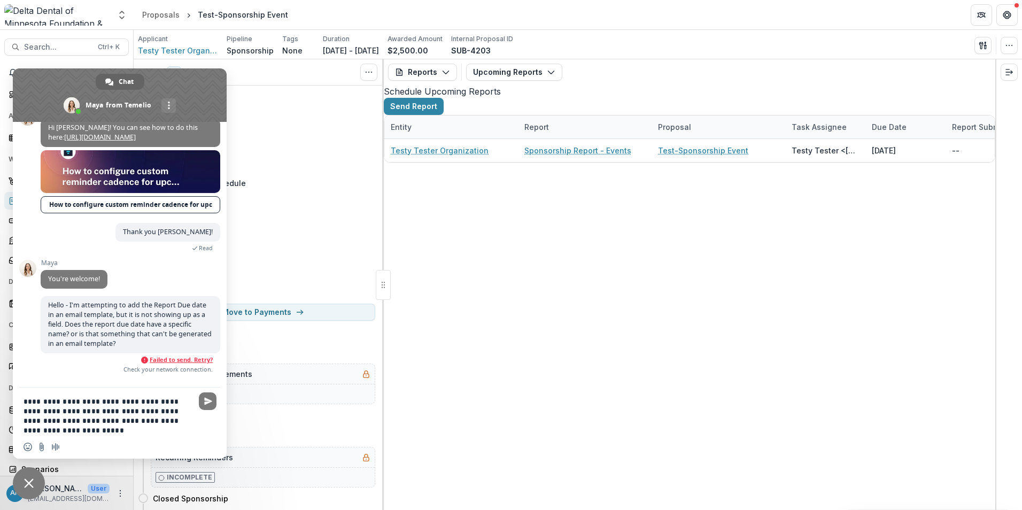
drag, startPoint x: 195, startPoint y: 421, endPoint x: 136, endPoint y: 435, distance: 60.0
click at [140, 434] on textarea "**********" at bounding box center [108, 416] width 169 height 38
click at [202, 420] on div at bounding box center [207, 412] width 17 height 37
click at [191, 421] on textarea "**********" at bounding box center [108, 416] width 169 height 38
drag, startPoint x: 192, startPoint y: 420, endPoint x: 137, endPoint y: 433, distance: 57.2
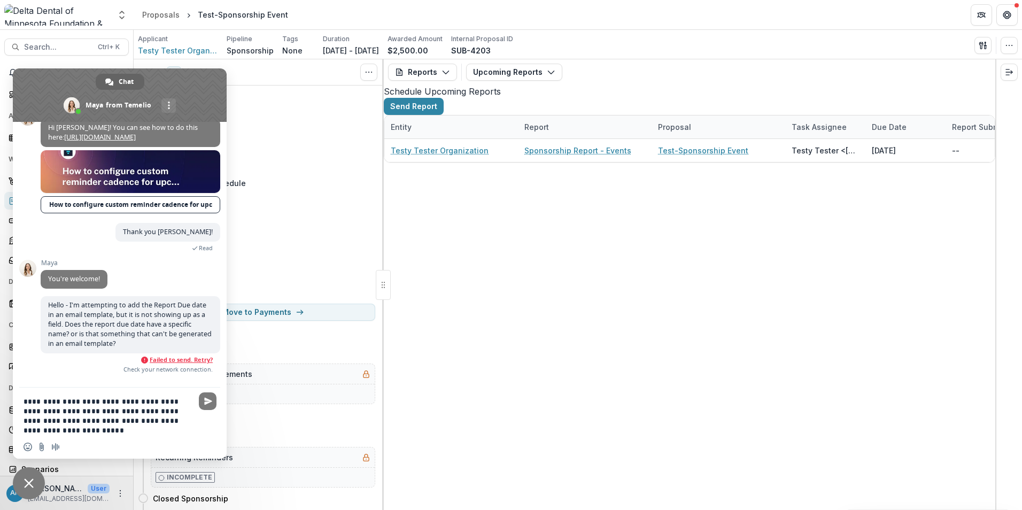
click at [133, 435] on textarea "**********" at bounding box center [108, 416] width 169 height 38
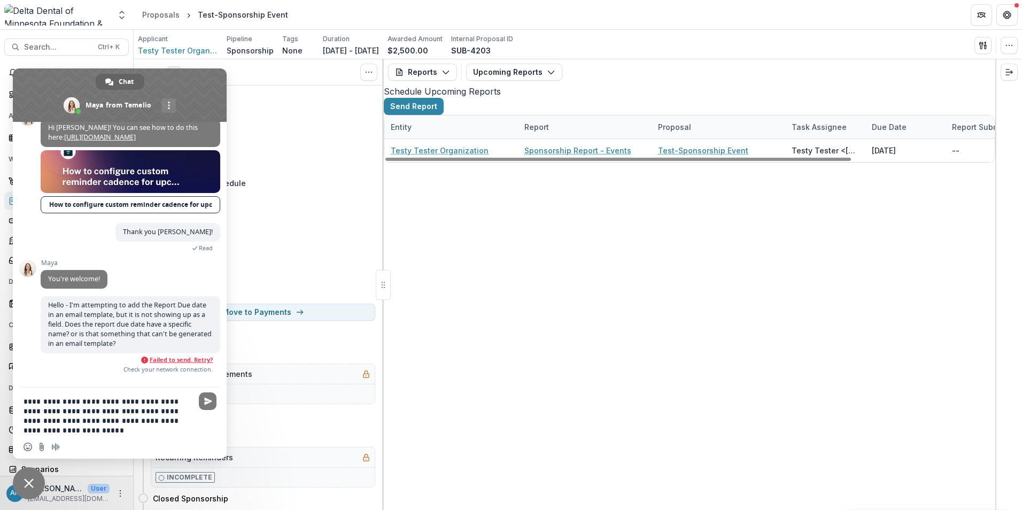
click at [76, 419] on textarea "**********" at bounding box center [108, 416] width 169 height 38
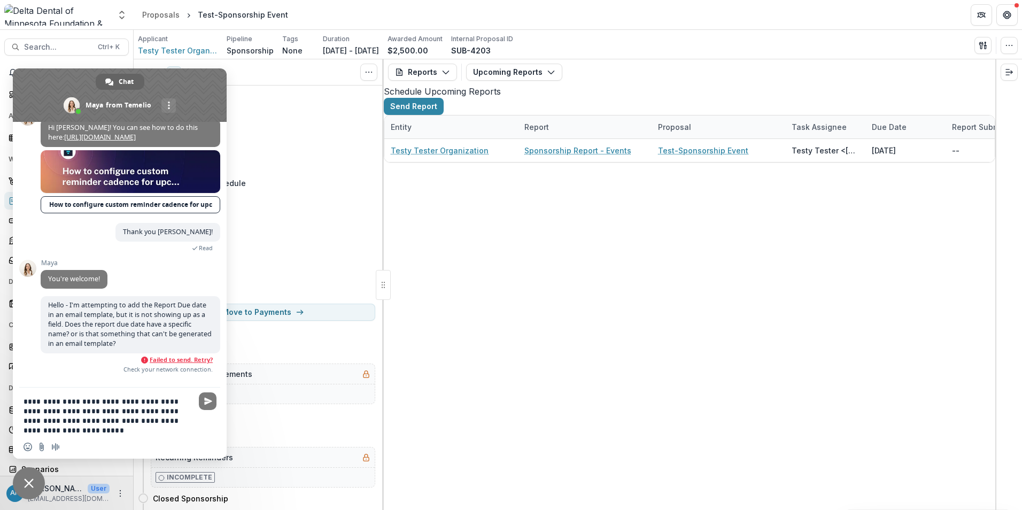
click at [54, 427] on textarea "**********" at bounding box center [108, 416] width 169 height 38
drag, startPoint x: 202, startPoint y: 420, endPoint x: 194, endPoint y: 421, distance: 7.6
click at [201, 420] on div at bounding box center [207, 412] width 17 height 37
click at [194, 421] on div "**********" at bounding box center [120, 413] width 214 height 50
click at [189, 420] on textarea "**********" at bounding box center [108, 416] width 169 height 38
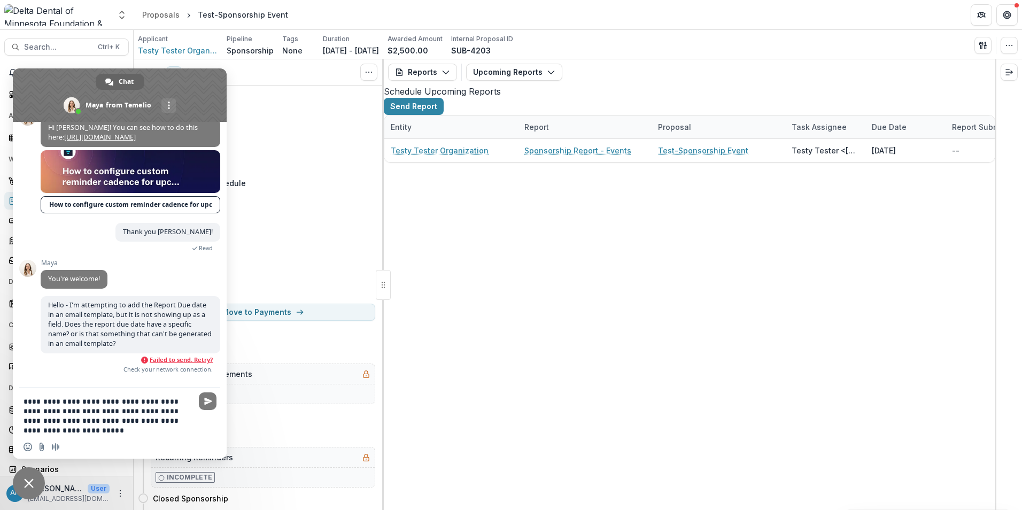
click at [192, 420] on div "**********" at bounding box center [120, 413] width 214 height 50
click at [190, 421] on textarea "**********" at bounding box center [108, 416] width 169 height 38
paste textarea "**********"
type textarea "**********"
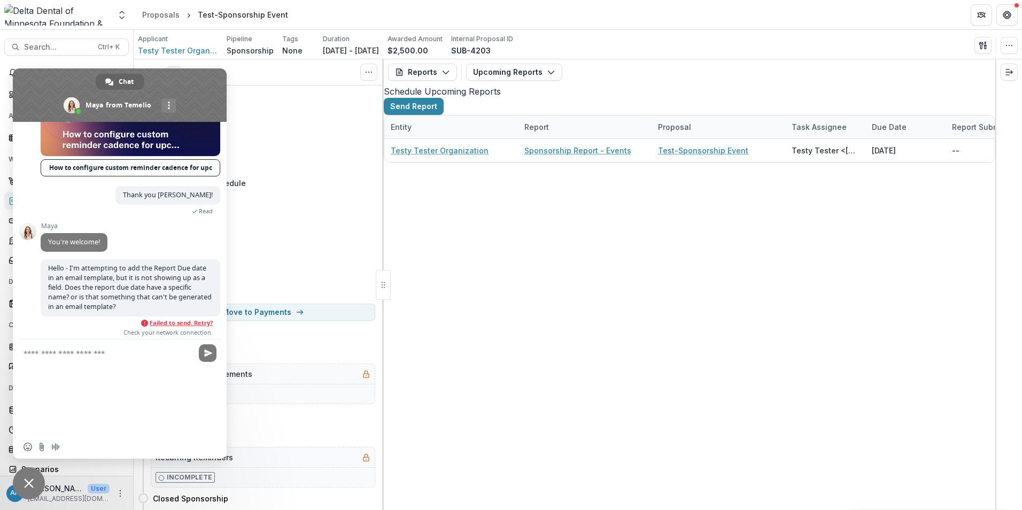
scroll to position [1464, 0]
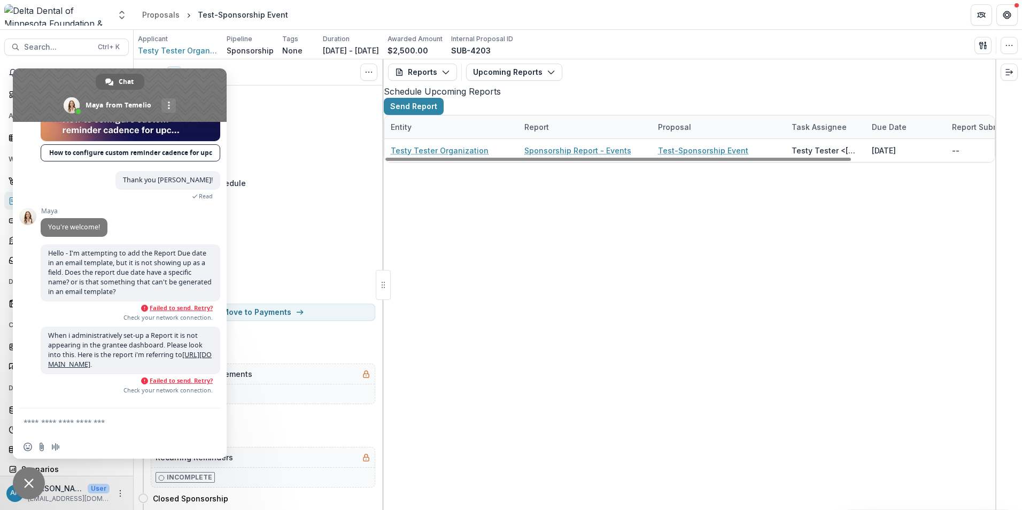
click at [183, 384] on span "Failed to send. Retry?" at bounding box center [181, 380] width 63 height 7
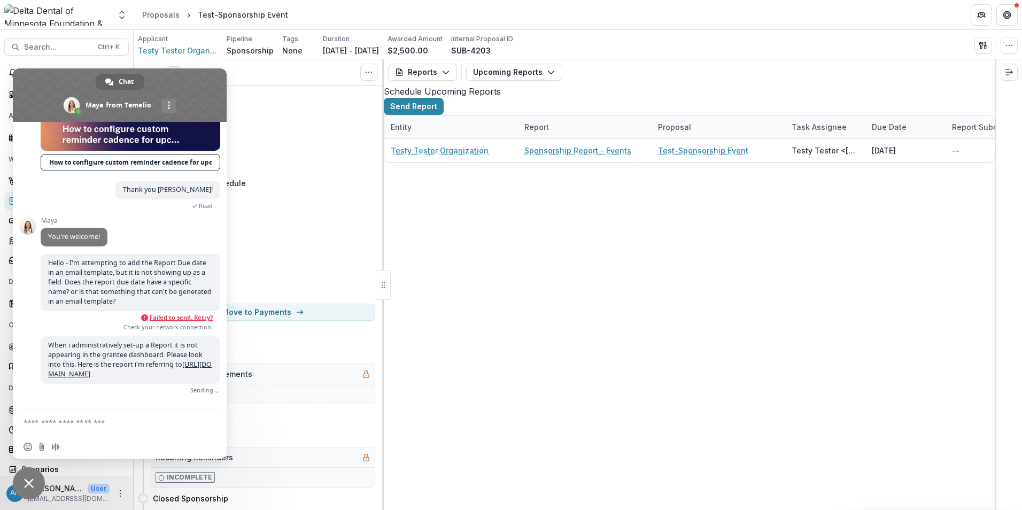
click at [173, 314] on span "Failed to send. Retry?" at bounding box center [181, 317] width 63 height 7
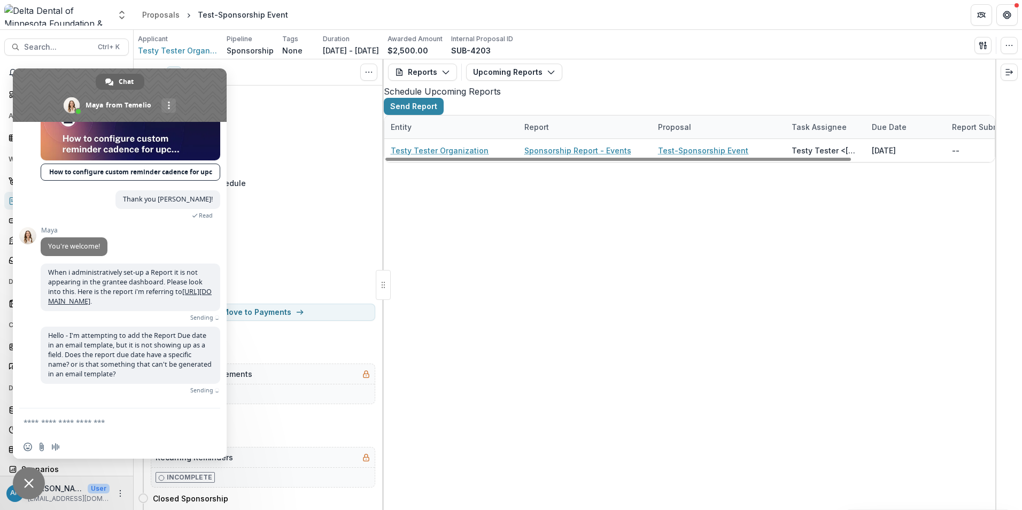
click at [628, 162] on div "Testy Tester Organization Sponsorship Report - Events Test-Sponsorship Event Te…" at bounding box center [771, 150] width 775 height 23
click at [629, 162] on div "Testy Tester Organization Sponsorship Report - Events Test-Sponsorship Event Te…" at bounding box center [771, 150] width 775 height 23
click at [558, 115] on div "Schedule Upcoming Reports Send Report" at bounding box center [690, 100] width 612 height 30
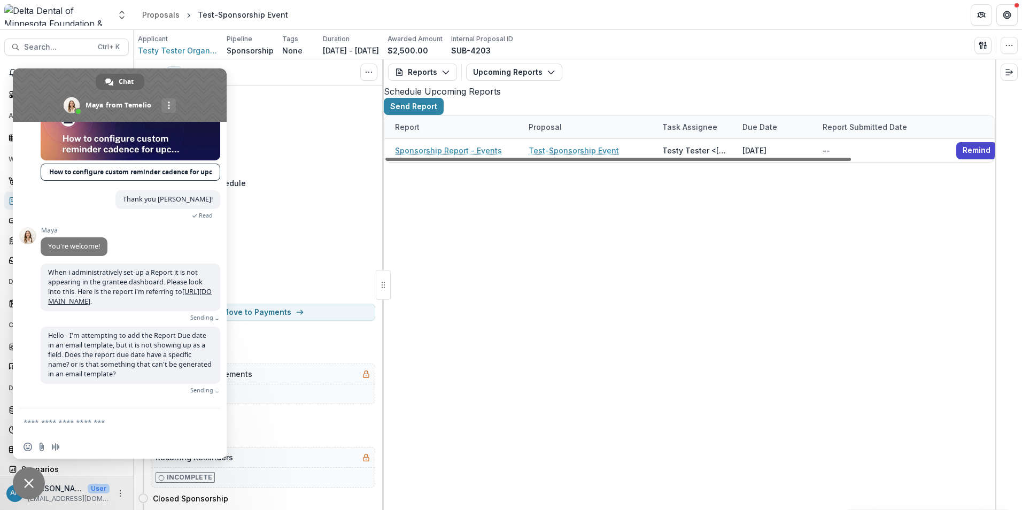
scroll to position [0, 182]
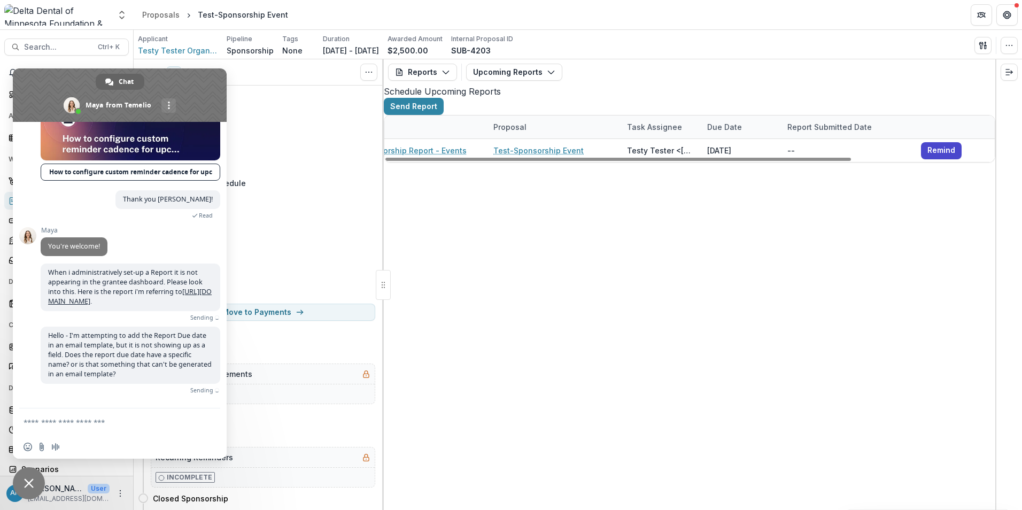
drag, startPoint x: 582, startPoint y: 500, endPoint x: 831, endPoint y: 510, distance: 248.8
click at [805, 161] on div at bounding box center [618, 159] width 466 height 3
drag, startPoint x: 831, startPoint y: 510, endPoint x: 869, endPoint y: 510, distance: 38.0
click at [869, 509] on html "Skip to content Aggregate Analysis Foundations Delta Dental of Minnesota Founda…" at bounding box center [511, 255] width 1022 height 510
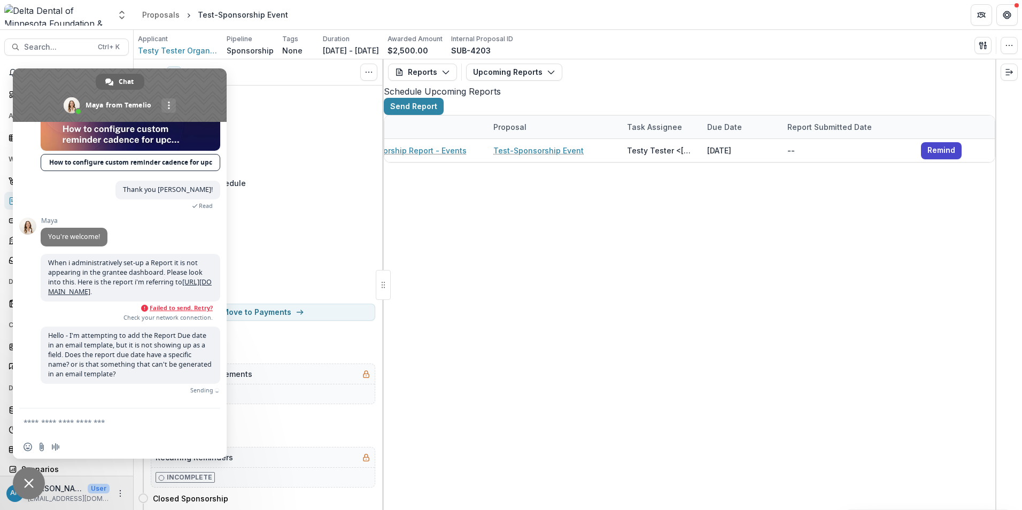
scroll to position [1464, 0]
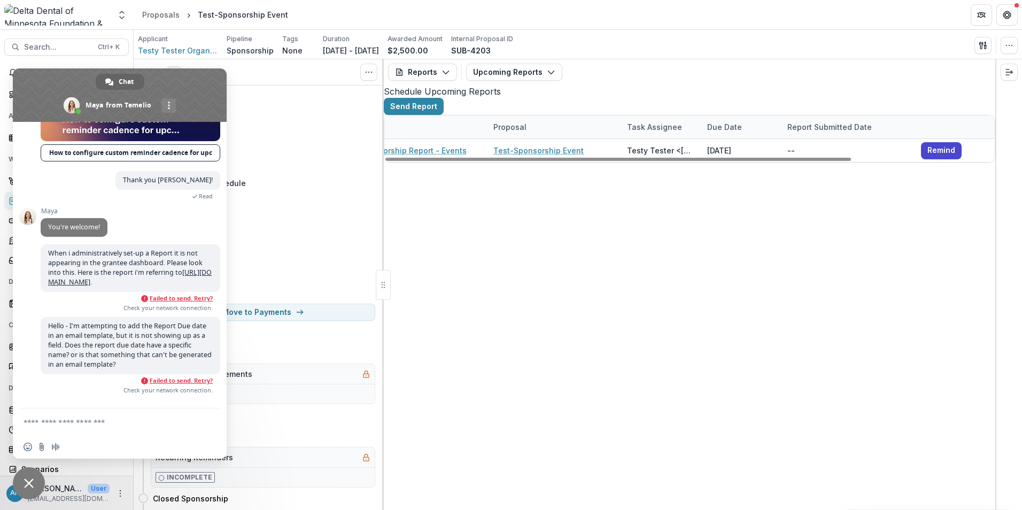
click at [538, 162] on div "Testy Tester Organization Sponsorship Report - Events Test-Sponsorship Event Te…" at bounding box center [607, 150] width 775 height 23
drag, startPoint x: 581, startPoint y: 334, endPoint x: 428, endPoint y: 397, distance: 165.6
click at [585, 162] on div "Testy Tester Organization Sponsorship Report - Events Test-Sponsorship Event Te…" at bounding box center [607, 150] width 775 height 23
click at [27, 486] on span "Close chat" at bounding box center [29, 483] width 10 height 10
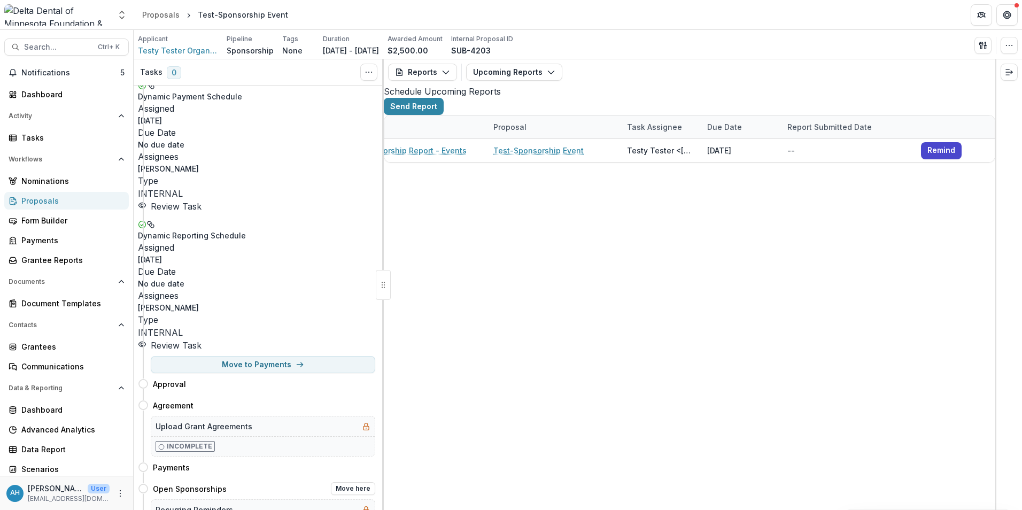
scroll to position [0, 0]
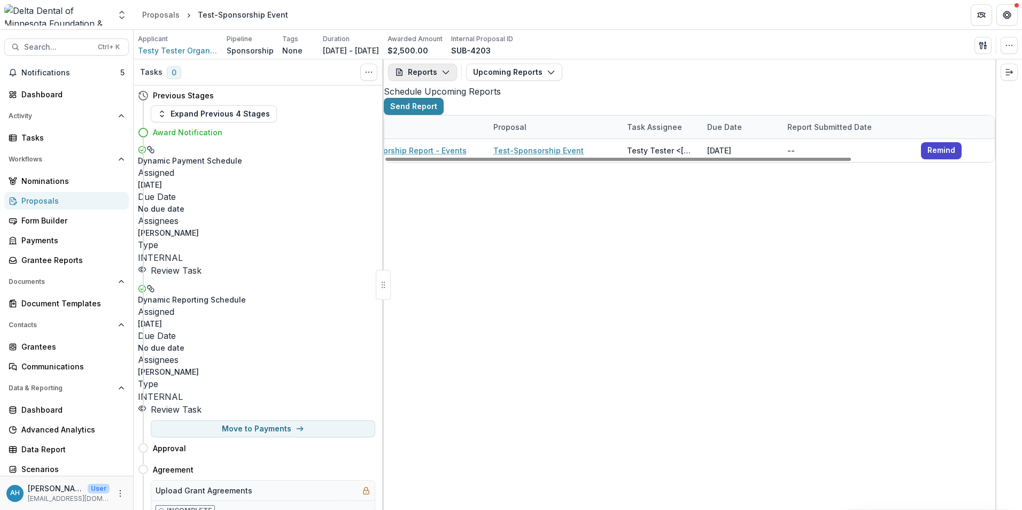
click at [417, 74] on button "Reports" at bounding box center [422, 72] width 69 height 17
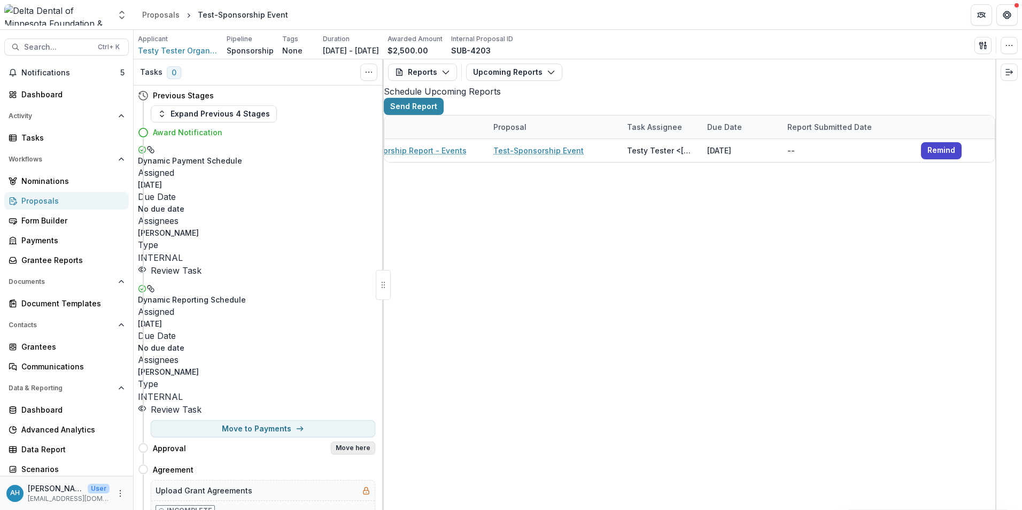
click at [355, 442] on button "Move here" at bounding box center [353, 448] width 44 height 13
select select "********"
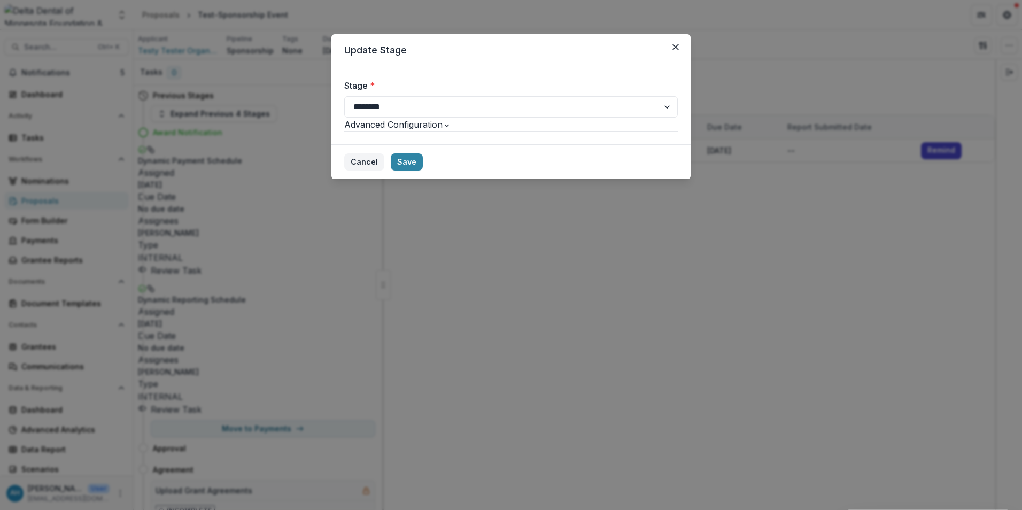
click at [384, 171] on button "Cancel" at bounding box center [364, 161] width 40 height 17
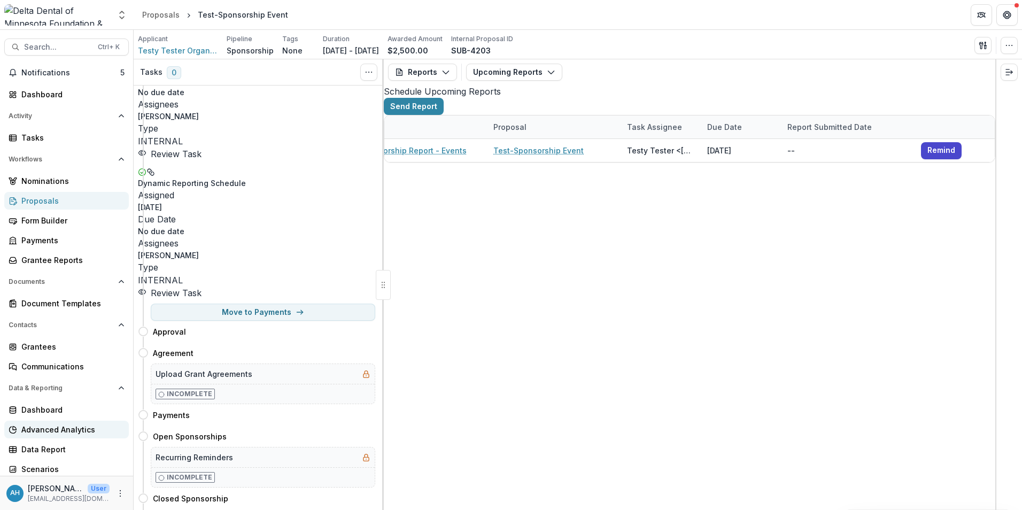
scroll to position [2, 0]
click at [56, 68] on span "Notifications" at bounding box center [70, 70] width 99 height 9
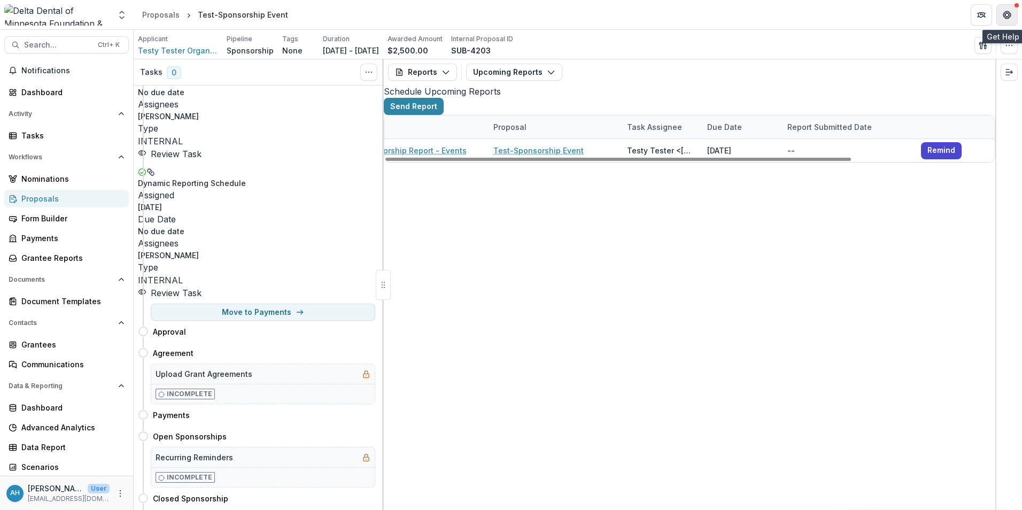
click at [1007, 14] on icon "Get Help" at bounding box center [1007, 15] width 9 height 9
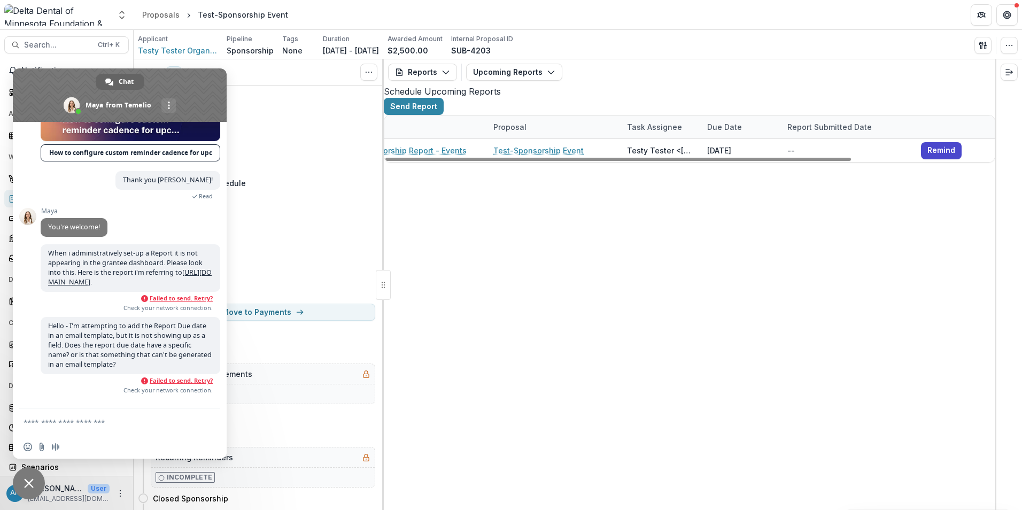
scroll to position [1474, 0]
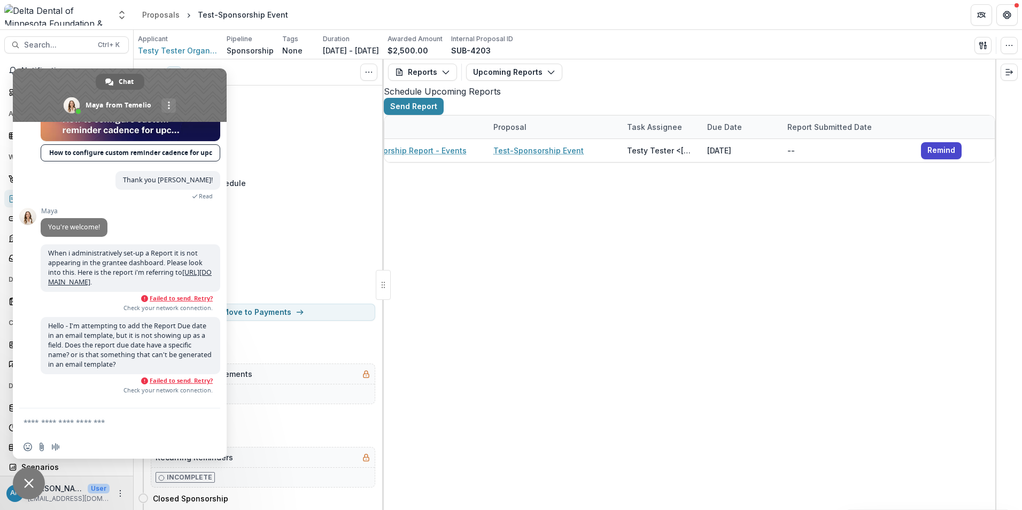
click at [177, 297] on span "Failed to send. Retry?" at bounding box center [181, 298] width 63 height 7
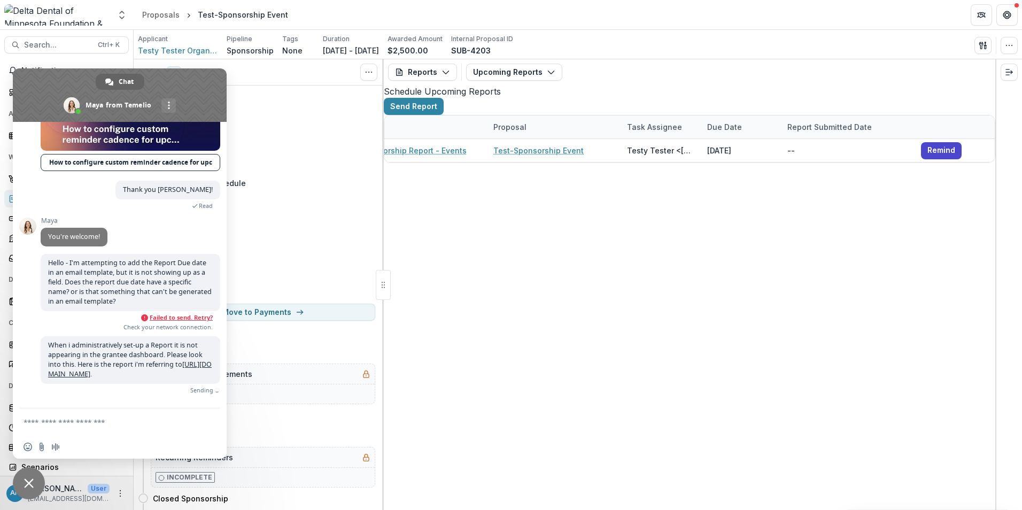
drag, startPoint x: 110, startPoint y: 245, endPoint x: 52, endPoint y: 295, distance: 76.5
click at [52, 323] on span "Check your network connection." at bounding box center [127, 326] width 172 height 7
drag, startPoint x: 187, startPoint y: 285, endPoint x: 54, endPoint y: 291, distance: 133.2
click at [54, 314] on span "Failed to send. Retry?" at bounding box center [127, 317] width 172 height 7
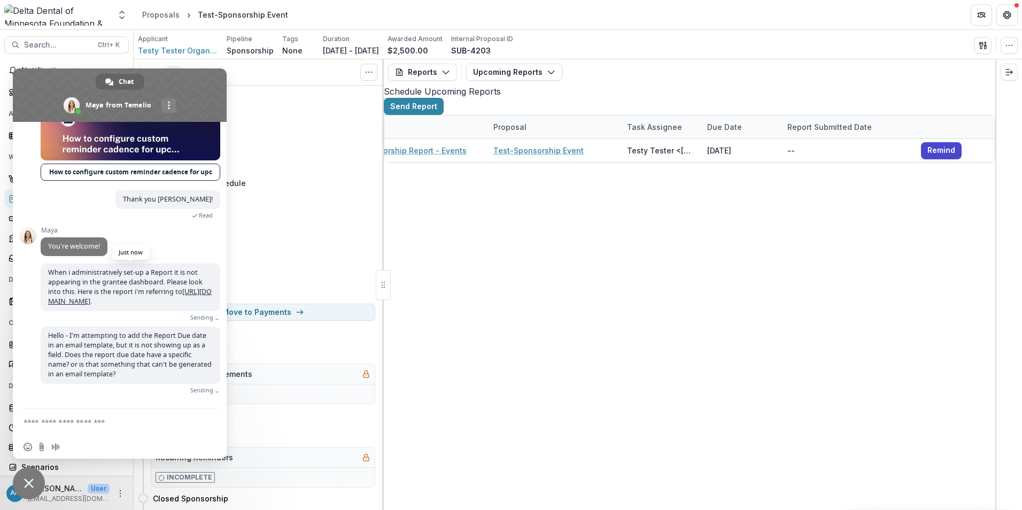
scroll to position [1454, 0]
click at [661, 18] on header "Proposals Test-Sponsorship Event" at bounding box center [578, 14] width 888 height 29
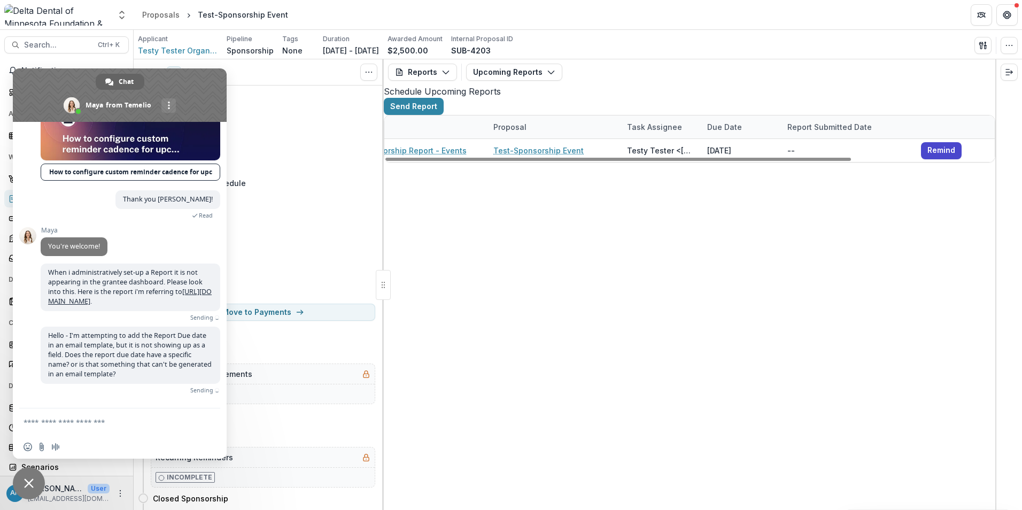
click at [617, 162] on div "Testy Tester Organization Sponsorship Report - Events Test-Sponsorship Event Te…" at bounding box center [607, 150] width 775 height 23
click at [562, 161] on div at bounding box center [618, 159] width 466 height 3
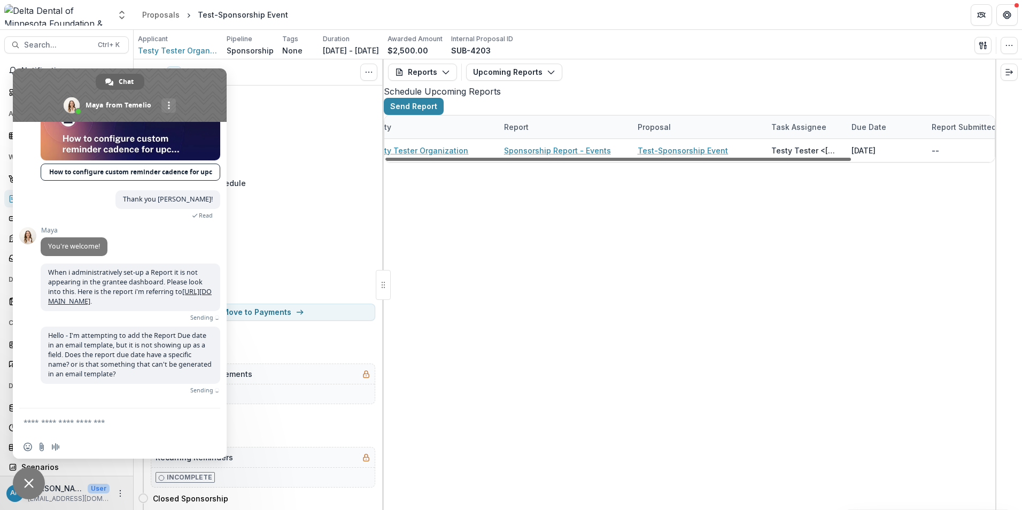
scroll to position [0, 0]
drag, startPoint x: 545, startPoint y: 499, endPoint x: 408, endPoint y: 494, distance: 137.5
click at [408, 161] on div at bounding box center [618, 159] width 466 height 3
drag, startPoint x: 408, startPoint y: 494, endPoint x: 414, endPoint y: 477, distance: 17.6
click at [407, 161] on div at bounding box center [618, 159] width 466 height 3
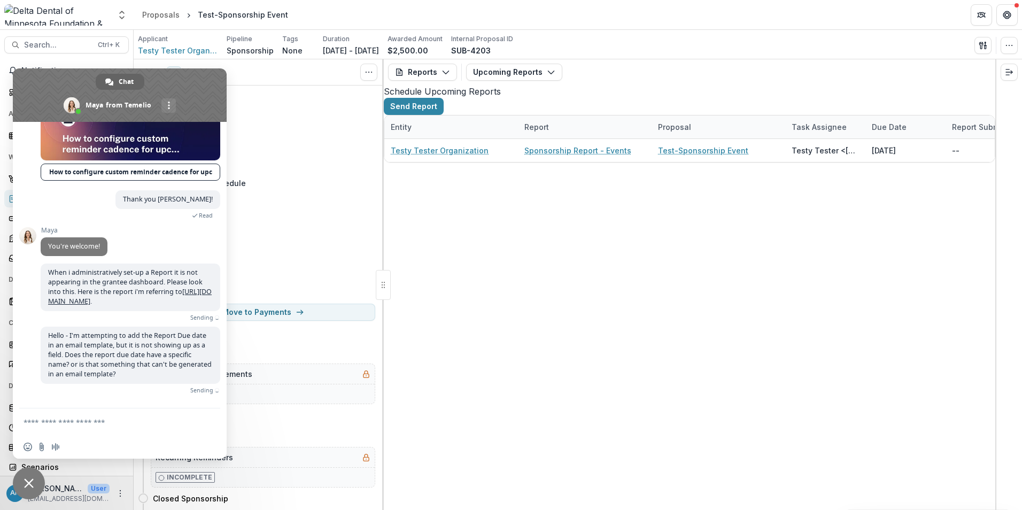
click at [635, 13] on header "Proposals Test-Sponsorship Event" at bounding box center [578, 14] width 888 height 29
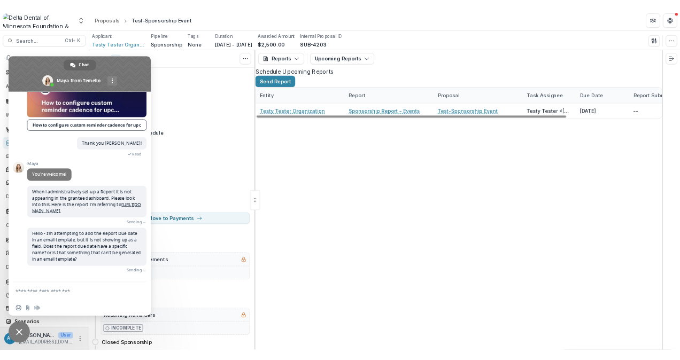
scroll to position [1464, 0]
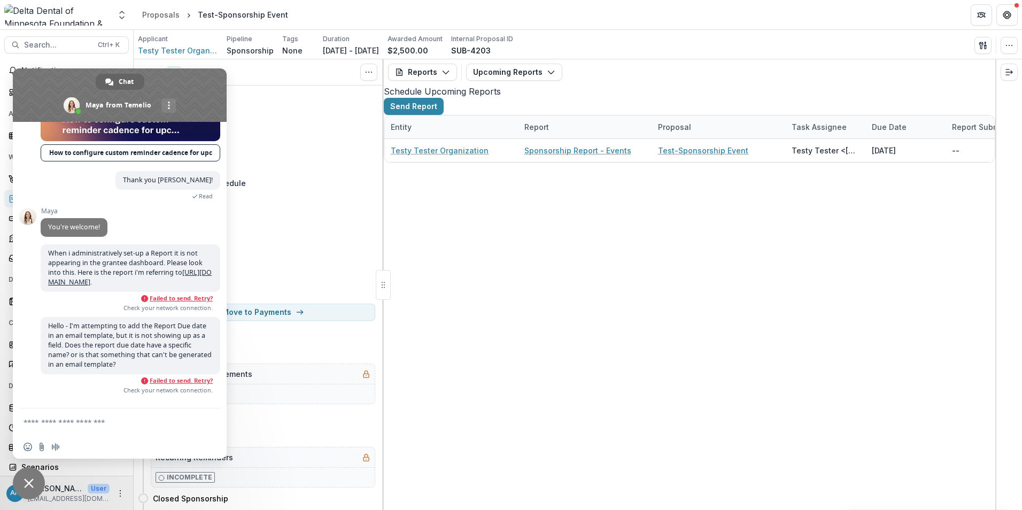
click at [31, 482] on span "Close chat" at bounding box center [29, 483] width 10 height 10
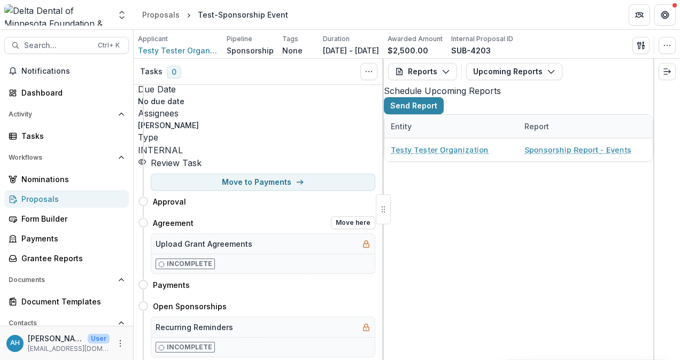
scroll to position [262, 0]
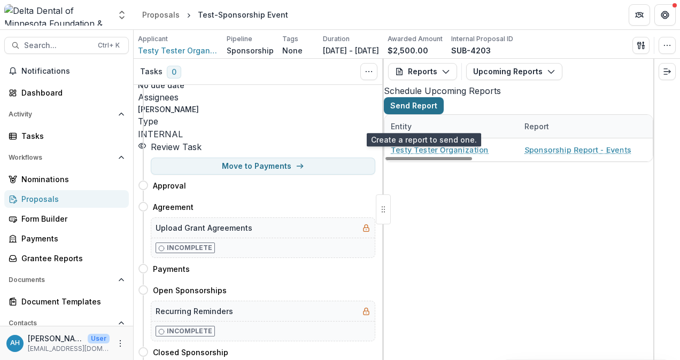
click at [421, 114] on button "Send Report" at bounding box center [414, 105] width 60 height 17
select select "********"
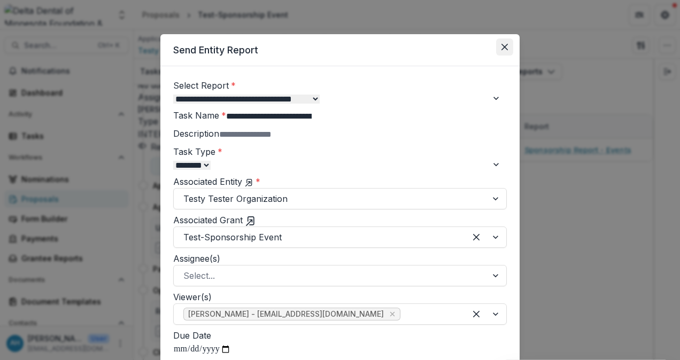
click at [502, 45] on icon "Close" at bounding box center [504, 47] width 6 height 6
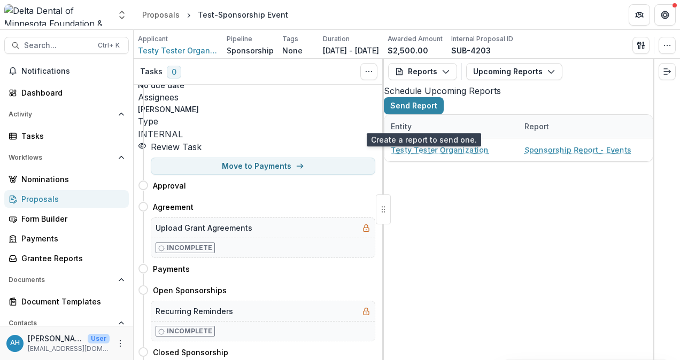
click at [521, 114] on div "Schedule Upcoming Reports Send Report" at bounding box center [518, 99] width 269 height 30
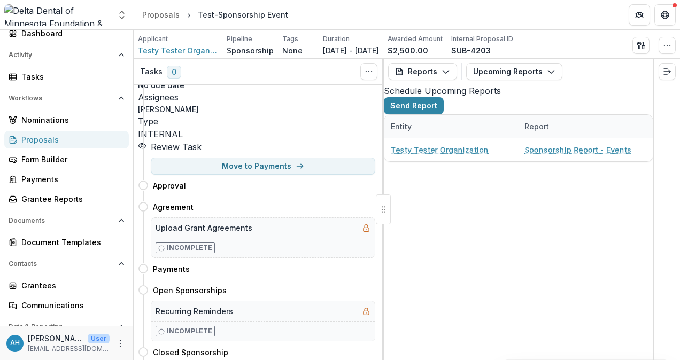
scroll to position [44, 0]
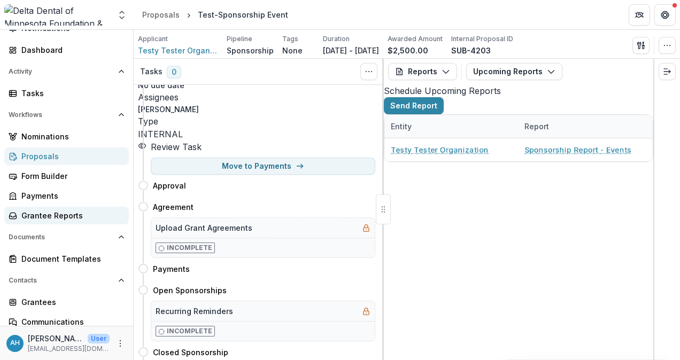
click at [69, 213] on div "Grantee Reports" at bounding box center [70, 215] width 99 height 11
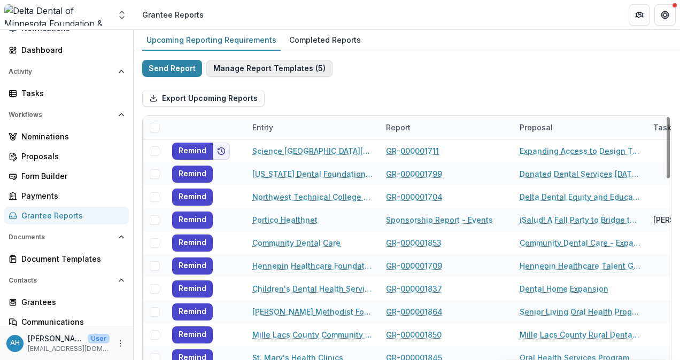
click at [275, 67] on button "Manage Report Templates ( 5 )" at bounding box center [269, 68] width 126 height 17
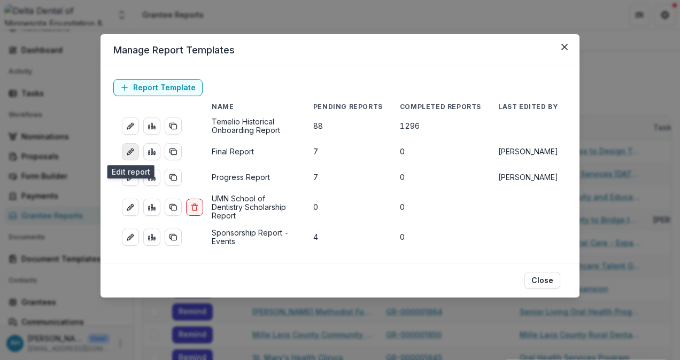
click at [131, 150] on icon "edit-report" at bounding box center [132, 150] width 3 height 3
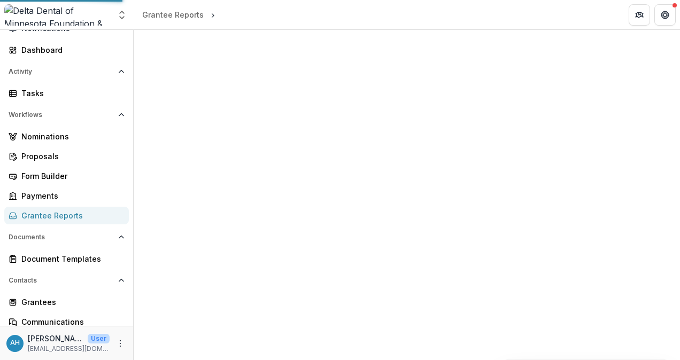
select select "**********"
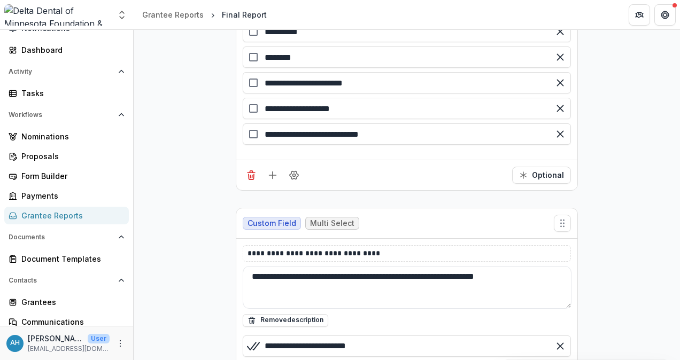
scroll to position [5666, 0]
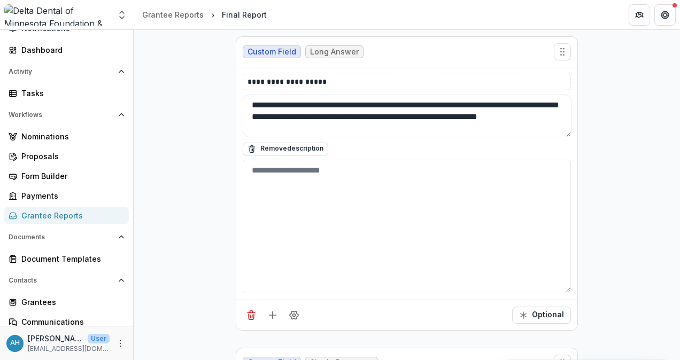
scroll to position [428, 0]
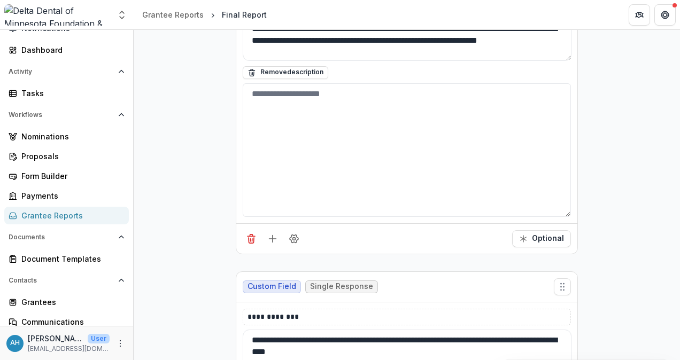
click at [66, 216] on div "Grantee Reports" at bounding box center [70, 215] width 99 height 11
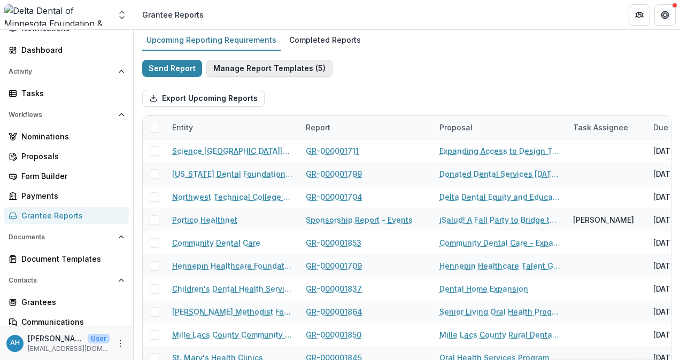
click at [263, 68] on button "Manage Report Templates ( 5 )" at bounding box center [269, 68] width 126 height 17
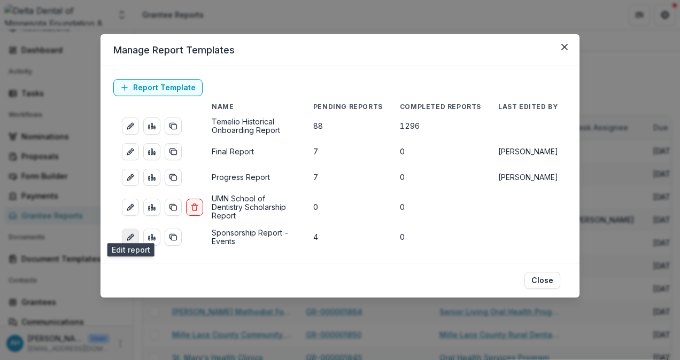
click at [128, 233] on icon "edit-report" at bounding box center [130, 237] width 9 height 9
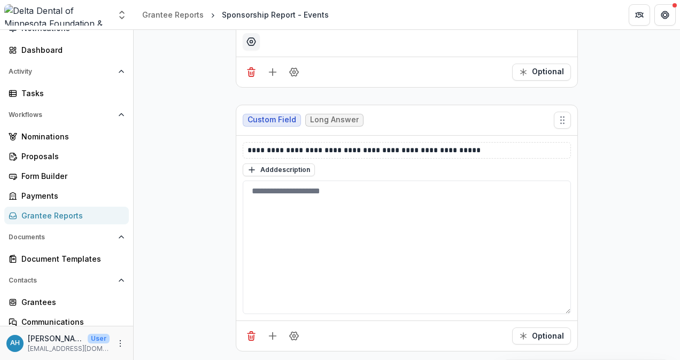
scroll to position [1062, 0]
click at [48, 216] on div "Grantee Reports" at bounding box center [70, 215] width 99 height 11
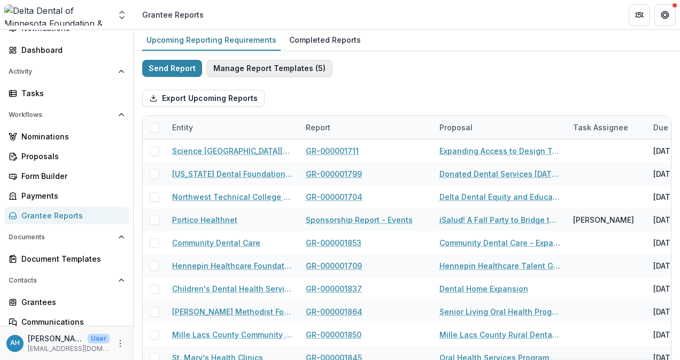
click at [254, 64] on button "Manage Report Templates ( 5 )" at bounding box center [269, 68] width 126 height 17
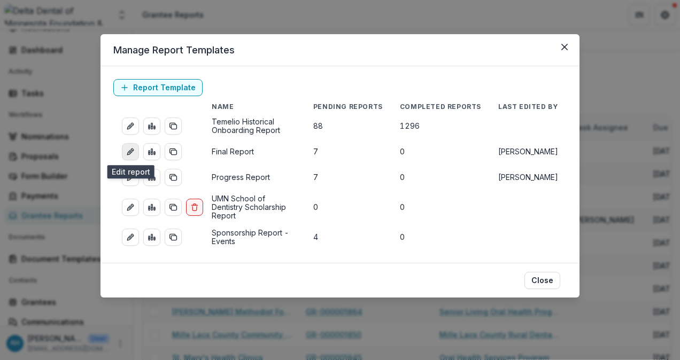
click at [130, 152] on line "edit-report" at bounding box center [130, 152] width 2 height 2
select select "**********"
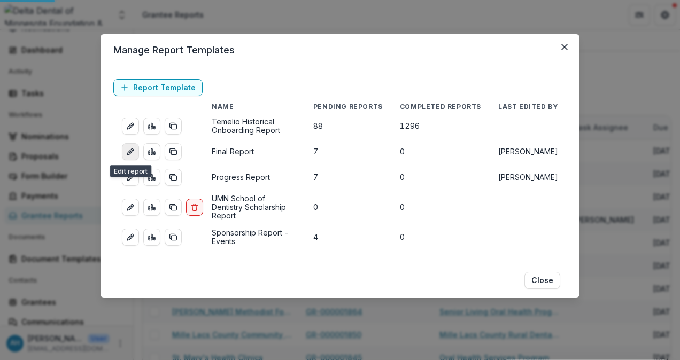
select select "**********"
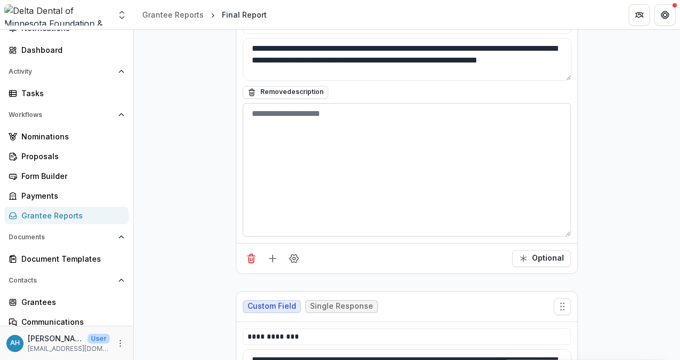
scroll to position [428, 0]
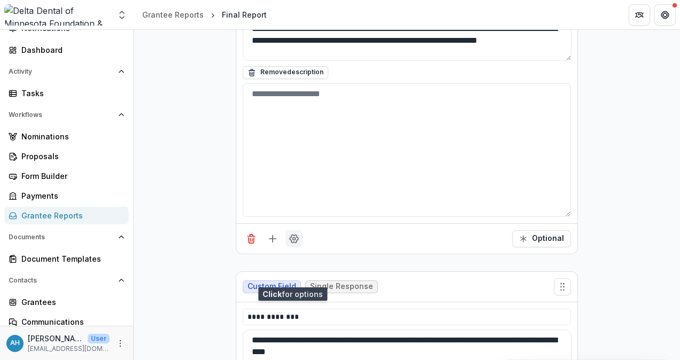
click at [296, 244] on icon "Field Settings" at bounding box center [294, 239] width 11 height 11
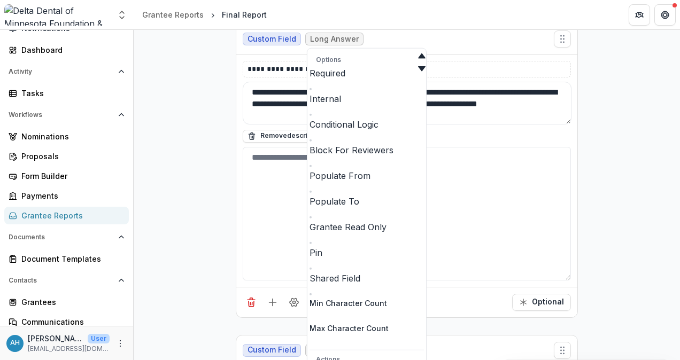
scroll to position [374, 0]
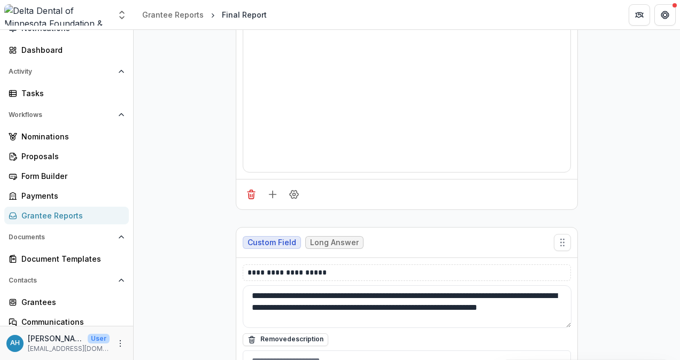
scroll to position [0, 0]
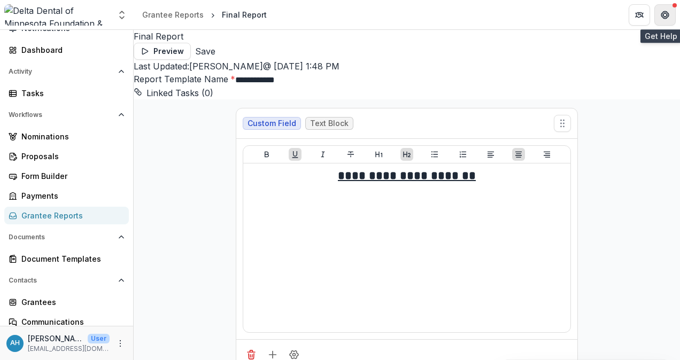
click at [668, 12] on icon "Get Help" at bounding box center [665, 15] width 9 height 9
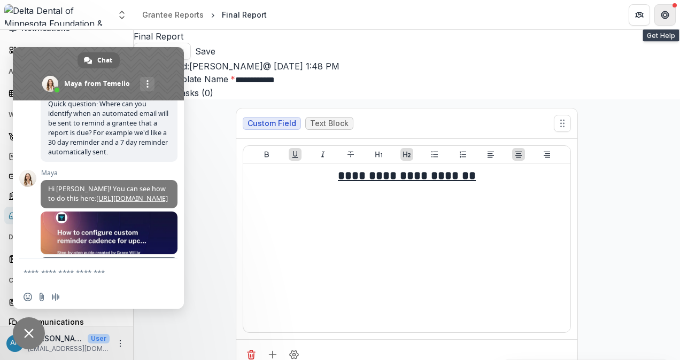
scroll to position [1895, 0]
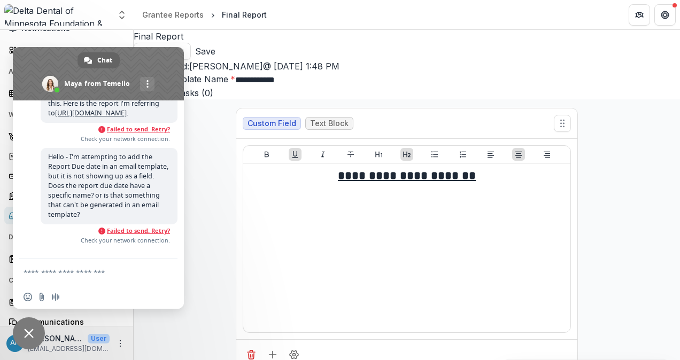
click at [138, 229] on span "Failed to send. Retry?" at bounding box center [138, 230] width 63 height 7
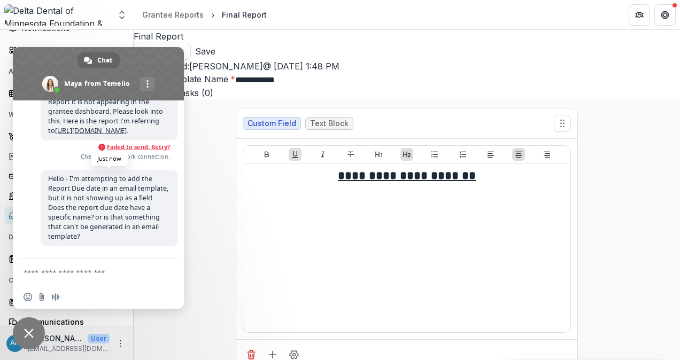
scroll to position [1877, 0]
click at [131, 143] on span "Failed to send. Retry?" at bounding box center [138, 146] width 63 height 7
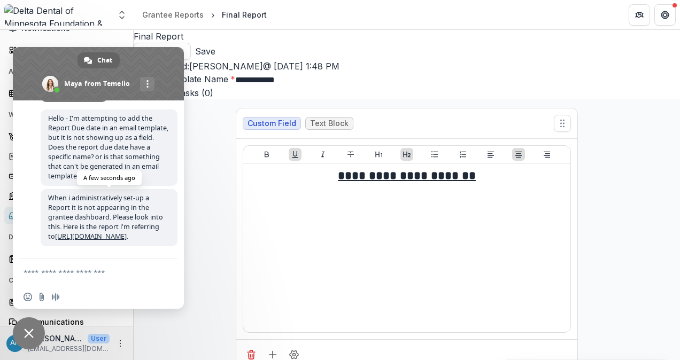
scroll to position [1798, 0]
click at [96, 283] on form at bounding box center [87, 273] width 126 height 29
click at [100, 273] on textarea "Compose your message..." at bounding box center [87, 273] width 126 height 10
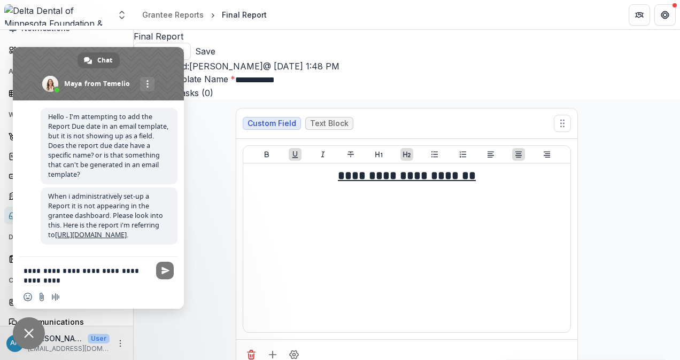
type textarea "**********"
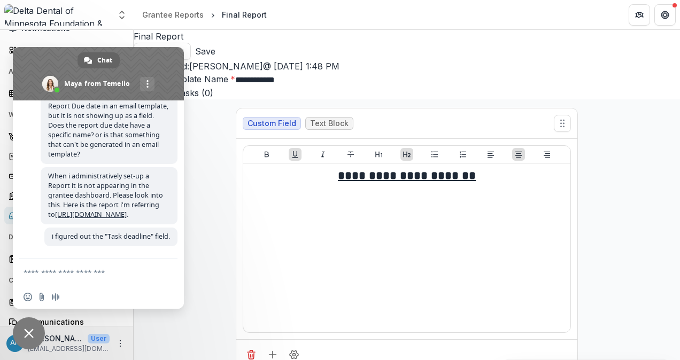
scroll to position [1723, 0]
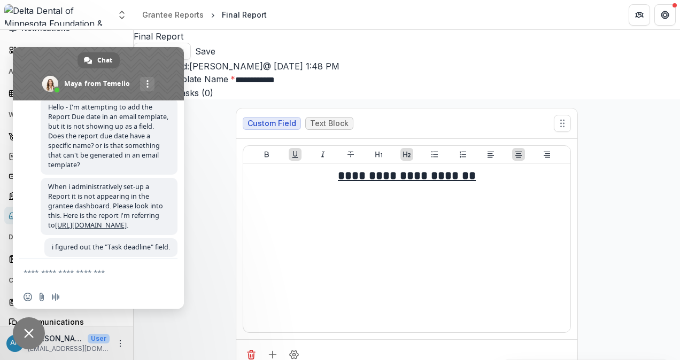
click at [26, 331] on span "Close chat" at bounding box center [29, 334] width 10 height 10
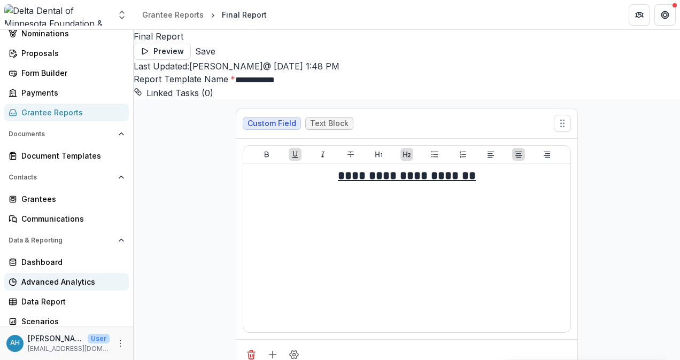
scroll to position [151, 0]
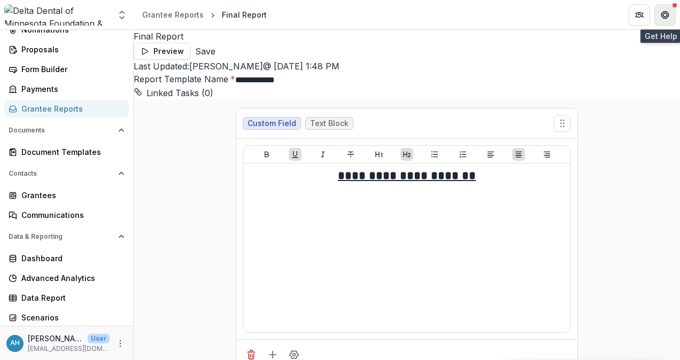
click at [666, 15] on icon "Get Help" at bounding box center [665, 15] width 9 height 9
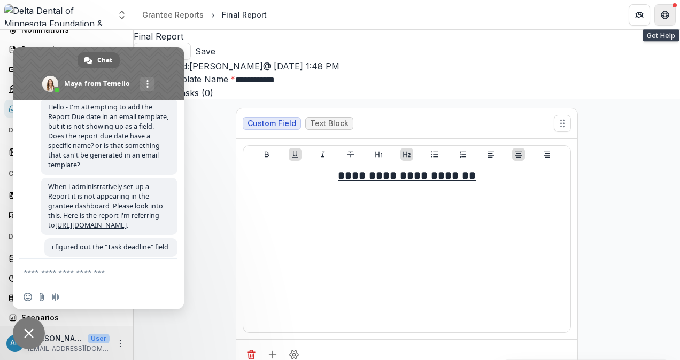
scroll to position [1884, 0]
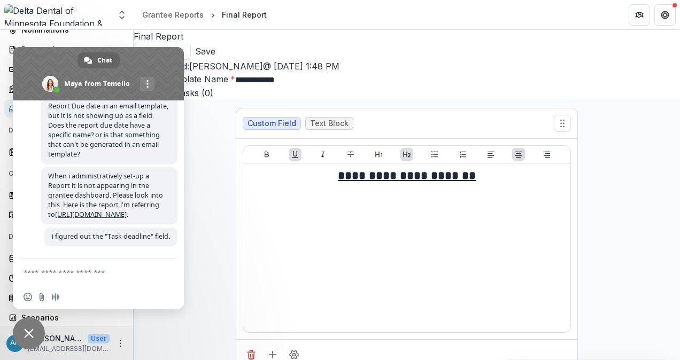
click at [408, 53] on div "Final Report Preview Save" at bounding box center [407, 45] width 546 height 30
click at [32, 335] on span "Close chat" at bounding box center [29, 334] width 10 height 10
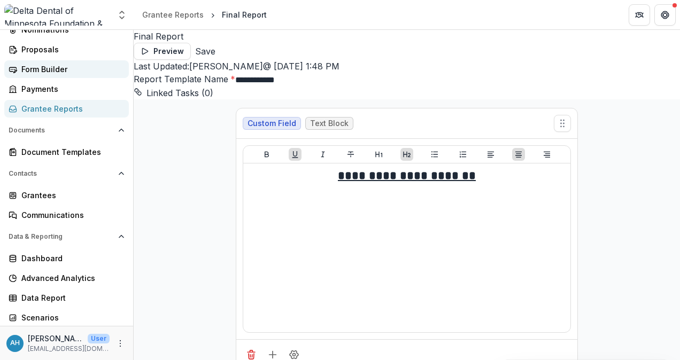
scroll to position [0, 0]
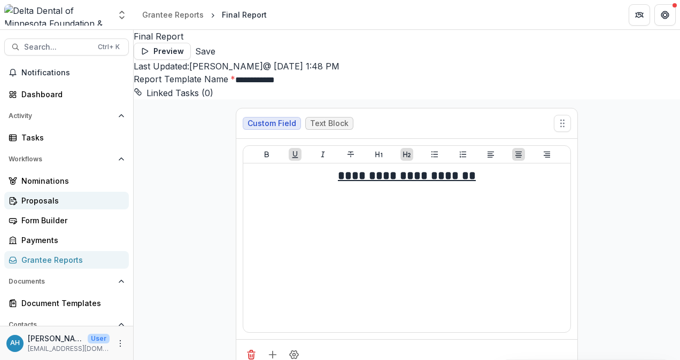
click at [50, 203] on div "Proposals" at bounding box center [70, 200] width 99 height 11
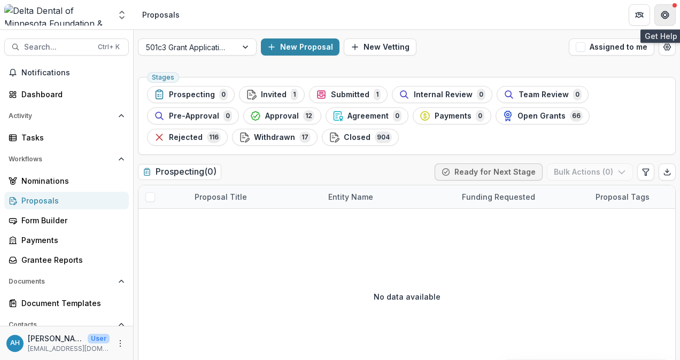
click at [665, 18] on icon "Get Help" at bounding box center [665, 18] width 3 height 2
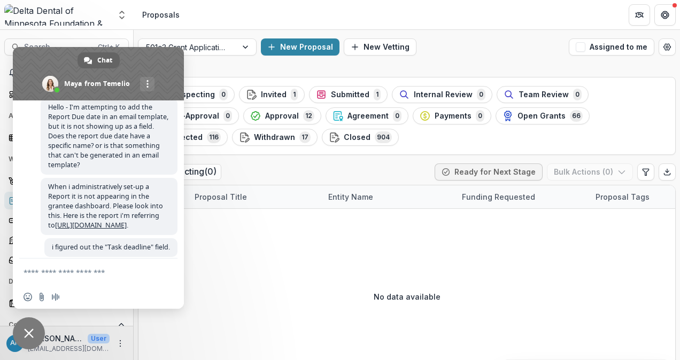
scroll to position [1767, 0]
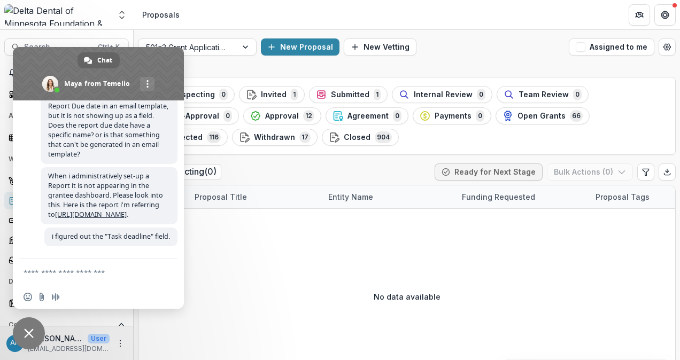
drag, startPoint x: 260, startPoint y: 245, endPoint x: 261, endPoint y: 235, distance: 9.7
click at [259, 247] on div "No data available" at bounding box center [406, 296] width 537 height 160
click at [270, 164] on div "Prospecting ( 0 ) Ready for Next Stage Bulk Actions ( 0 )" at bounding box center [407, 174] width 538 height 21
drag, startPoint x: 279, startPoint y: 257, endPoint x: 24, endPoint y: 360, distance: 275.3
click at [279, 258] on div "No data available" at bounding box center [406, 296] width 537 height 160
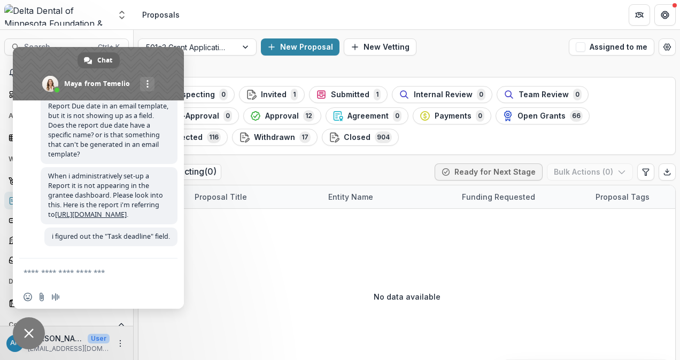
click at [26, 330] on span "Close chat" at bounding box center [29, 334] width 10 height 10
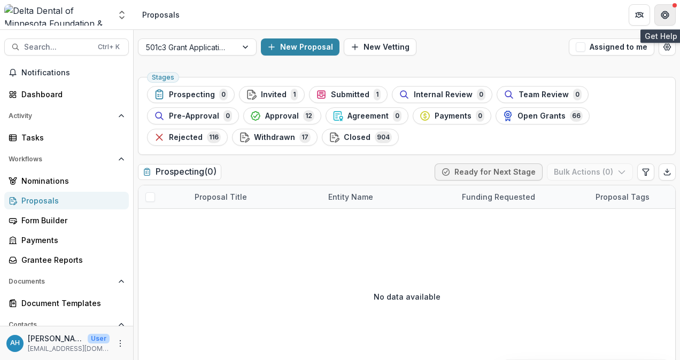
click at [669, 7] on button "Get Help" at bounding box center [664, 14] width 21 height 21
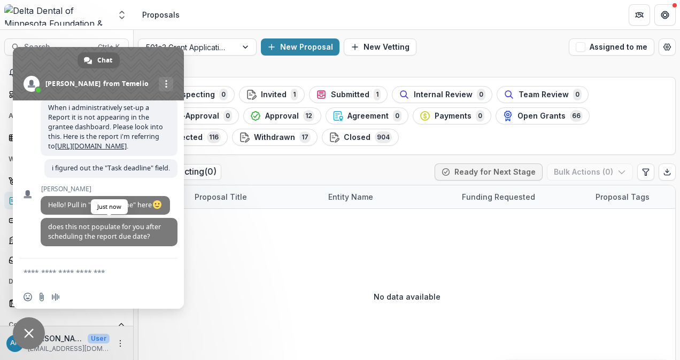
scroll to position [1943, 0]
click at [104, 278] on form at bounding box center [87, 273] width 126 height 29
click at [92, 273] on textarea "Compose your message..." at bounding box center [87, 273] width 126 height 10
type textarea "*"
type textarea "**********"
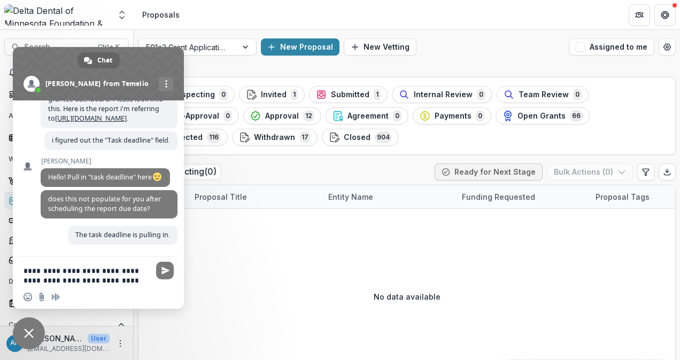
scroll to position [1980, 0]
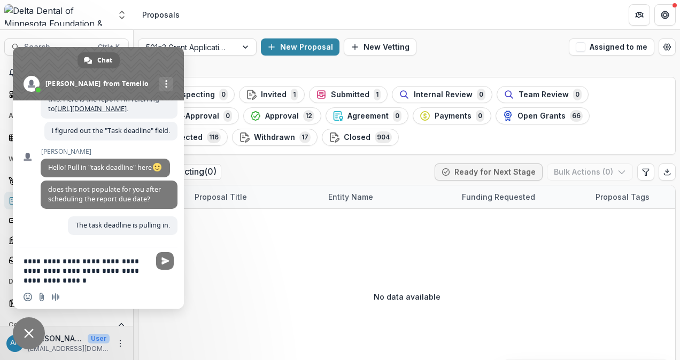
type textarea "**********"
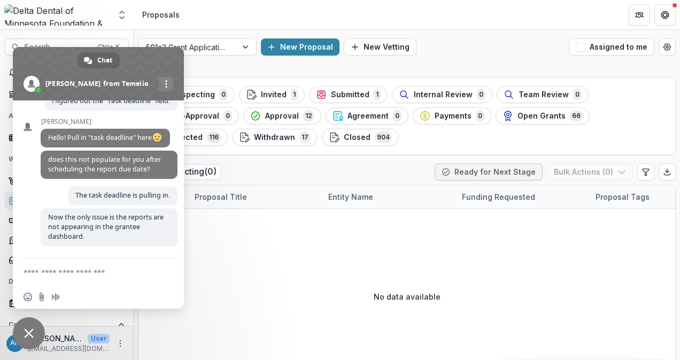
scroll to position [1852, 0]
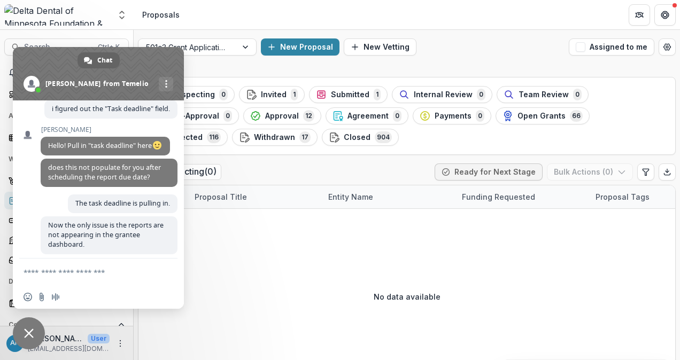
click at [506, 45] on div "New Proposal New Vetting" at bounding box center [413, 46] width 304 height 17
click at [257, 228] on div "No data available" at bounding box center [406, 296] width 537 height 160
click at [25, 334] on span "Close chat" at bounding box center [29, 334] width 10 height 10
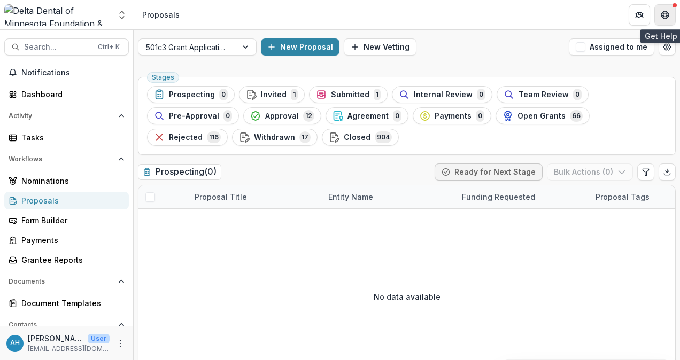
click at [666, 15] on icon "Get Help" at bounding box center [665, 15] width 9 height 9
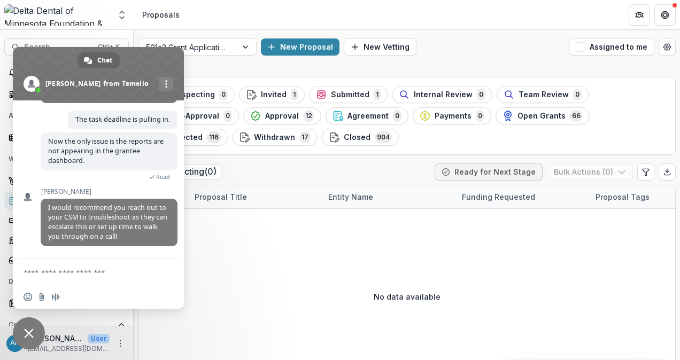
scroll to position [2089, 0]
click at [230, 285] on div "No data available" at bounding box center [406, 296] width 537 height 160
click at [288, 273] on div "No data available" at bounding box center [406, 296] width 537 height 160
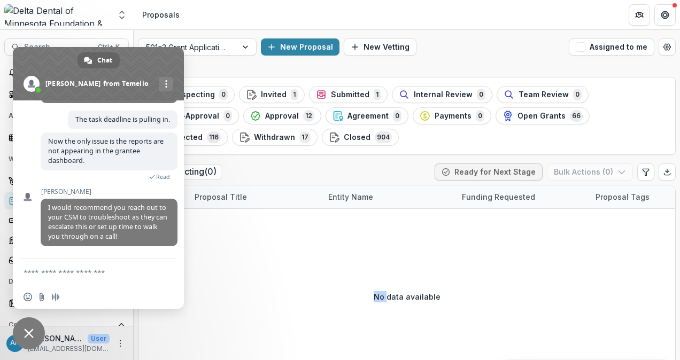
drag, startPoint x: 288, startPoint y: 273, endPoint x: 259, endPoint y: 291, distance: 34.1
click at [259, 291] on div "No data available" at bounding box center [406, 296] width 537 height 160
click at [519, 11] on header "Proposals" at bounding box center [407, 14] width 546 height 29
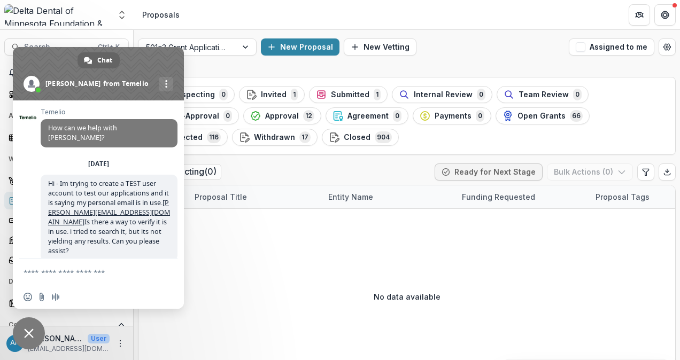
scroll to position [2089, 0]
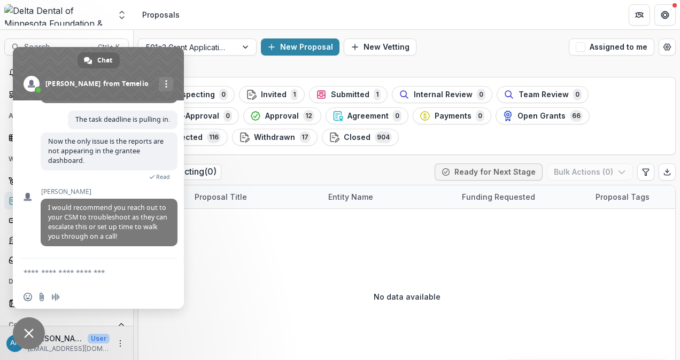
click at [280, 253] on div "No data available" at bounding box center [406, 296] width 537 height 160
drag, startPoint x: 280, startPoint y: 253, endPoint x: 267, endPoint y: 295, distance: 43.6
click at [267, 295] on div "No data available" at bounding box center [406, 296] width 537 height 160
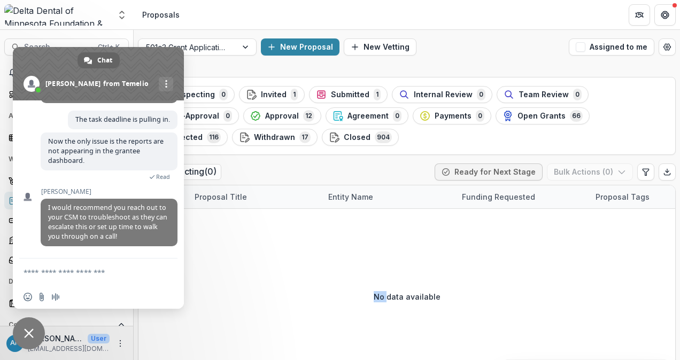
drag, startPoint x: 267, startPoint y: 295, endPoint x: 214, endPoint y: 277, distance: 55.8
click at [214, 277] on div "No data available" at bounding box center [406, 296] width 537 height 160
click at [220, 267] on div "No data available" at bounding box center [406, 296] width 537 height 160
click at [344, 243] on div "No data available" at bounding box center [406, 296] width 537 height 160
click at [277, 270] on div "No data available" at bounding box center [406, 296] width 537 height 160
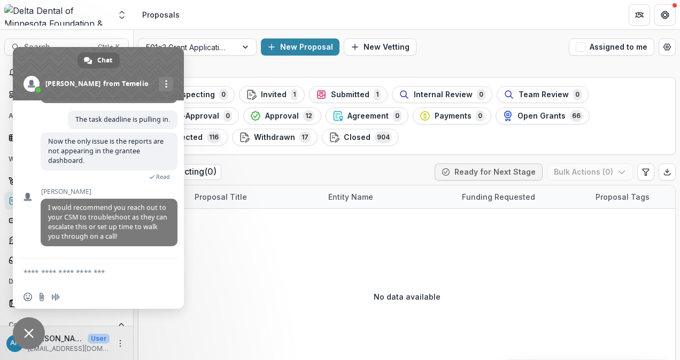
click at [226, 233] on div "No data available" at bounding box center [406, 296] width 537 height 160
click at [32, 334] on span "Close chat" at bounding box center [29, 334] width 10 height 10
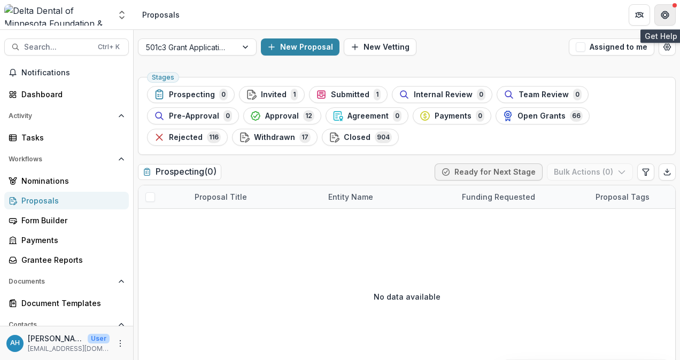
click at [671, 10] on button "Get Help" at bounding box center [664, 14] width 21 height 21
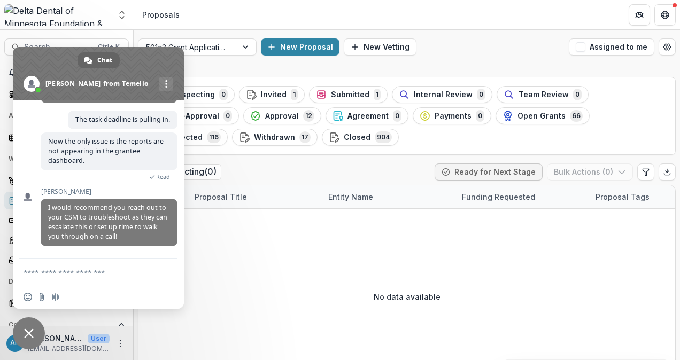
click at [88, 270] on textarea "Compose your message..." at bounding box center [87, 273] width 126 height 10
click at [479, 53] on div "New Proposal New Vetting" at bounding box center [413, 46] width 304 height 17
click at [240, 253] on div "No data available" at bounding box center [406, 296] width 537 height 160
click at [451, 39] on div "New Proposal New Vetting" at bounding box center [413, 46] width 304 height 17
click at [27, 251] on div "Temelio How can we help with Temelio? Friday, 12 September Hi - Im trying to cr…" at bounding box center [98, 179] width 171 height 158
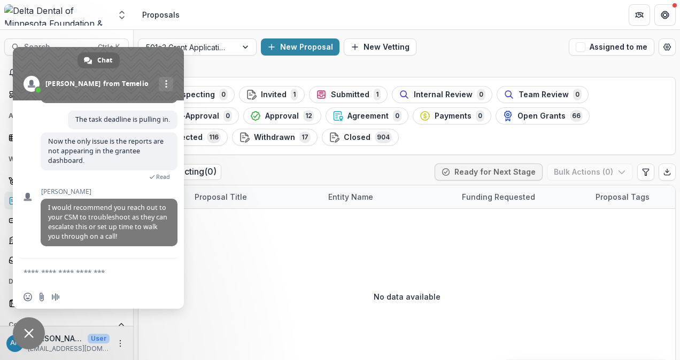
scroll to position [1875, 0]
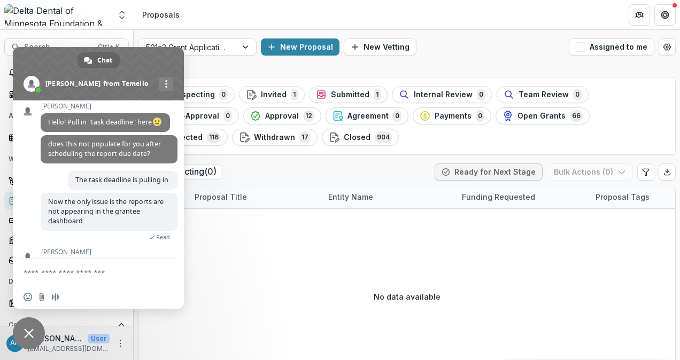
drag, startPoint x: 49, startPoint y: 120, endPoint x: 140, endPoint y: 208, distance: 127.0
click at [140, 73] on span "When i administratively set-up a Report it is not appearing in the grantee dash…" at bounding box center [109, 44] width 137 height 57
drag, startPoint x: 140, startPoint y: 208, endPoint x: 82, endPoint y: 166, distance: 71.8
copy span "When i administratively set-up a Report it is not appearing in the grantee dash…"
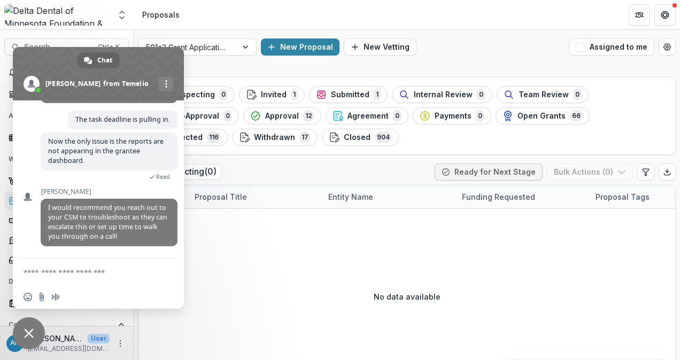
click at [211, 14] on header "Proposals" at bounding box center [407, 14] width 546 height 29
click at [32, 332] on span "Close chat" at bounding box center [29, 334] width 10 height 10
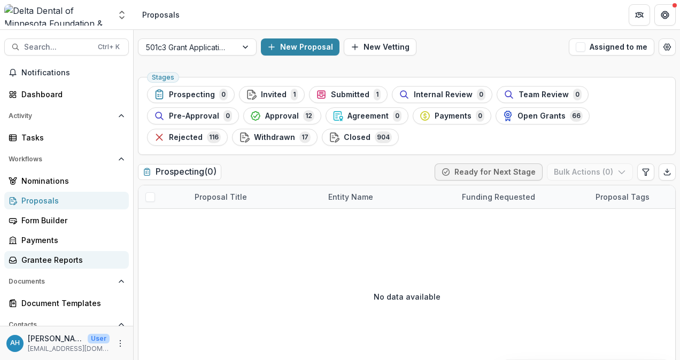
click at [52, 259] on div "Grantee Reports" at bounding box center [70, 259] width 99 height 11
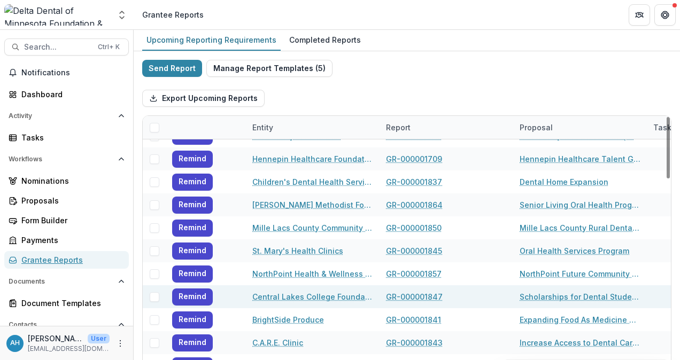
scroll to position [321, 0]
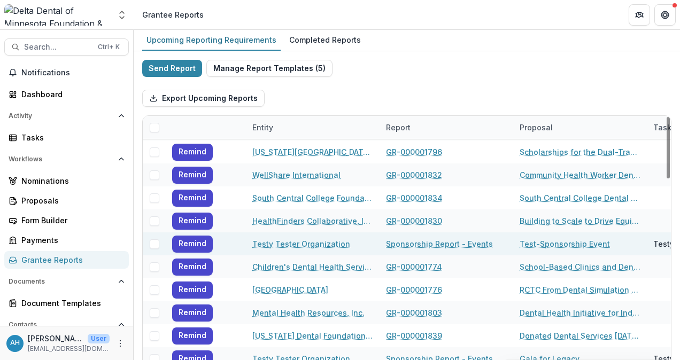
click at [318, 244] on link "Testy Tester Organization" at bounding box center [301, 243] width 98 height 11
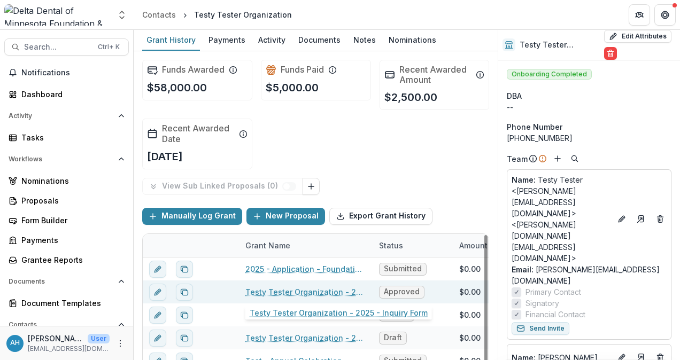
click at [335, 293] on link "Testy Tester Organization - 2025 - Inquiry Form" at bounding box center [305, 292] width 121 height 11
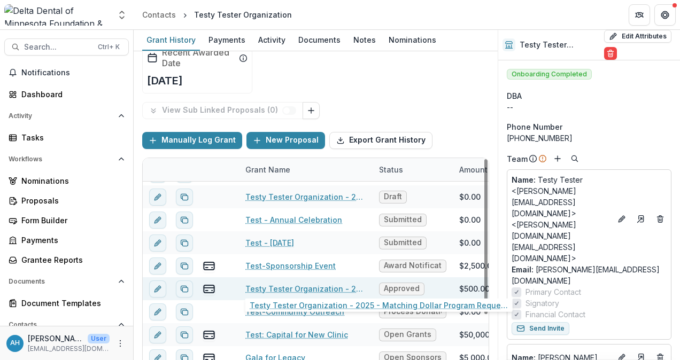
scroll to position [88, 0]
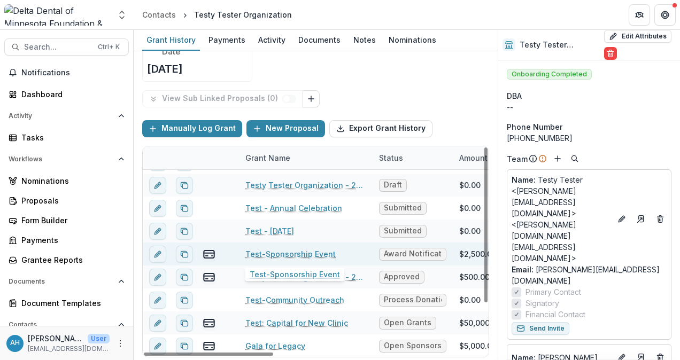
click at [297, 254] on link "Test-Sponsorship Event" at bounding box center [290, 254] width 90 height 11
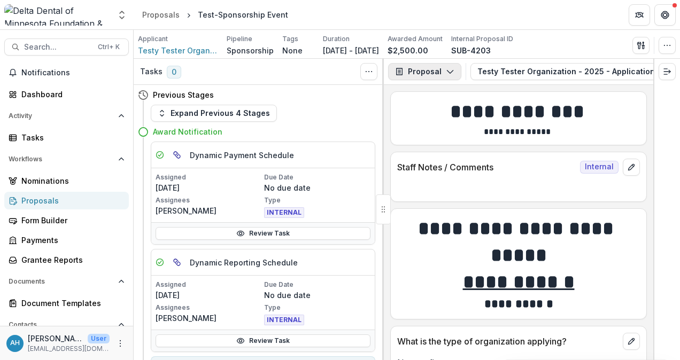
click at [426, 69] on button "Proposal" at bounding box center [424, 71] width 73 height 17
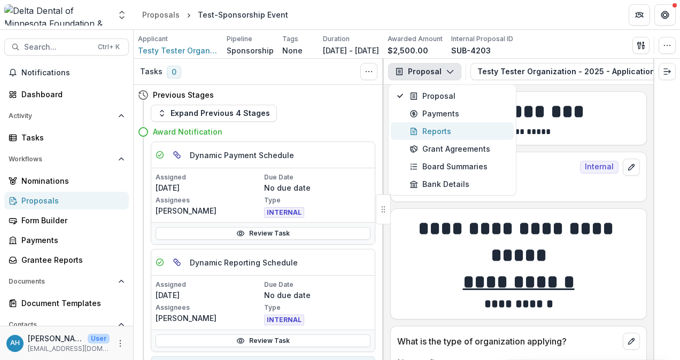
click at [437, 131] on div "Reports" at bounding box center [458, 131] width 98 height 11
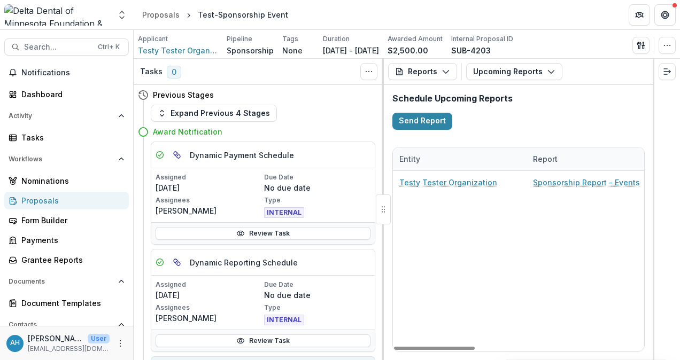
drag, startPoint x: 489, startPoint y: 289, endPoint x: 443, endPoint y: 321, distance: 56.1
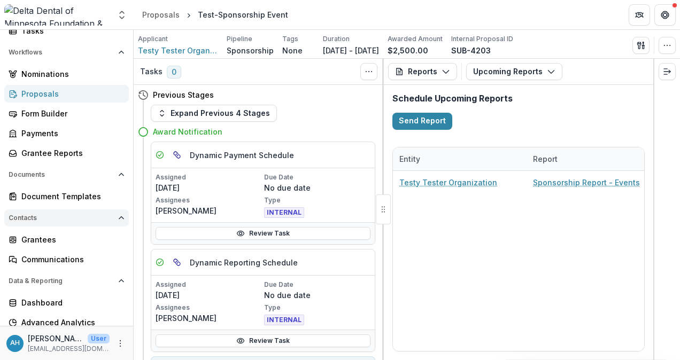
scroll to position [151, 0]
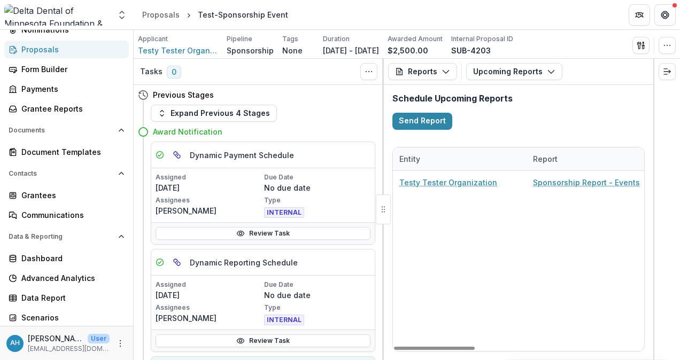
drag, startPoint x: 361, startPoint y: 17, endPoint x: 374, endPoint y: 13, distance: 14.0
click at [361, 17] on header "Proposals Test-Sponsorship Event" at bounding box center [407, 14] width 546 height 29
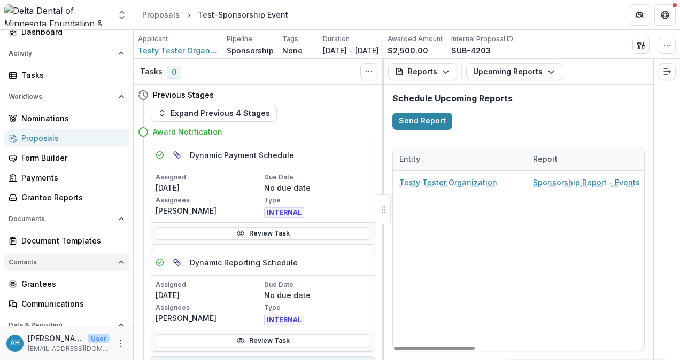
scroll to position [0, 0]
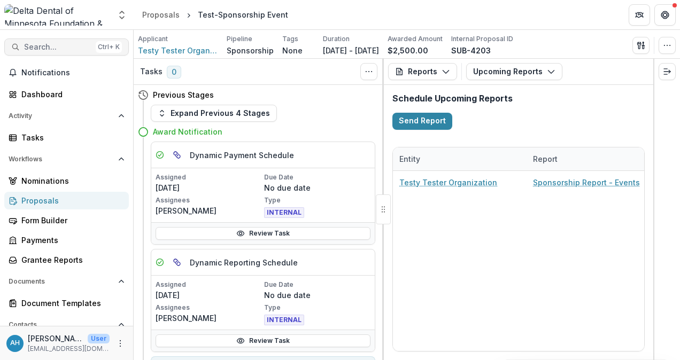
click at [61, 47] on span "Search..." at bounding box center [57, 47] width 67 height 9
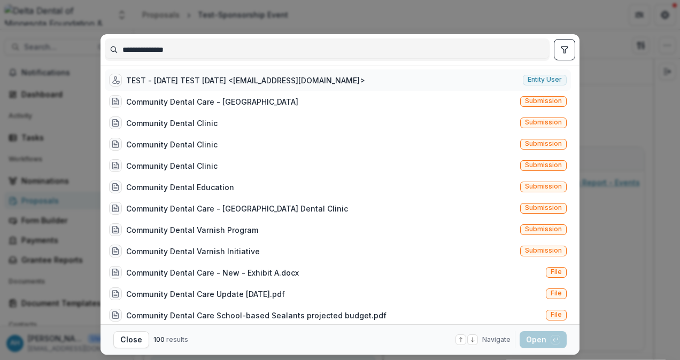
type input "**********"
click at [212, 80] on div "TEST - [DATE] TEST [DATE] <[EMAIL_ADDRESS][DOMAIN_NAME]>" at bounding box center [245, 80] width 239 height 11
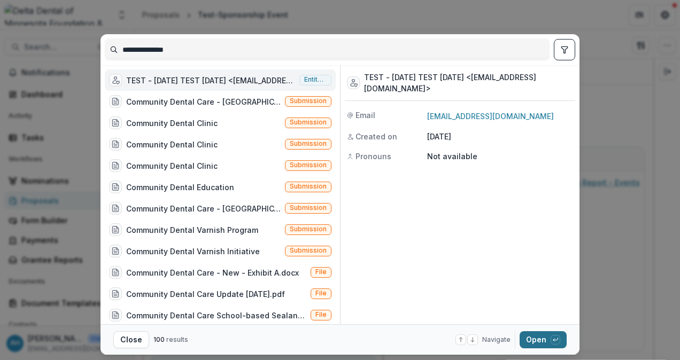
click at [539, 339] on button "Open with enter key" at bounding box center [543, 339] width 47 height 17
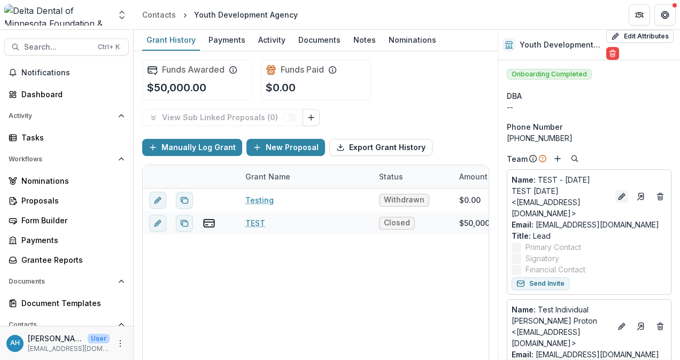
click at [626, 192] on icon "Edit" at bounding box center [621, 196] width 9 height 9
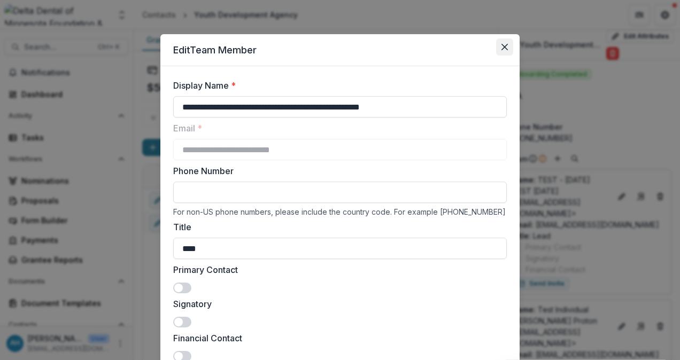
click at [501, 47] on icon "Close" at bounding box center [504, 47] width 6 height 6
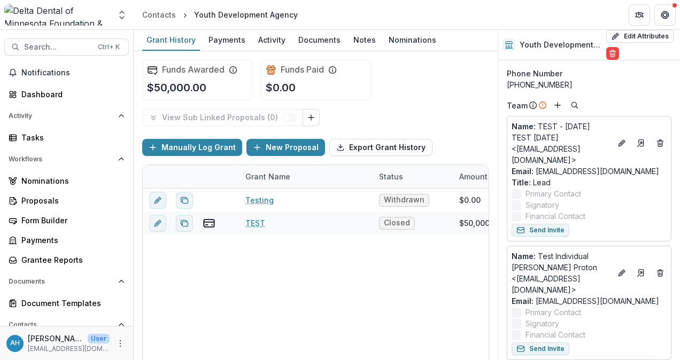
scroll to position [53, 11]
click at [664, 139] on icon "Deletes" at bounding box center [660, 143] width 9 height 9
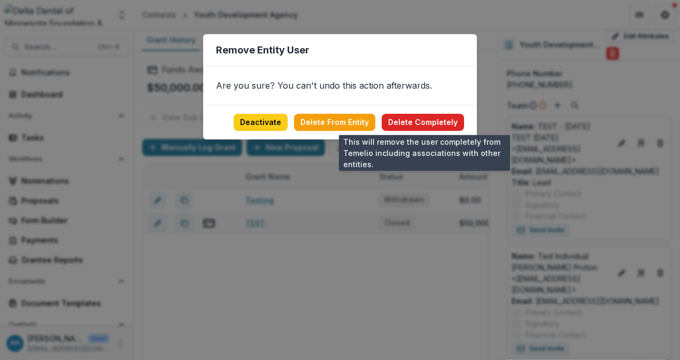
click at [421, 122] on button "Delete Completely" at bounding box center [423, 122] width 82 height 17
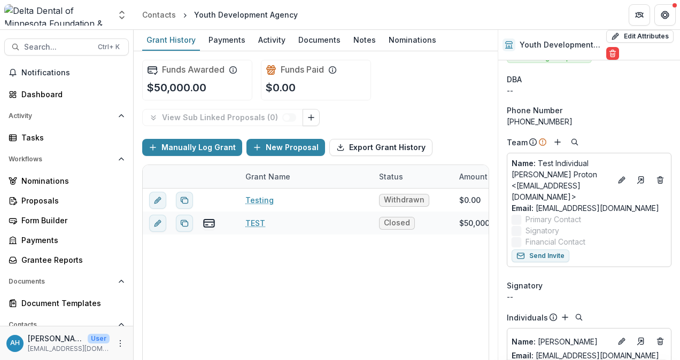
scroll to position [0, 0]
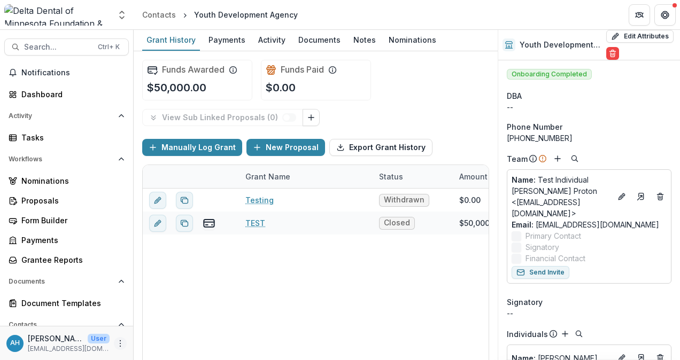
click at [119, 346] on icon "More" at bounding box center [120, 343] width 9 height 9
click at [173, 339] on button "Logout" at bounding box center [187, 339] width 114 height 18
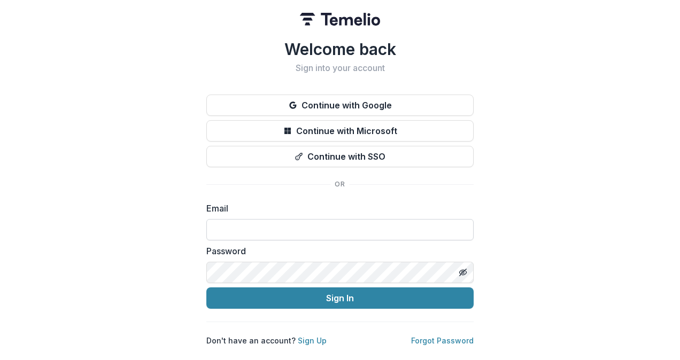
click at [331, 231] on input at bounding box center [339, 229] width 267 height 21
type input "*"
click at [110, 86] on div "Welcome back Sign into your account Continue with Google Continue with Microsof…" at bounding box center [340, 180] width 680 height 360
click at [572, 138] on div "Welcome back Sign into your account Continue with Google Continue with Microsof…" at bounding box center [340, 180] width 680 height 360
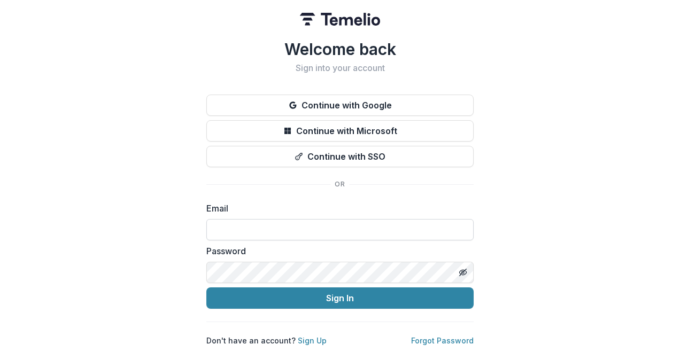
click at [277, 229] on input at bounding box center [339, 229] width 267 height 21
type input "*"
type input "**********"
click at [206, 288] on button "Sign In" at bounding box center [339, 298] width 267 height 21
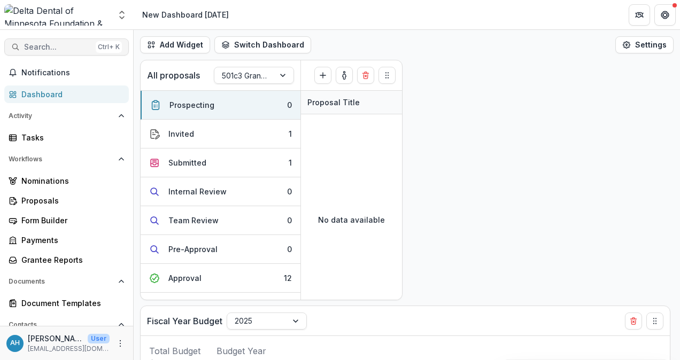
click at [53, 45] on span "Search..." at bounding box center [57, 47] width 67 height 9
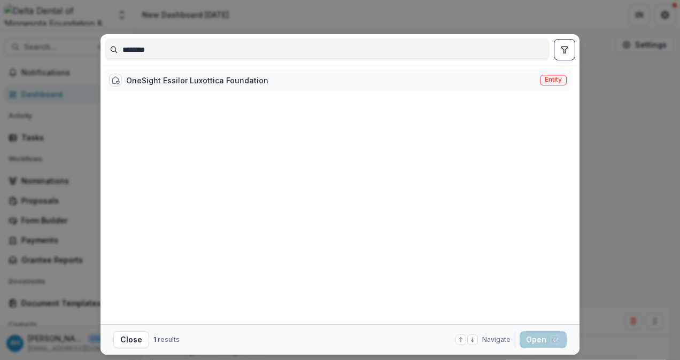
type input "********"
click at [227, 76] on div "OneSight Essilor Luxottica Foundation" at bounding box center [197, 80] width 142 height 11
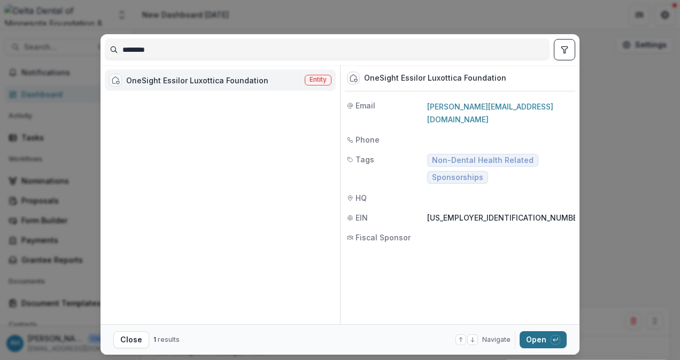
click at [541, 342] on button "Open with enter key" at bounding box center [543, 339] width 47 height 17
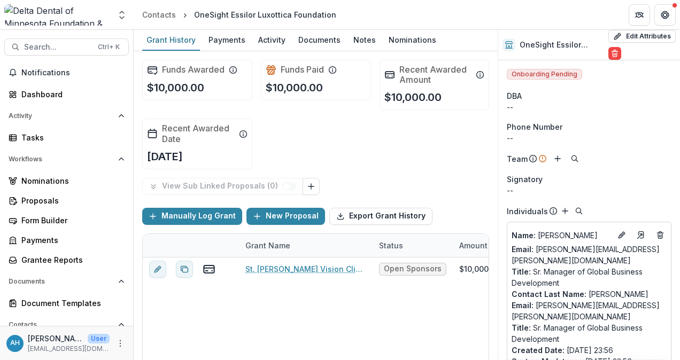
scroll to position [53, 0]
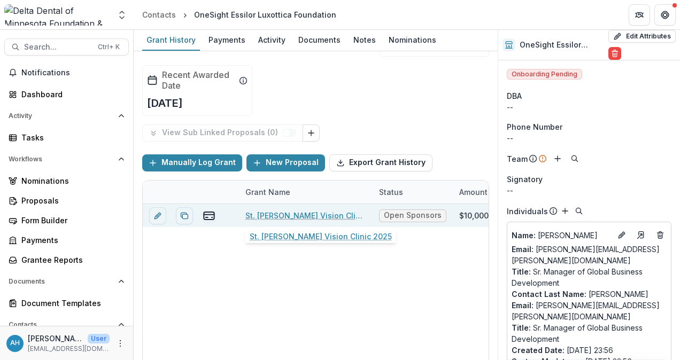
click at [293, 218] on link "St. [PERSON_NAME] Vision Clinic 2025" at bounding box center [305, 215] width 121 height 11
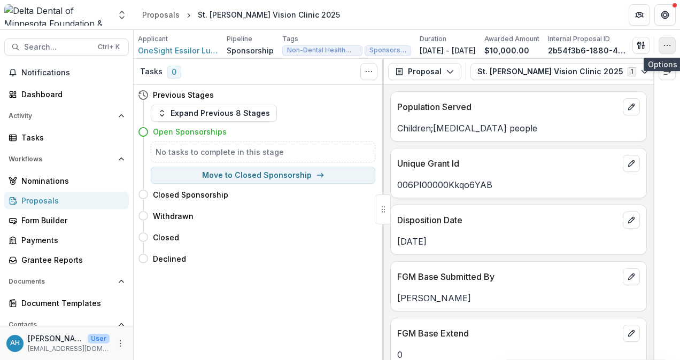
click at [668, 44] on icon "button" at bounding box center [667, 45] width 9 height 9
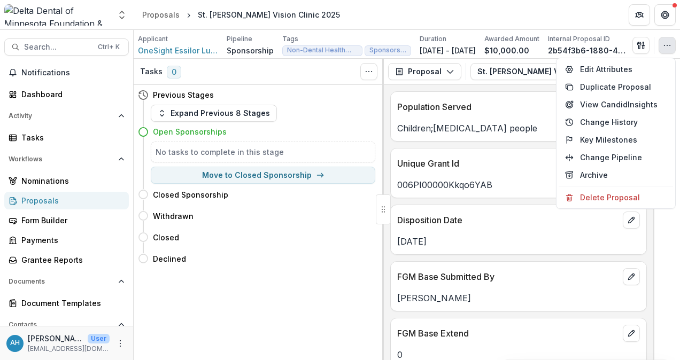
click at [466, 88] on div "Population Served Children;[MEDICAL_DATA] people Unique Grant Id 006PI00000Kkqo…" at bounding box center [518, 222] width 269 height 275
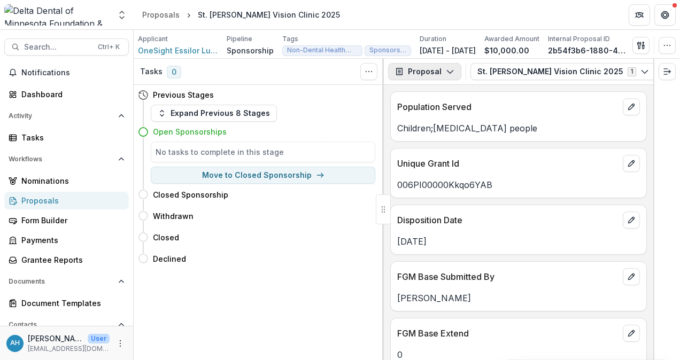
click at [430, 71] on button "Proposal" at bounding box center [424, 71] width 73 height 17
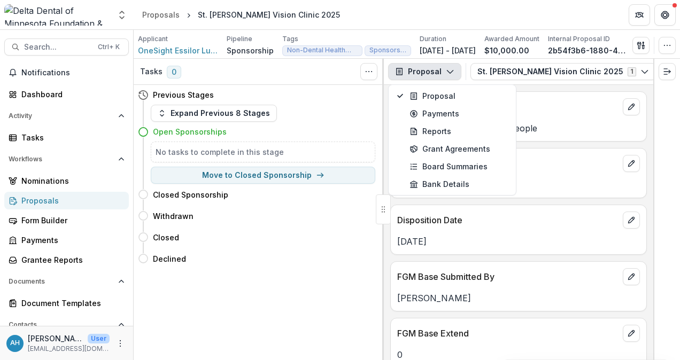
click at [558, 86] on div "Population Served Children;[MEDICAL_DATA] people Unique Grant Id 006PI00000Kkqo…" at bounding box center [518, 222] width 269 height 275
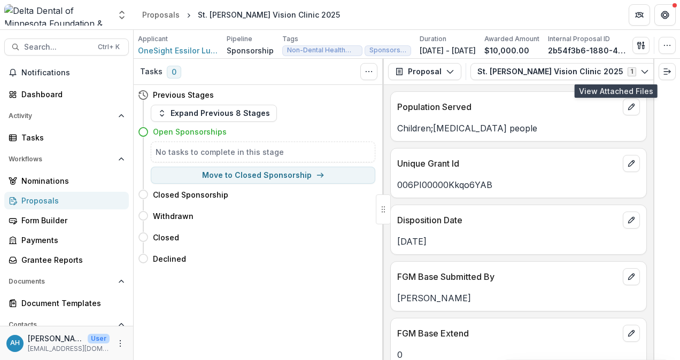
click at [664, 69] on icon "View Attached Files" at bounding box center [668, 71] width 9 height 9
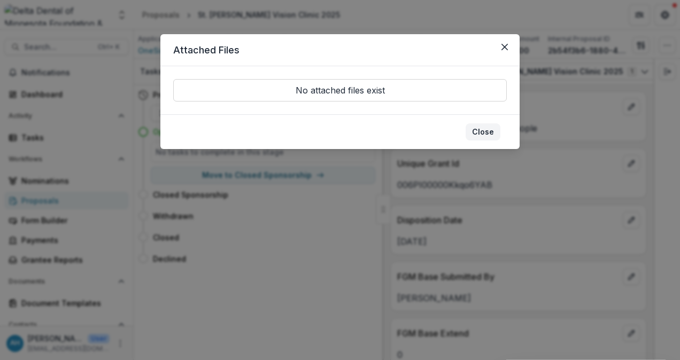
click at [486, 130] on button "Close" at bounding box center [483, 131] width 35 height 17
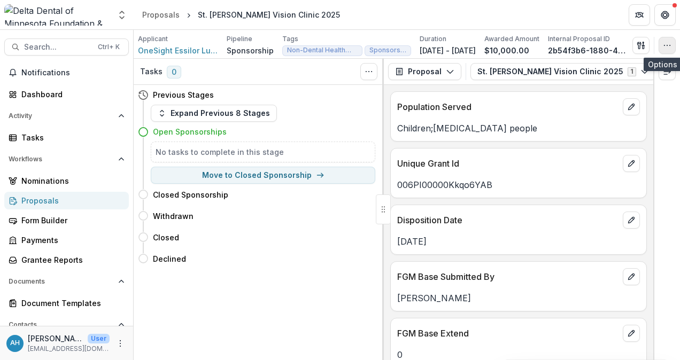
click at [670, 49] on icon "button" at bounding box center [667, 45] width 9 height 9
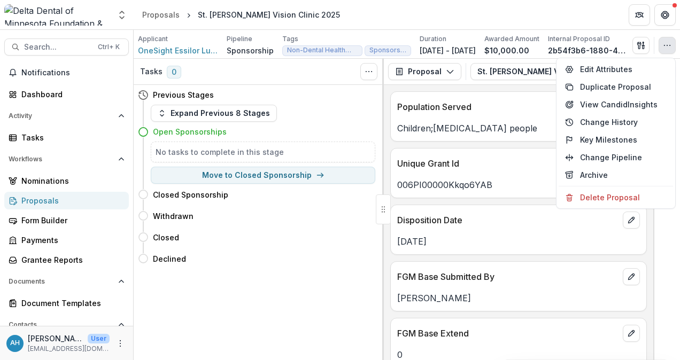
click at [483, 95] on div "Population Served" at bounding box center [519, 104] width 256 height 24
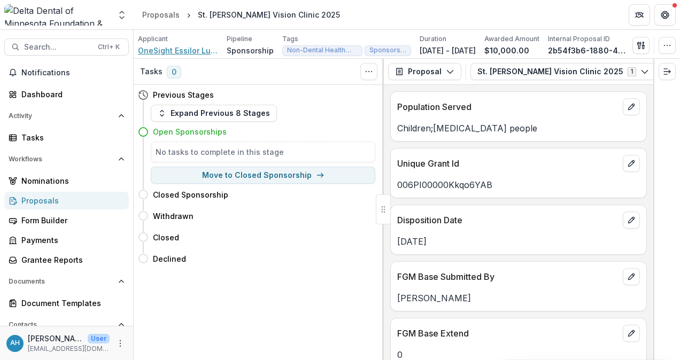
click at [180, 51] on span "OneSight Essilor Luxottica Foundation" at bounding box center [178, 50] width 80 height 11
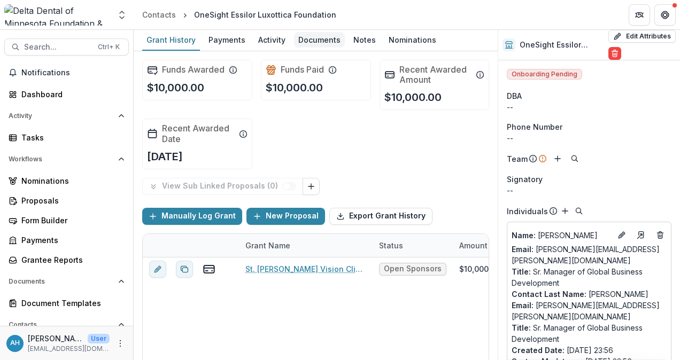
click at [322, 42] on div "Documents" at bounding box center [319, 40] width 51 height 16
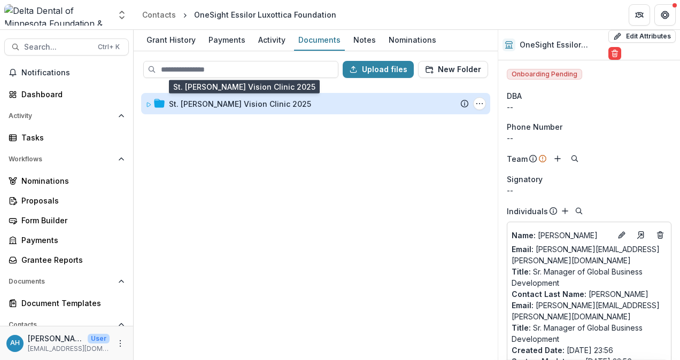
click at [242, 107] on div "St. [PERSON_NAME] Vision Clinic 2025" at bounding box center [240, 103] width 142 height 11
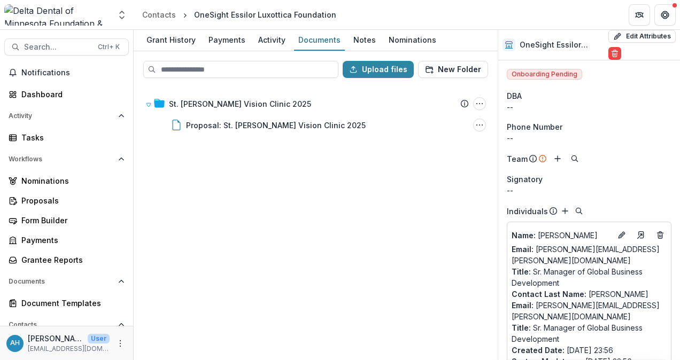
click at [327, 226] on div "St. [PERSON_NAME] Vision Clinic 2025 Submission Temelio Proposal Attached propo…" at bounding box center [316, 223] width 362 height 273
click at [385, 67] on button "Upload files" at bounding box center [378, 69] width 71 height 17
drag, startPoint x: 342, startPoint y: 12, endPoint x: 193, endPoint y: 13, distance: 149.1
click at [193, 13] on header "Contacts OneSight Essilor Luxottica Foundation" at bounding box center [407, 14] width 546 height 29
click at [194, 13] on div "OneSight Essilor Luxottica Foundation" at bounding box center [265, 14] width 142 height 11
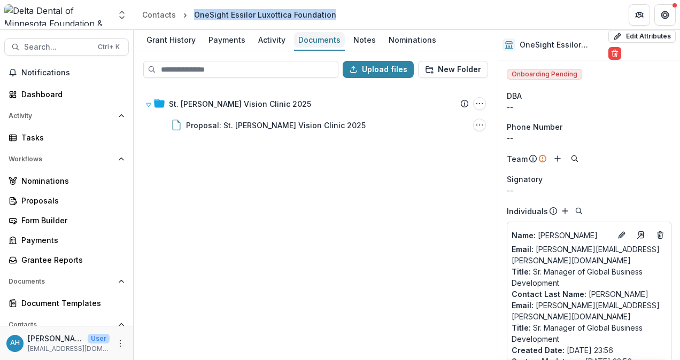
click at [312, 38] on div "Documents" at bounding box center [319, 40] width 51 height 16
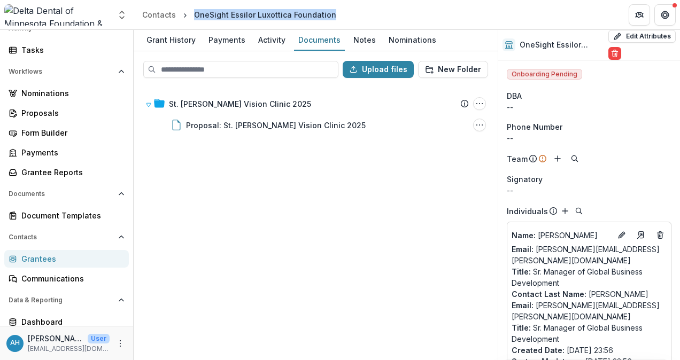
scroll to position [151, 0]
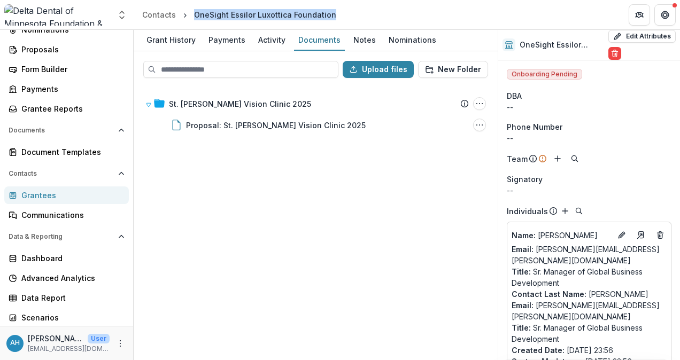
click at [36, 195] on div "Grantees" at bounding box center [70, 195] width 99 height 11
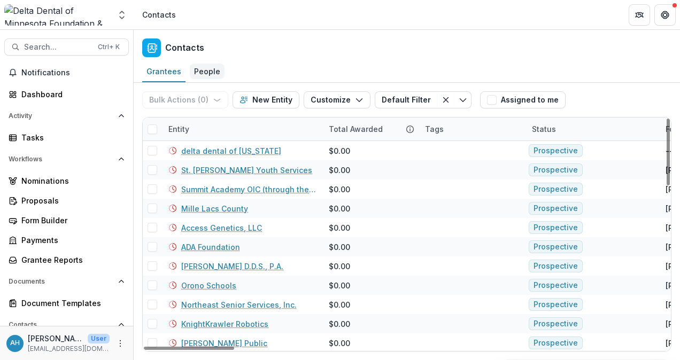
click at [207, 73] on div "People" at bounding box center [207, 72] width 35 height 16
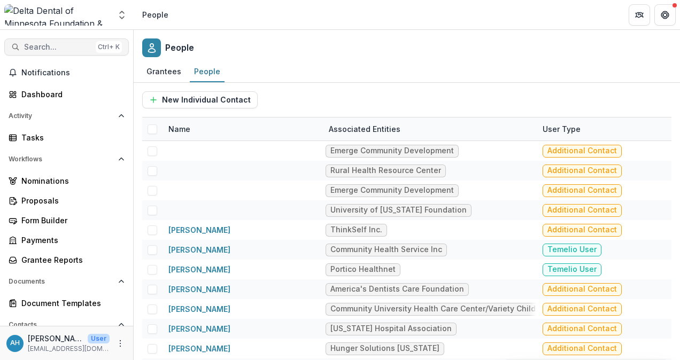
click at [62, 46] on span "Search..." at bounding box center [57, 47] width 67 height 9
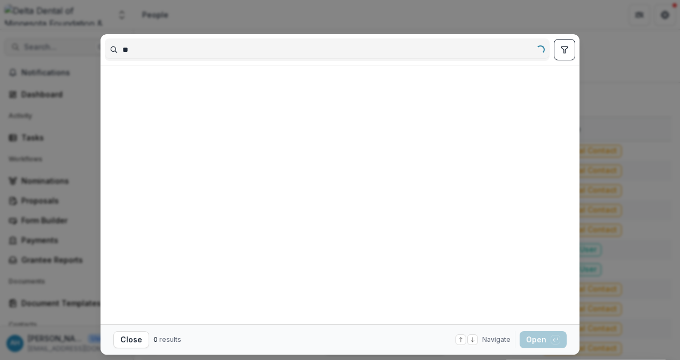
type input "*"
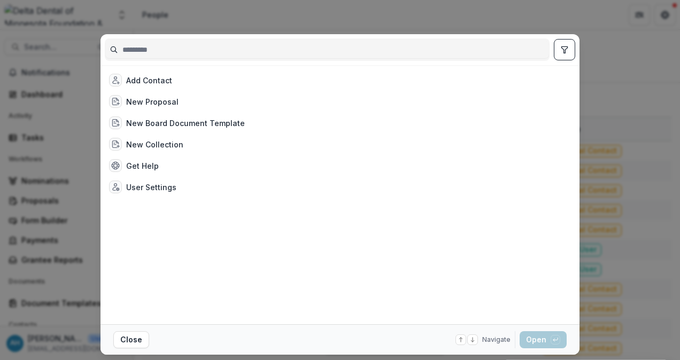
click at [30, 22] on div "Add Contact New Proposal New Board Document Template New Collection Get Help Us…" at bounding box center [340, 180] width 680 height 360
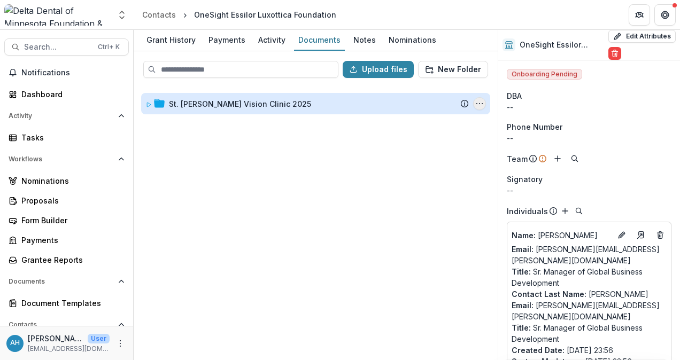
click at [483, 106] on icon "St. Paul Vision Clinic 2025 Options" at bounding box center [479, 103] width 9 height 9
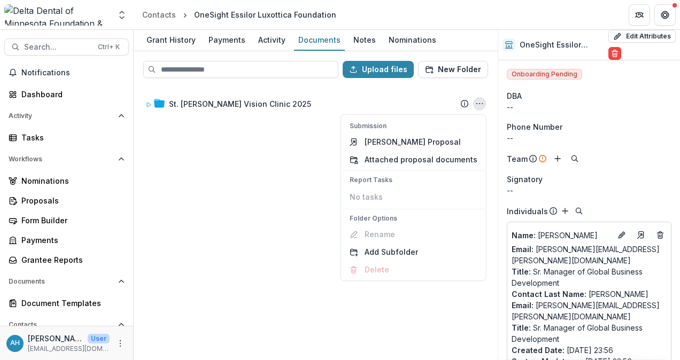
click at [276, 179] on div "St. [PERSON_NAME] Vision Clinic 2025 Submission Temelio Proposal Attached propo…" at bounding box center [316, 223] width 362 height 273
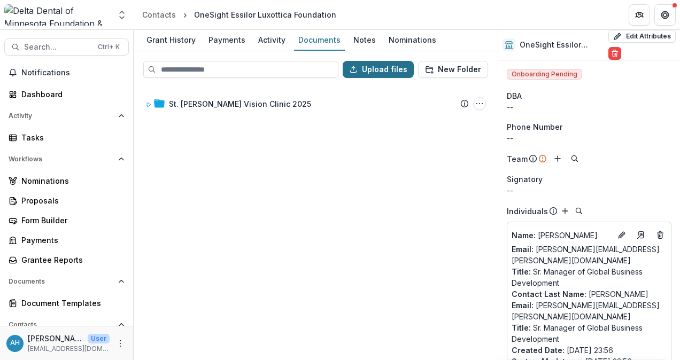
click at [391, 71] on button "Upload files" at bounding box center [378, 69] width 71 height 17
type input "**********"
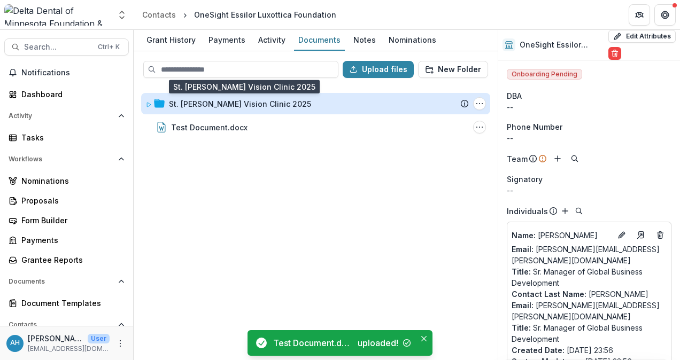
click at [232, 105] on div "St. [PERSON_NAME] Vision Clinic 2025" at bounding box center [240, 103] width 142 height 11
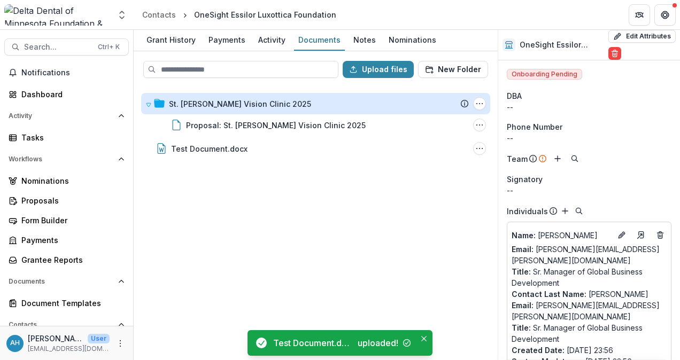
click at [235, 106] on div "St. [PERSON_NAME] Vision Clinic 2025" at bounding box center [240, 103] width 142 height 11
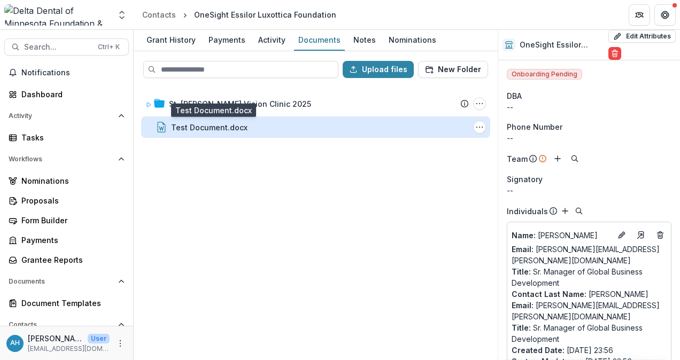
click at [218, 129] on div "Test Document.docx" at bounding box center [209, 127] width 76 height 11
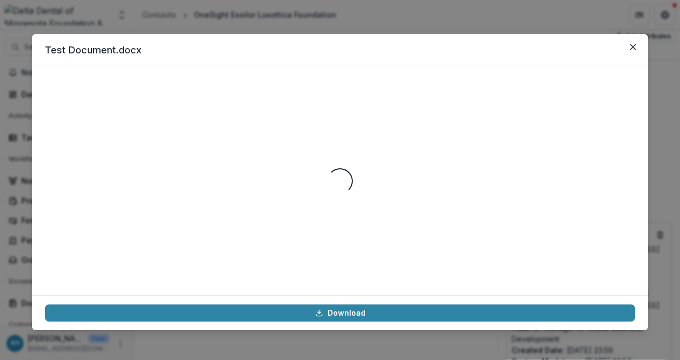
click at [220, 124] on div "Loading..." at bounding box center [340, 181] width 590 height 204
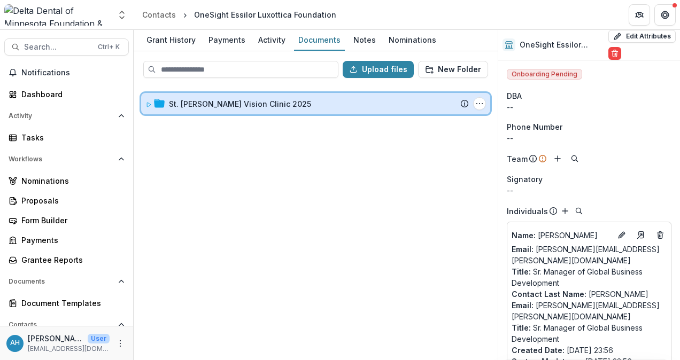
click at [150, 103] on icon at bounding box center [149, 105] width 4 height 4
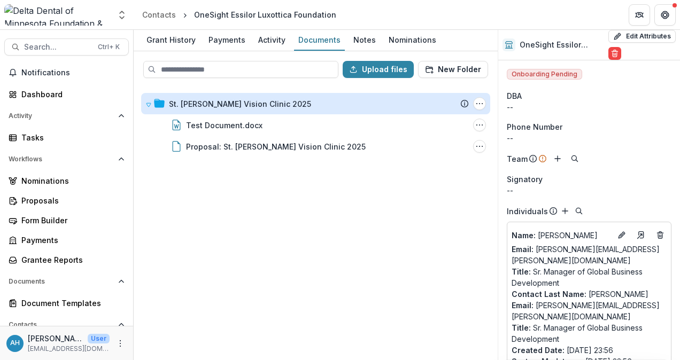
click at [261, 207] on div "St. [PERSON_NAME] Vision Clinic 2025 Submission Temelio Proposal Attached propo…" at bounding box center [316, 223] width 362 height 273
click at [262, 186] on div "St. [PERSON_NAME] Vision Clinic 2025 Submission Temelio Proposal Attached propo…" at bounding box center [316, 223] width 362 height 273
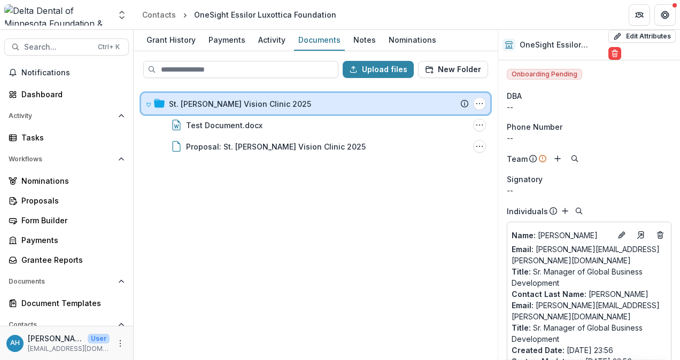
click at [150, 102] on icon at bounding box center [148, 105] width 6 height 6
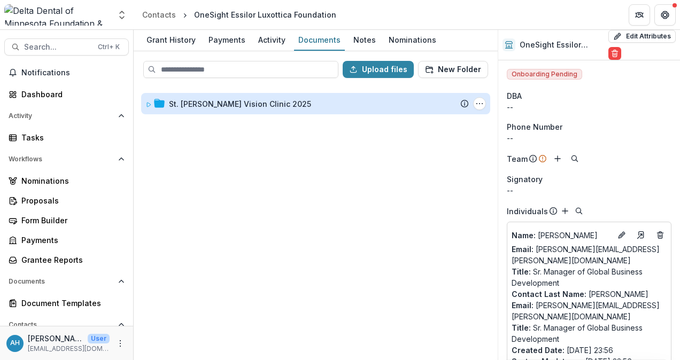
click at [244, 181] on div "St. [PERSON_NAME] Vision Clinic 2025 Submission Temelio Proposal Attached propo…" at bounding box center [316, 223] width 362 height 273
click at [238, 106] on div "St. [PERSON_NAME] Vision Clinic 2025" at bounding box center [240, 103] width 142 height 11
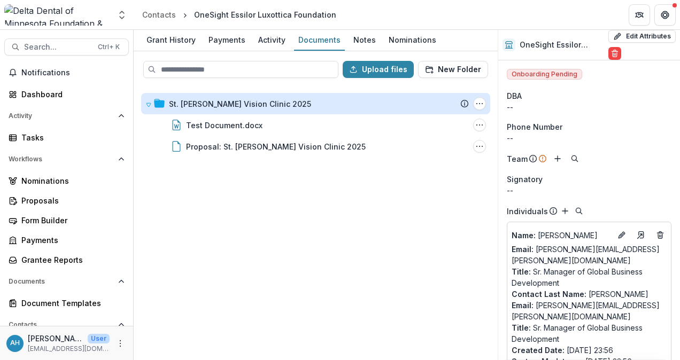
click at [238, 106] on div "St. [PERSON_NAME] Vision Clinic 2025" at bounding box center [240, 103] width 142 height 11
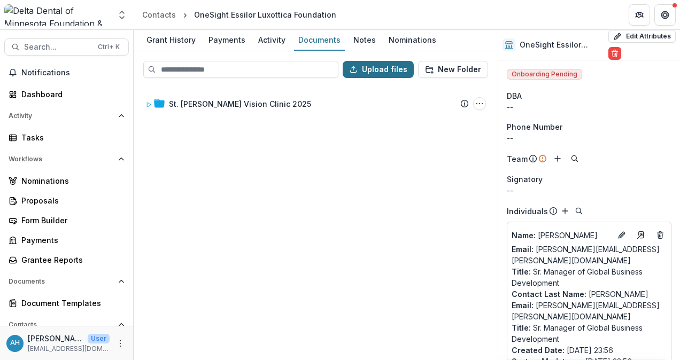
click at [385, 67] on button "Upload files" at bounding box center [378, 69] width 71 height 17
type input "**********"
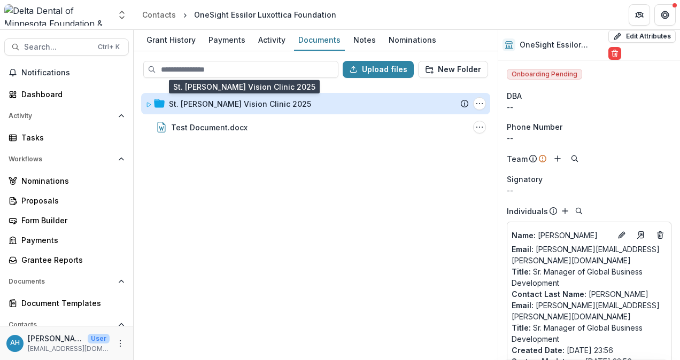
click at [244, 106] on div "St. [PERSON_NAME] Vision Clinic 2025" at bounding box center [240, 103] width 142 height 11
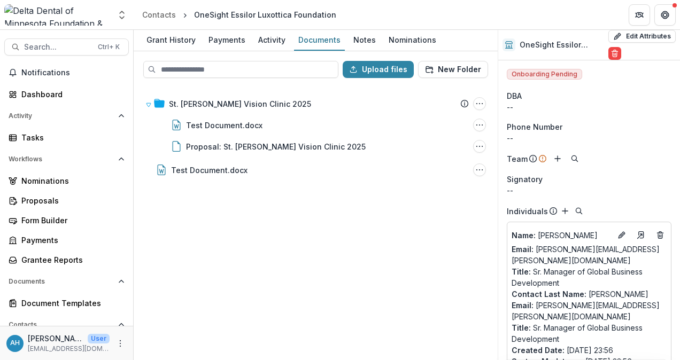
click at [319, 254] on div "St. [PERSON_NAME] Vision Clinic 2025 Submission Temelio Proposal Attached propo…" at bounding box center [316, 223] width 362 height 273
click at [278, 233] on div "St. [PERSON_NAME] Vision Clinic 2025 Submission Temelio Proposal Attached propo…" at bounding box center [316, 223] width 362 height 273
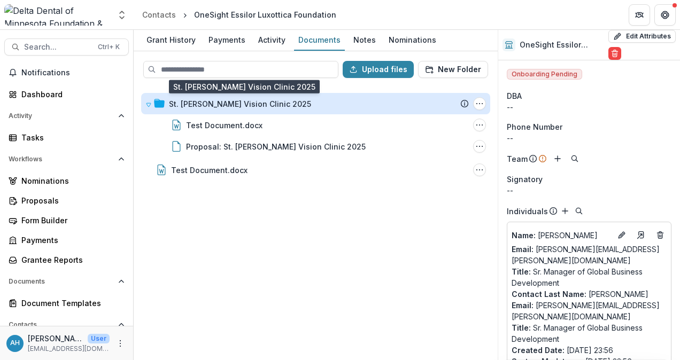
click at [201, 104] on div "St. [PERSON_NAME] Vision Clinic 2025" at bounding box center [240, 103] width 142 height 11
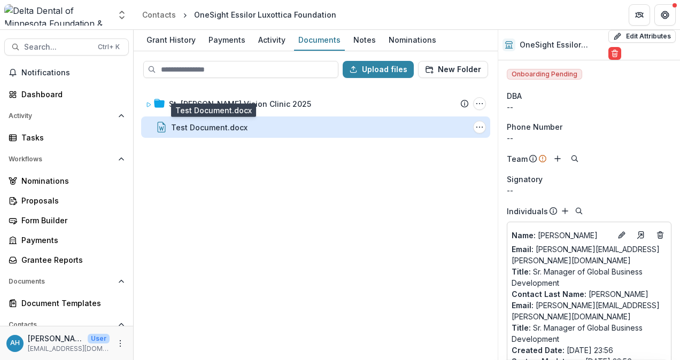
click at [237, 128] on div "Test Document.docx" at bounding box center [209, 127] width 76 height 11
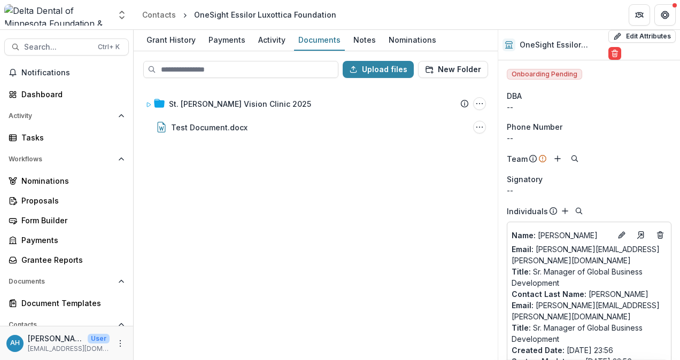
click at [238, 125] on div "Loading..." at bounding box center [339, 181] width 573 height 198
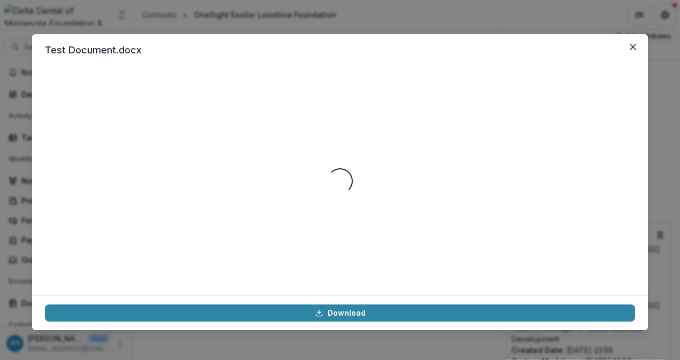
click at [242, 120] on div "Loading..." at bounding box center [340, 181] width 590 height 204
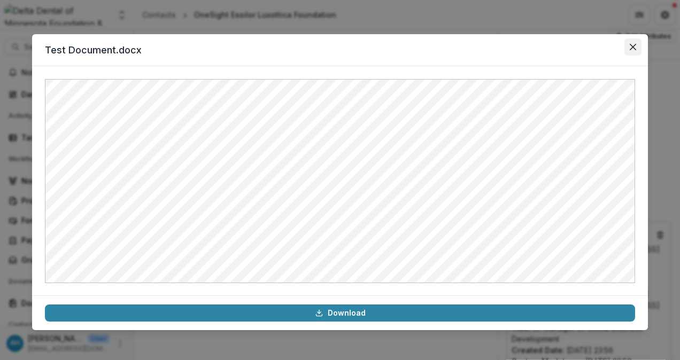
click at [634, 47] on icon "Close" at bounding box center [633, 47] width 6 height 6
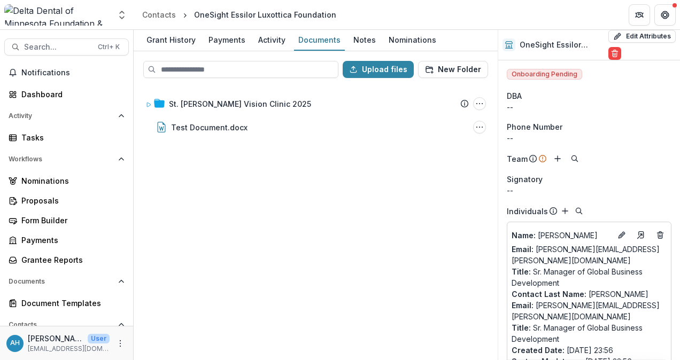
click at [207, 210] on div "St. [PERSON_NAME] Vision Clinic 2025 Submission Temelio Proposal Attached propo…" at bounding box center [316, 223] width 362 height 273
click at [208, 210] on div "St. [PERSON_NAME] Vision Clinic 2025 Submission Temelio Proposal Attached propo…" at bounding box center [316, 223] width 362 height 273
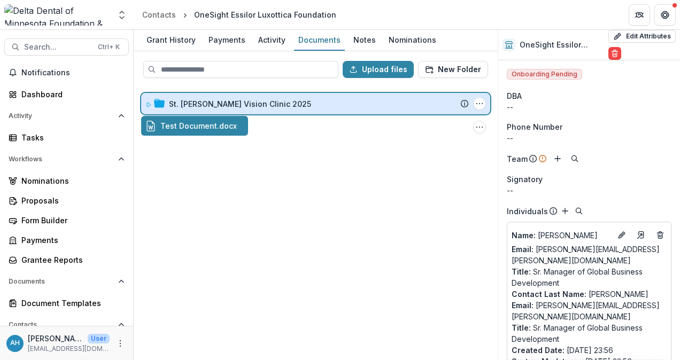
drag, startPoint x: 212, startPoint y: 130, endPoint x: 231, endPoint y: 106, distance: 30.8
click at [231, 106] on div "Upload files New Folder St. [PERSON_NAME] Vision Clinic 2025 Submission Temelio…" at bounding box center [316, 205] width 364 height 309
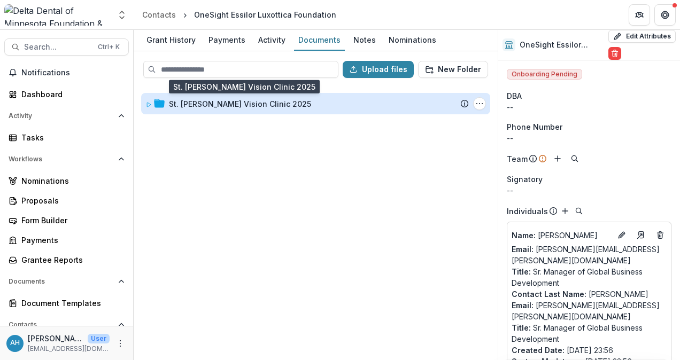
click at [225, 104] on div "St. [PERSON_NAME] Vision Clinic 2025" at bounding box center [240, 103] width 142 height 11
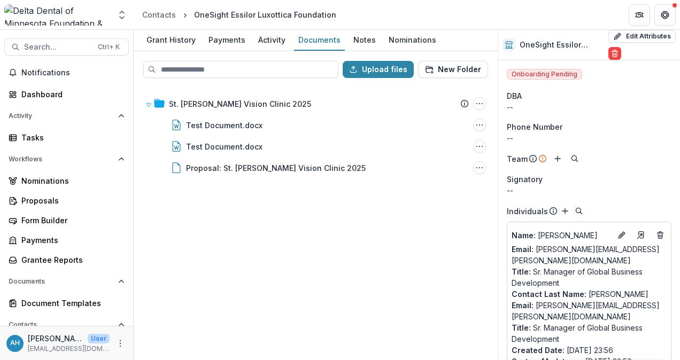
click at [362, 235] on div "St. [PERSON_NAME] Vision Clinic 2025 Submission Temelio Proposal Attached propo…" at bounding box center [316, 223] width 362 height 273
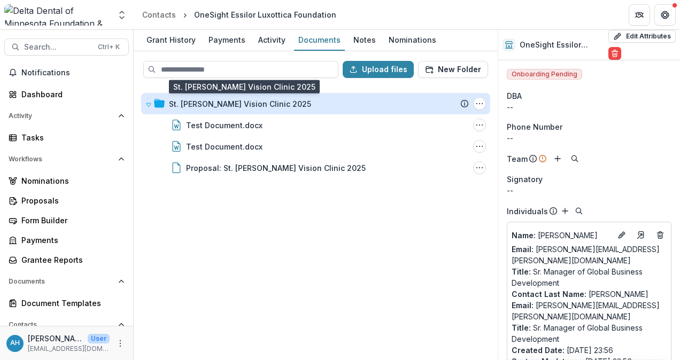
click at [226, 104] on div "St. [PERSON_NAME] Vision Clinic 2025" at bounding box center [240, 103] width 142 height 11
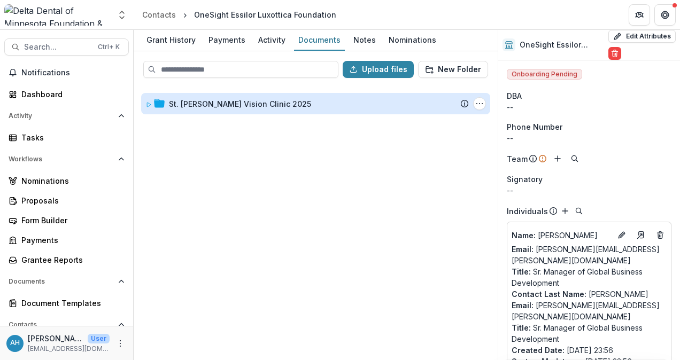
click at [233, 104] on div "St. [PERSON_NAME] Vision Clinic 2025" at bounding box center [240, 103] width 142 height 11
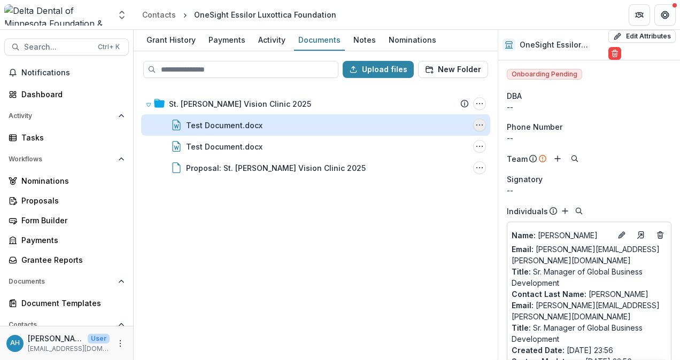
click at [478, 123] on icon "Test Document.docx Options" at bounding box center [479, 125] width 9 height 9
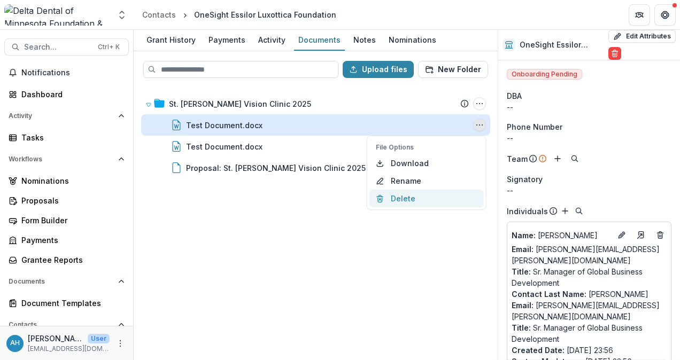
click at [414, 198] on button "Delete" at bounding box center [426, 199] width 114 height 18
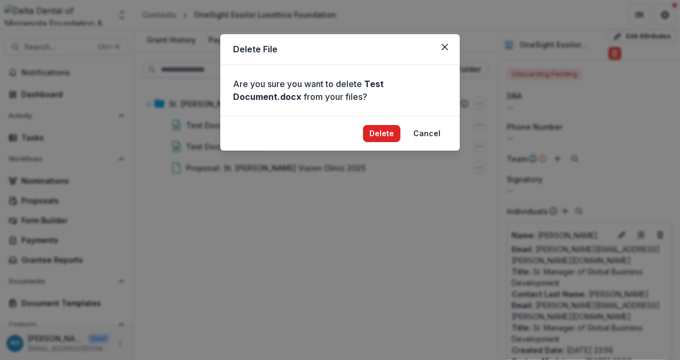
click at [388, 132] on button "Delete" at bounding box center [381, 133] width 37 height 17
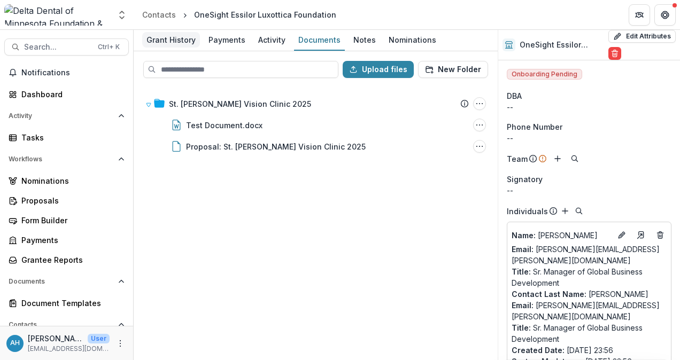
click at [171, 37] on div "Grant History" at bounding box center [171, 40] width 58 height 16
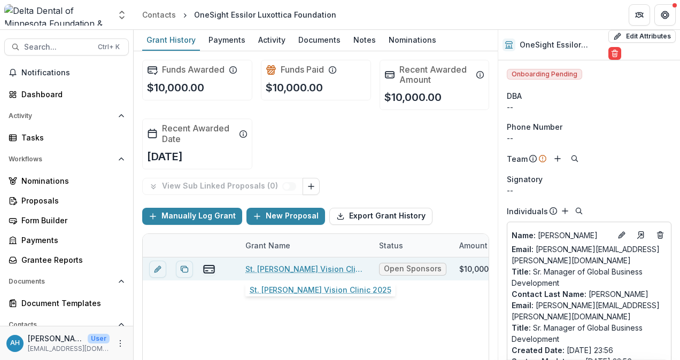
click at [296, 269] on link "St. [PERSON_NAME] Vision Clinic 2025" at bounding box center [305, 269] width 121 height 11
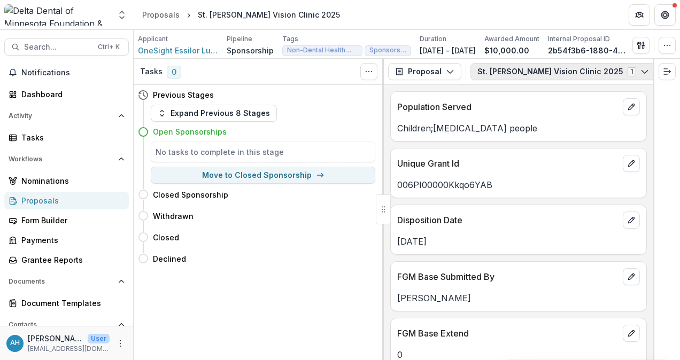
click at [573, 75] on button "St. [PERSON_NAME] Vision Clinic 2025 1" at bounding box center [562, 71] width 185 height 17
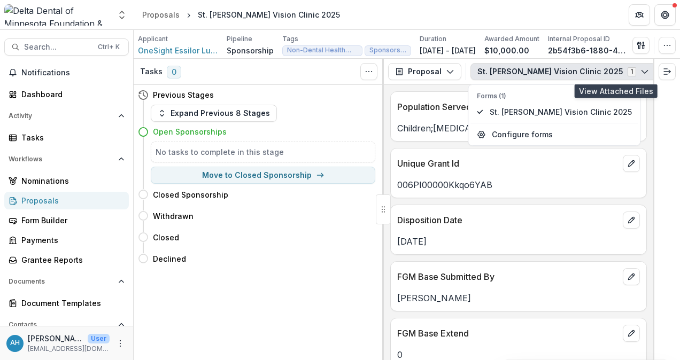
click at [664, 72] on icon "View Attached Files" at bounding box center [668, 71] width 9 height 9
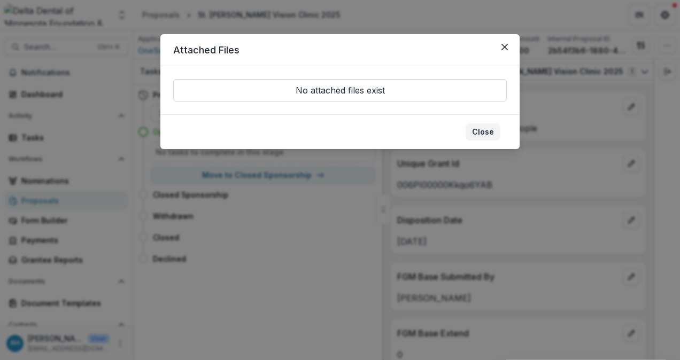
click at [489, 131] on button "Close" at bounding box center [483, 131] width 35 height 17
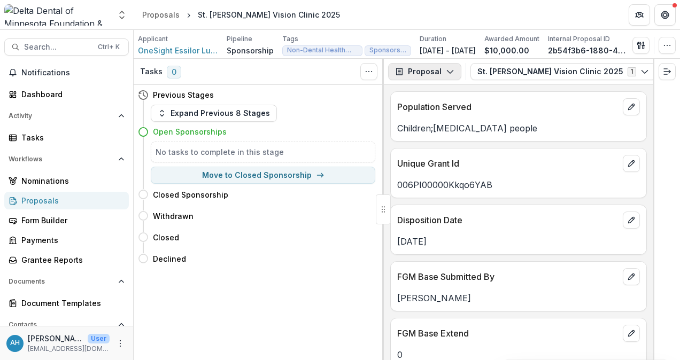
click at [417, 66] on button "Proposal" at bounding box center [424, 71] width 73 height 17
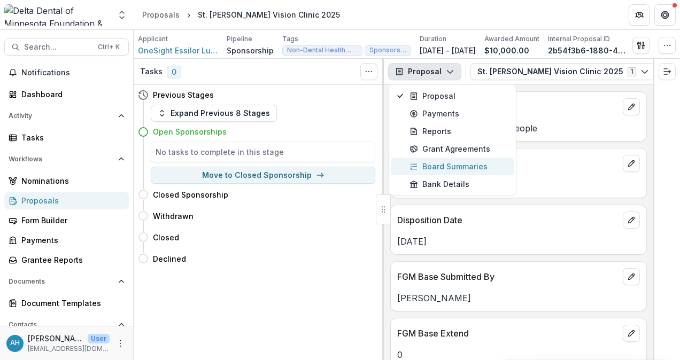
click at [456, 167] on div "Board Summaries" at bounding box center [458, 166] width 98 height 11
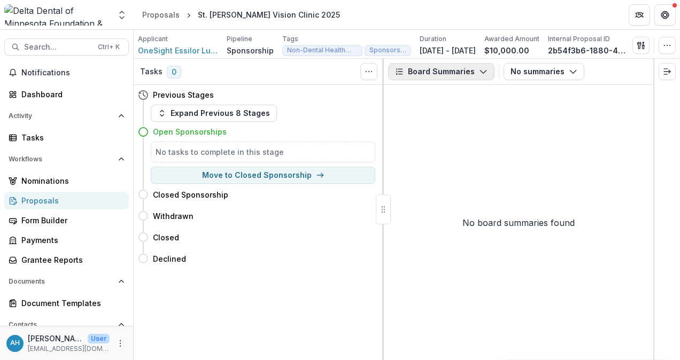
click at [449, 69] on button "Board Summaries" at bounding box center [441, 71] width 106 height 17
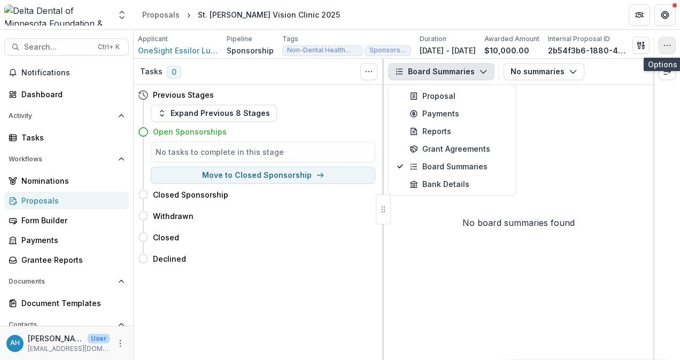
click at [668, 49] on icon "button" at bounding box center [667, 45] width 9 height 9
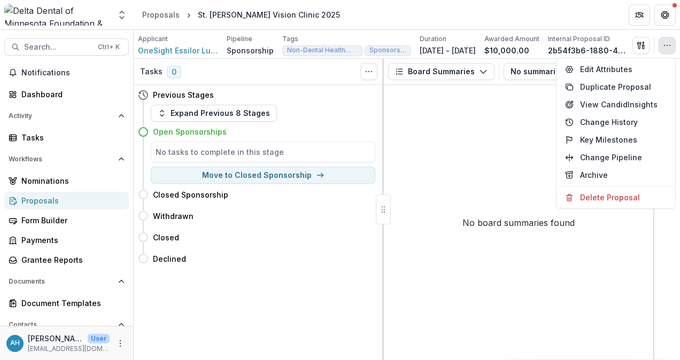
click at [453, 100] on div "No board summaries found" at bounding box center [518, 222] width 269 height 275
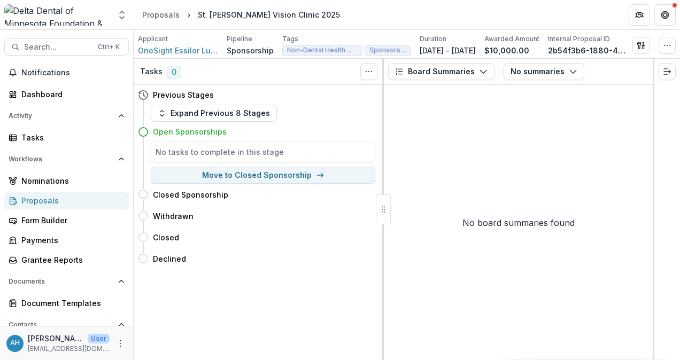
click at [229, 301] on div "Tasks 0 Show Cancelled Tasks Previous Stages Expand Previous 8 Stages Open Spon…" at bounding box center [259, 209] width 250 height 301
click at [186, 49] on span "OneSight Essilor Luxottica Foundation" at bounding box center [178, 50] width 80 height 11
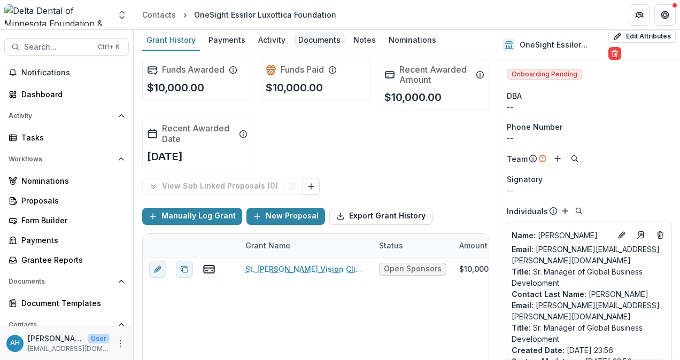
click at [317, 40] on div "Documents" at bounding box center [319, 40] width 51 height 16
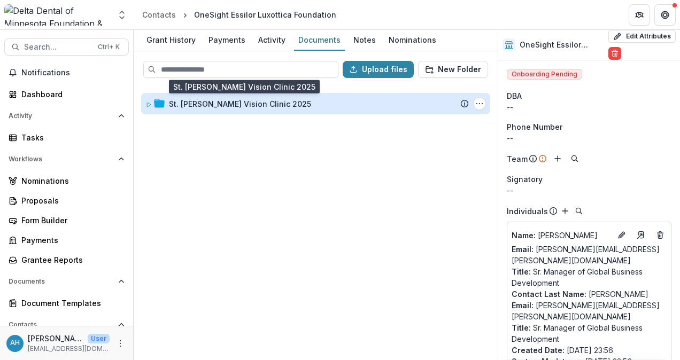
click at [246, 106] on div "St. [PERSON_NAME] Vision Clinic 2025" at bounding box center [240, 103] width 142 height 11
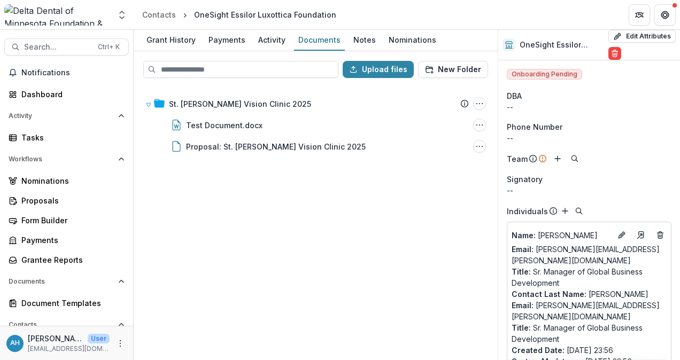
click at [251, 205] on div "St. [PERSON_NAME] Vision Clinic 2025 Submission Temelio Proposal Attached propo…" at bounding box center [316, 223] width 362 height 273
drag, startPoint x: 251, startPoint y: 205, endPoint x: 198, endPoint y: 232, distance: 59.8
click at [198, 232] on div "St. [PERSON_NAME] Vision Clinic 2025 Submission Temelio Proposal Attached propo…" at bounding box center [316, 223] width 362 height 273
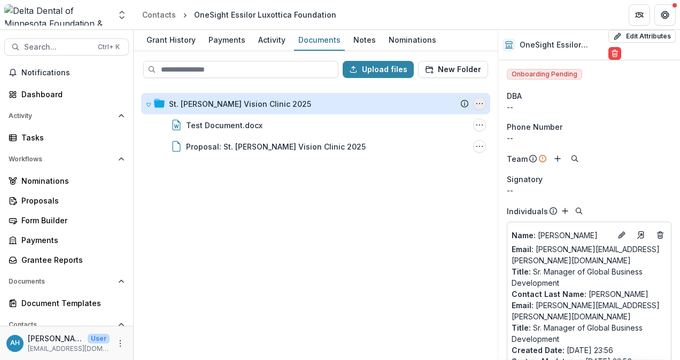
click at [481, 105] on icon "St. Paul Vision Clinic 2025 Options" at bounding box center [479, 103] width 9 height 9
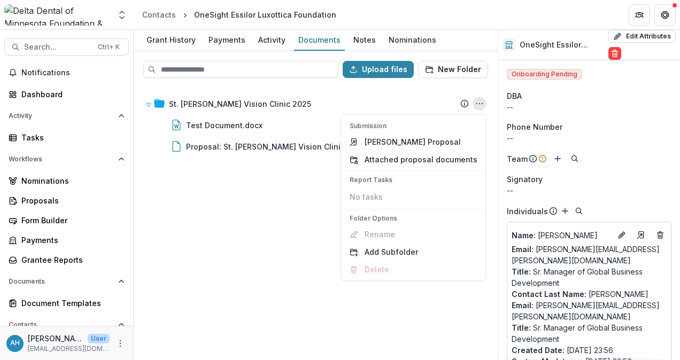
click at [257, 214] on div "St. [PERSON_NAME] Vision Clinic 2025 Submission Temelio Proposal Attached propo…" at bounding box center [316, 223] width 362 height 273
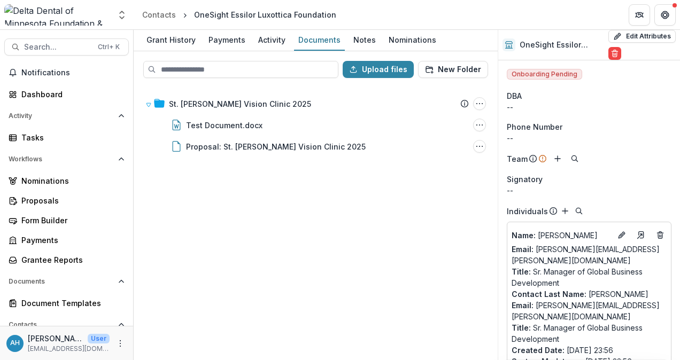
click at [256, 214] on div "St. [PERSON_NAME] Vision Clinic 2025 Submission Temelio Proposal Attached propo…" at bounding box center [316, 223] width 362 height 273
click at [49, 44] on span "Search..." at bounding box center [57, 47] width 67 height 9
click at [49, 44] on div "Add Contact New Proposal New Board Document Template New Collection Get Help Us…" at bounding box center [340, 180] width 680 height 360
drag, startPoint x: 49, startPoint y: 44, endPoint x: 42, endPoint y: 48, distance: 8.4
click at [42, 48] on span "Search..." at bounding box center [57, 47] width 67 height 9
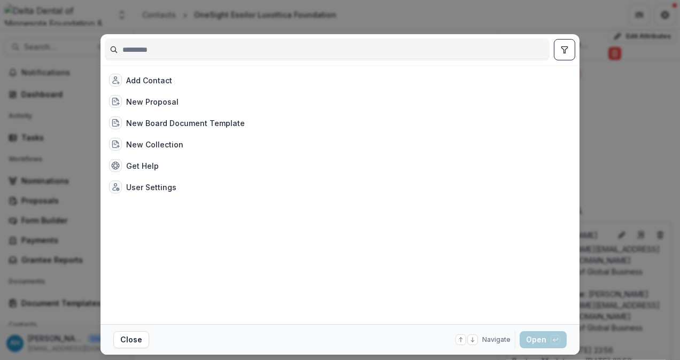
click at [636, 103] on div "Add Contact New Proposal New Board Document Template New Collection Get Help Us…" at bounding box center [340, 180] width 680 height 360
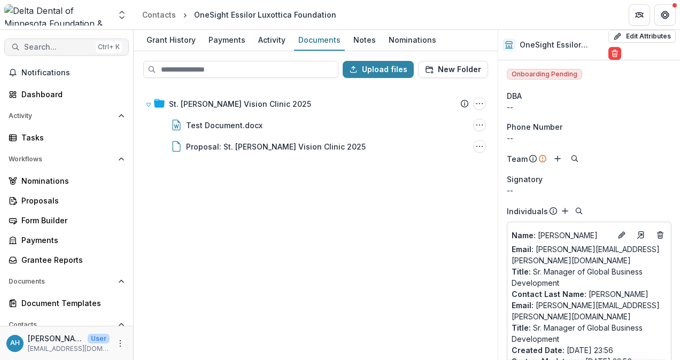
click at [72, 45] on span "Search..." at bounding box center [57, 47] width 67 height 9
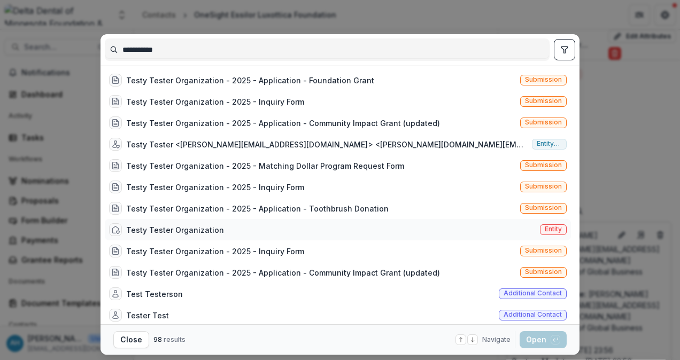
type input "**********"
click at [193, 230] on div "Testy Tester Organization" at bounding box center [175, 230] width 98 height 11
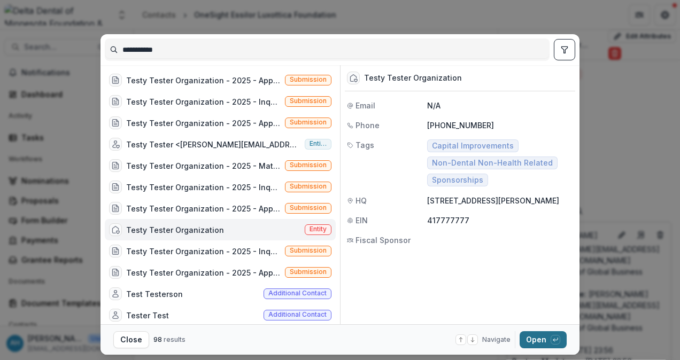
click at [538, 341] on button "Open with enter key" at bounding box center [543, 339] width 47 height 17
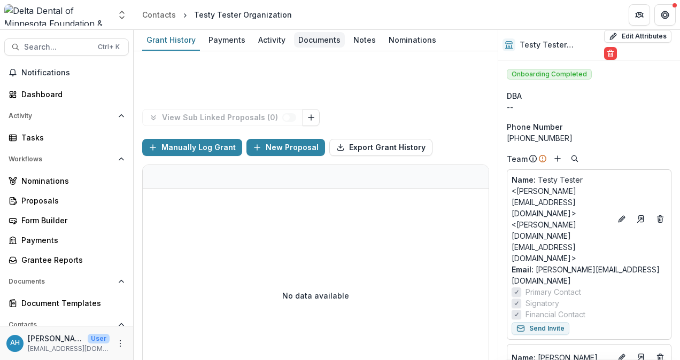
click at [315, 38] on div "Documents" at bounding box center [319, 40] width 51 height 16
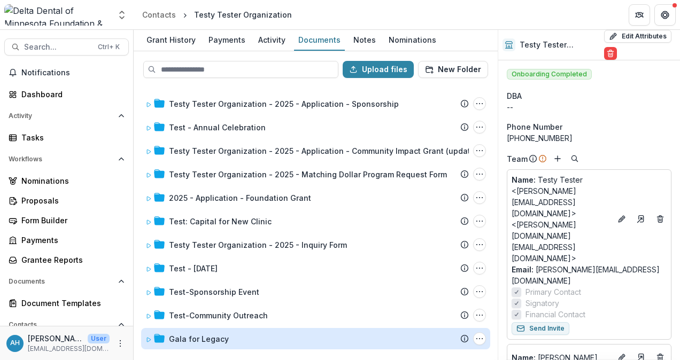
click at [212, 340] on div "Gala for Legacy" at bounding box center [199, 339] width 60 height 11
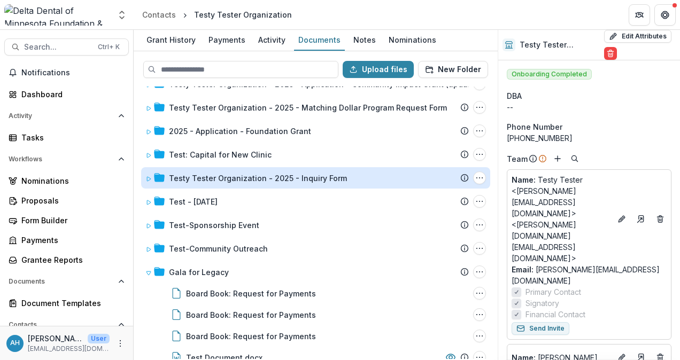
scroll to position [50, 0]
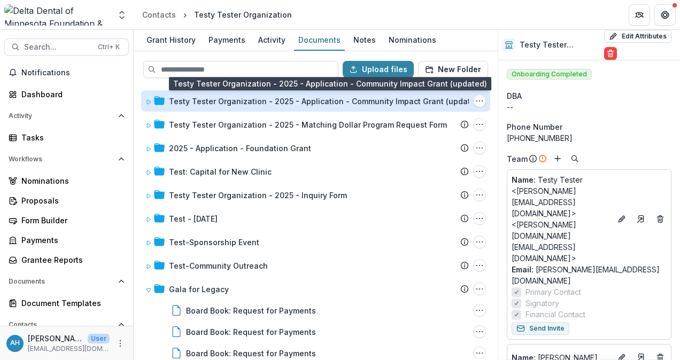
click at [290, 102] on div "Testy Tester Organization - 2025 - Application - Community Impact Grant (update…" at bounding box center [326, 101] width 314 height 11
